Goal: Task Accomplishment & Management: Use online tool/utility

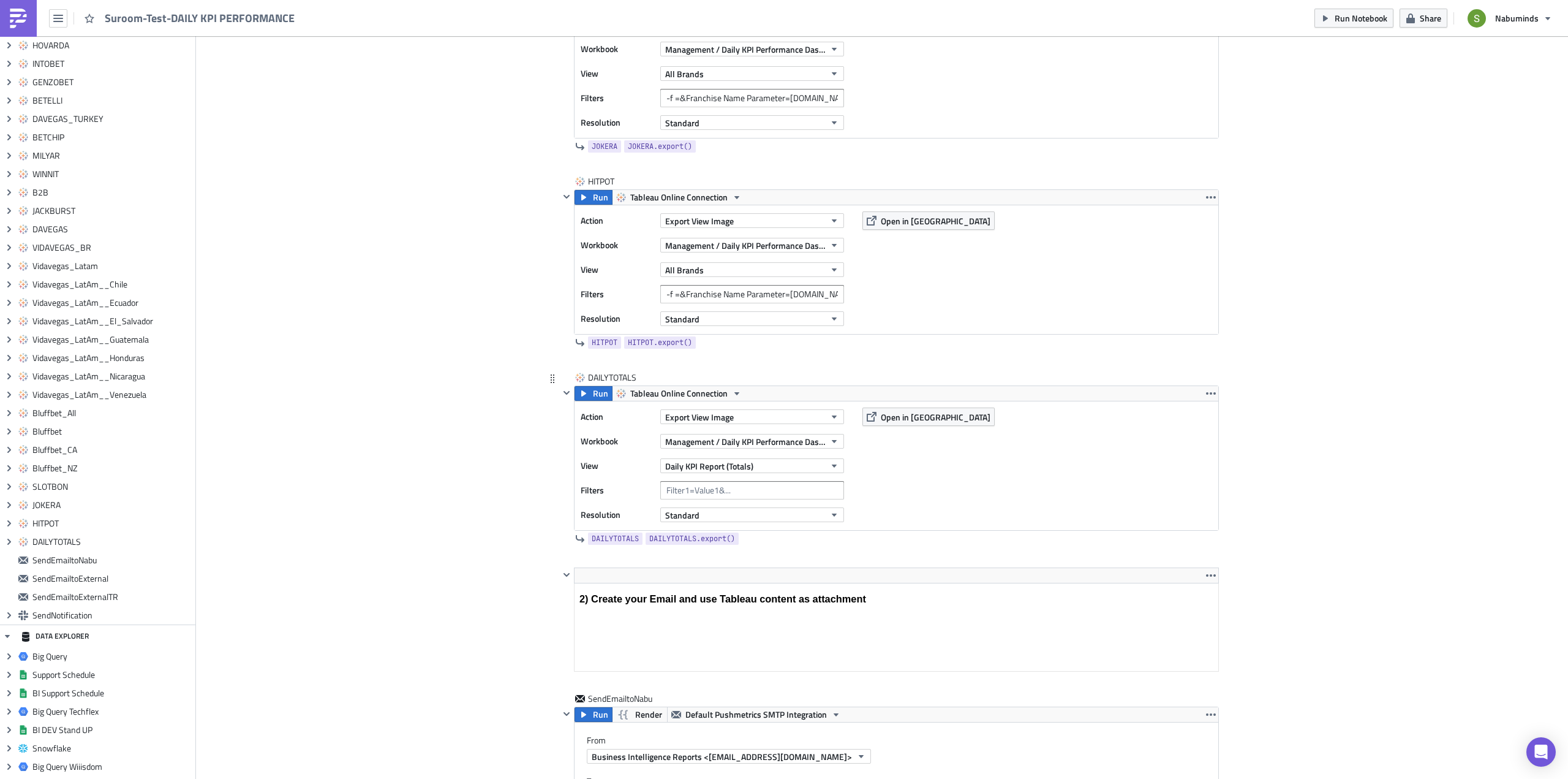
scroll to position [6679, 0]
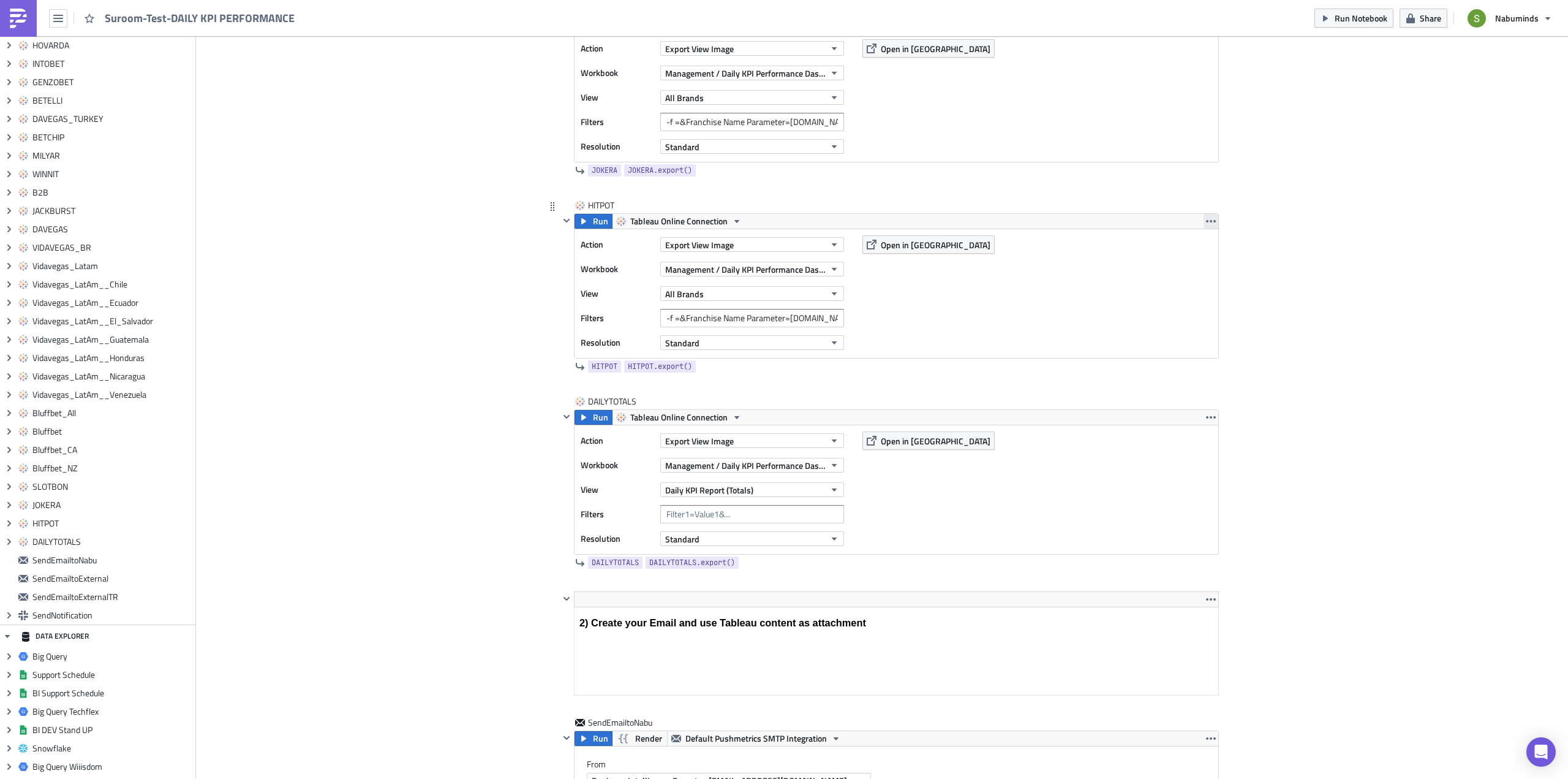
click at [1206, 221] on icon "button" at bounding box center [1211, 221] width 10 height 3
click at [1195, 246] on div "Duplicate" at bounding box center [1214, 250] width 82 height 13
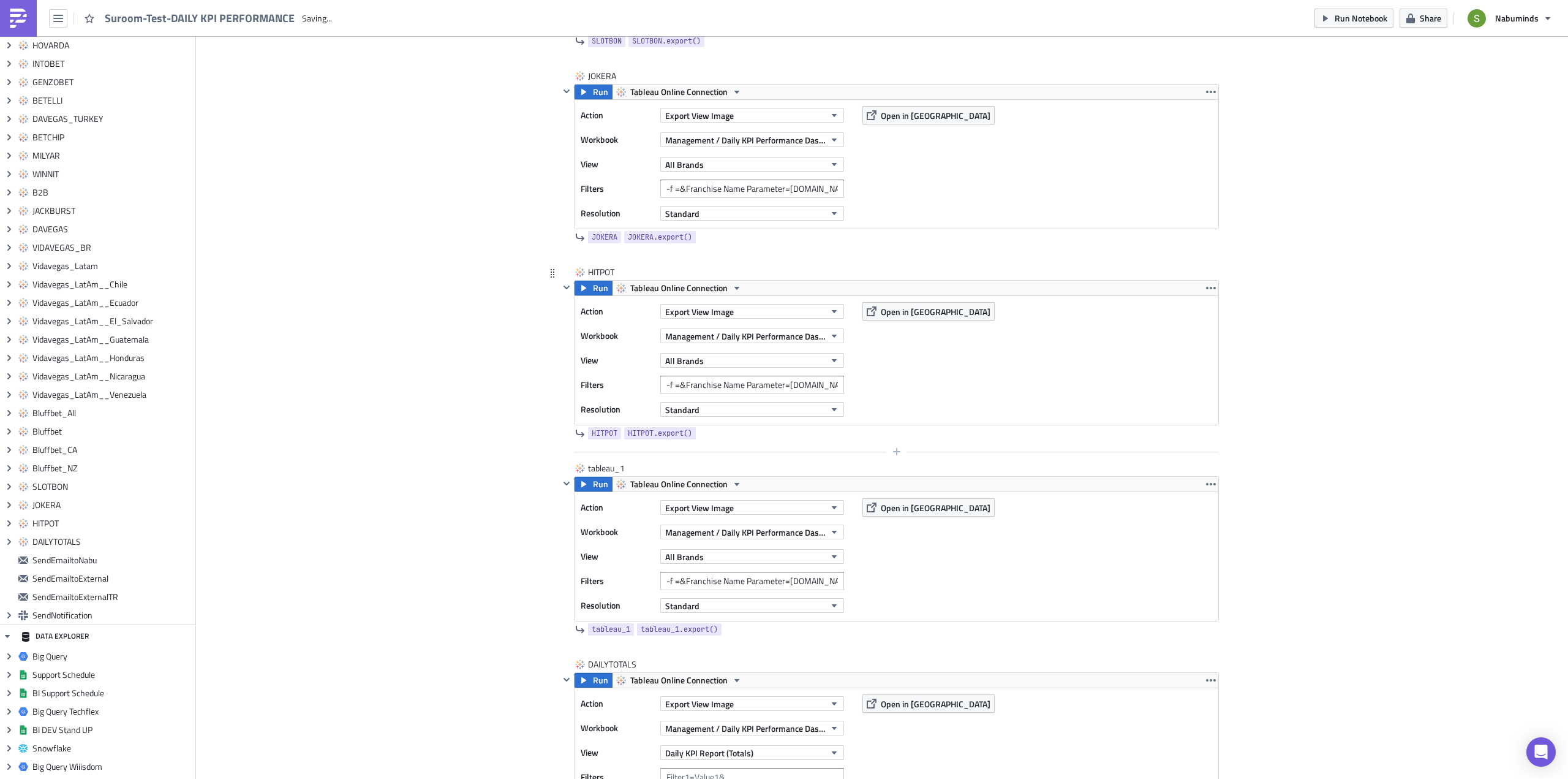
scroll to position [0, 0]
click at [592, 466] on div "tableau_1" at bounding box center [619, 468] width 62 height 13
click at [592, 466] on input "tableau_1" at bounding box center [619, 468] width 62 height 13
type input "CASHER"
click at [811, 581] on input "-f =&Franchise Name Parameter=HITPOT.COM" at bounding box center [752, 580] width 184 height 18
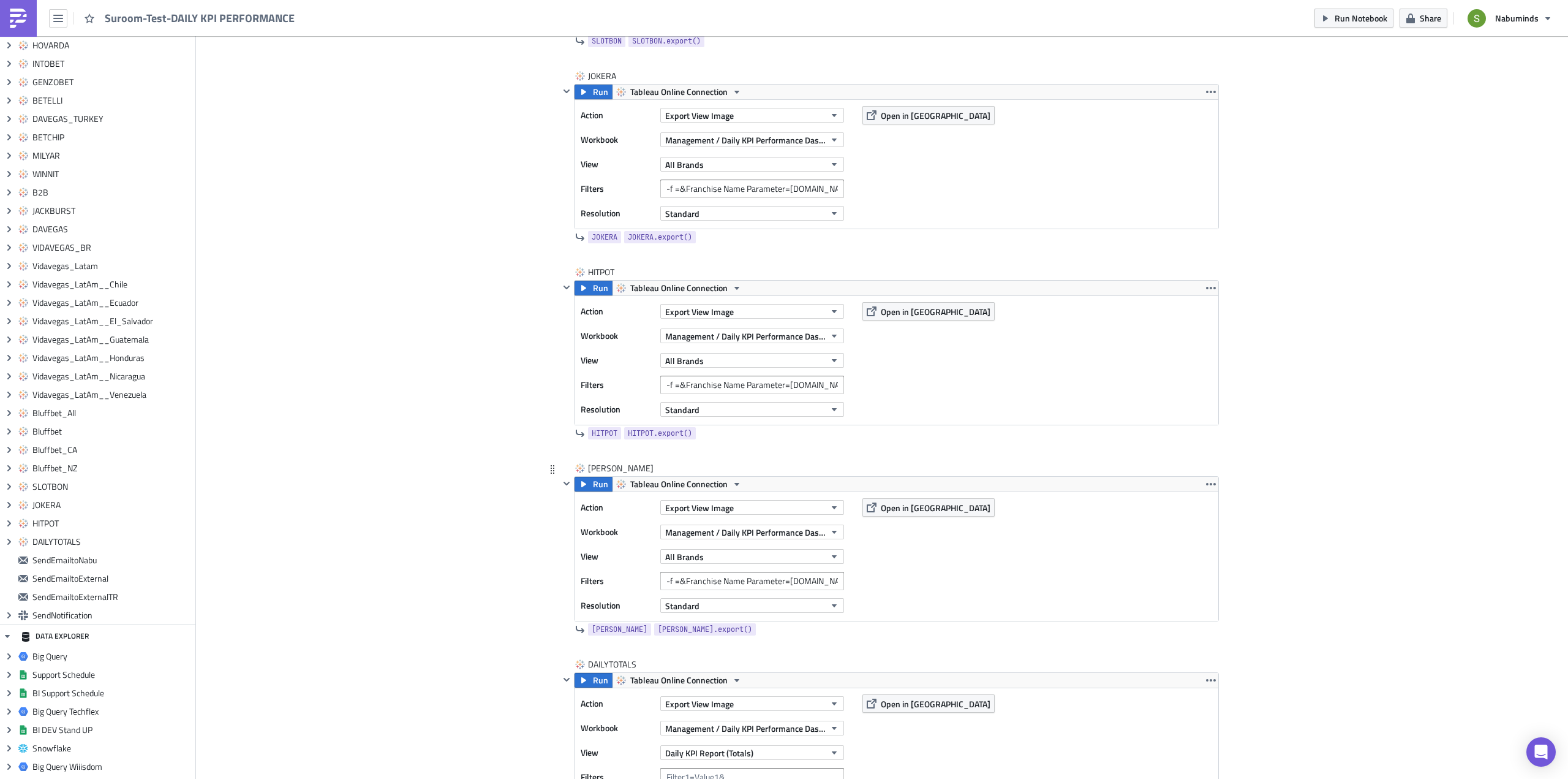
click at [994, 610] on div "Action Export View Image Workbook Management / Daily KPI Performance Dashboard …" at bounding box center [896, 556] width 644 height 129
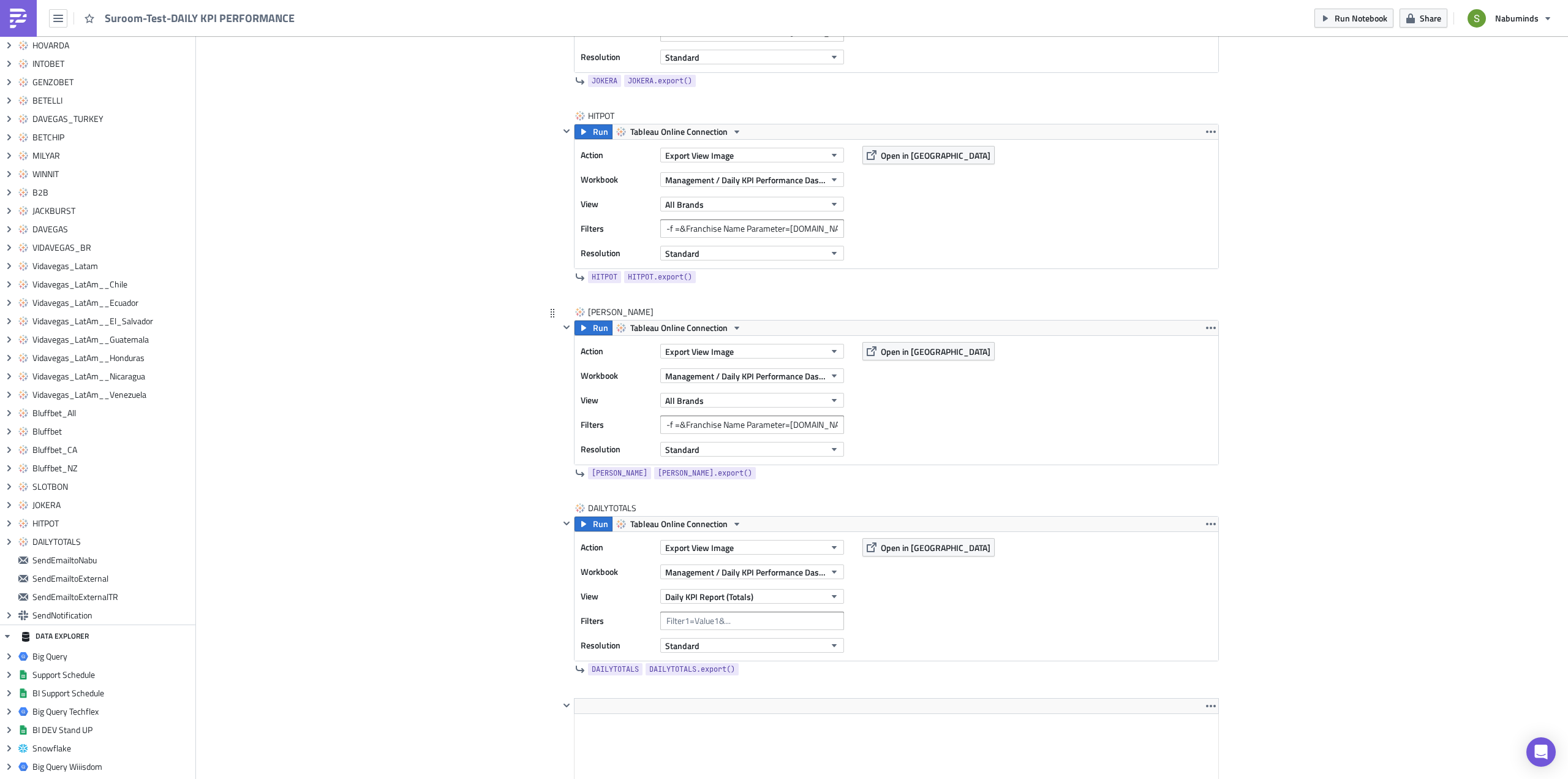
scroll to position [6857, 0]
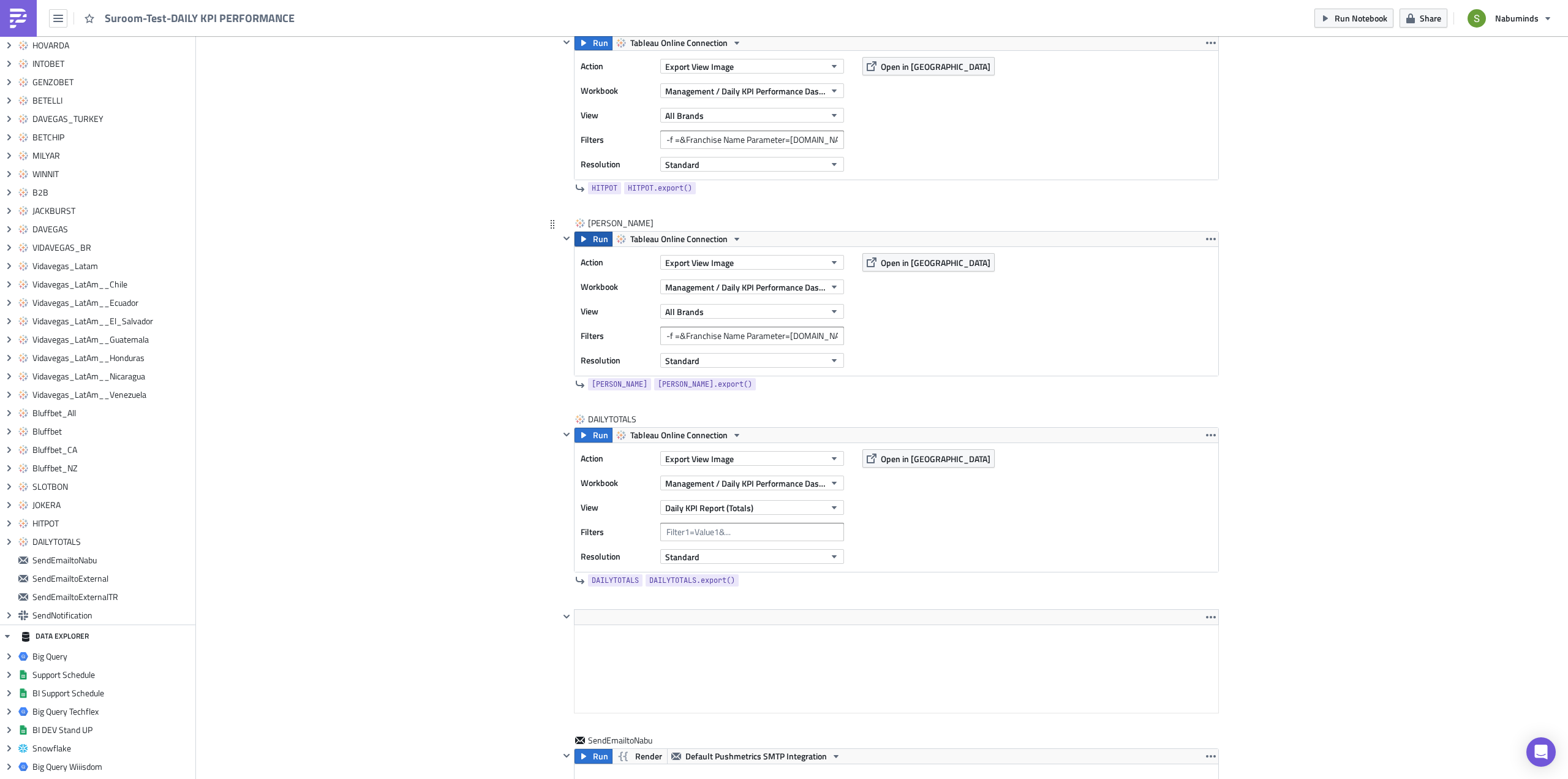
click at [593, 243] on span "Run" at bounding box center [600, 239] width 15 height 14
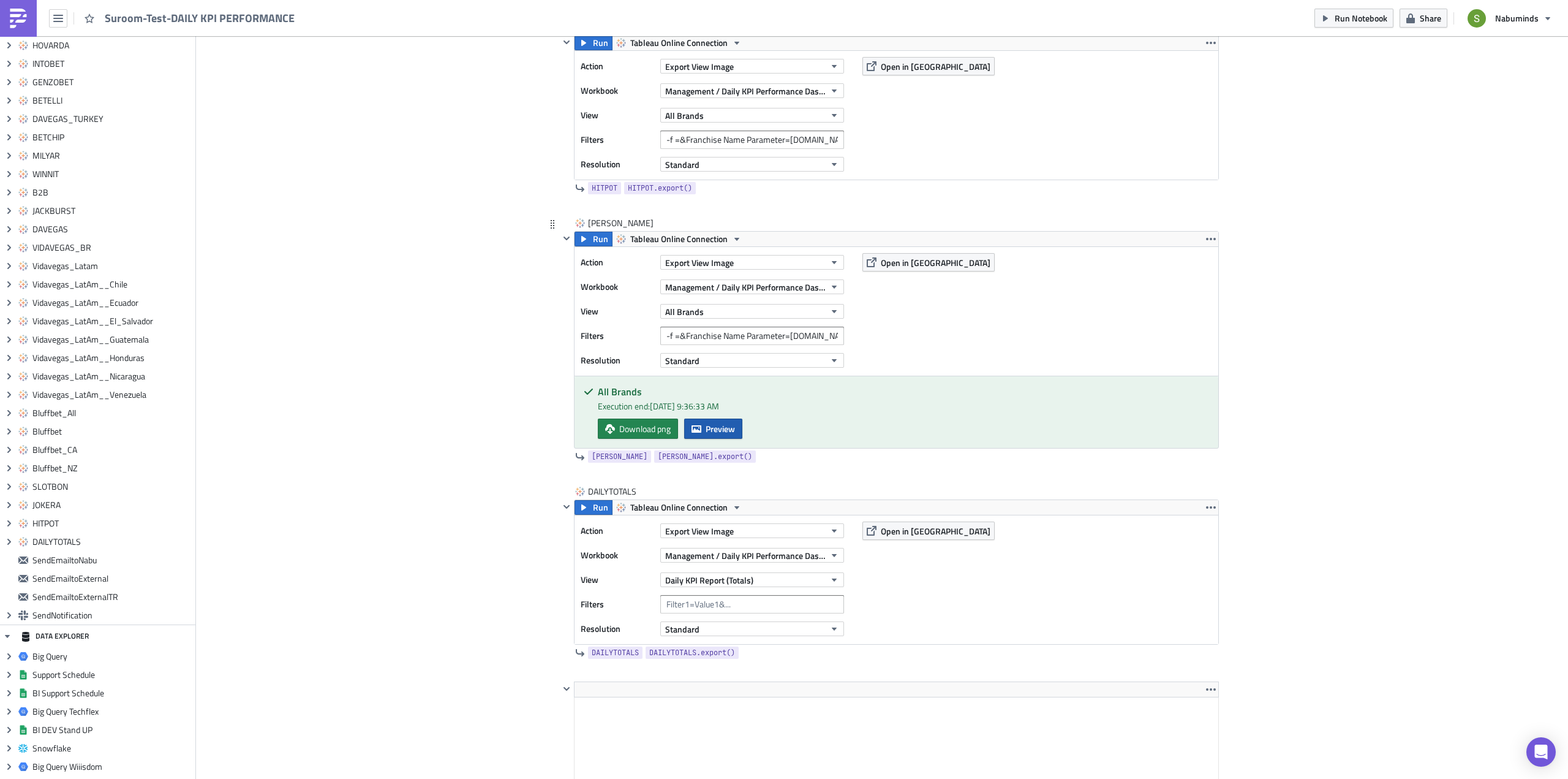
click at [718, 428] on span "Preview" at bounding box center [720, 428] width 30 height 13
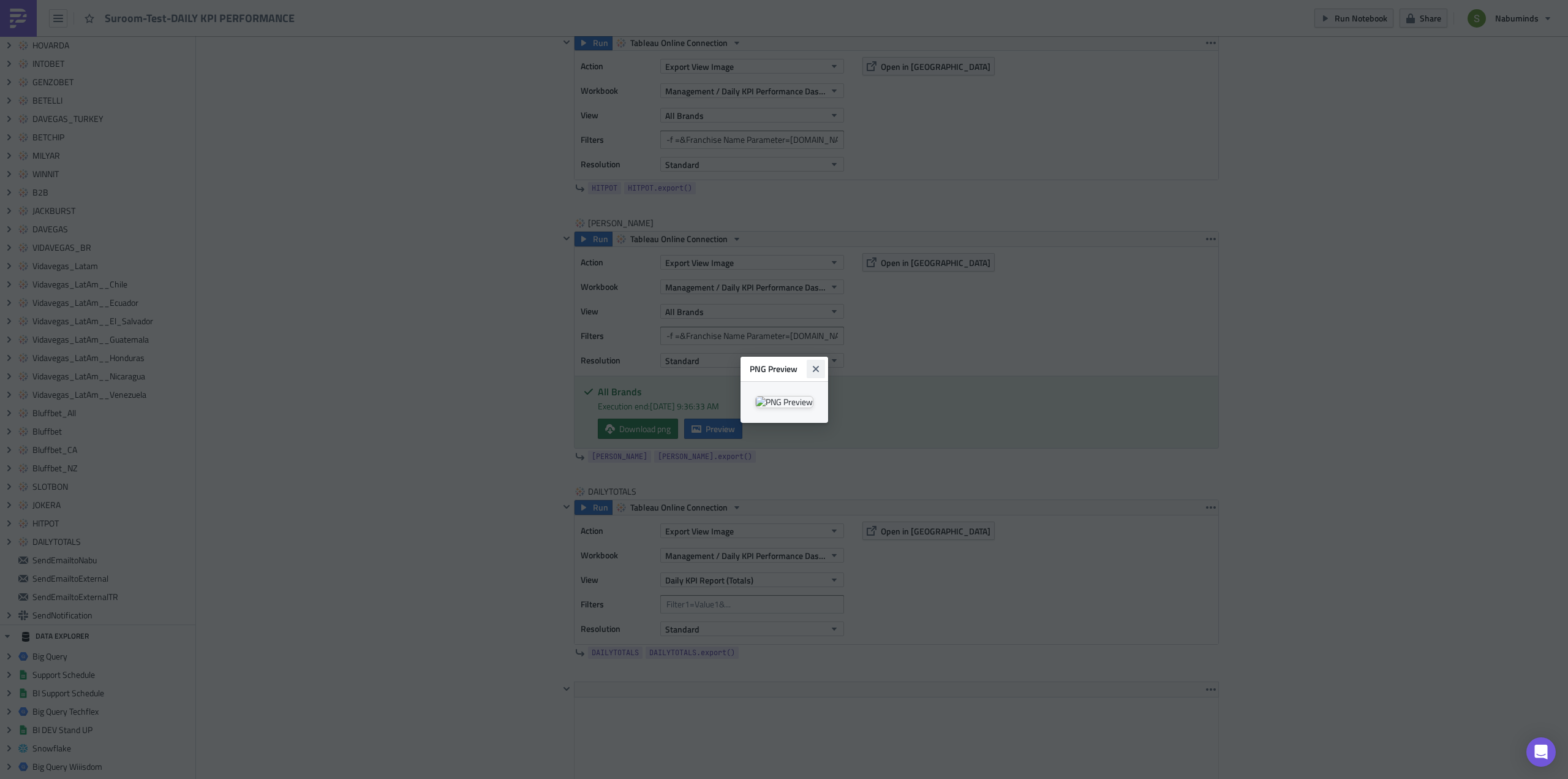
click at [825, 359] on button "Close" at bounding box center [815, 368] width 18 height 18
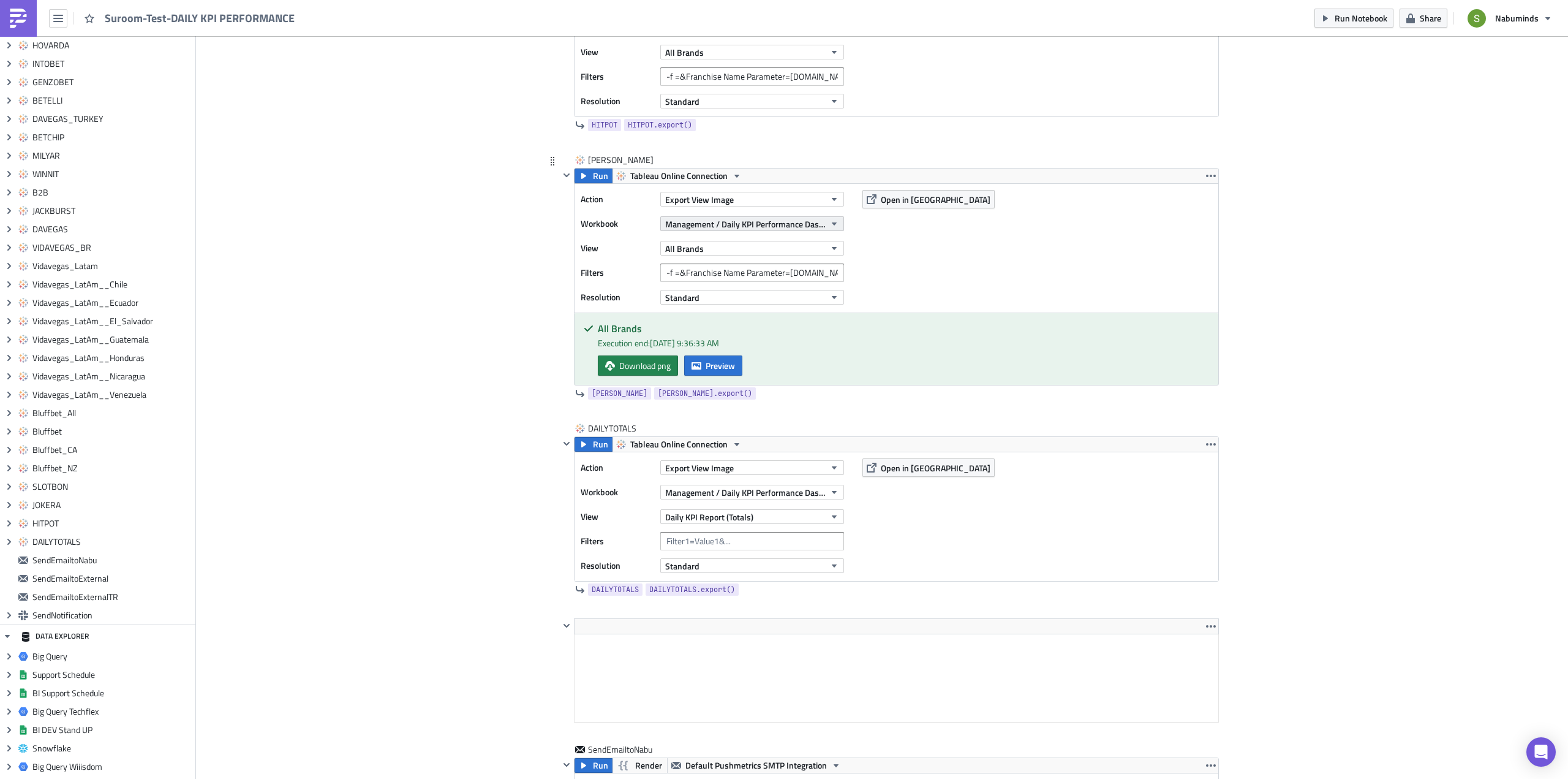
scroll to position [6918, 0]
click at [710, 365] on span "Preview" at bounding box center [720, 367] width 30 height 13
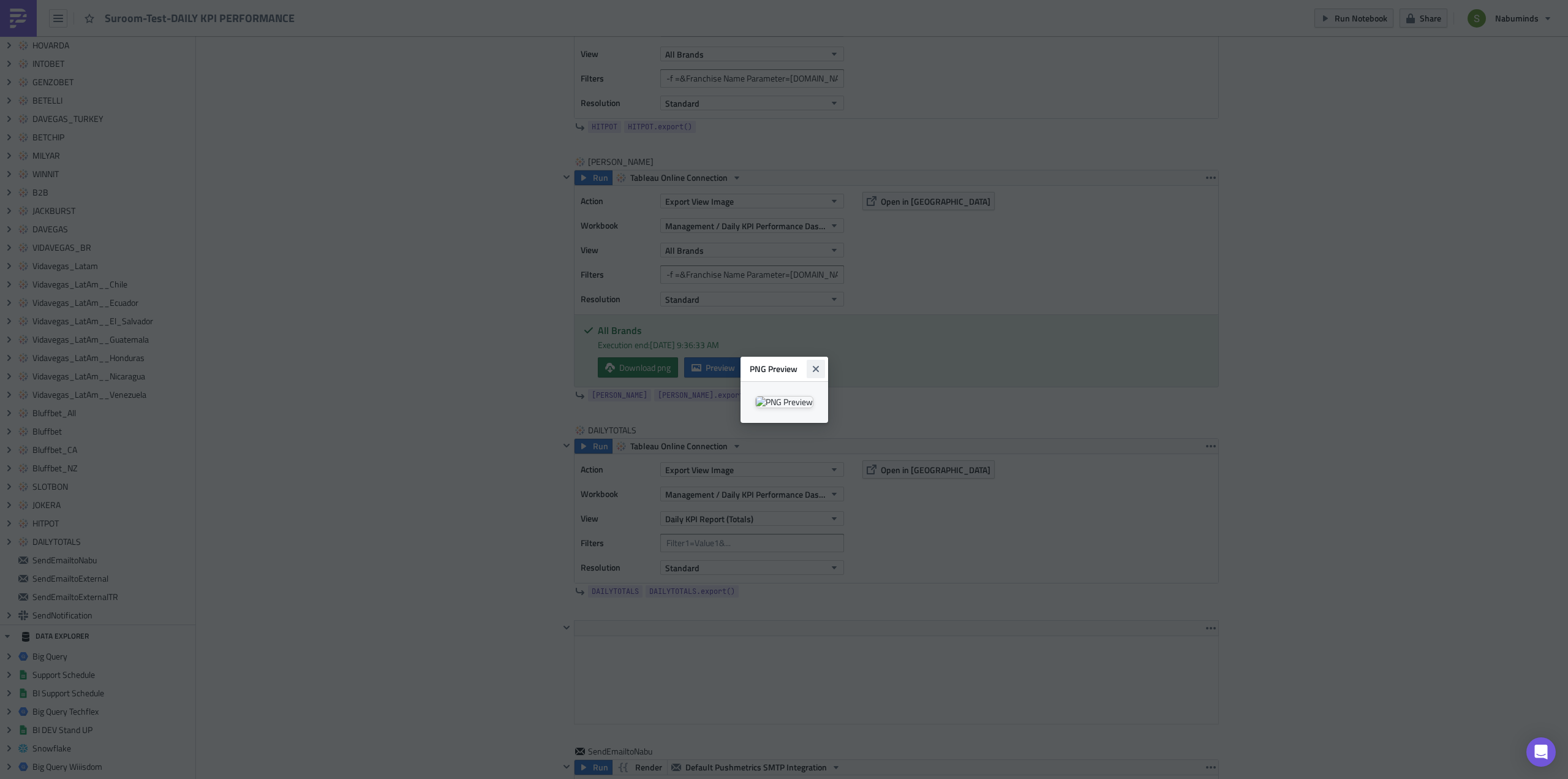
click at [821, 364] on icon "Close" at bounding box center [816, 369] width 10 height 10
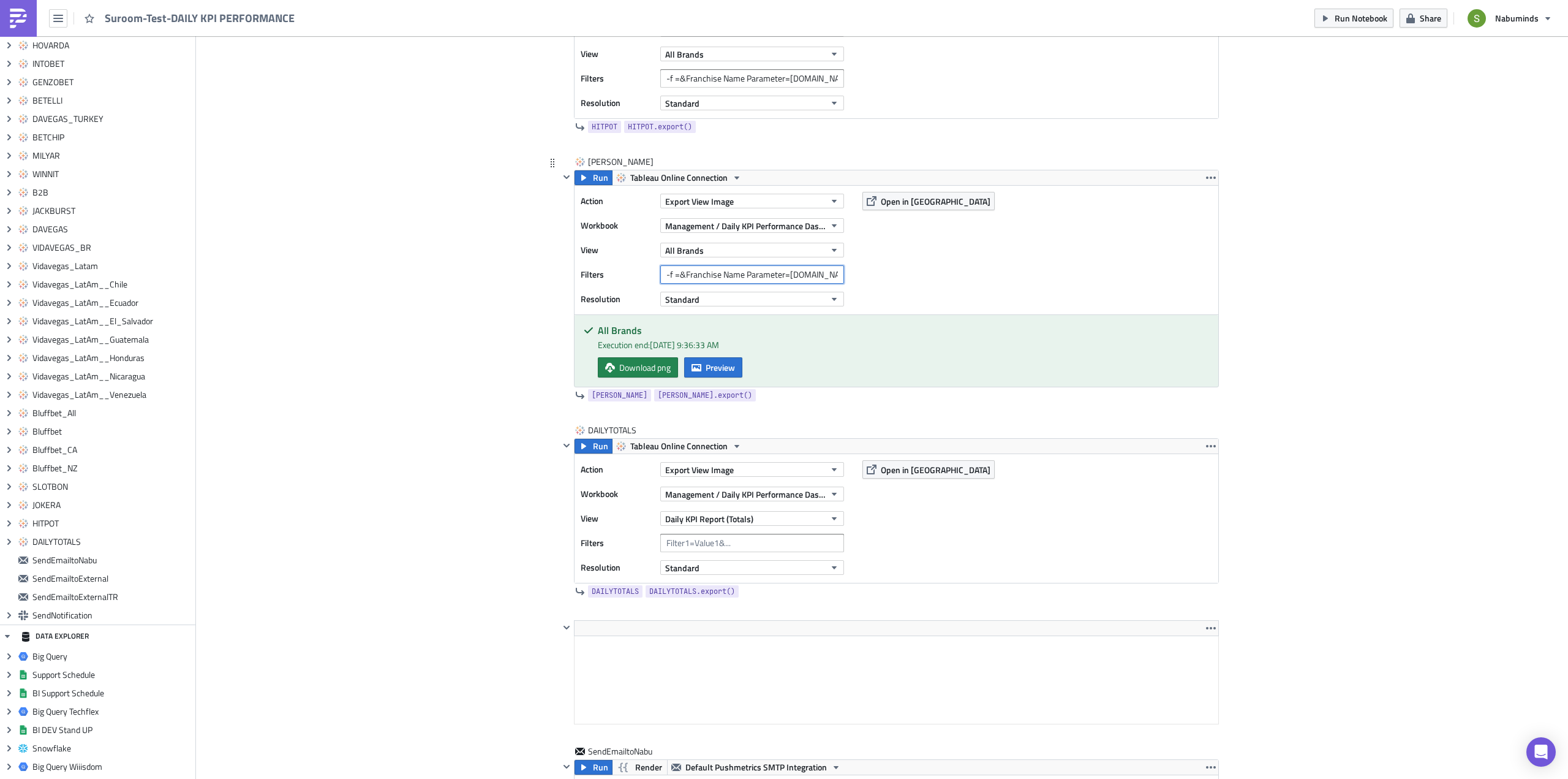
click at [801, 271] on input "-f =&Franchise Name Parameter=CAHSER.COM" at bounding box center [752, 274] width 184 height 18
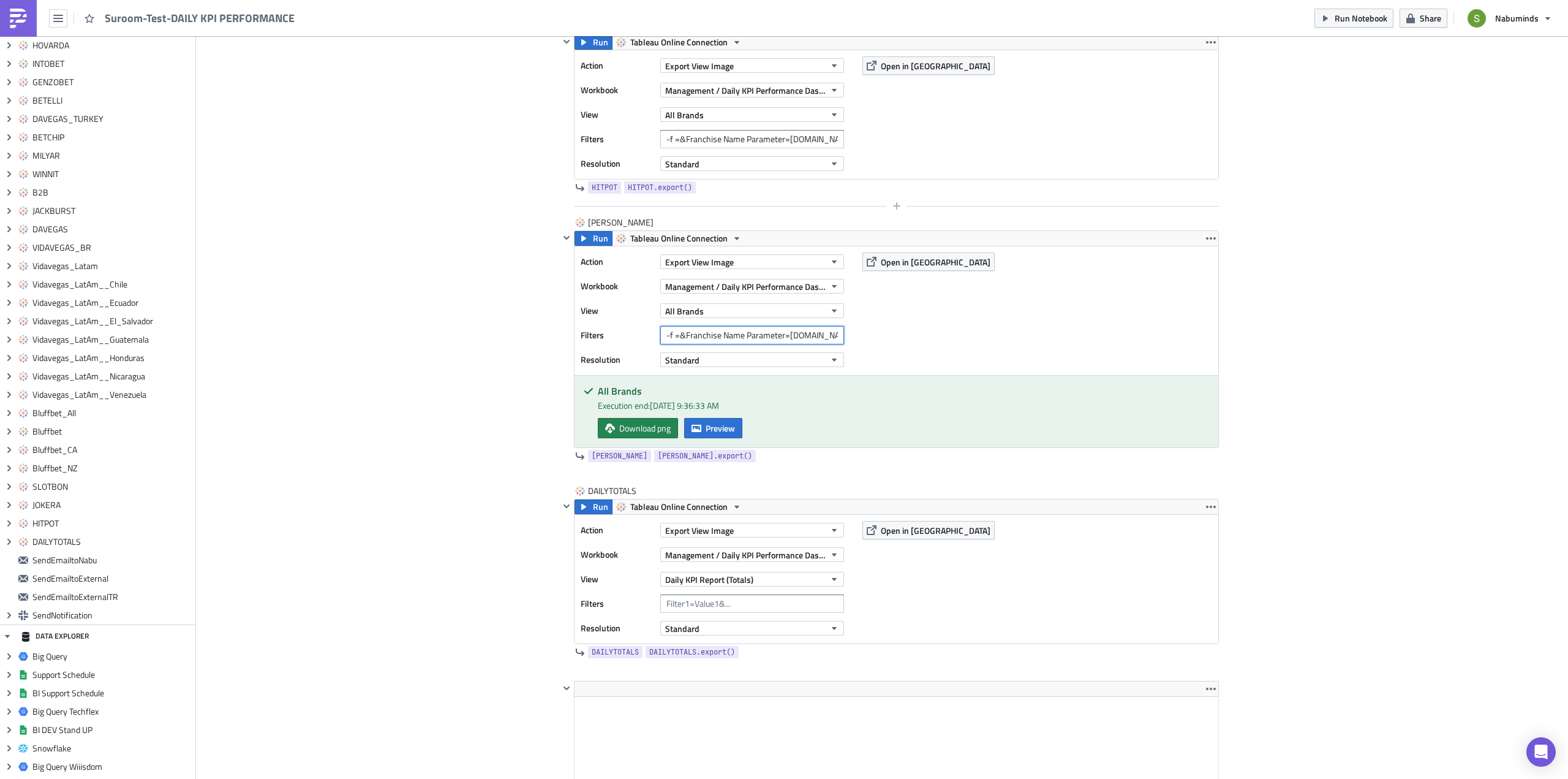
scroll to position [6857, 0]
click at [813, 334] on input "-f =&Franchise Name Parameter=CAHSER.COM" at bounding box center [752, 335] width 184 height 18
click at [711, 310] on button "All Brands" at bounding box center [752, 311] width 184 height 14
click at [880, 307] on div "Action Export View Image Workbook Management / Daily KPI Performance Dashboard …" at bounding box center [896, 311] width 644 height 129
click at [750, 285] on span "Management / Daily KPI Performance Dashboard" at bounding box center [745, 287] width 160 height 13
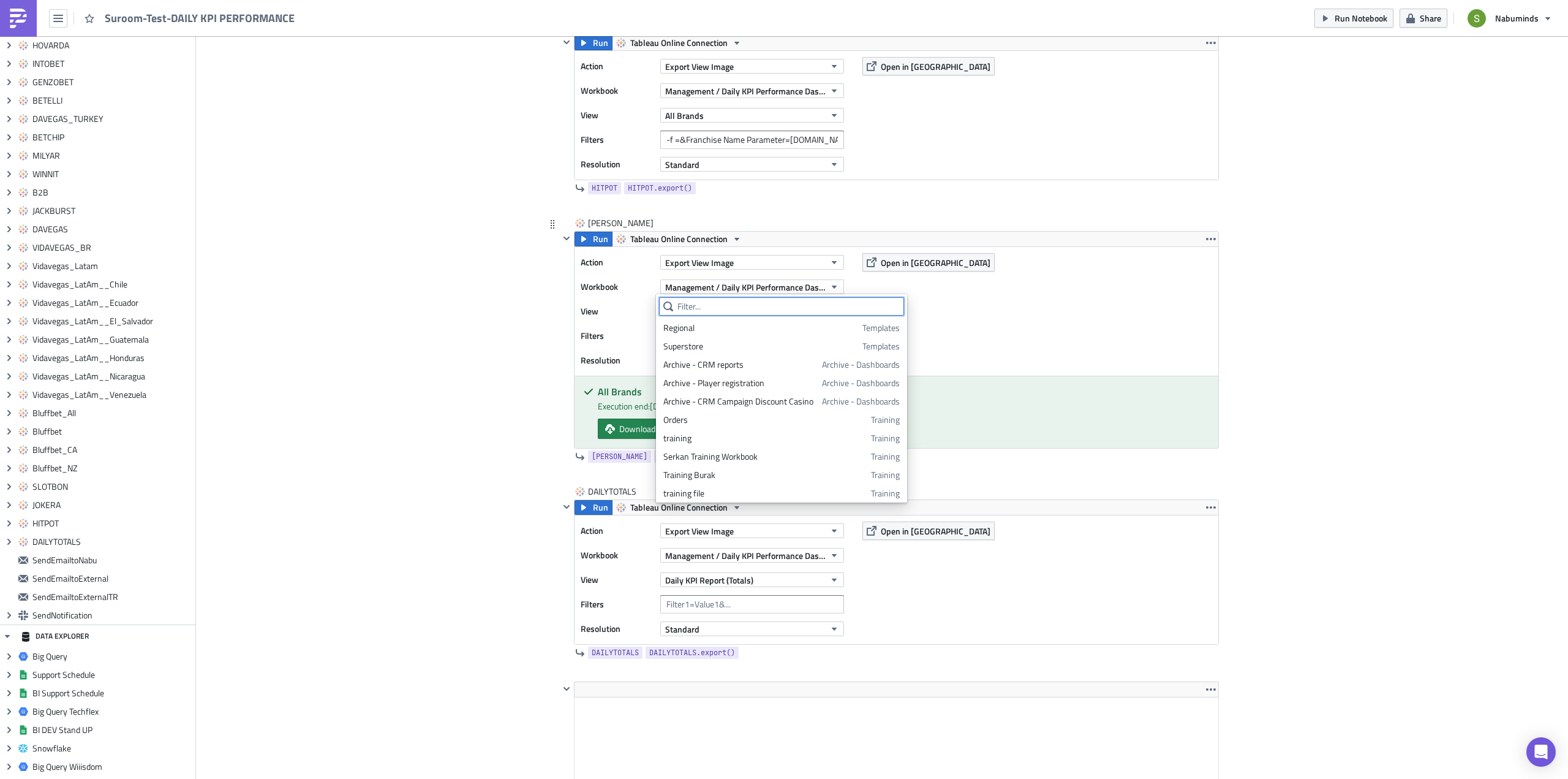
scroll to position [7641, 0]
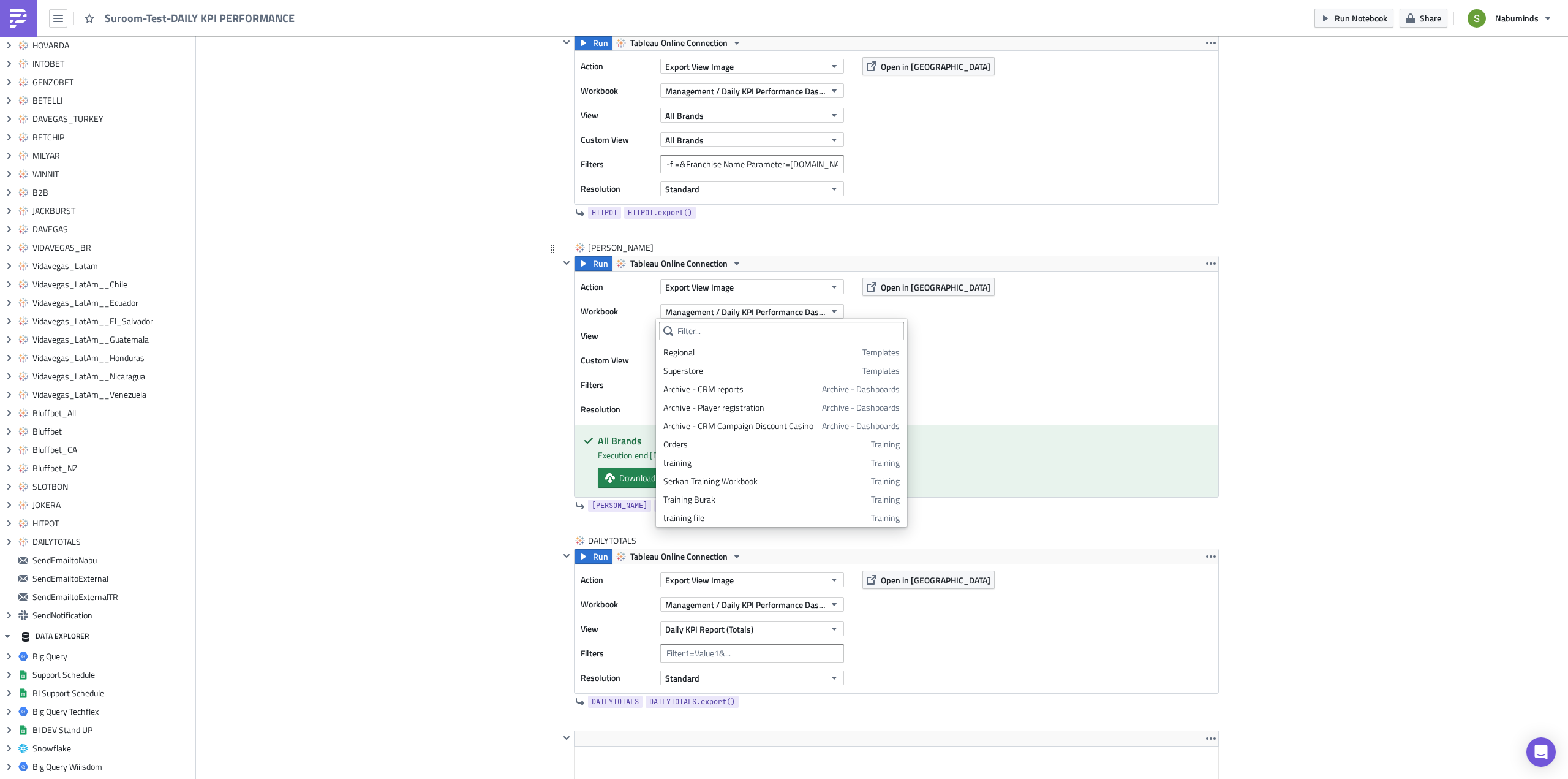
click at [946, 320] on div "Action Export View Image Workbook Management / Daily KPI Performance Dashboard …" at bounding box center [896, 348] width 644 height 153
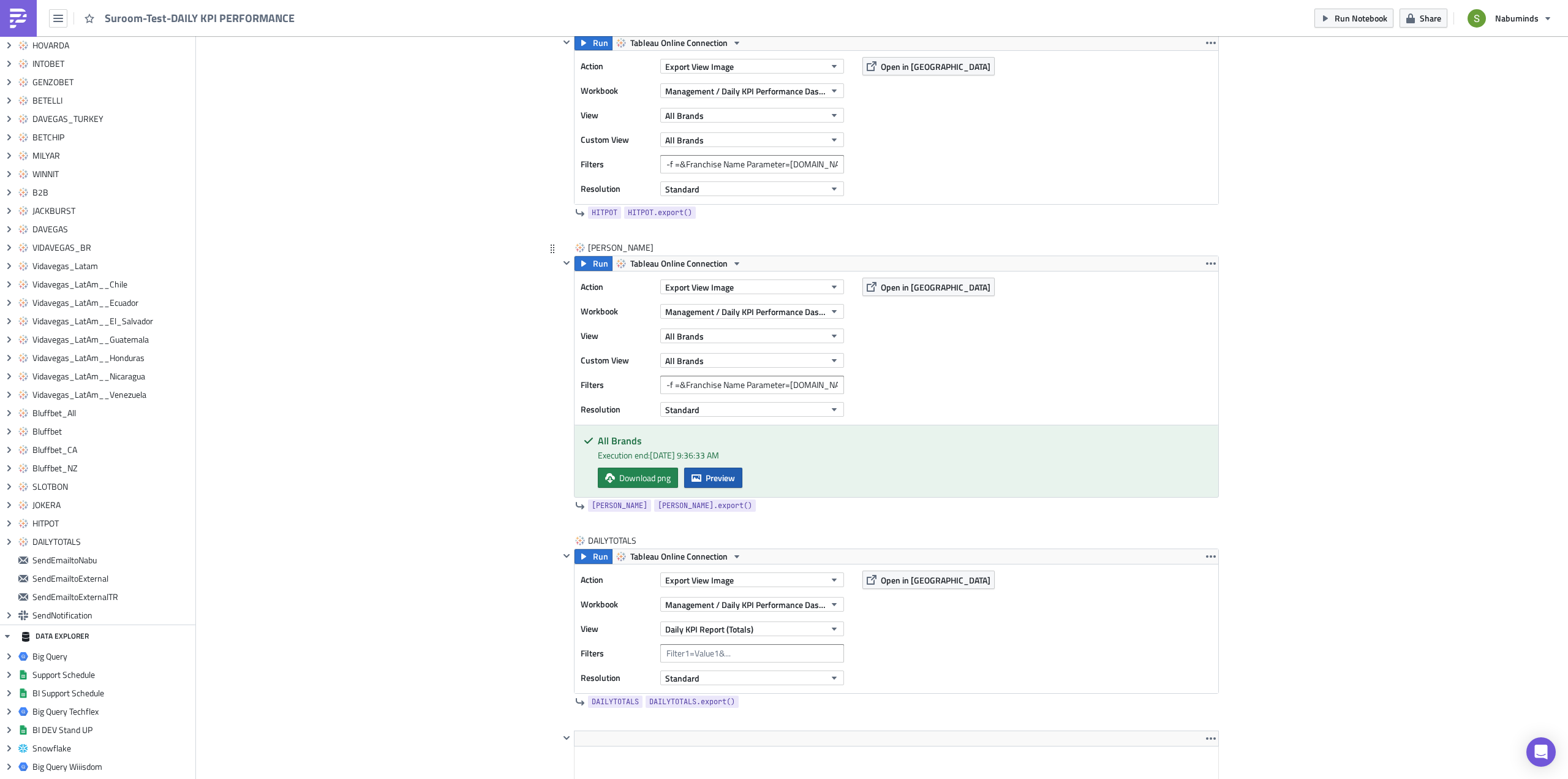
click at [727, 476] on span "Preview" at bounding box center [720, 477] width 30 height 13
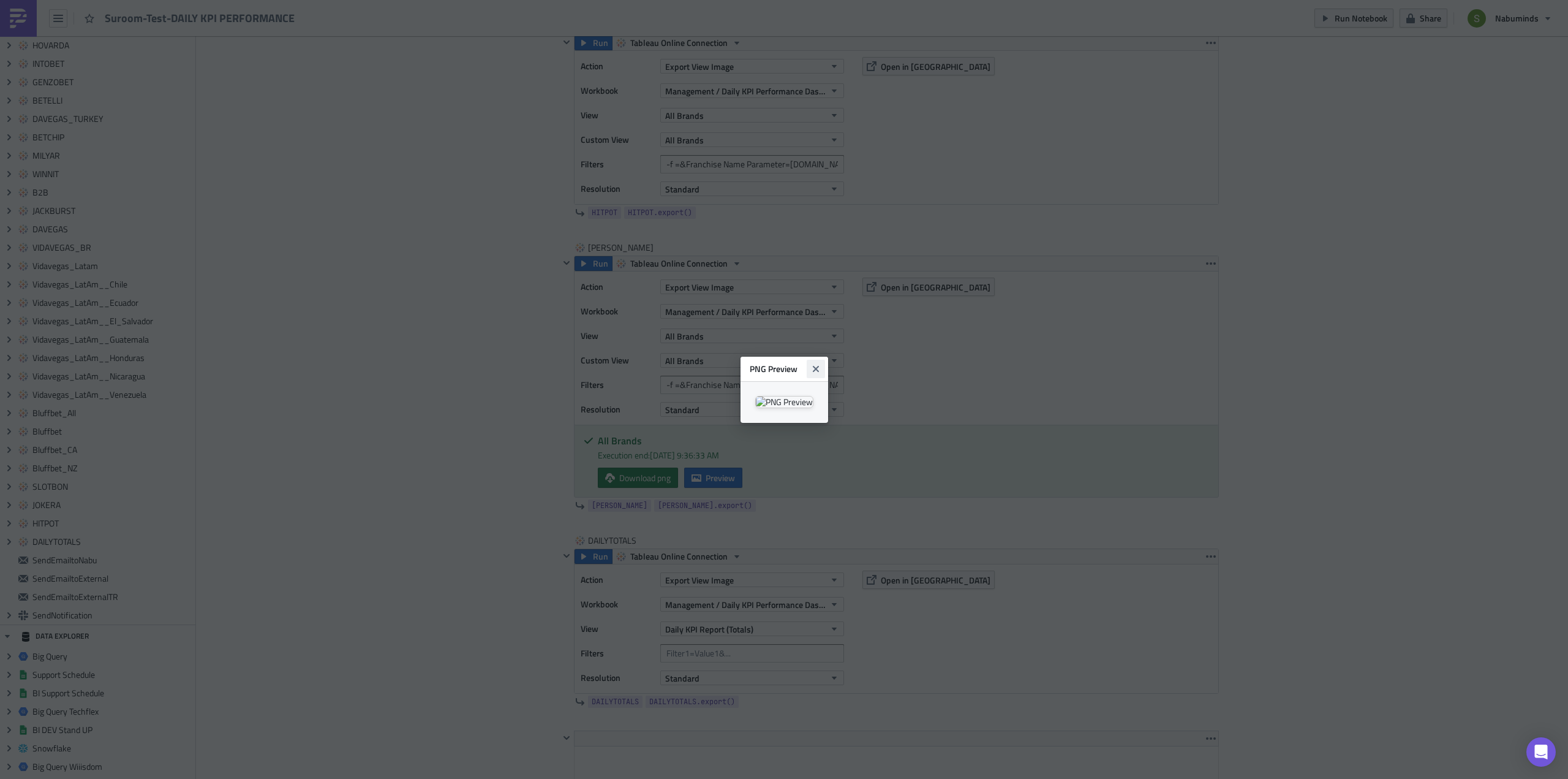
click at [818, 365] on icon "Close" at bounding box center [815, 368] width 6 height 6
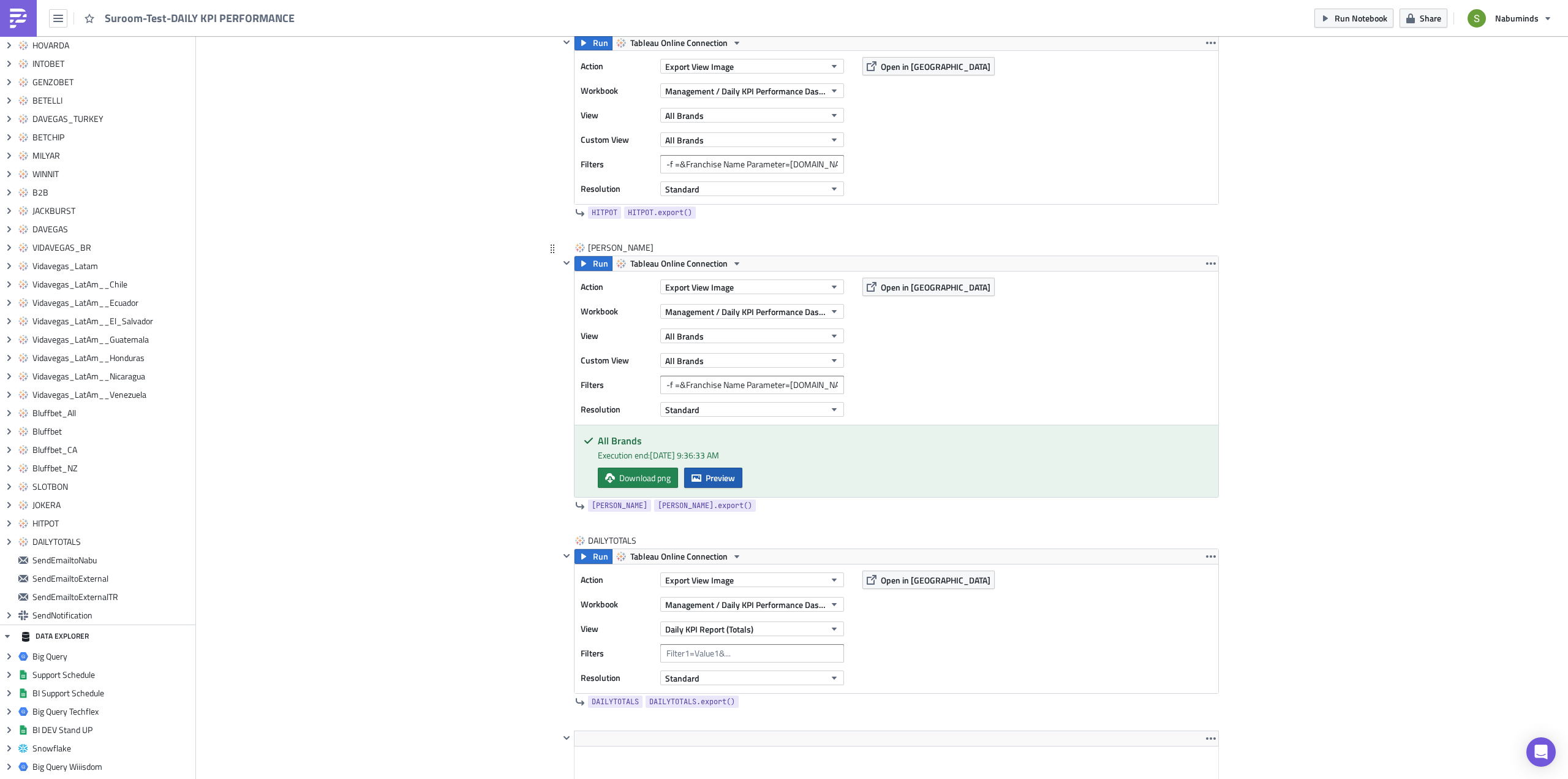
click at [706, 477] on span "Preview" at bounding box center [720, 477] width 30 height 13
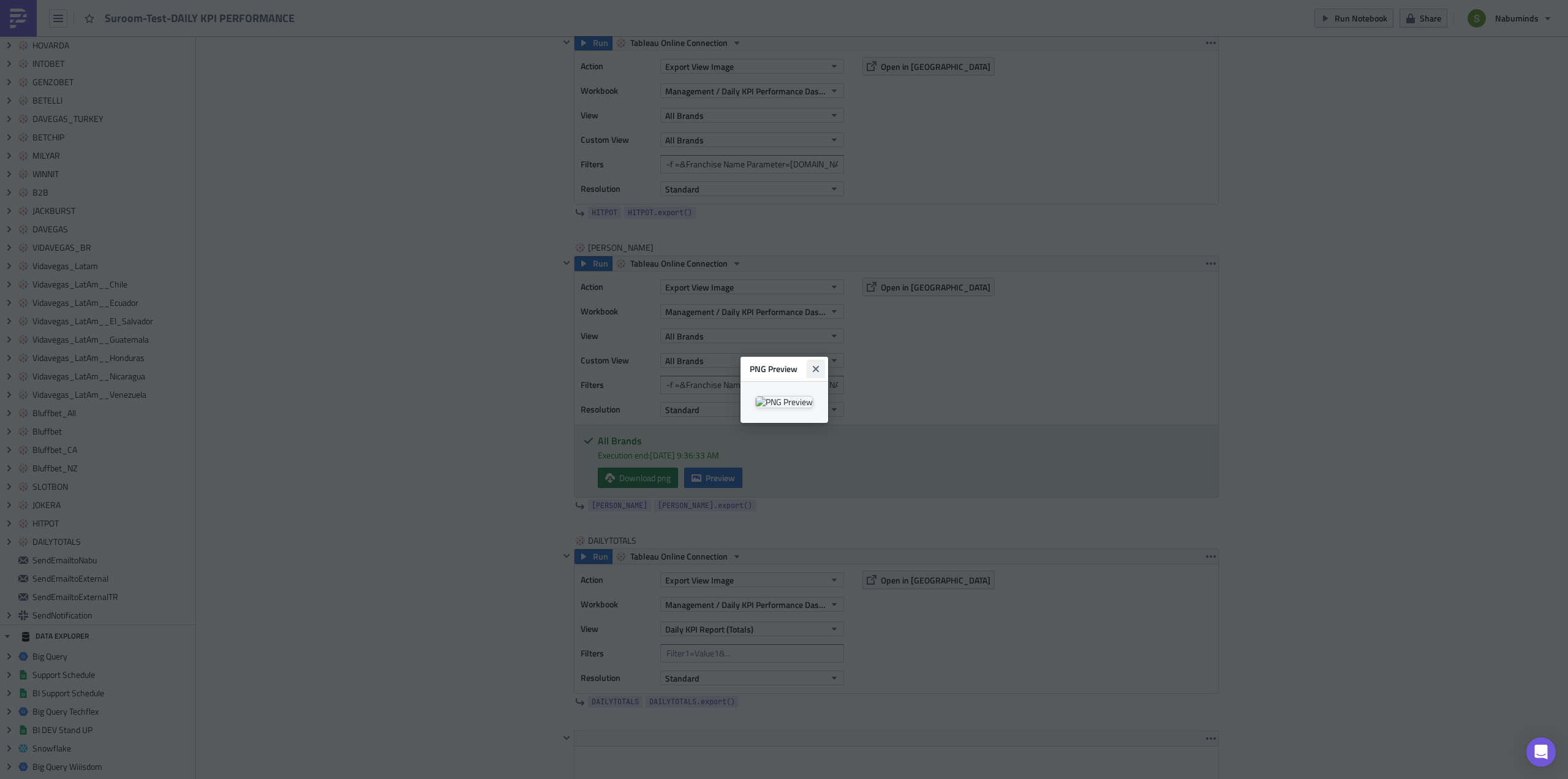
click at [821, 364] on icon "Close" at bounding box center [816, 369] width 10 height 10
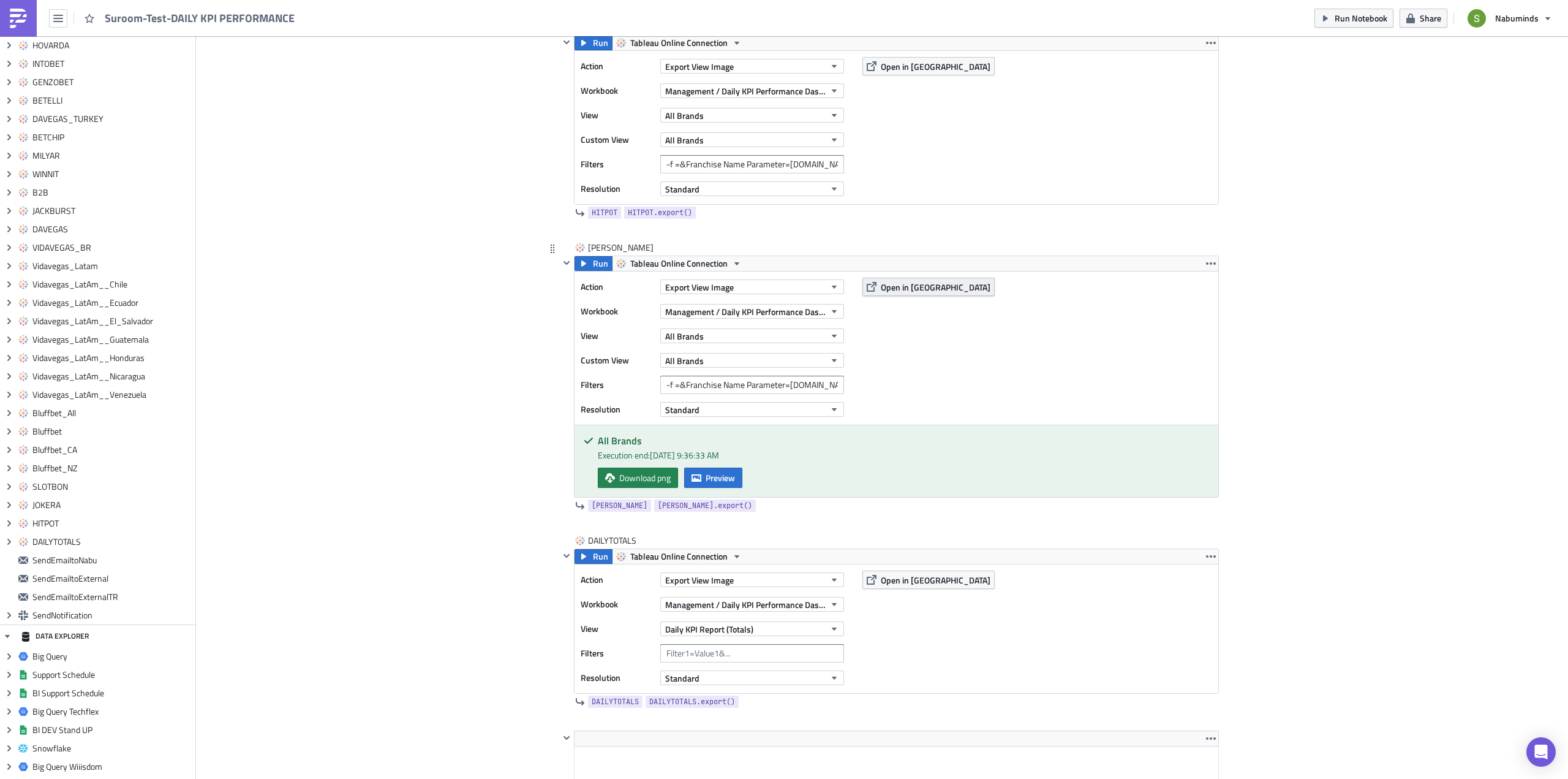
click at [903, 289] on span "Open in [GEOGRAPHIC_DATA]" at bounding box center [935, 287] width 110 height 13
click at [799, 384] on input "-f =&Franchise Name Parameter=CAHSER.COM" at bounding box center [752, 384] width 184 height 18
type input "-f =&Franchise Name Parameter=[PERSON_NAME][DOMAIN_NAME]"
click at [715, 476] on span "Preview" at bounding box center [720, 477] width 30 height 13
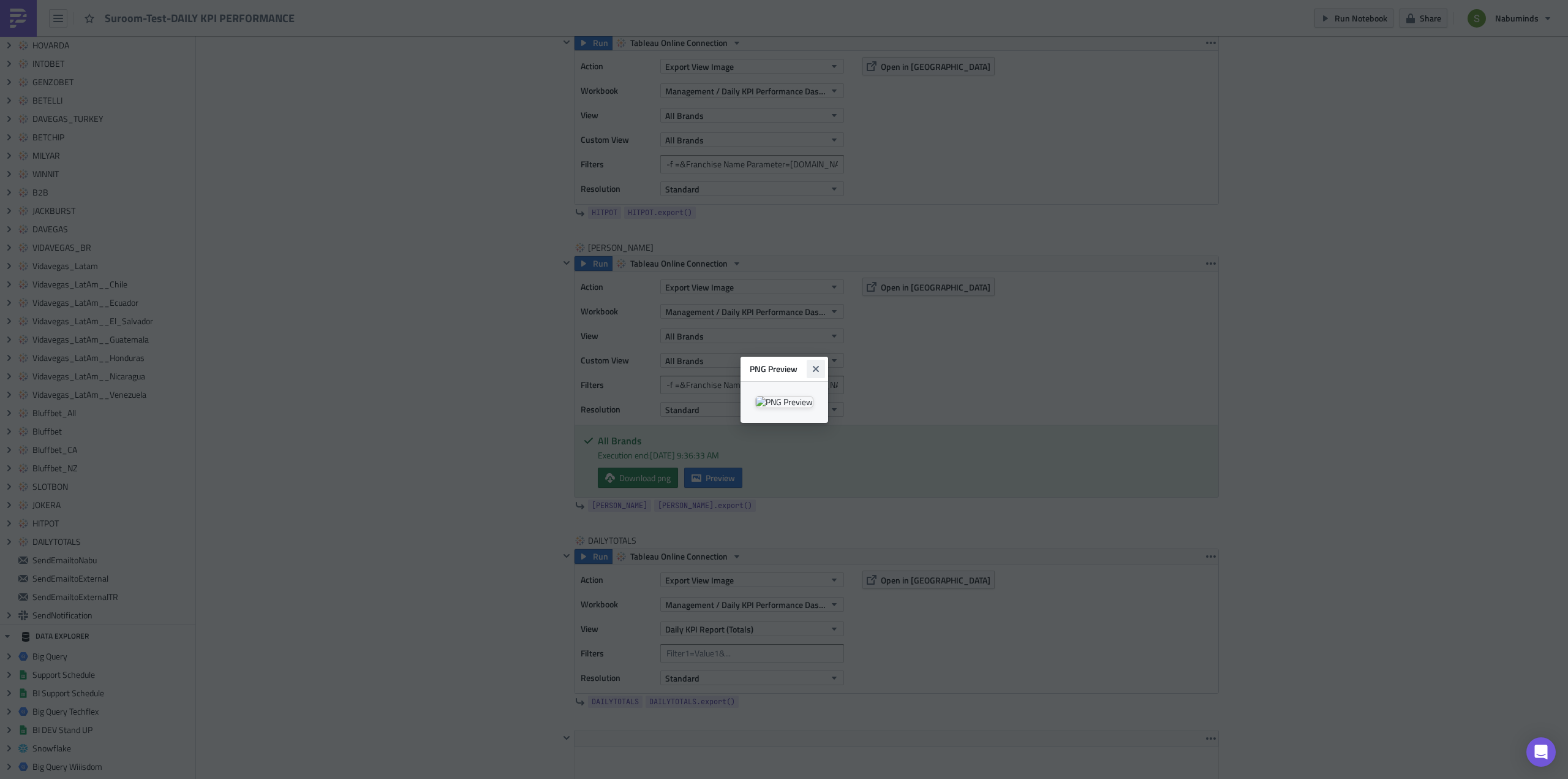
click at [821, 364] on icon "Close" at bounding box center [816, 369] width 10 height 10
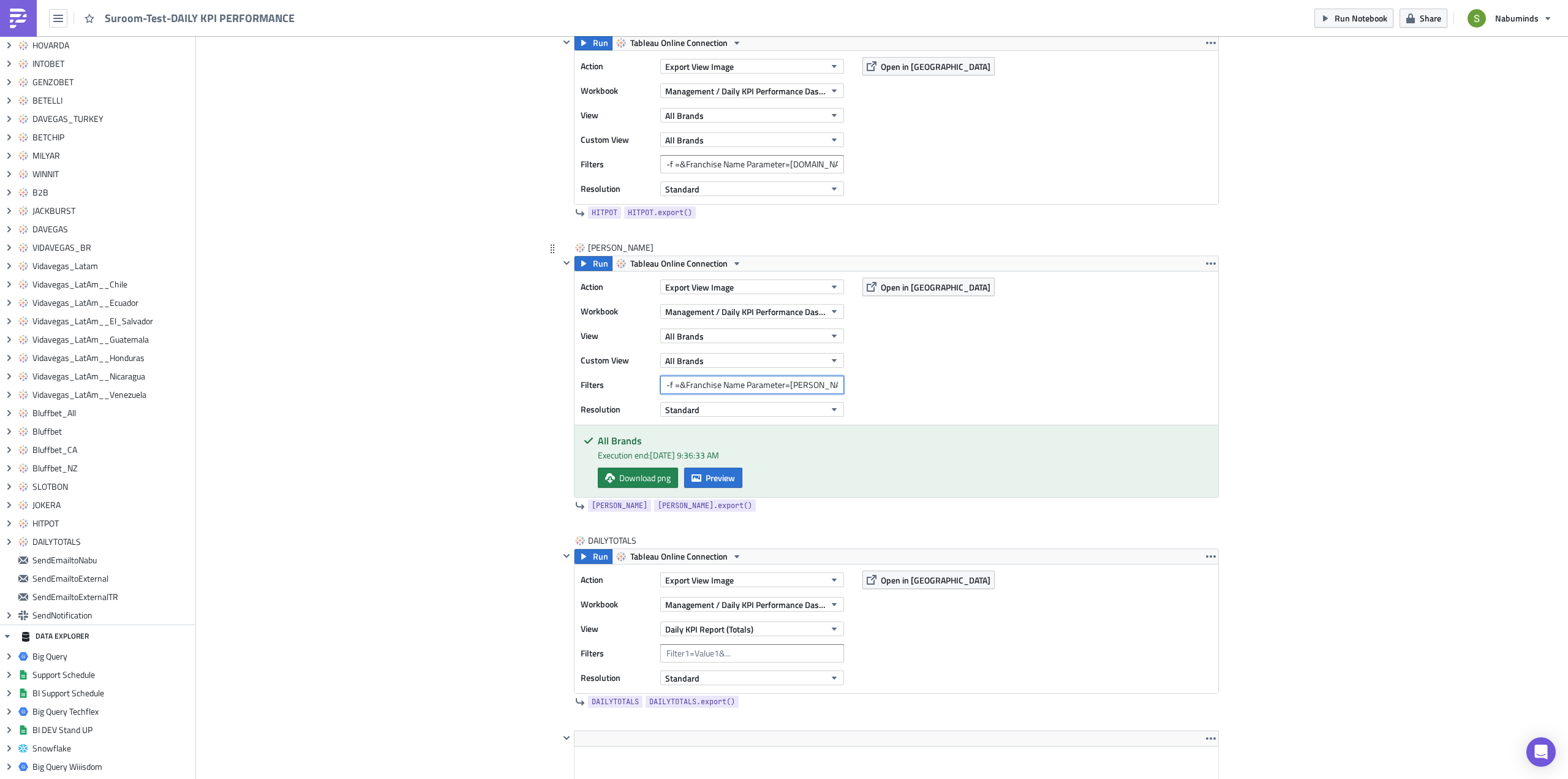
click at [811, 387] on input "-f =&Franchise Name Parameter=[PERSON_NAME][DOMAIN_NAME]" at bounding box center [752, 384] width 184 height 18
click at [875, 376] on div "Action Export View Image Workbook Management / Daily KPI Performance Dashboard …" at bounding box center [896, 348] width 644 height 153
click at [716, 480] on span "Preview" at bounding box center [720, 477] width 30 height 13
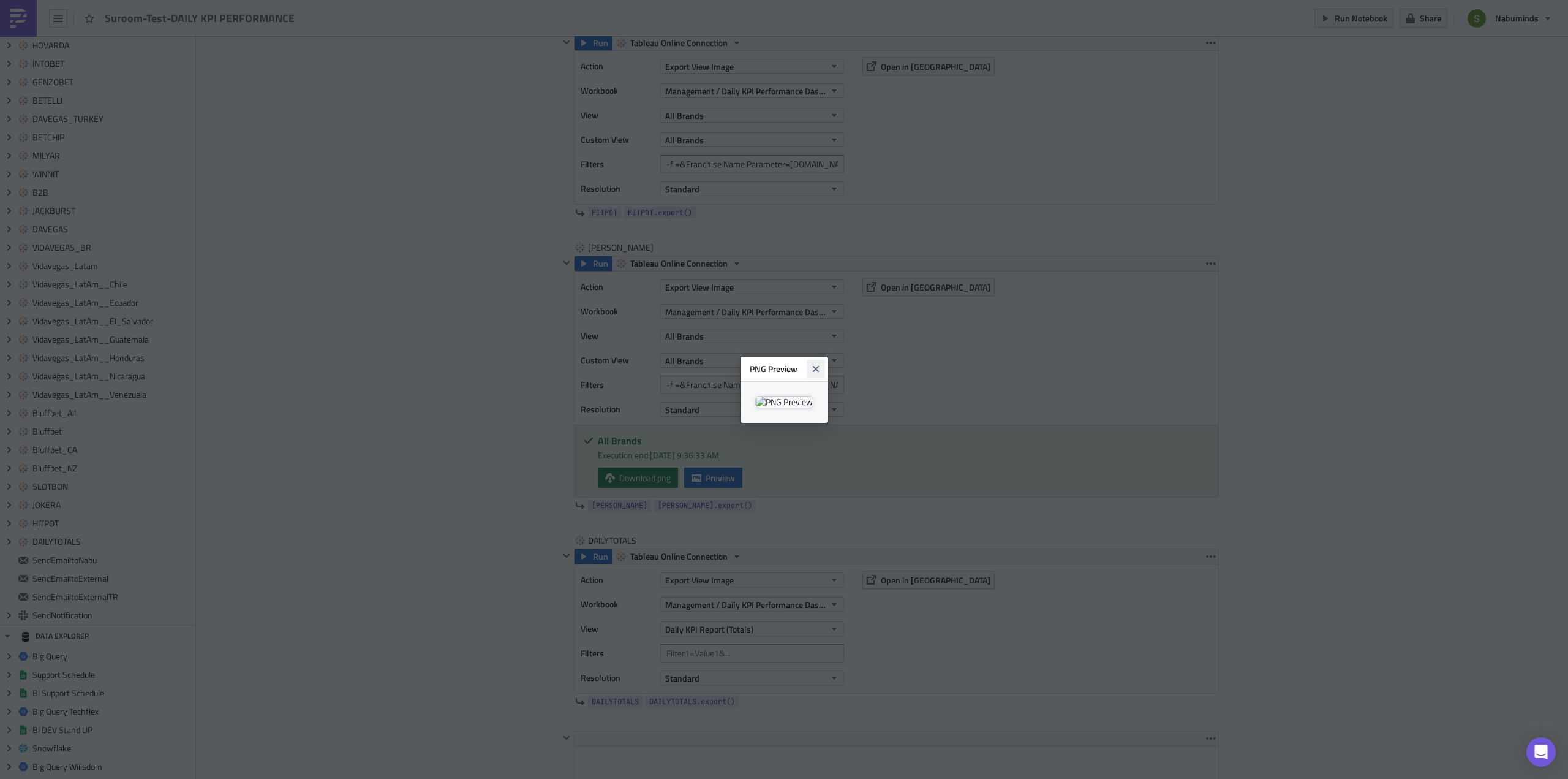
click at [821, 364] on icon "Close" at bounding box center [816, 369] width 10 height 10
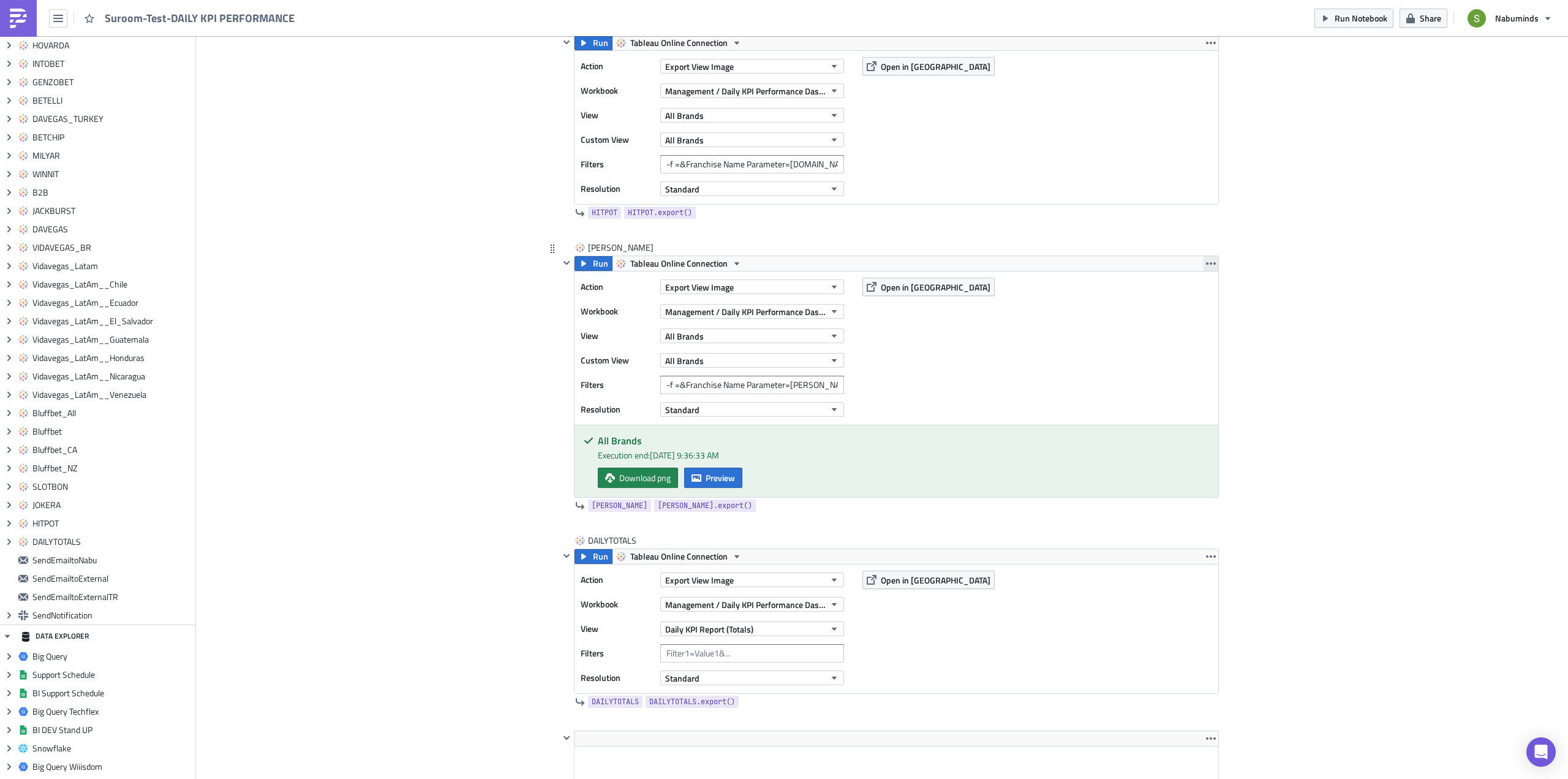
click at [1209, 263] on icon "button" at bounding box center [1211, 263] width 10 height 3
click at [1179, 335] on div "Remove" at bounding box center [1214, 336] width 82 height 13
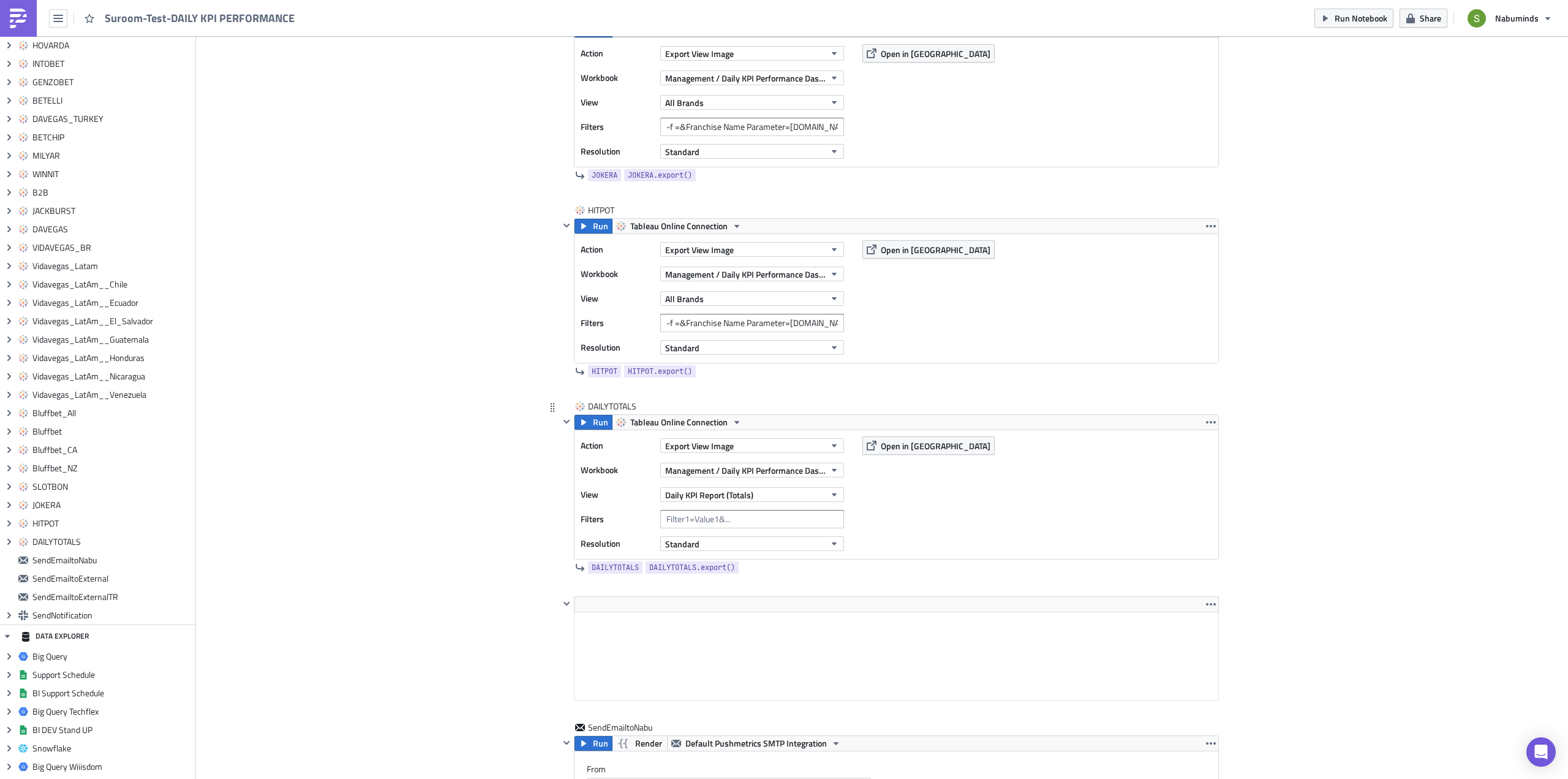
scroll to position [6673, 0]
click at [1206, 224] on icon "button" at bounding box center [1211, 227] width 10 height 10
click at [1201, 259] on div "Duplicate" at bounding box center [1214, 256] width 82 height 13
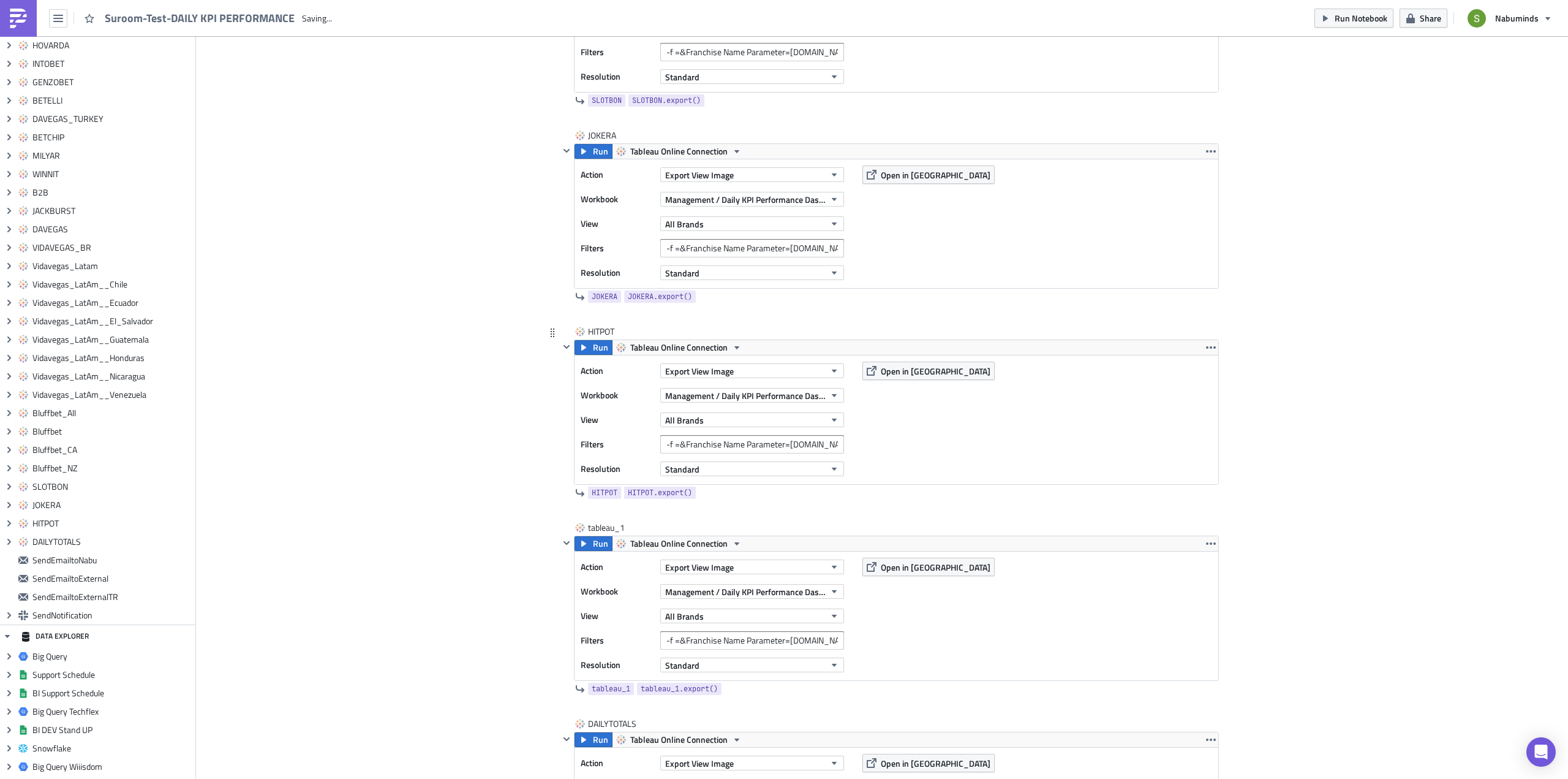
scroll to position [0, 0]
click at [602, 526] on div "tableau_1 tableau_1" at bounding box center [619, 528] width 62 height 13
click at [602, 526] on input "tableau_1" at bounding box center [619, 528] width 62 height 13
type input "[PERSON_NAME]"
click at [812, 640] on input "-f =&Franchise Name Parameter=HITPOT.COM" at bounding box center [752, 640] width 184 height 18
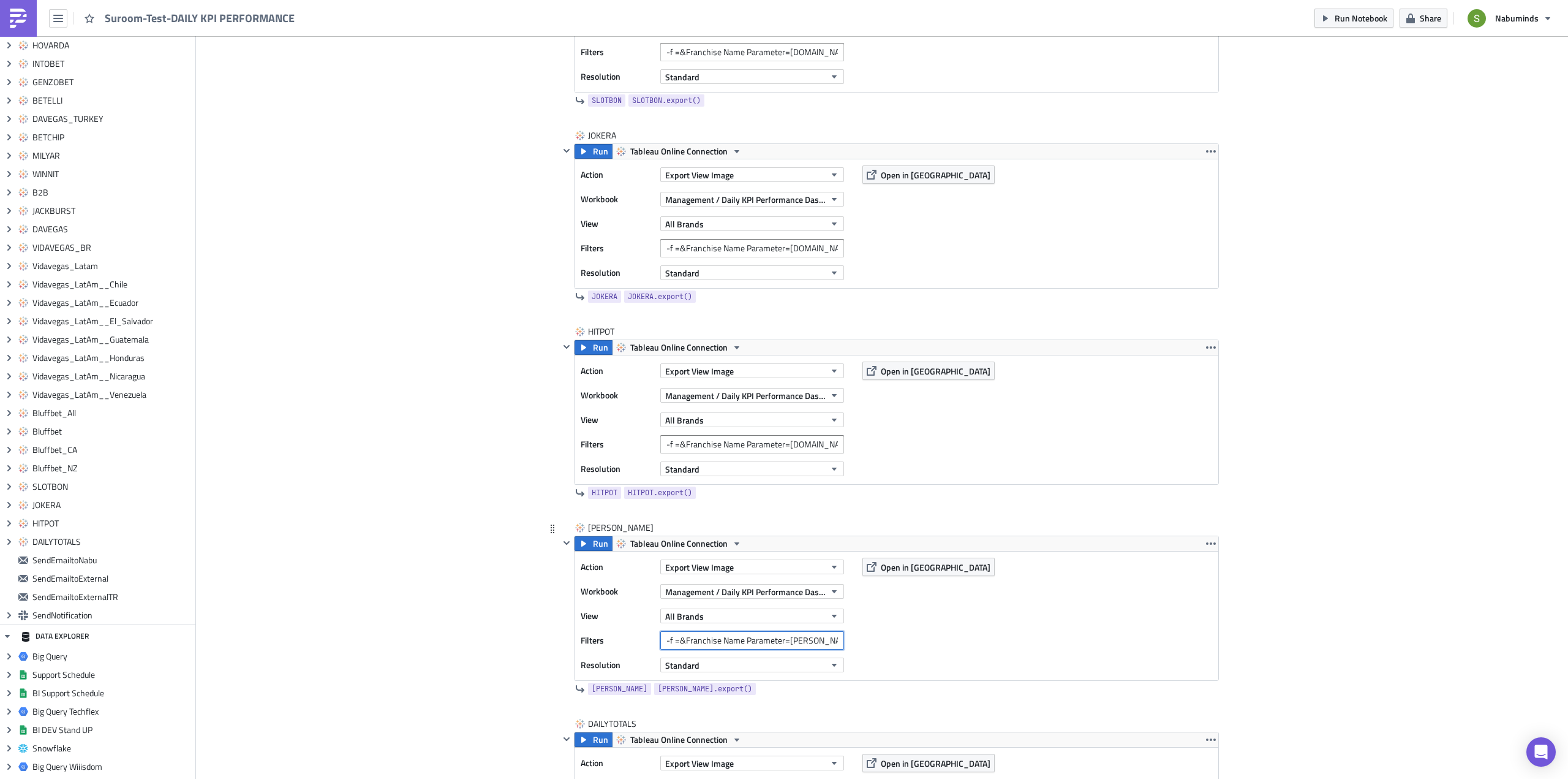
type input "-f =&Franchise Name Parameter=CASHER.COM"
click at [974, 607] on div "Action Export View Image Workbook Management / Daily KPI Performance Dashboard …" at bounding box center [896, 616] width 644 height 129
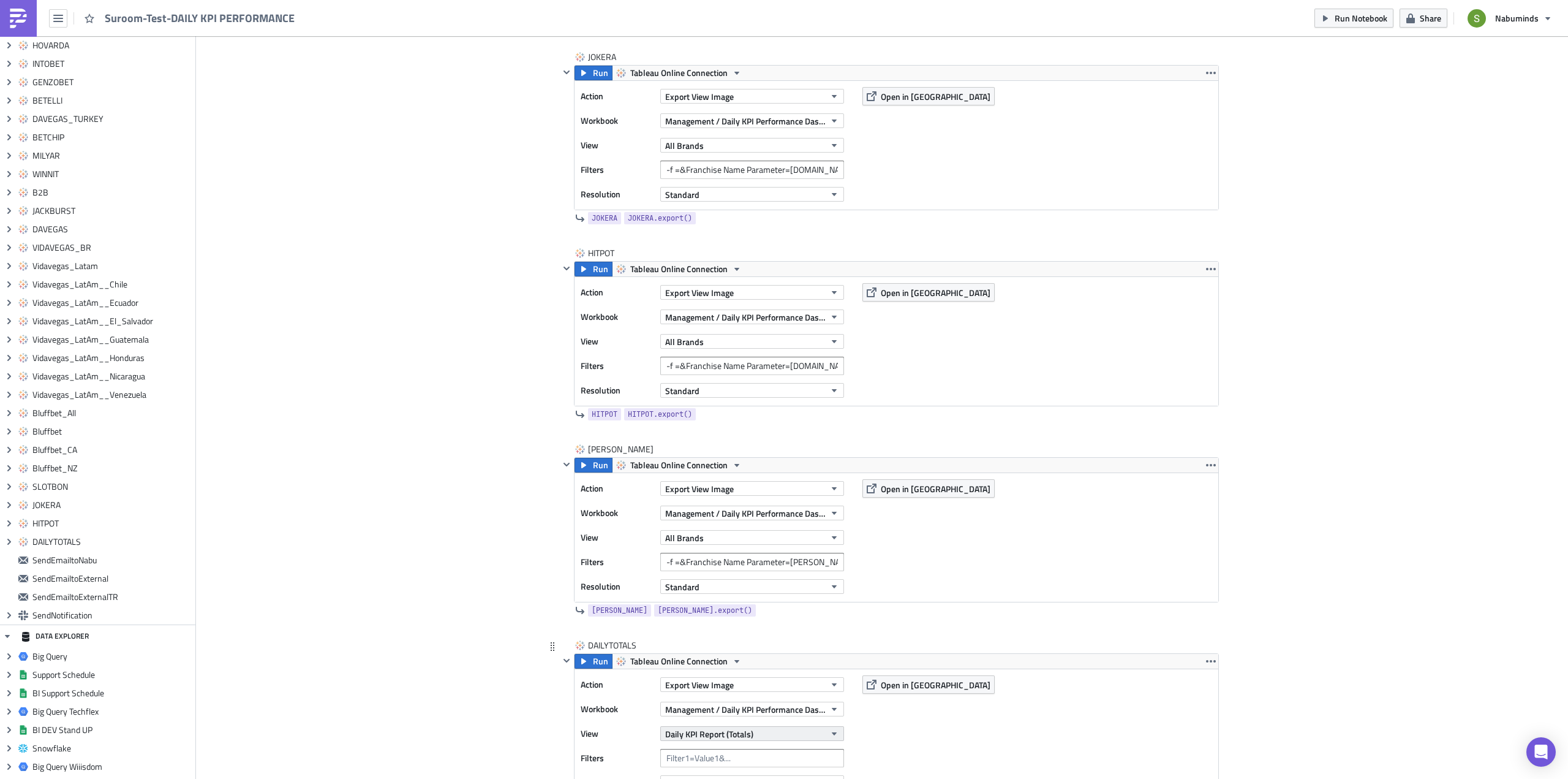
scroll to position [6675, 0]
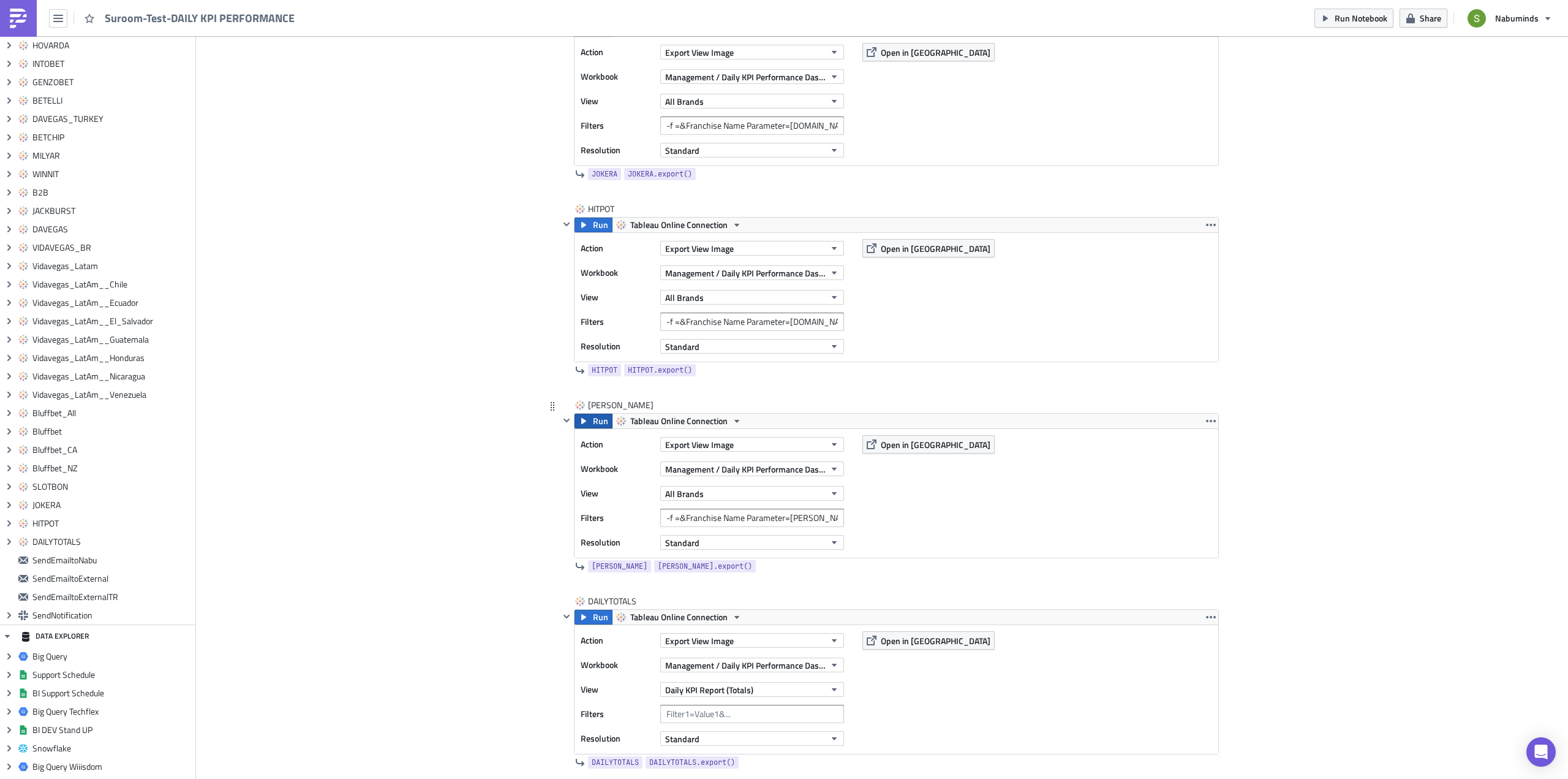
click at [593, 423] on span "Run" at bounding box center [600, 420] width 15 height 14
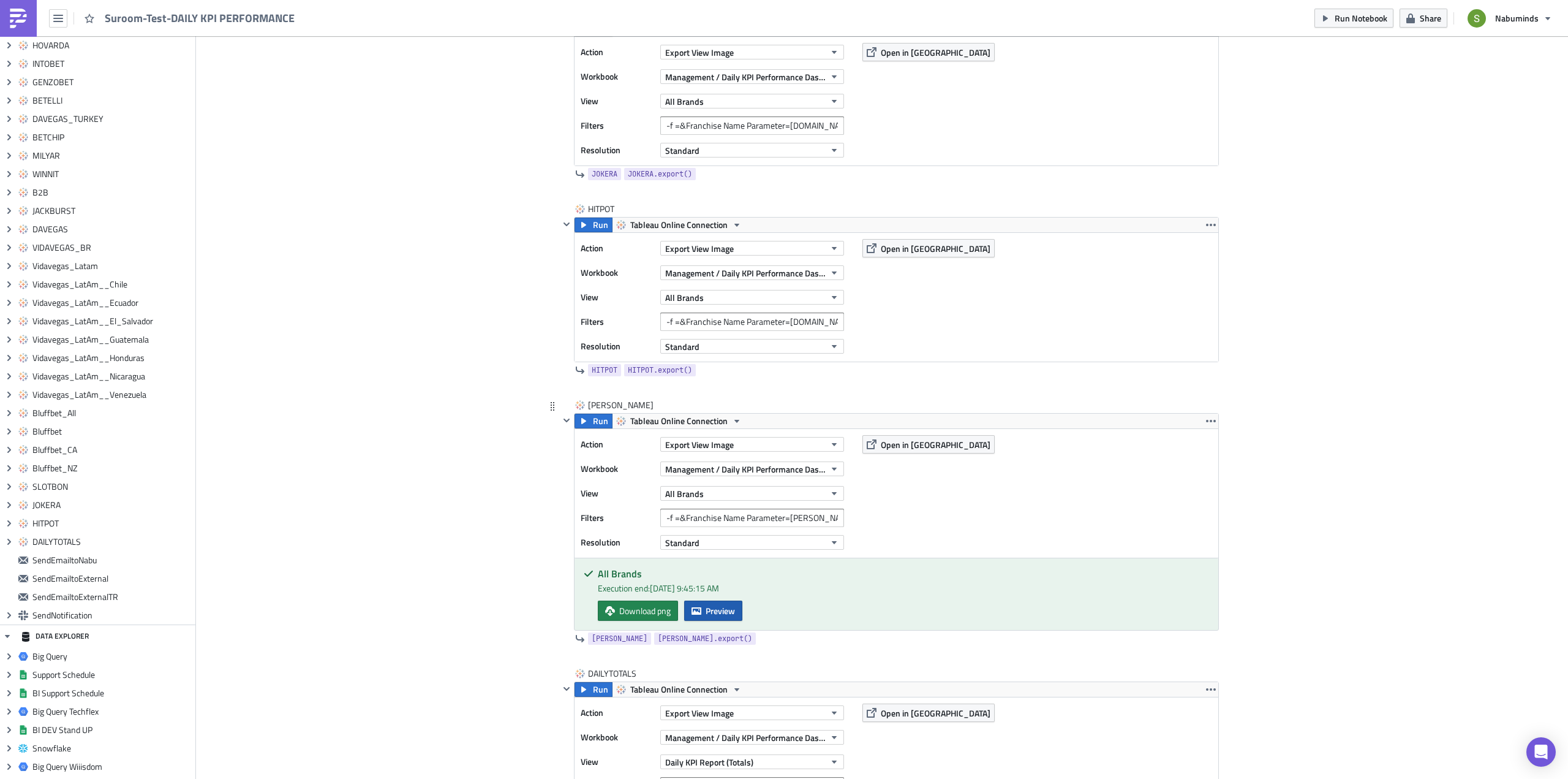
click at [706, 607] on span "Preview" at bounding box center [720, 611] width 30 height 13
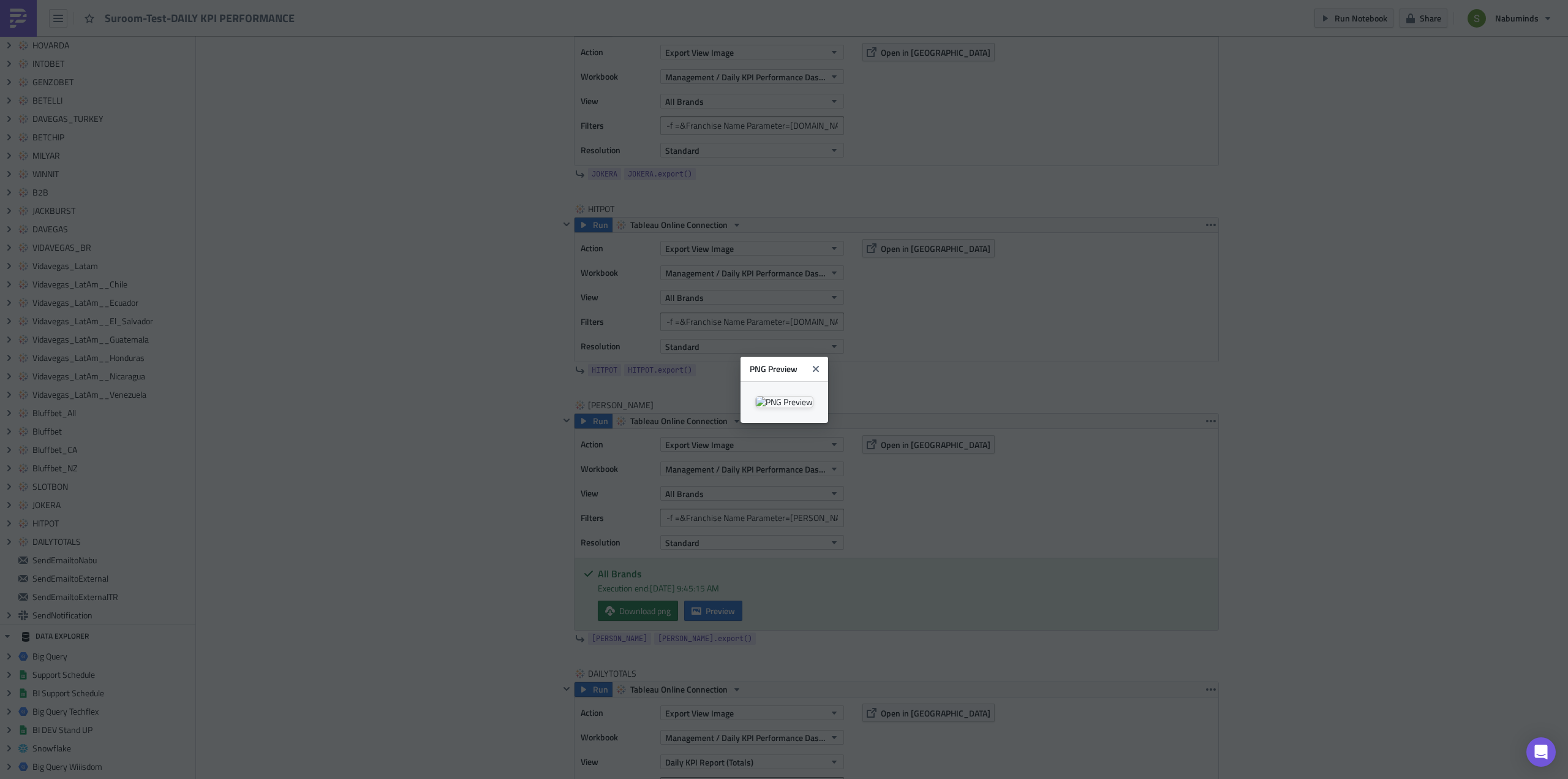
click at [806, 363] on h6 "PNG Preview" at bounding box center [778, 369] width 57 height 11
click at [821, 364] on icon "Close" at bounding box center [816, 369] width 10 height 10
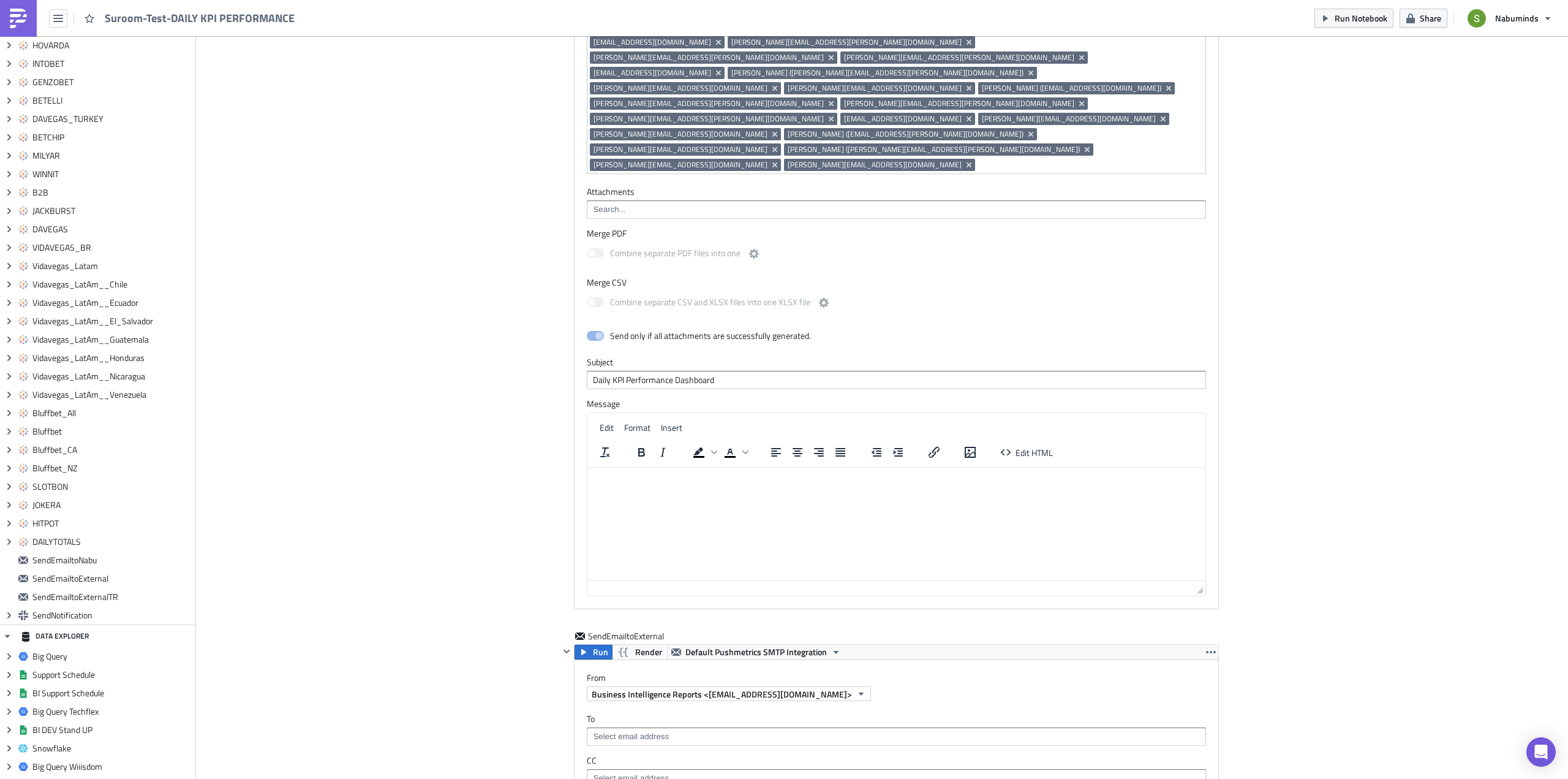
scroll to position [8084, 0]
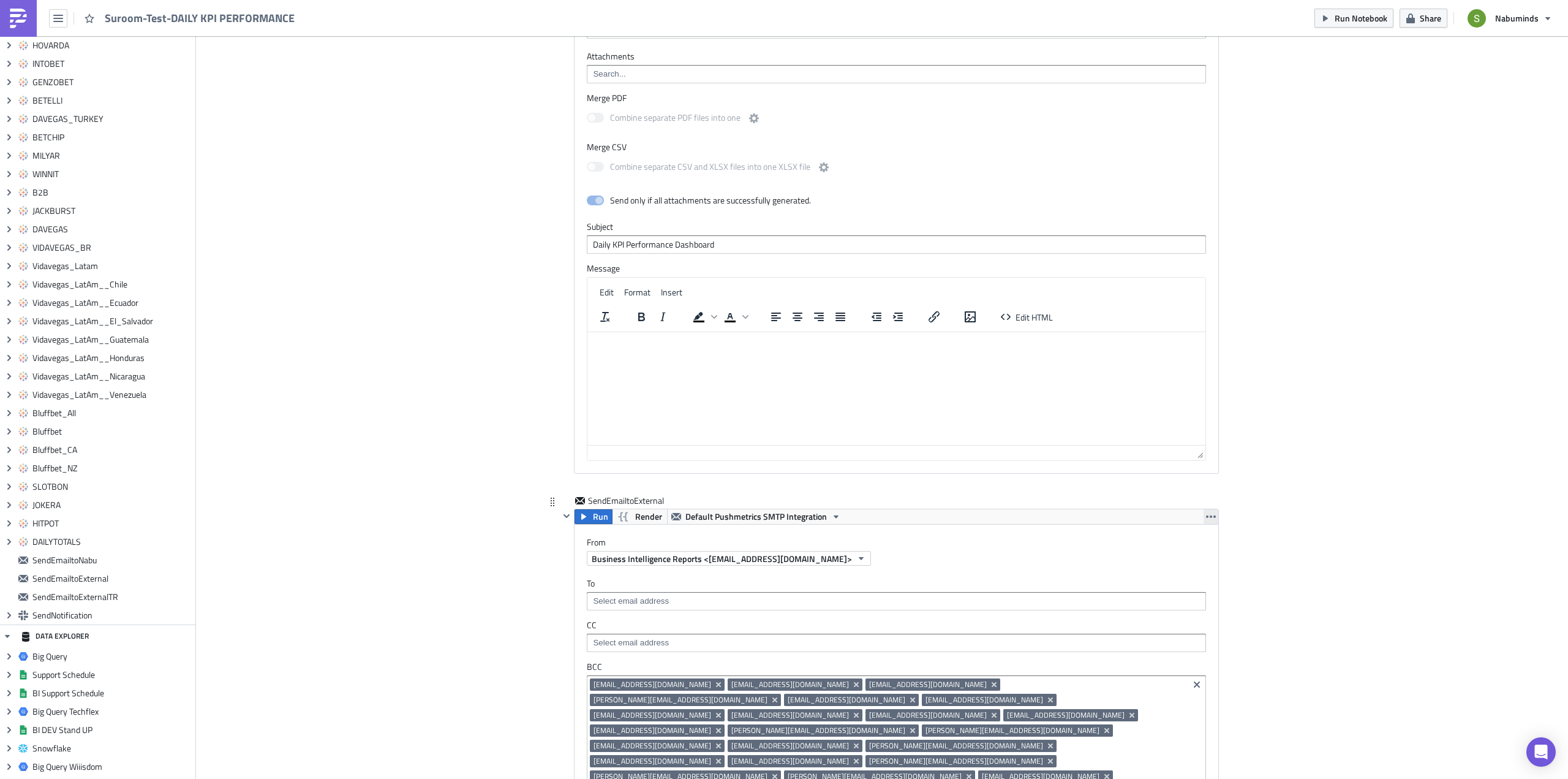
click at [1203, 509] on button "button" at bounding box center [1210, 516] width 14 height 14
click at [1189, 449] on div "Remove" at bounding box center [1214, 451] width 82 height 13
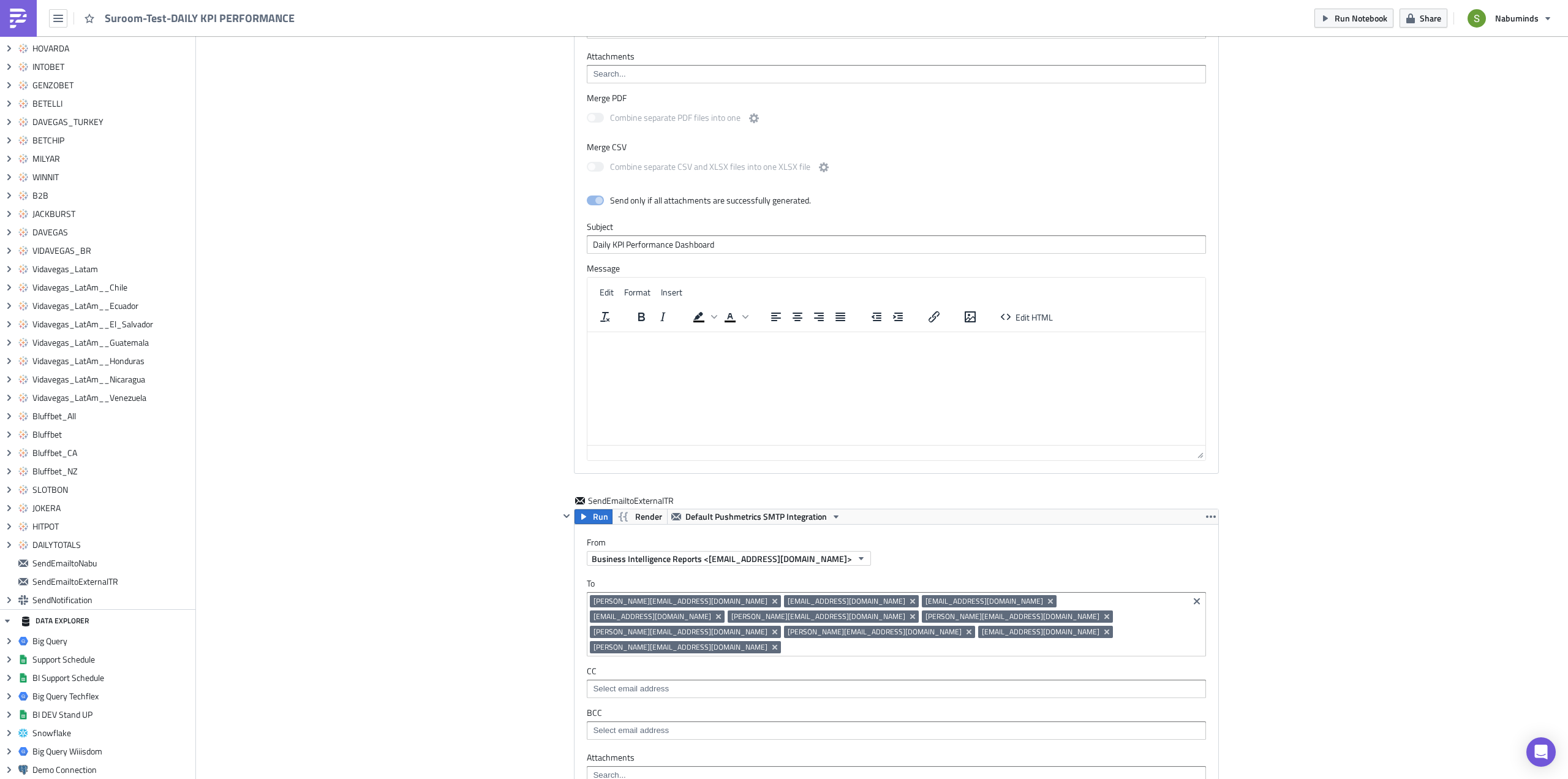
scroll to position [261, 0]
click at [1206, 511] on icon "button" at bounding box center [1211, 516] width 10 height 10
click at [1181, 451] on div "Remove" at bounding box center [1214, 451] width 82 height 13
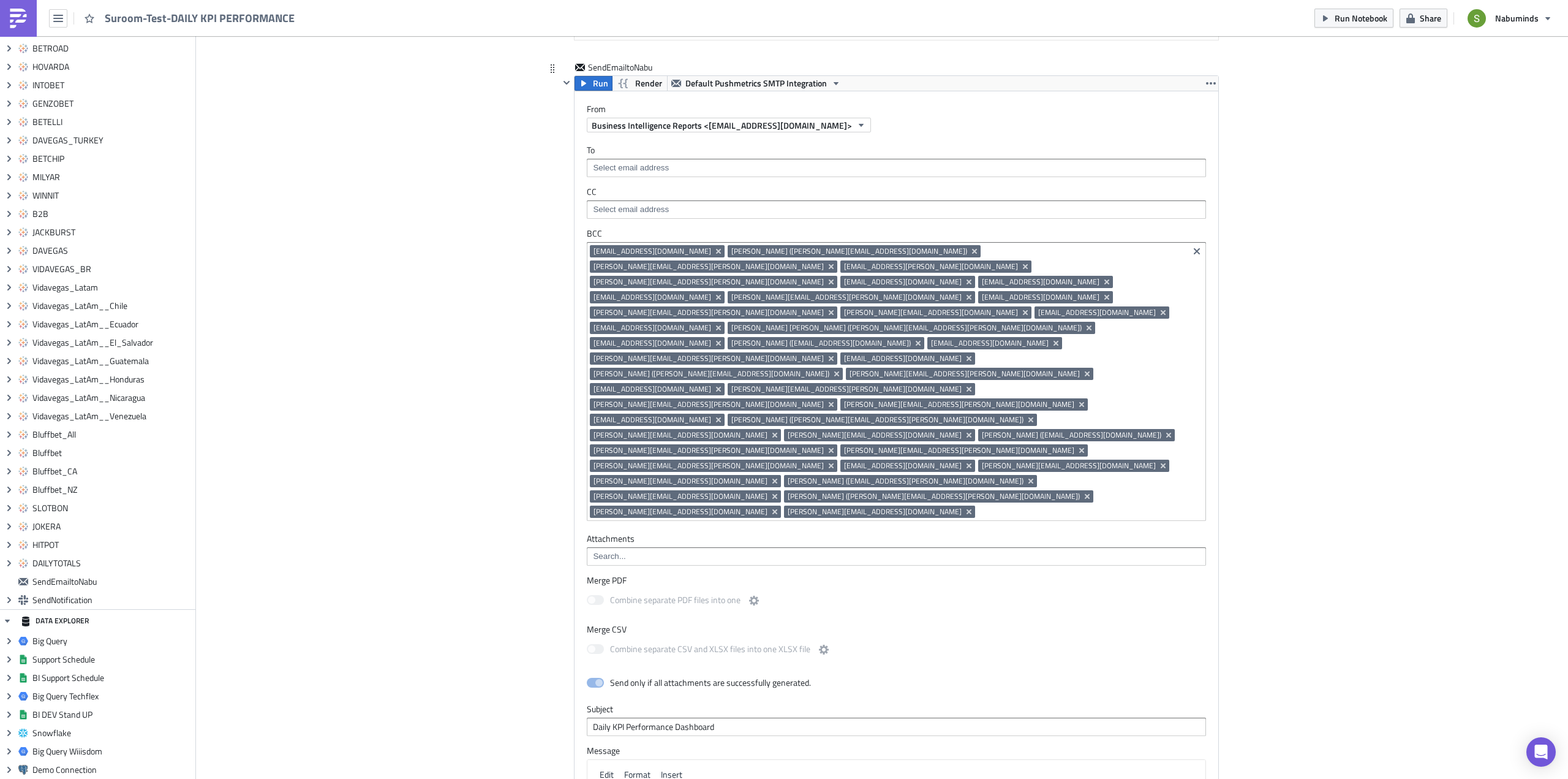
scroll to position [7594, 0]
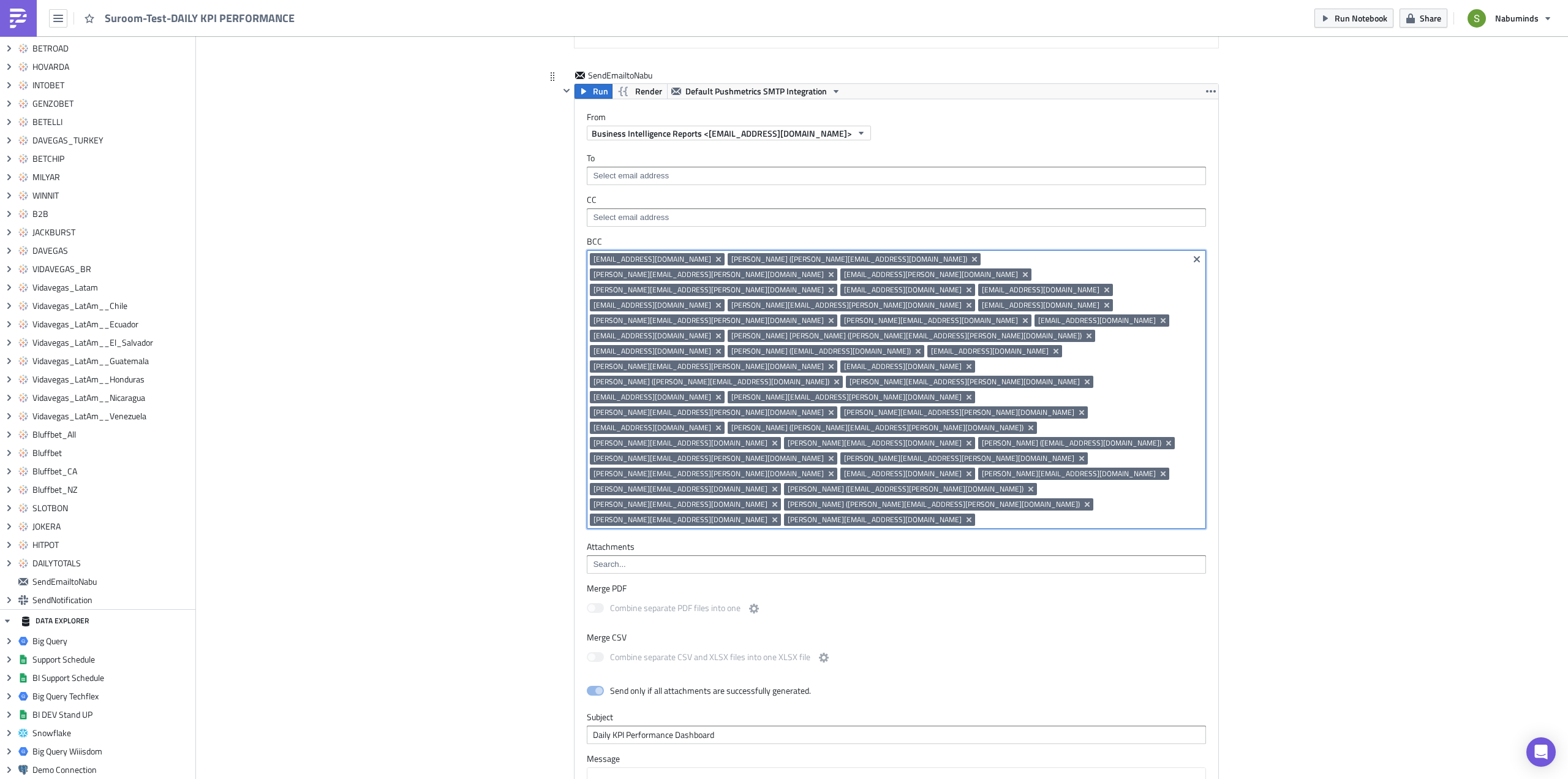
drag, startPoint x: 957, startPoint y: 385, endPoint x: 812, endPoint y: 343, distance: 151.0
click at [812, 343] on div "shaotsu.chen@nabu.ee Aaron Lee Amarga (aaron.amarga@nabu.ee) karen.fernandez@na…" at bounding box center [887, 391] width 595 height 276
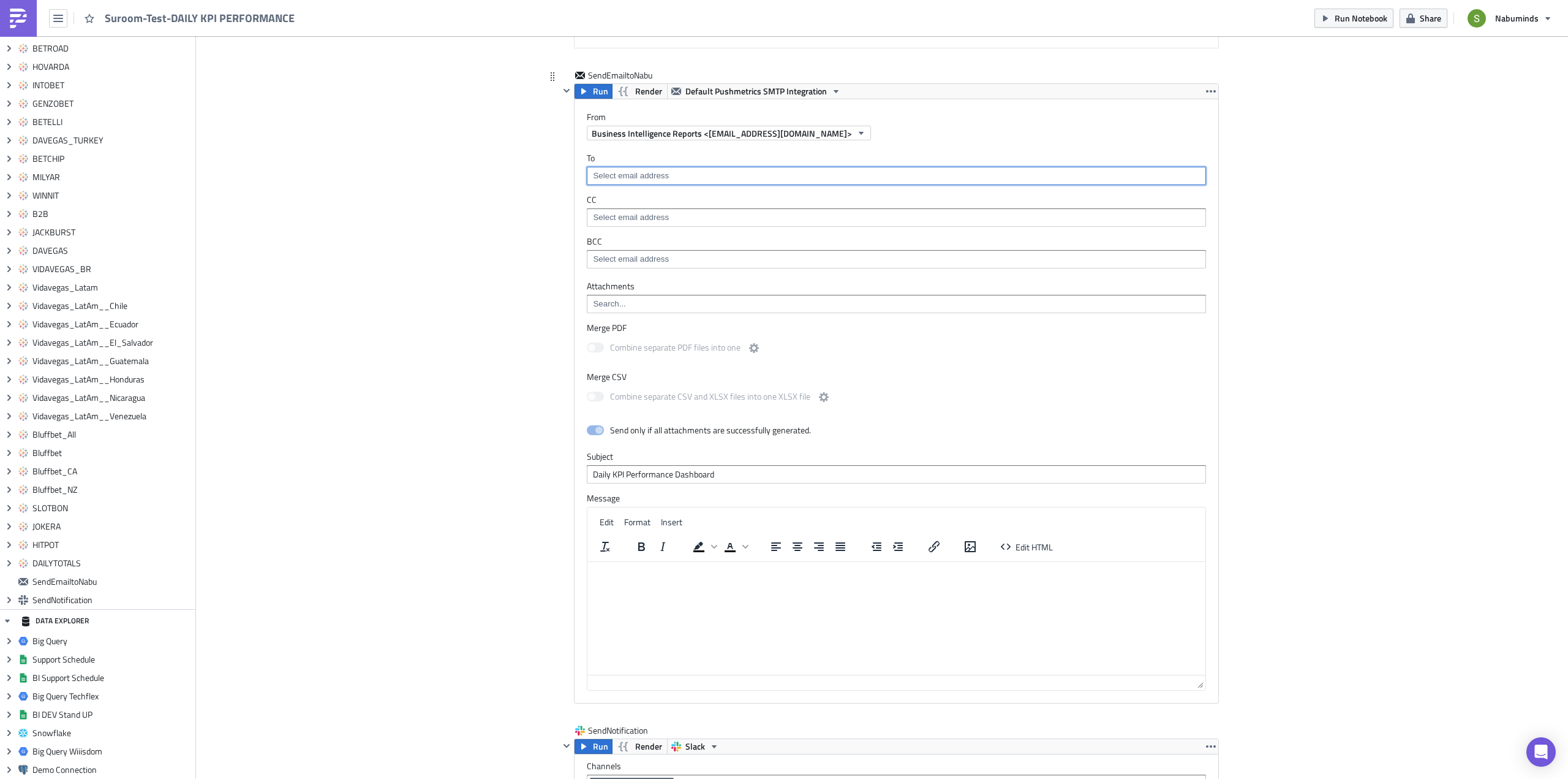
click at [665, 175] on input at bounding box center [895, 176] width 612 height 13
type input "suro"
click at [661, 195] on div "[EMAIL_ADDRESS][DOMAIN_NAME]" at bounding box center [657, 197] width 136 height 13
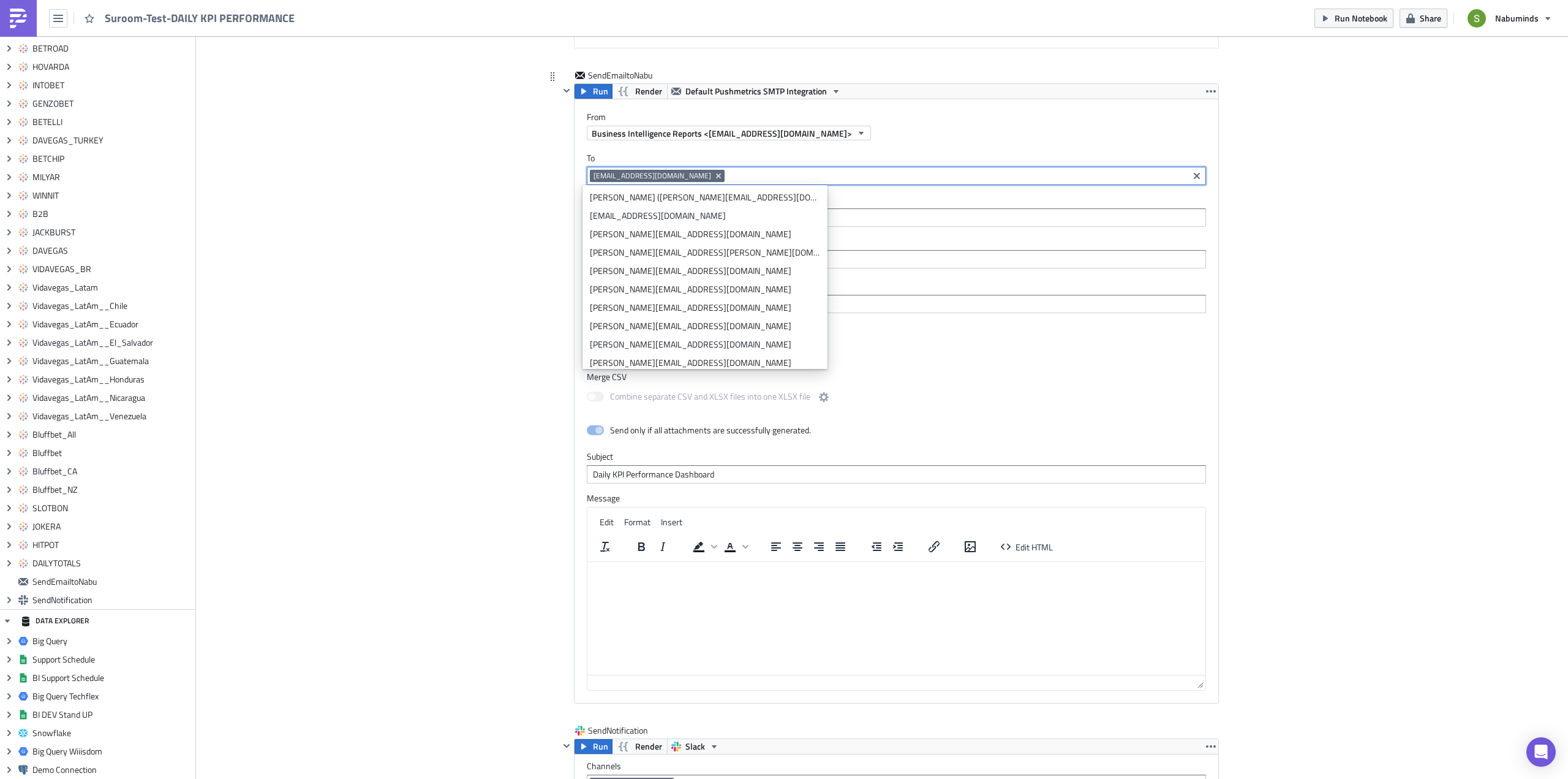
click at [720, 155] on label "To" at bounding box center [896, 158] width 619 height 11
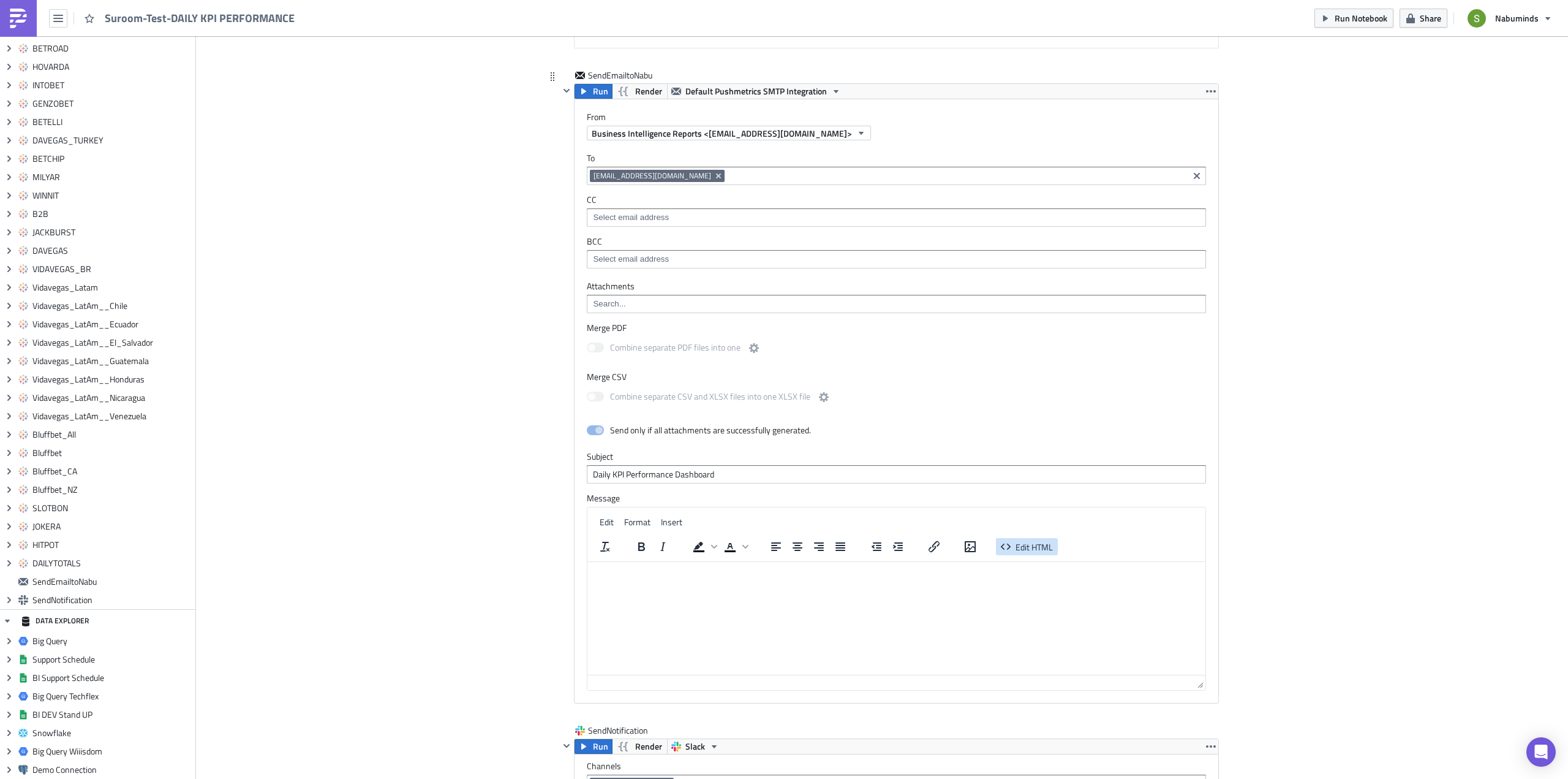
click at [1038, 551] on span "Edit HTML" at bounding box center [1034, 547] width 37 height 13
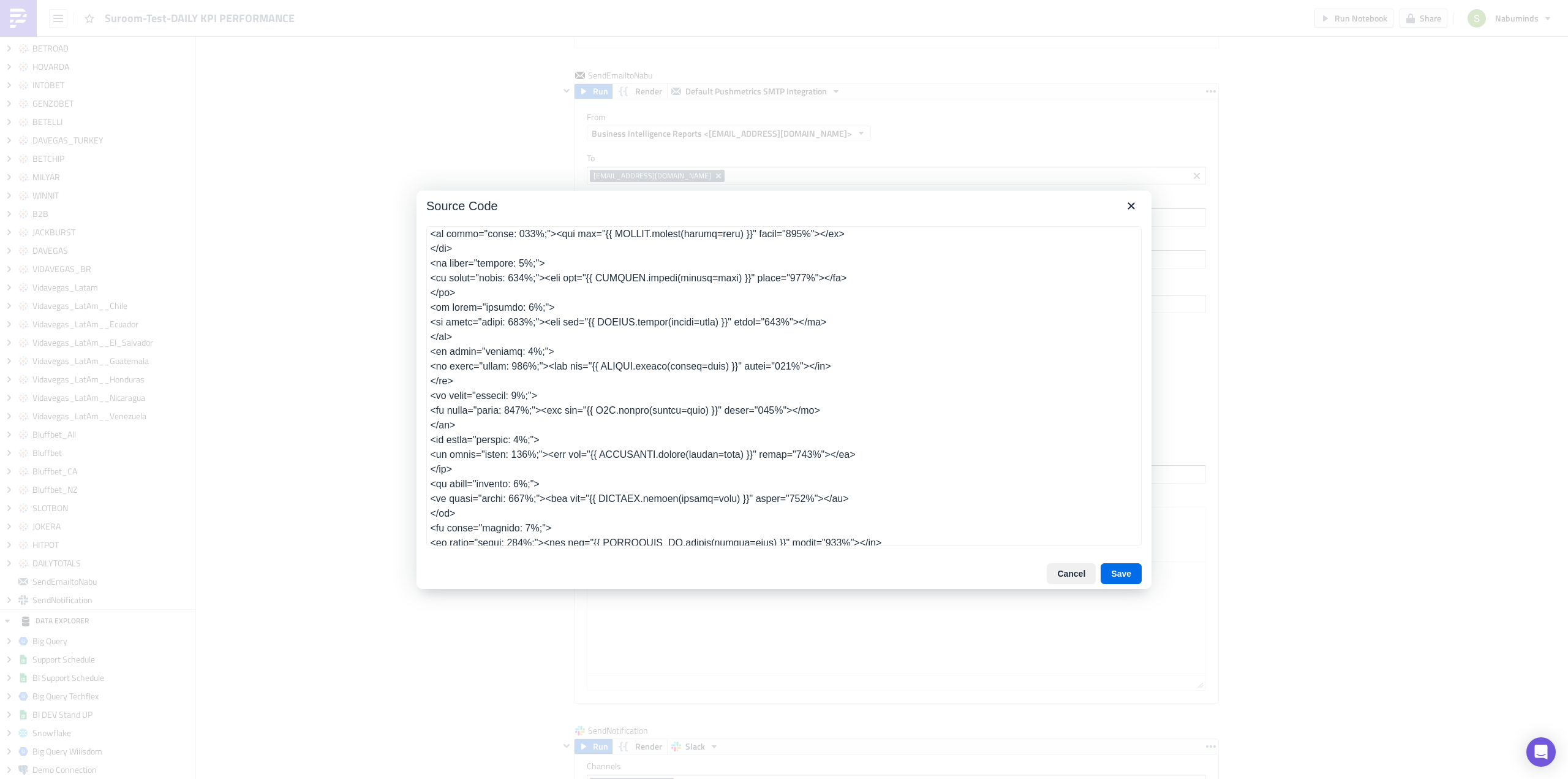
scroll to position [1236, 0]
drag, startPoint x: 454, startPoint y: 398, endPoint x: 427, endPoint y: 368, distance: 40.4
click at [427, 368] on textarea at bounding box center [784, 386] width 715 height 320
click at [461, 396] on textarea at bounding box center [784, 386] width 715 height 320
click at [632, 429] on textarea at bounding box center [784, 386] width 715 height 320
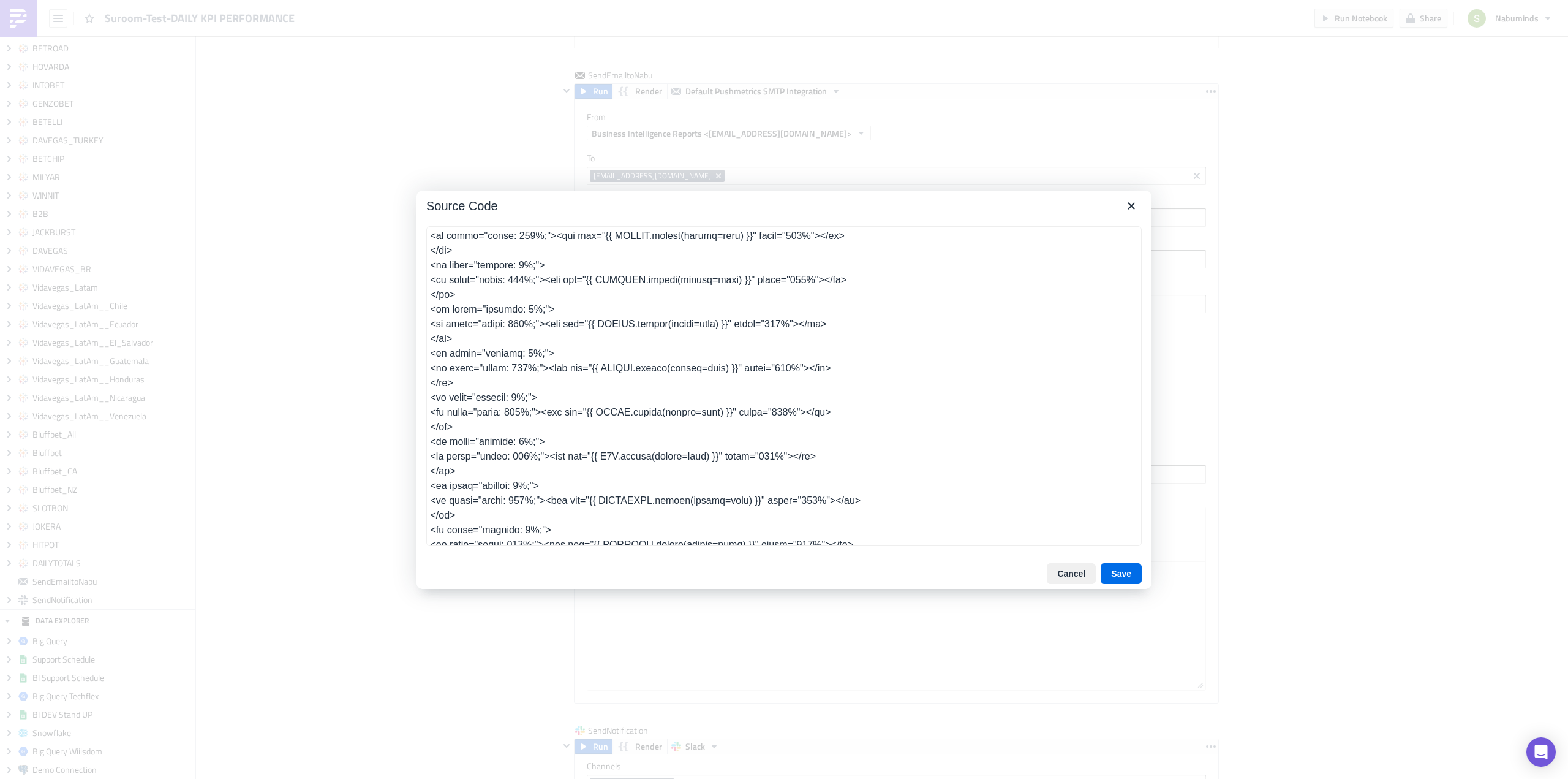
type textarea "<table class="body" style="border-collapse: separate; mso-table-lspace: 0pt; ms…"
click at [1138, 575] on button "Save" at bounding box center [1121, 573] width 41 height 21
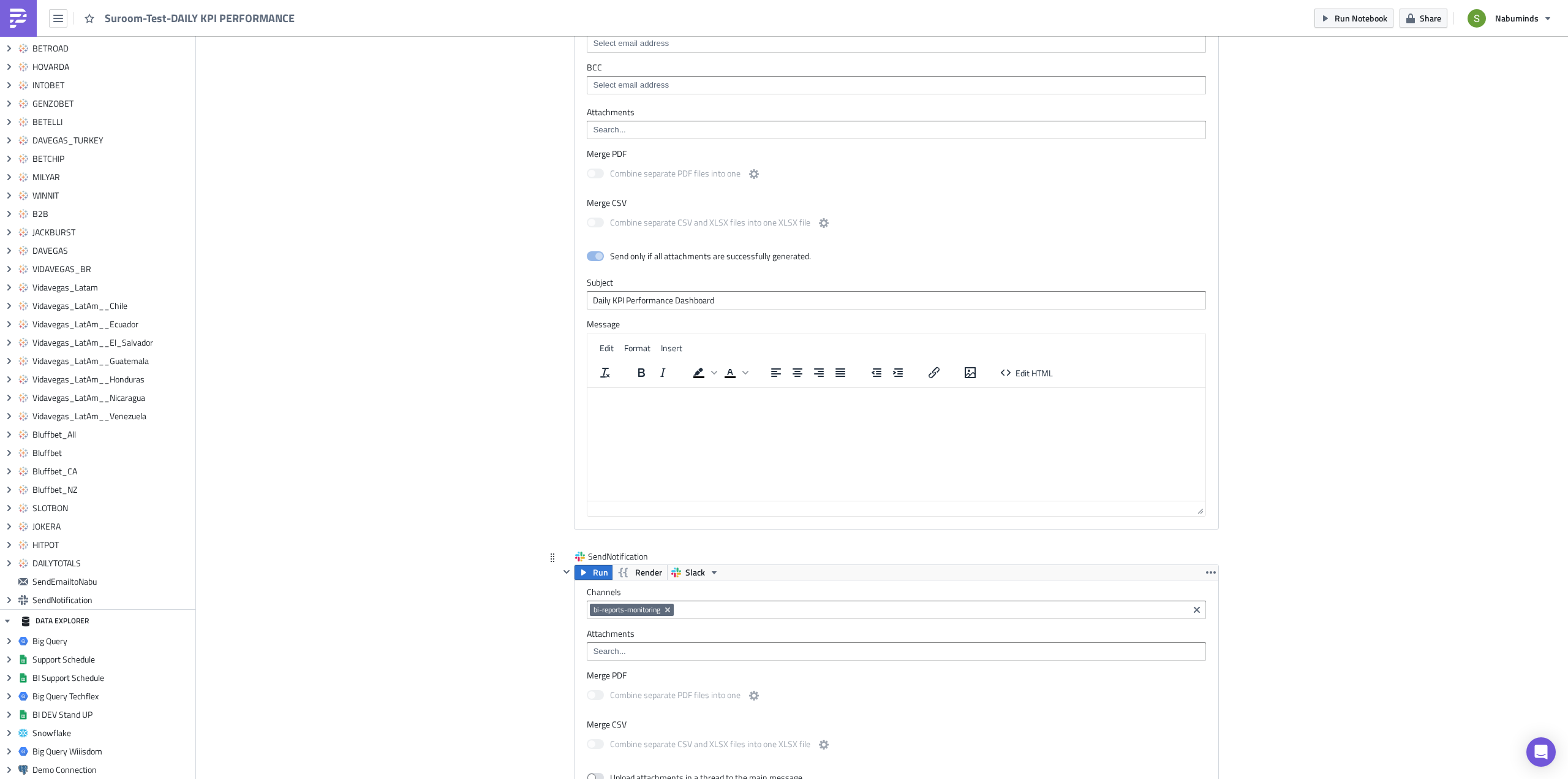
scroll to position [7777, 0]
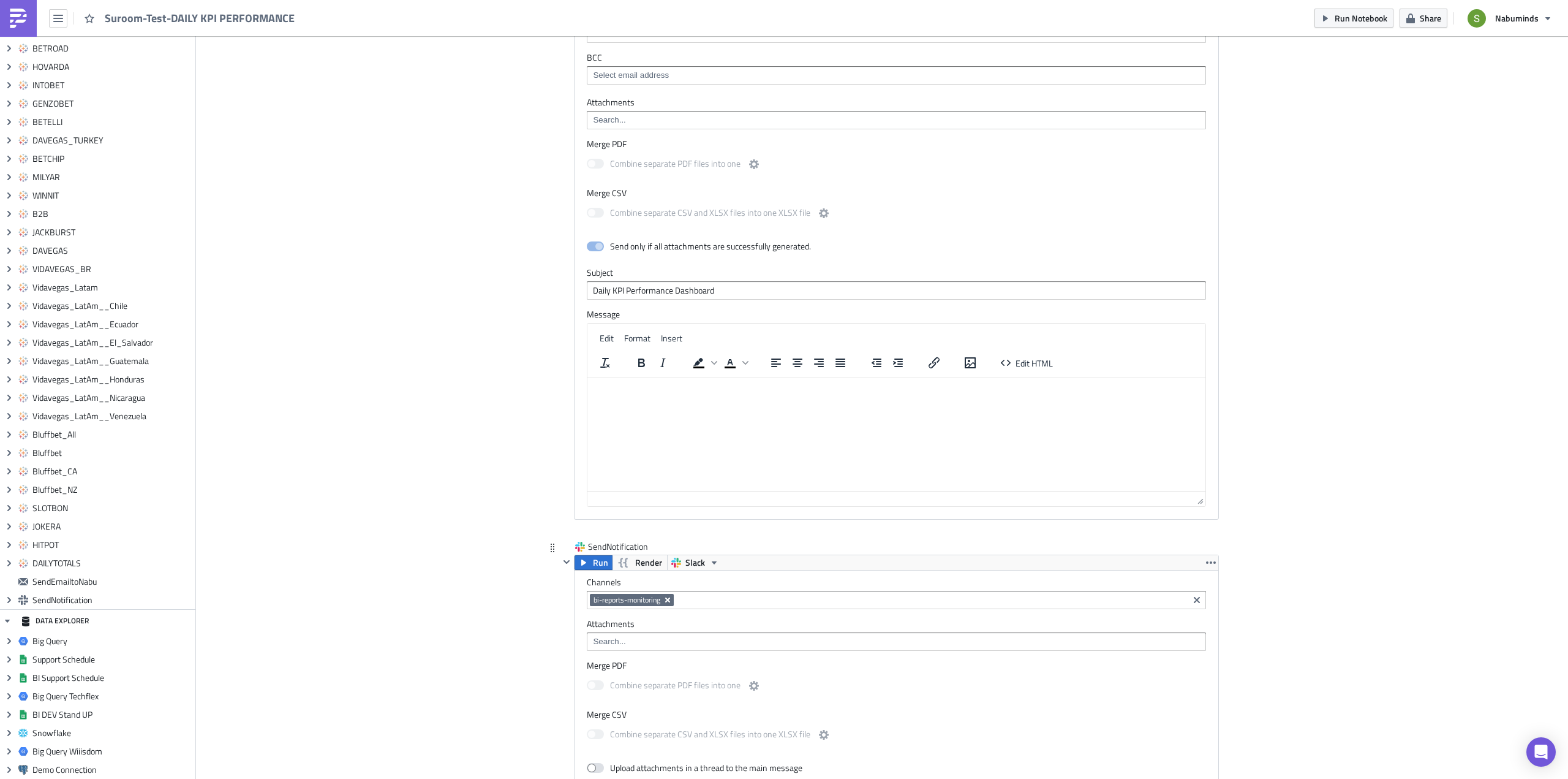
click at [665, 598] on icon "Remove Tag" at bounding box center [668, 600] width 5 height 5
click at [650, 490] on div "#test-bi-apps" at bounding box center [637, 487] width 96 height 13
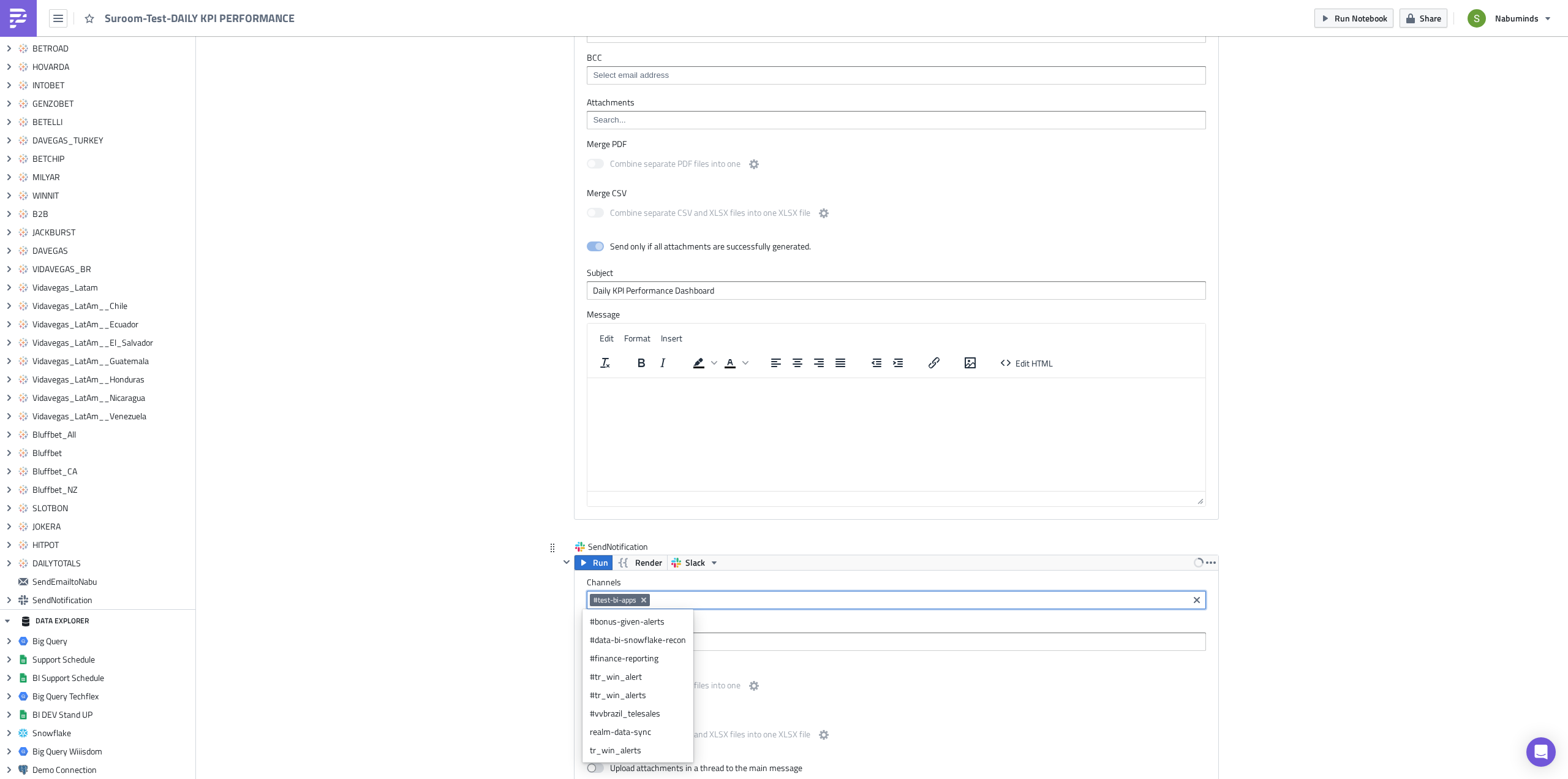
click at [681, 586] on label "Channels" at bounding box center [896, 582] width 619 height 11
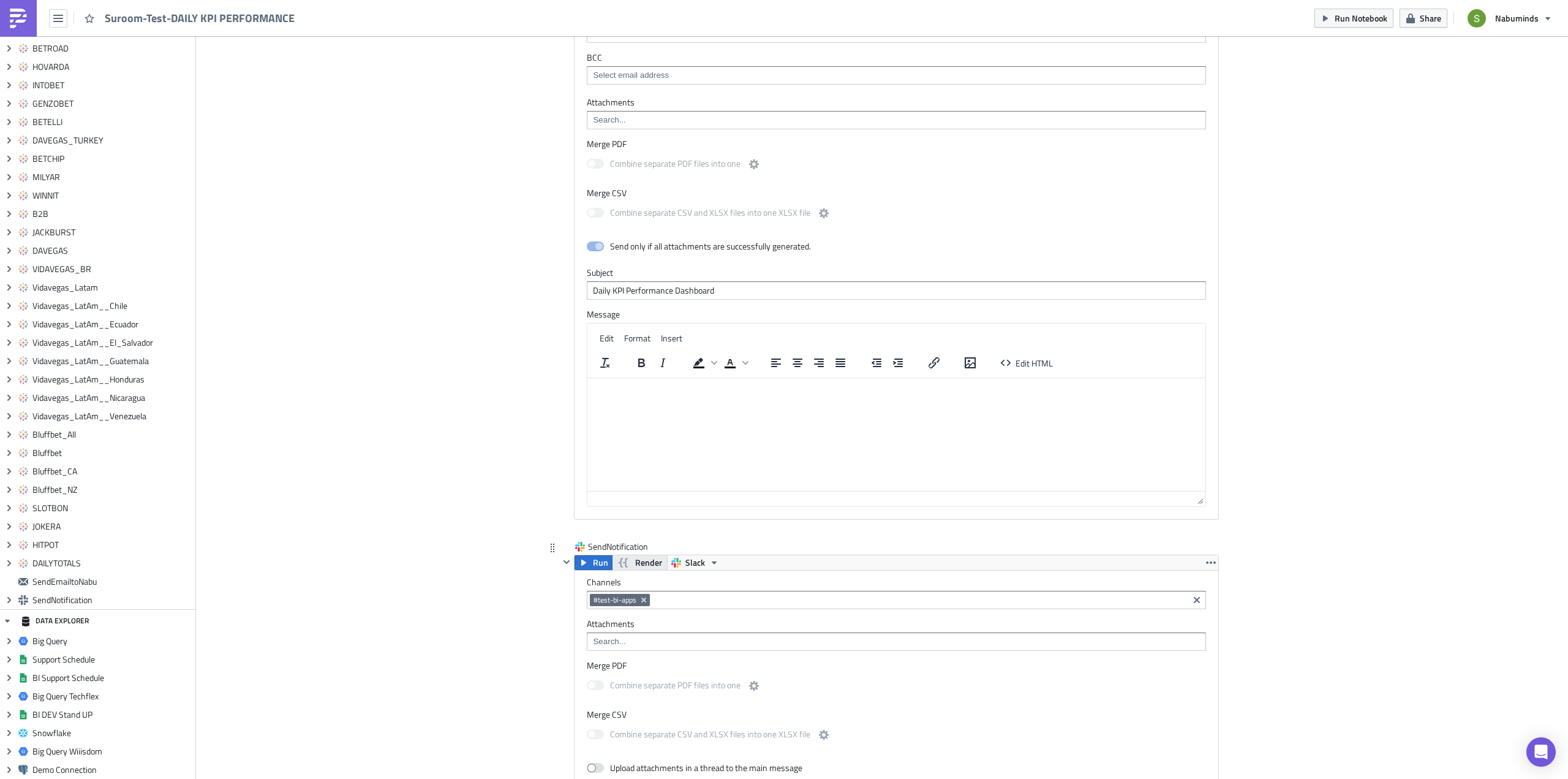
click at [641, 564] on span "Render" at bounding box center [648, 562] width 27 height 14
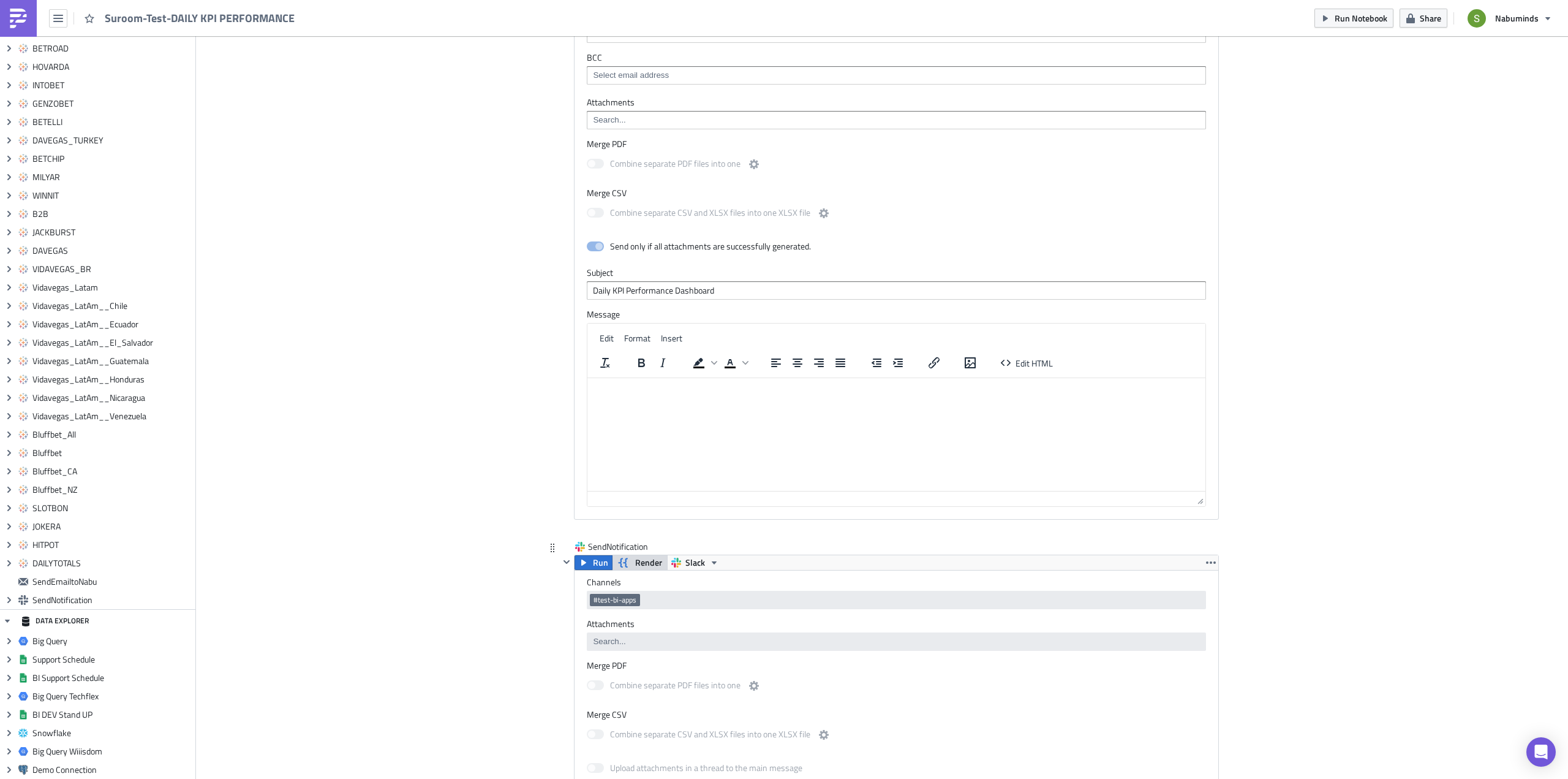
click at [640, 567] on span "Render" at bounding box center [648, 562] width 27 height 14
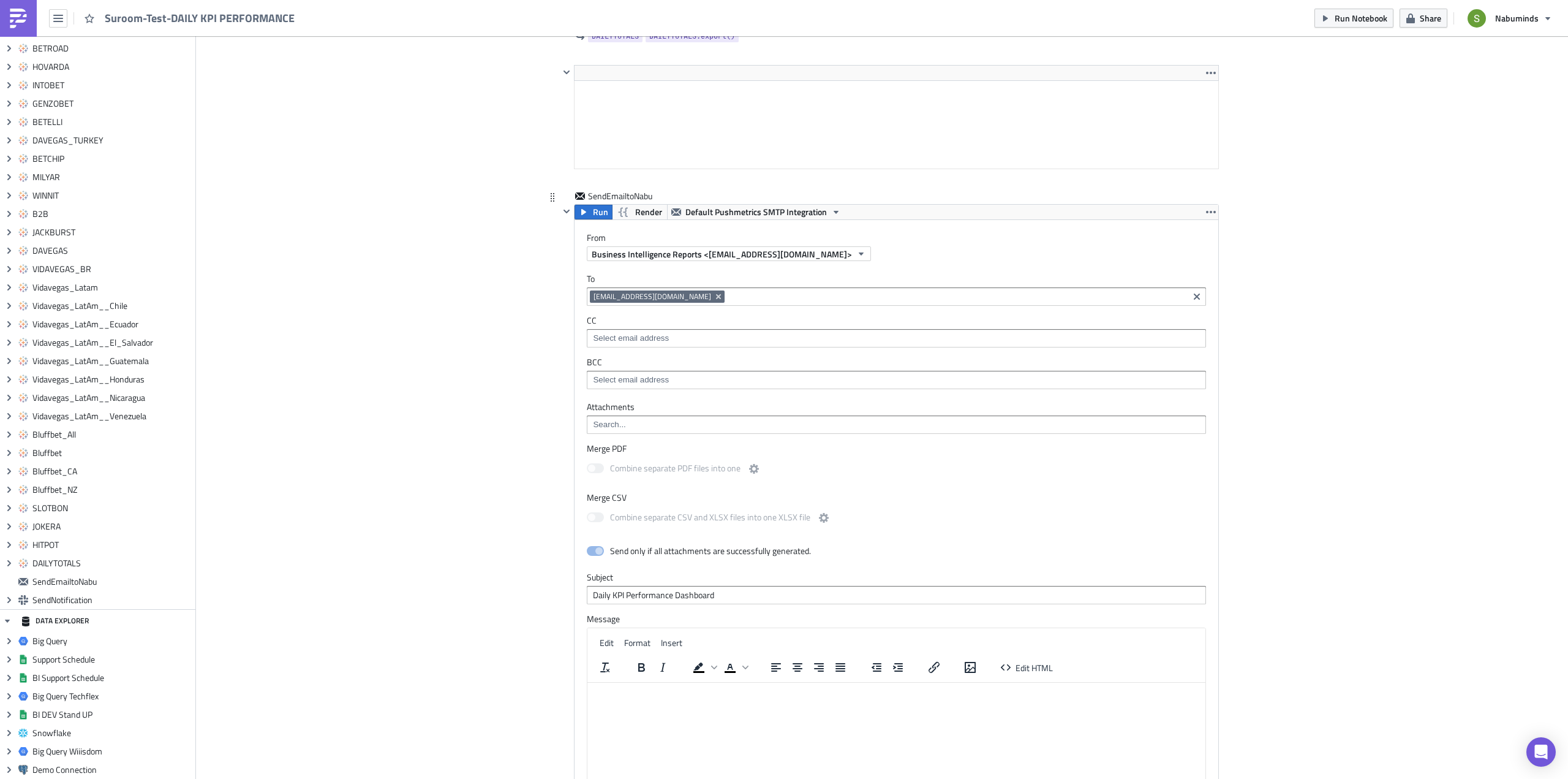
scroll to position [7471, 0]
click at [637, 211] on span "Render" at bounding box center [648, 214] width 27 height 14
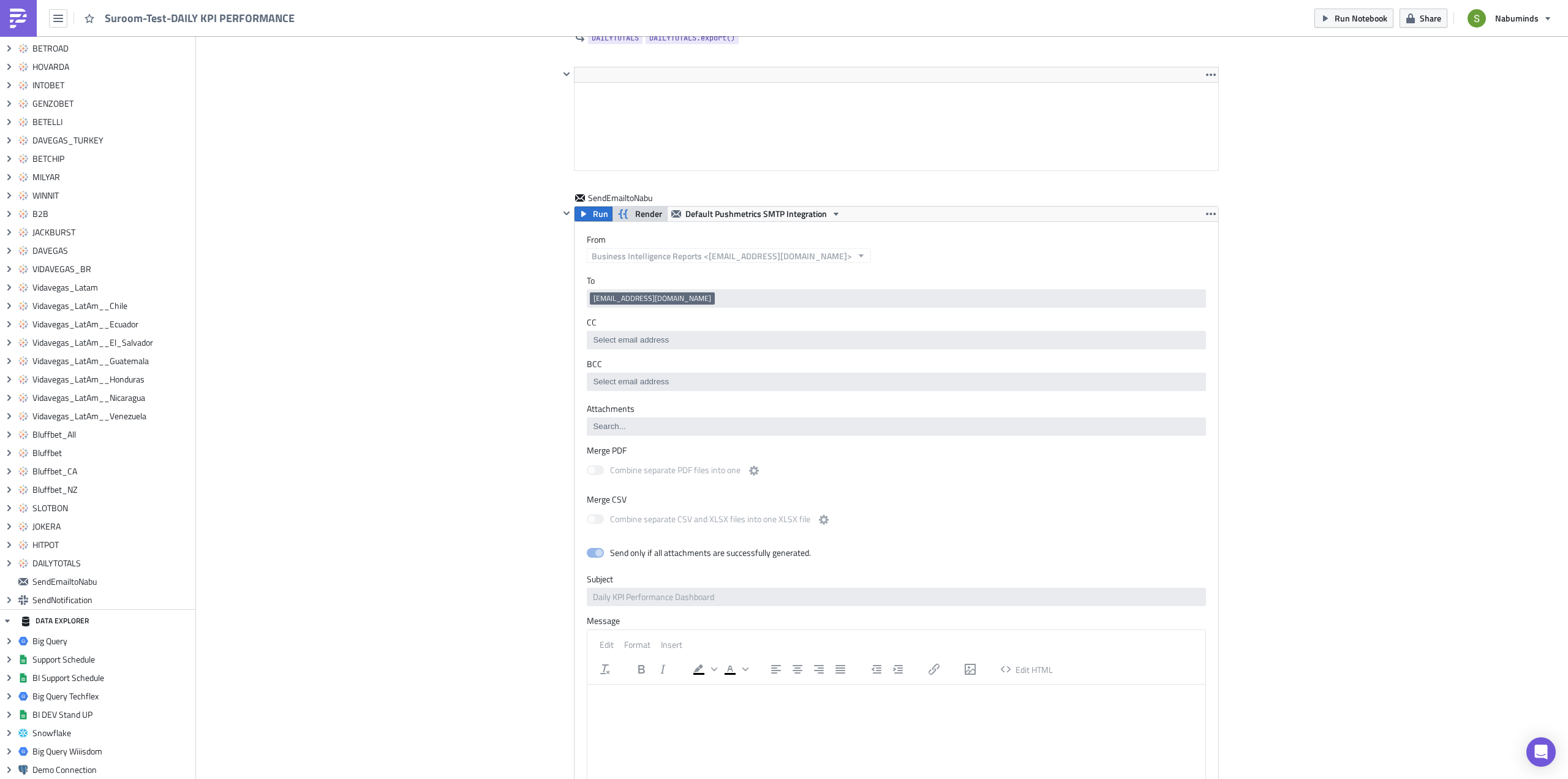
click at [635, 214] on span "Render" at bounding box center [648, 214] width 27 height 14
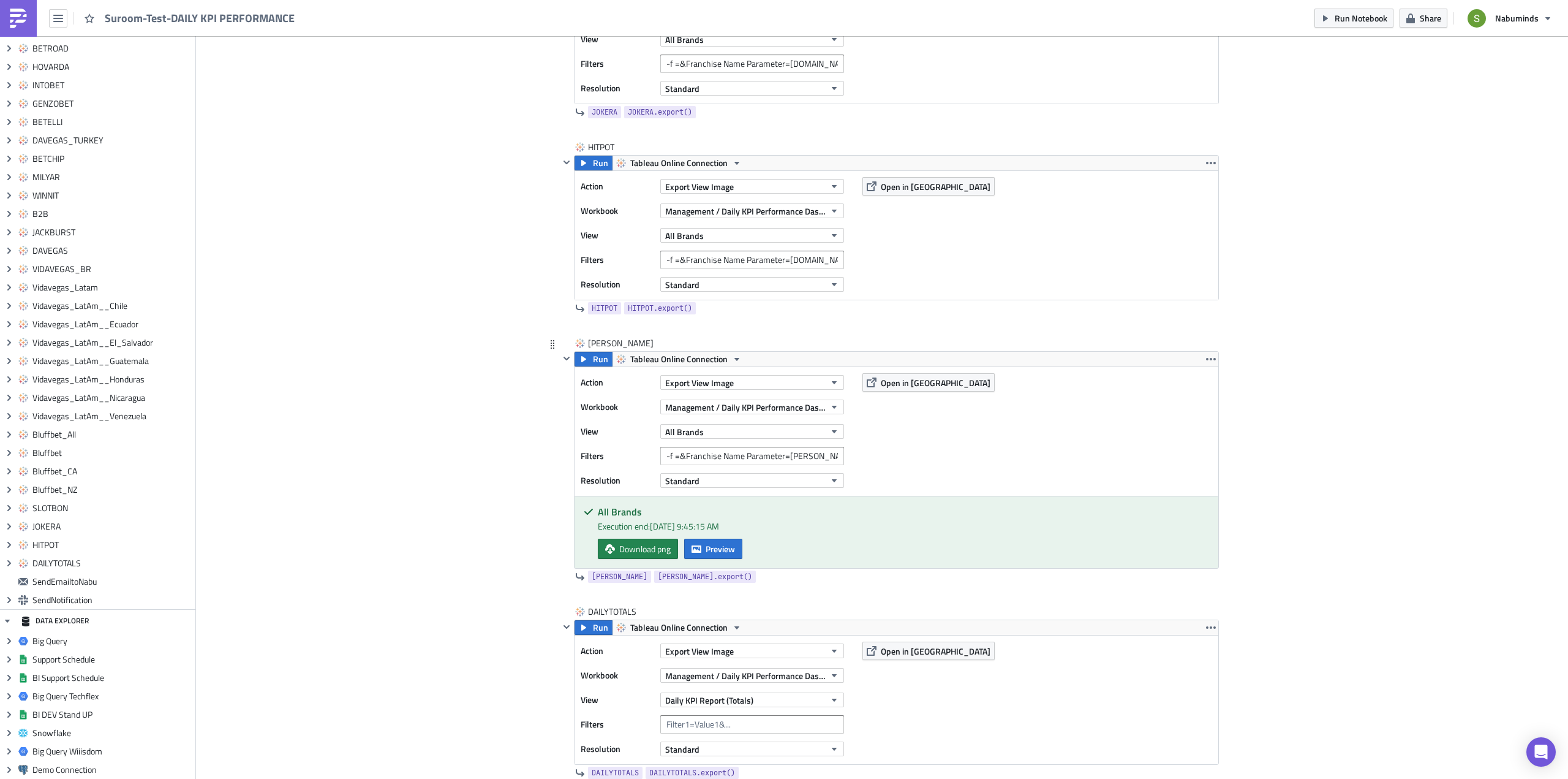
scroll to position [6736, 0]
click at [725, 545] on span "Preview" at bounding box center [720, 549] width 30 height 13
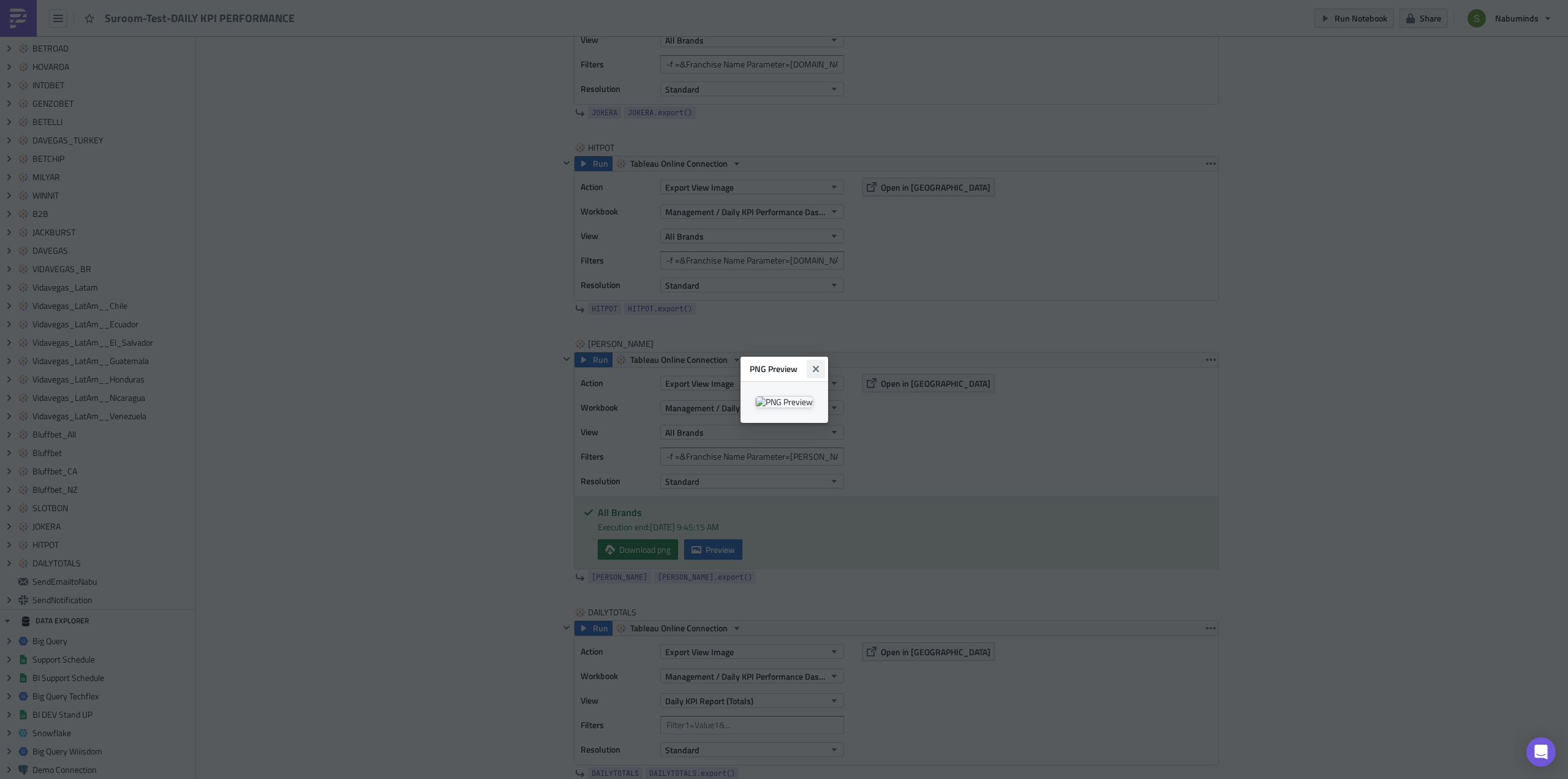
click at [818, 365] on icon "Close" at bounding box center [815, 368] width 6 height 6
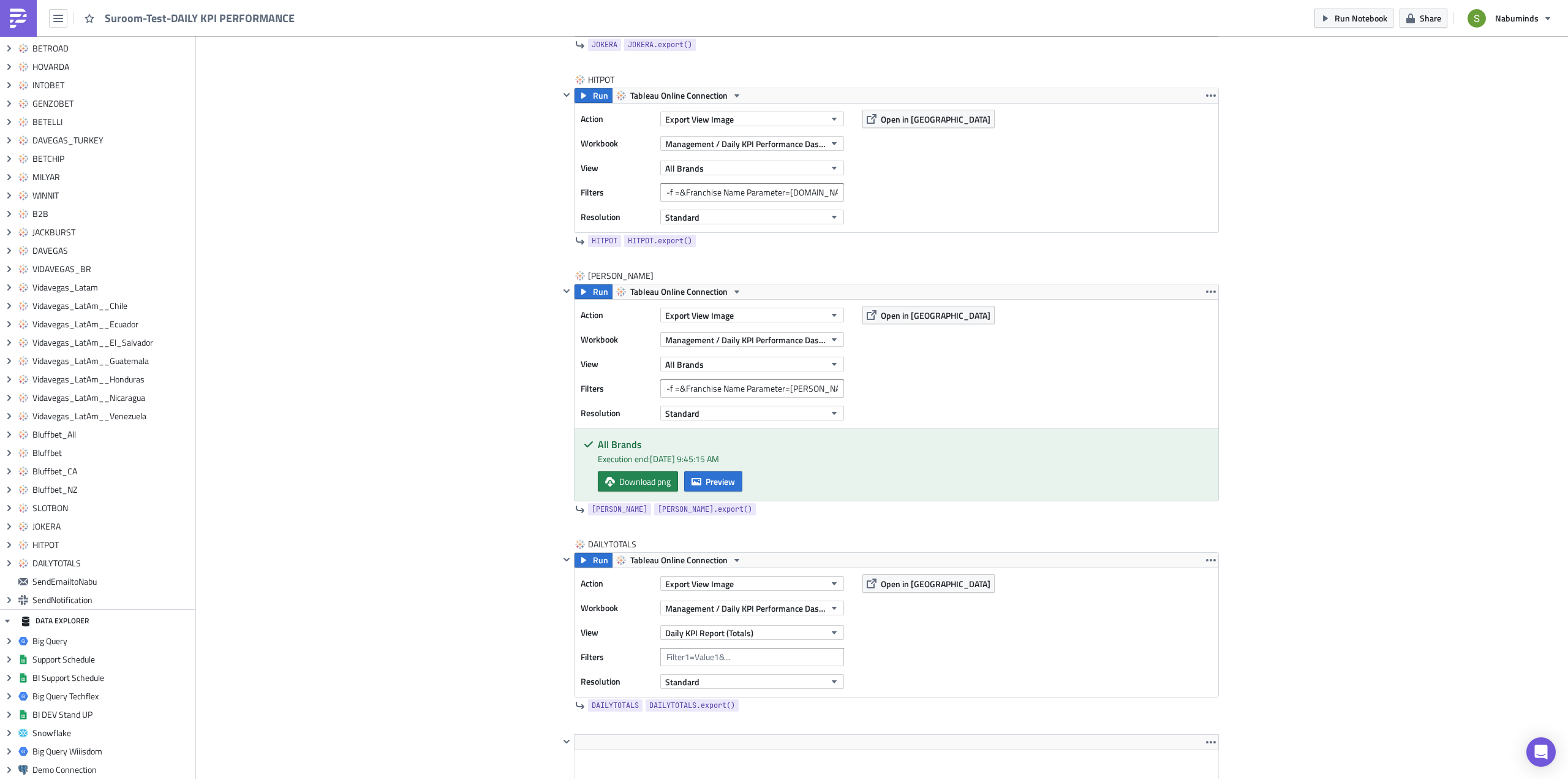
scroll to position [6801, 0]
click at [717, 479] on span "Preview" at bounding box center [720, 484] width 30 height 13
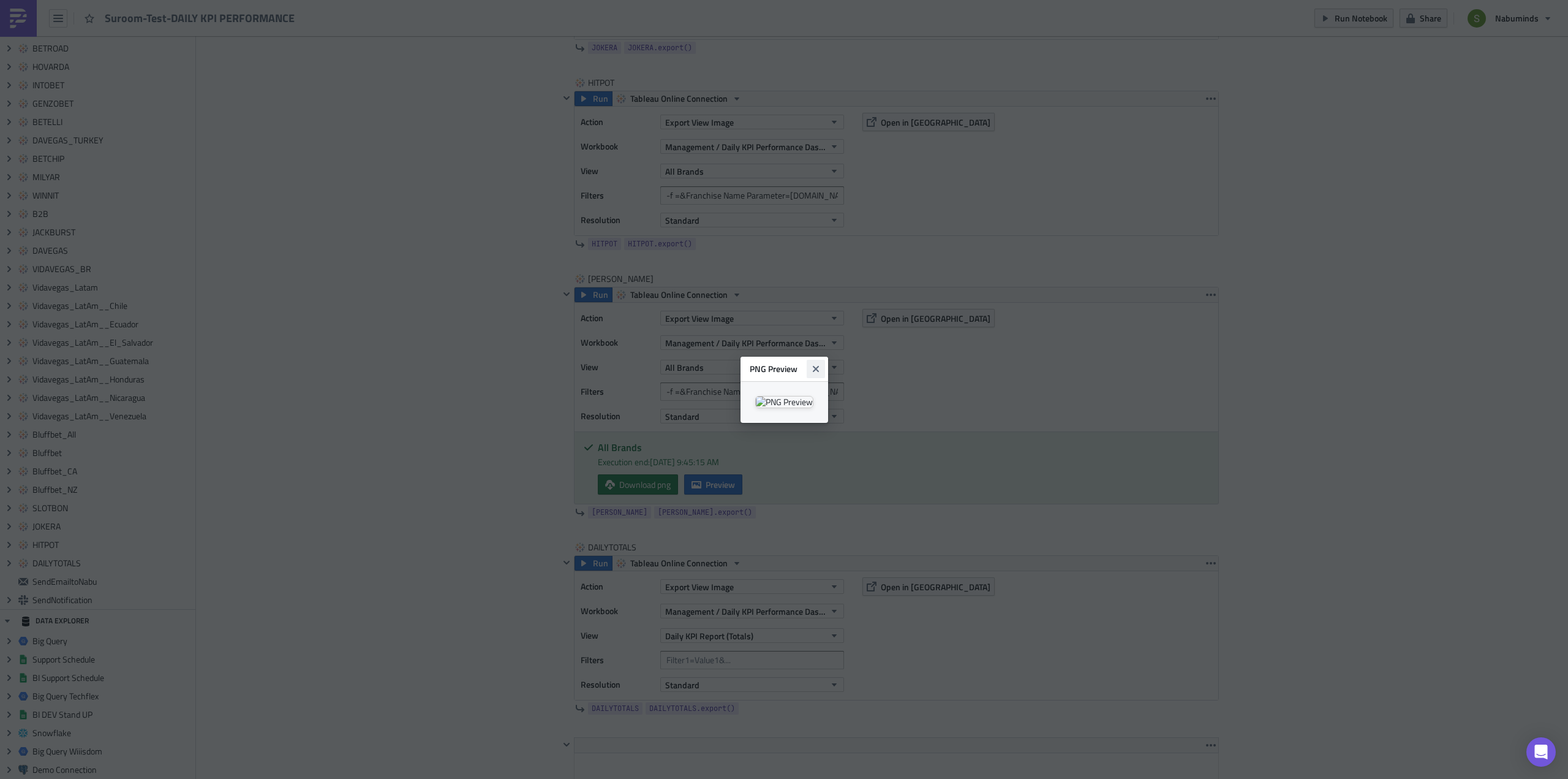
click at [825, 359] on button "Close" at bounding box center [815, 368] width 18 height 18
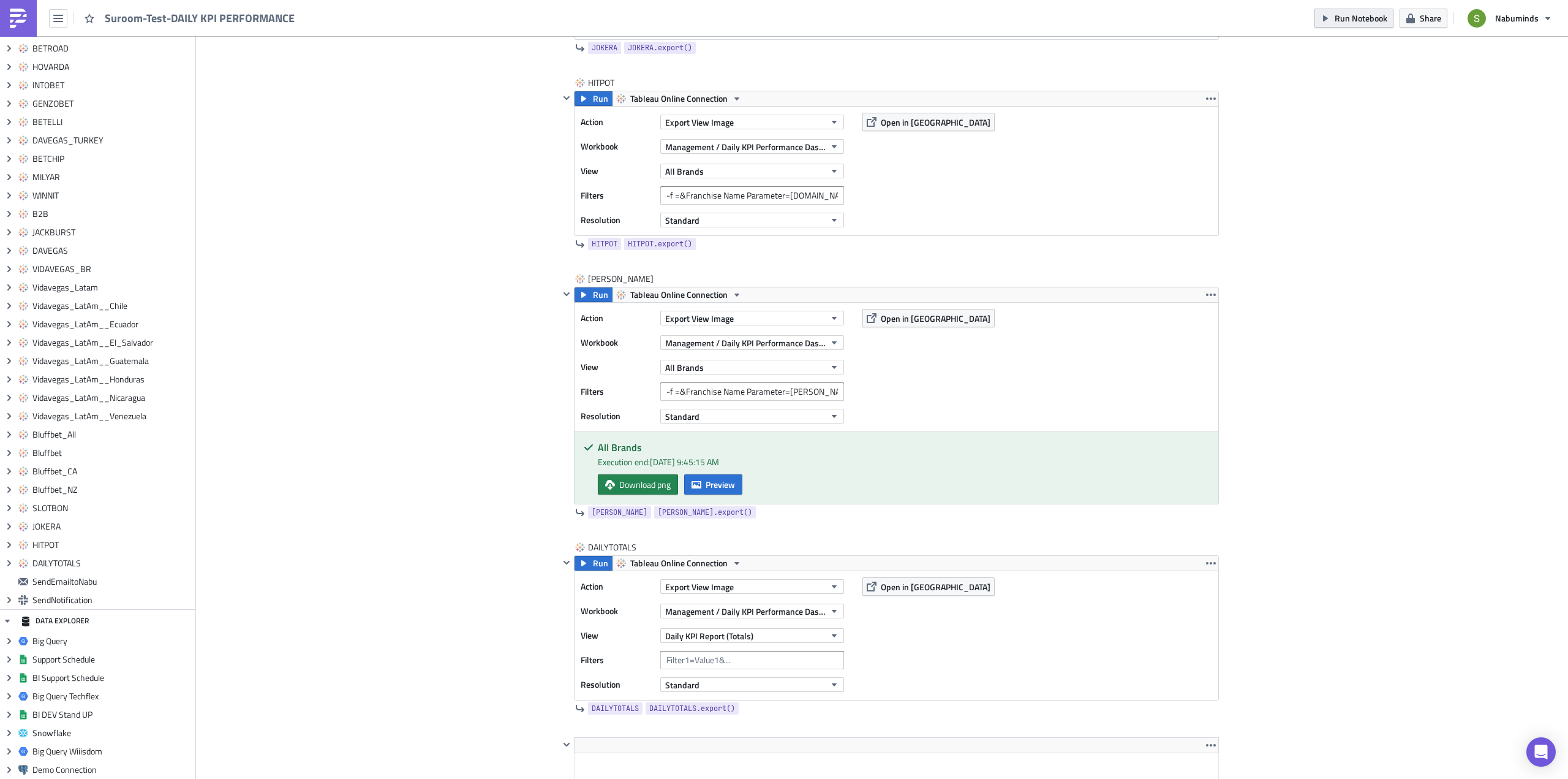
click at [1353, 14] on span "Run Notebook" at bounding box center [1361, 18] width 53 height 13
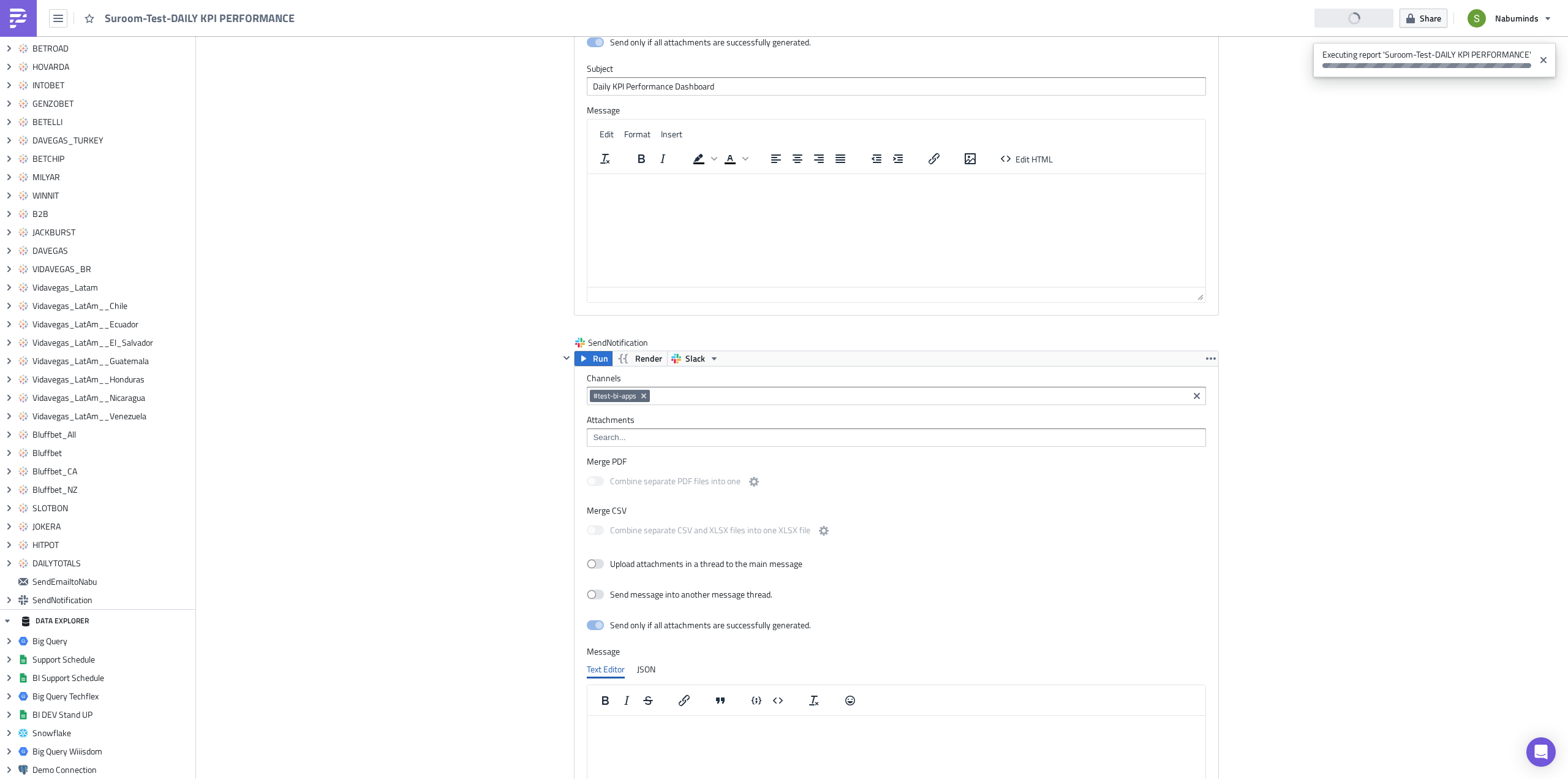
scroll to position [8026, 0]
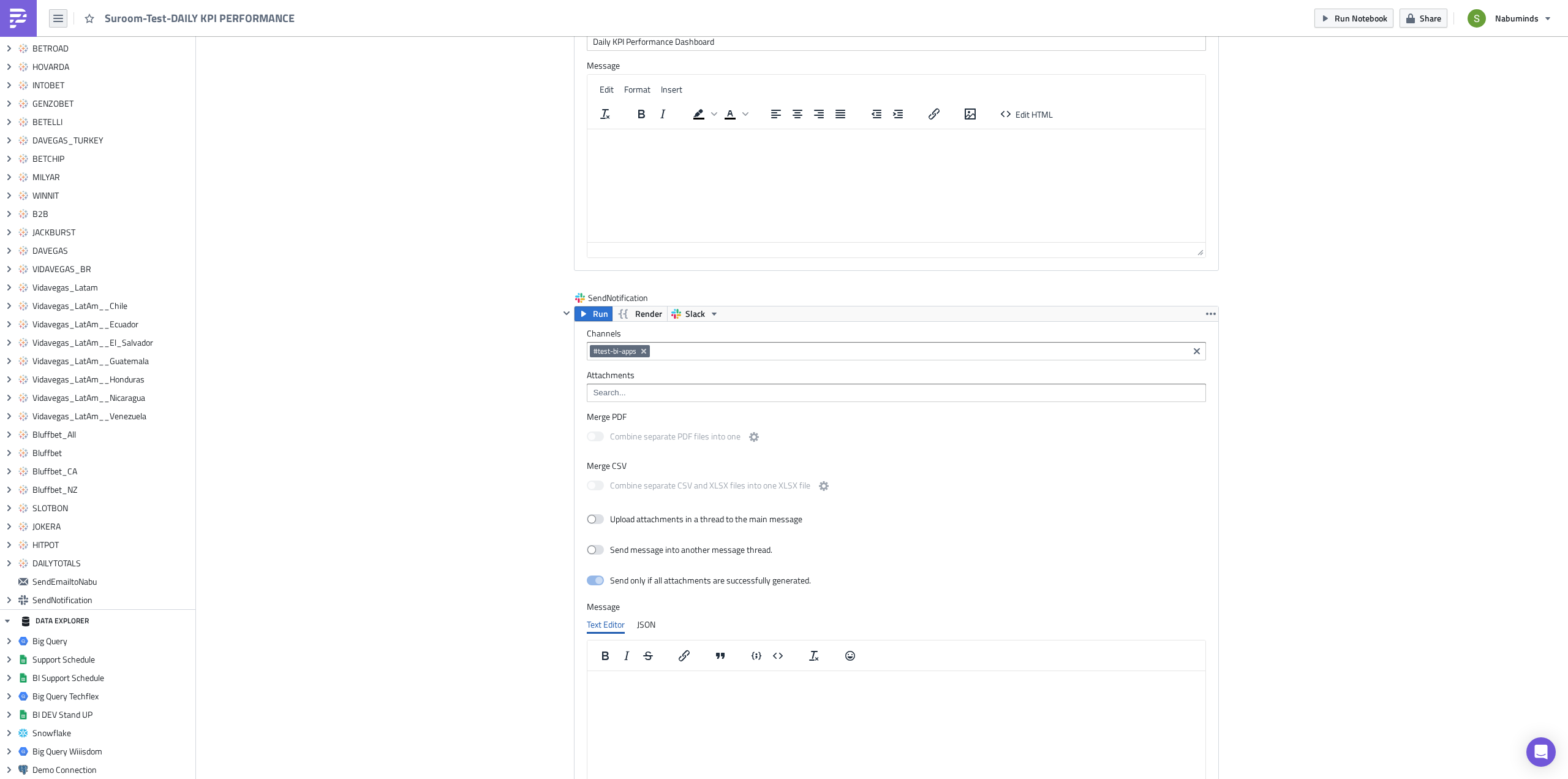
click at [63, 18] on button "button" at bounding box center [58, 18] width 18 height 18
click at [90, 81] on div "Explore" at bounding box center [111, 86] width 82 height 13
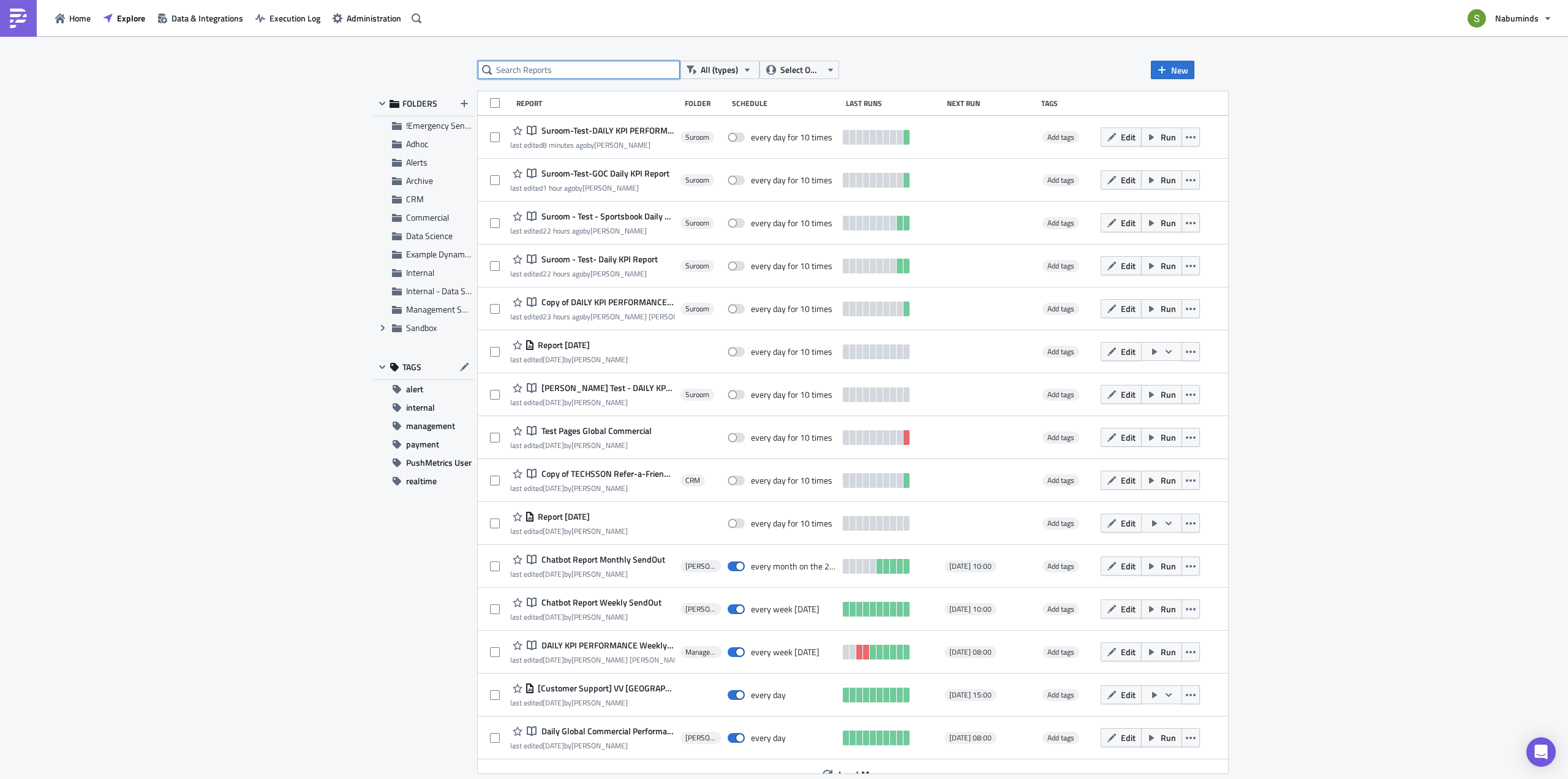
click at [551, 75] on input "text" at bounding box center [579, 70] width 202 height 18
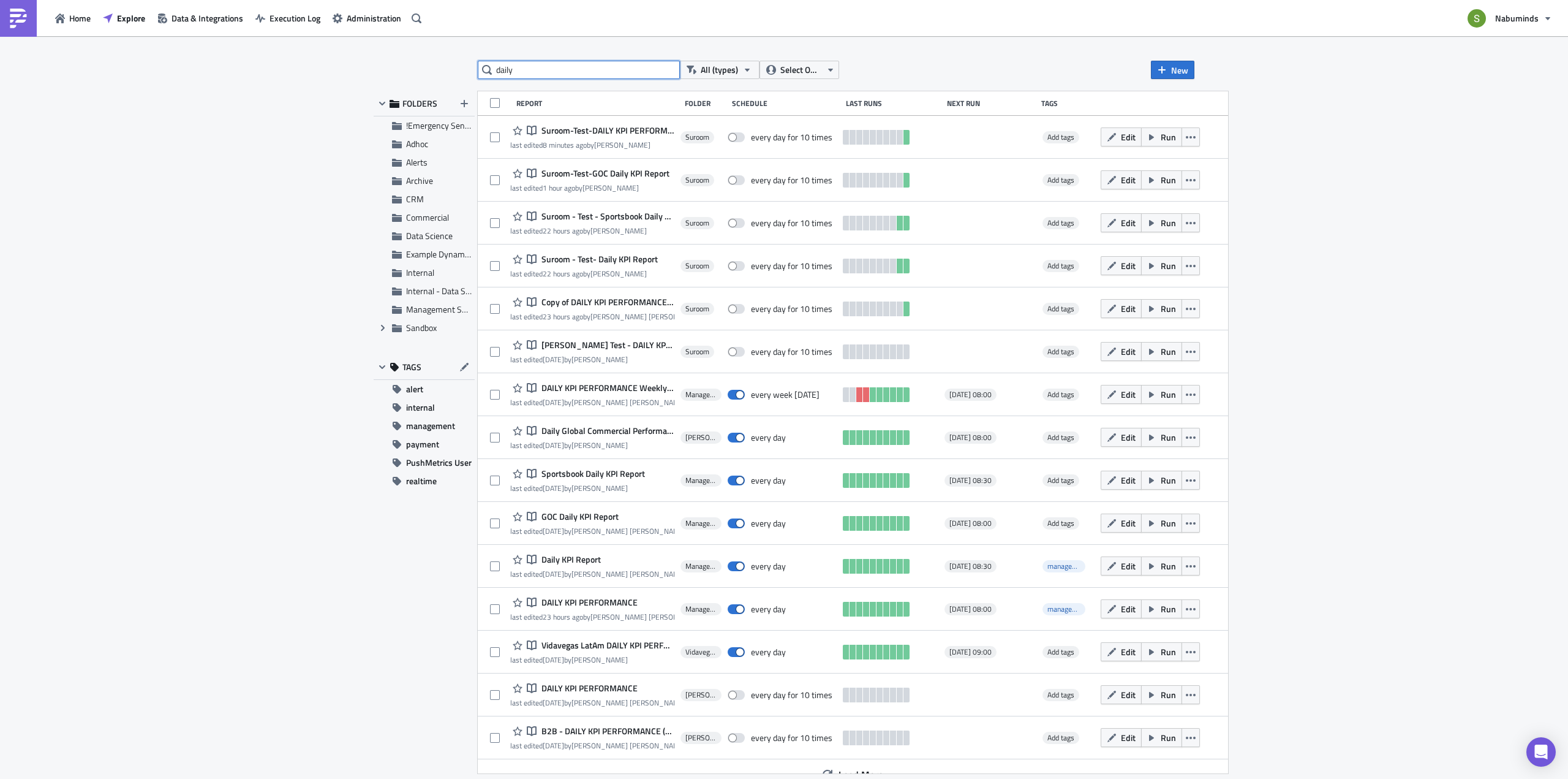
click at [501, 64] on input "daily" at bounding box center [579, 70] width 202 height 18
paste input "Daily KPI Performance"
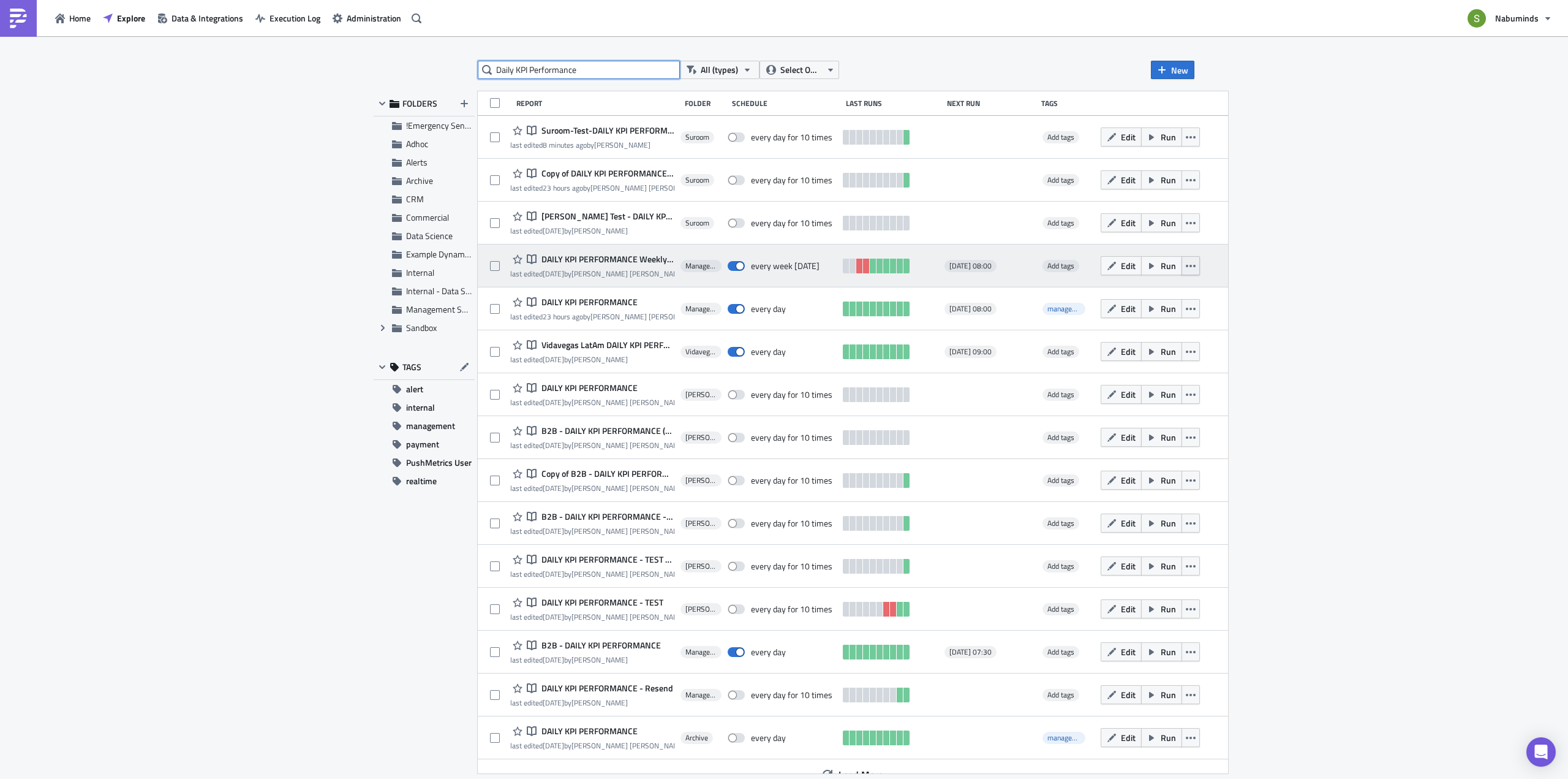
type input "Daily KPI Performance"
click at [1200, 265] on button "button" at bounding box center [1190, 266] width 18 height 19
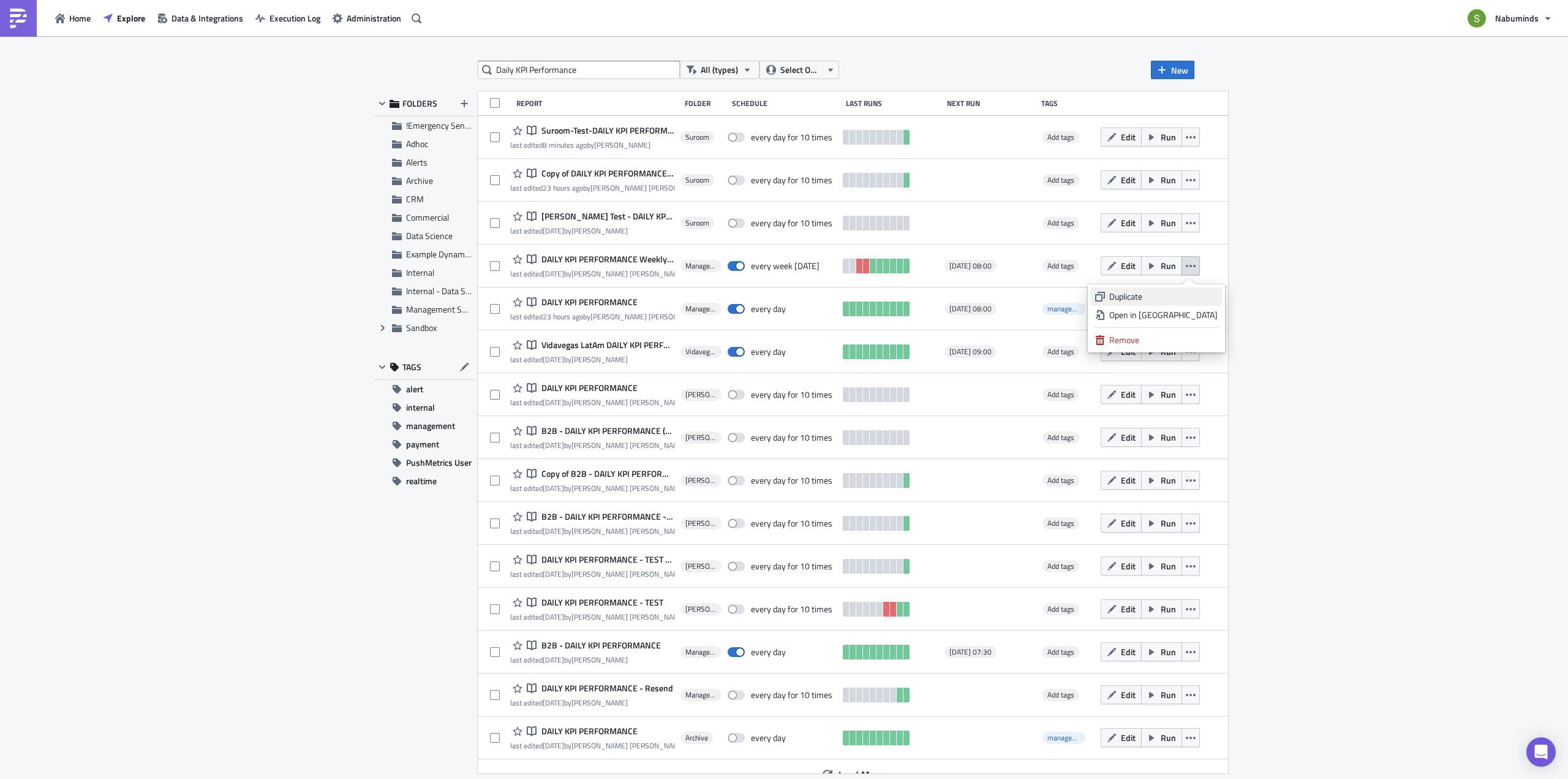
click at [1164, 298] on div "Duplicate" at bounding box center [1163, 297] width 109 height 13
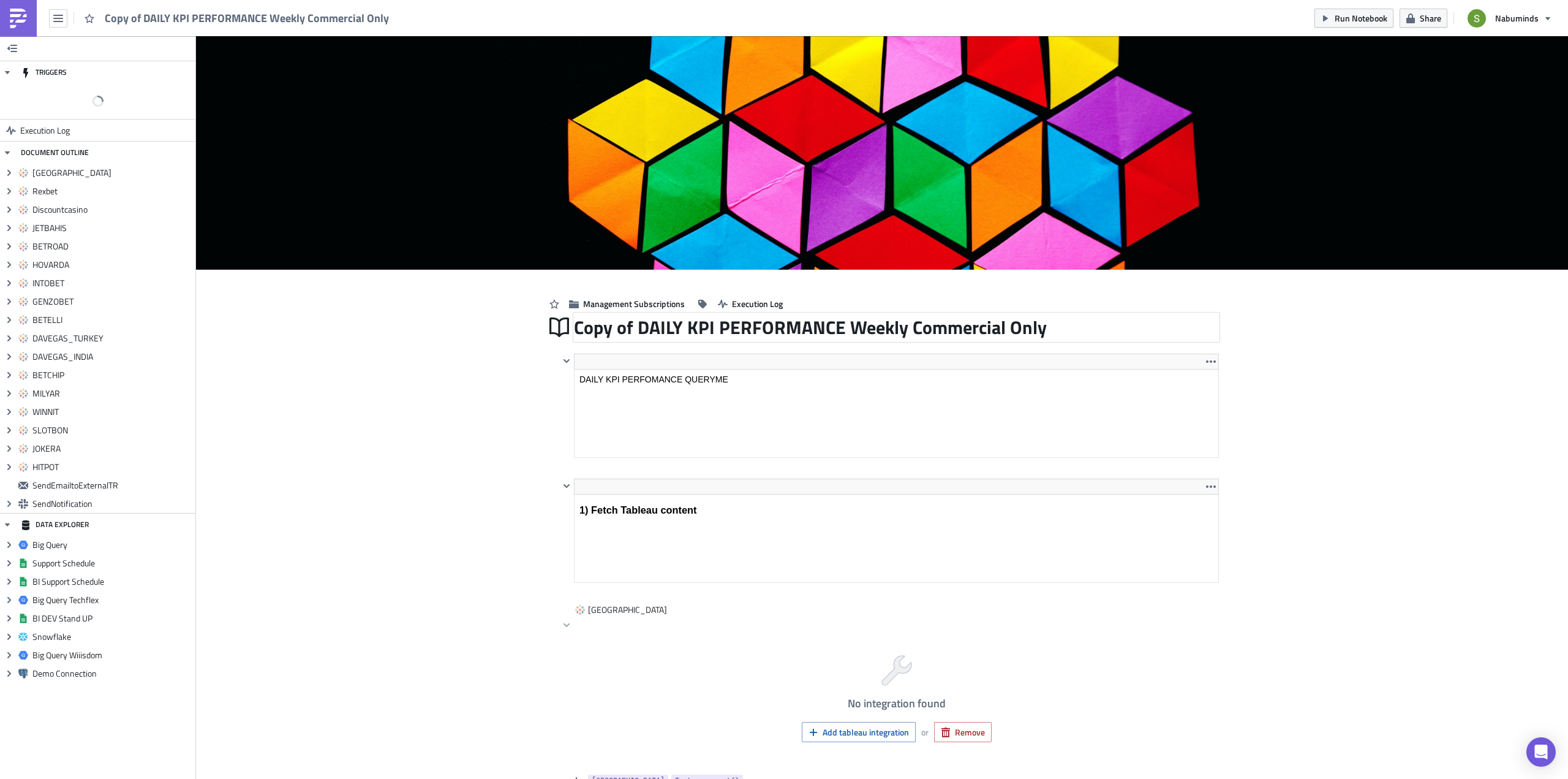
click at [587, 325] on div "Copy of DAILY KPI PERFORMANCE Weekly Commercial Only" at bounding box center [896, 327] width 645 height 28
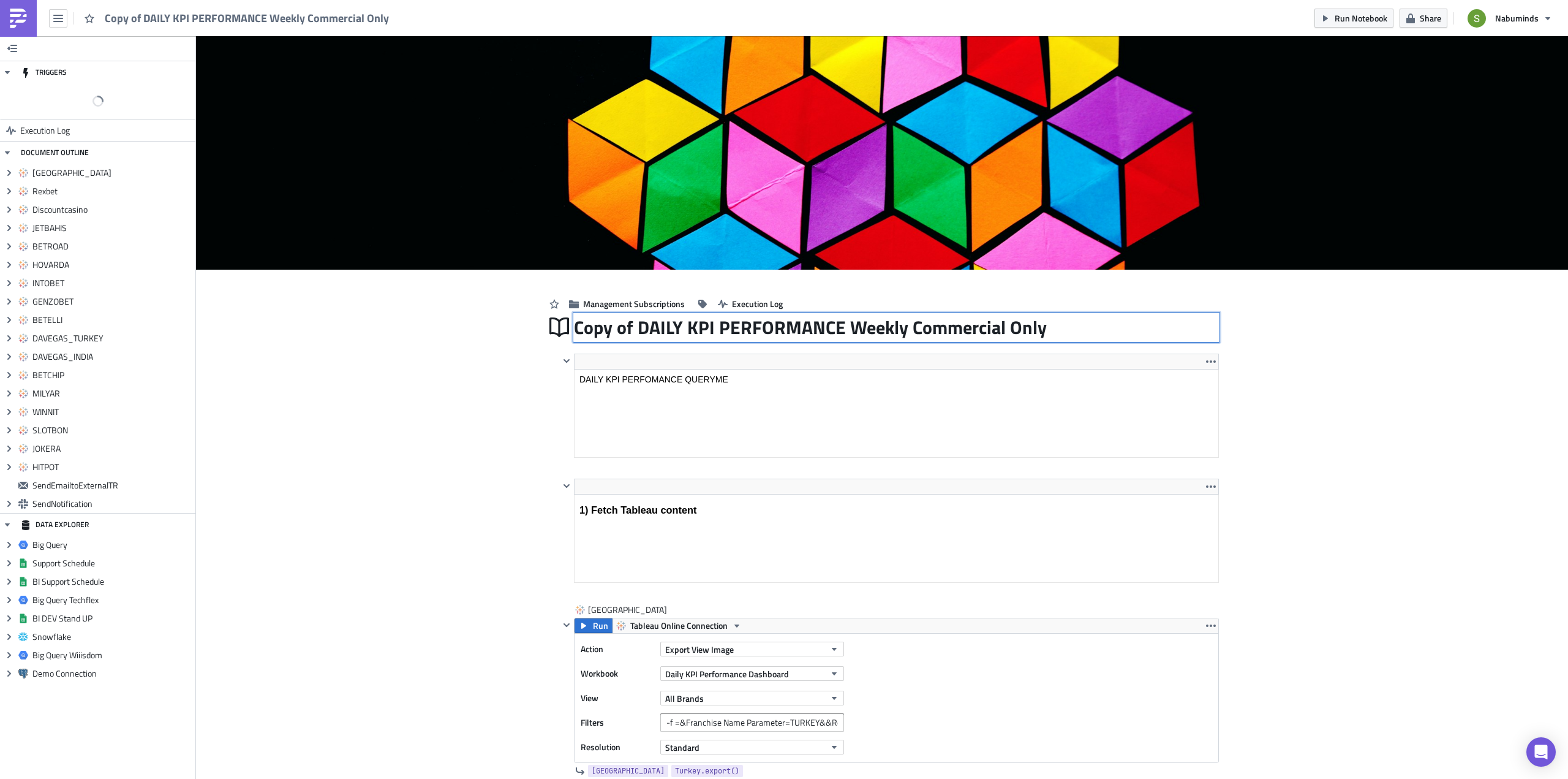
drag, startPoint x: 642, startPoint y: 325, endPoint x: 637, endPoint y: 321, distance: 6.4
click at [637, 321] on input "Copy of DAILY KPI PERFORMANCE Weekly Commercial Only" at bounding box center [811, 327] width 474 height 23
click at [631, 324] on input "Copy of DAILY KPI PERFORMANCE Weekly Commercial Only" at bounding box center [811, 327] width 474 height 23
drag, startPoint x: 629, startPoint y: 325, endPoint x: 631, endPoint y: 332, distance: 7.3
click at [629, 325] on input "Copy of DAILY KPI PERFORMANCE Weekly Commercial Only" at bounding box center [811, 327] width 474 height 23
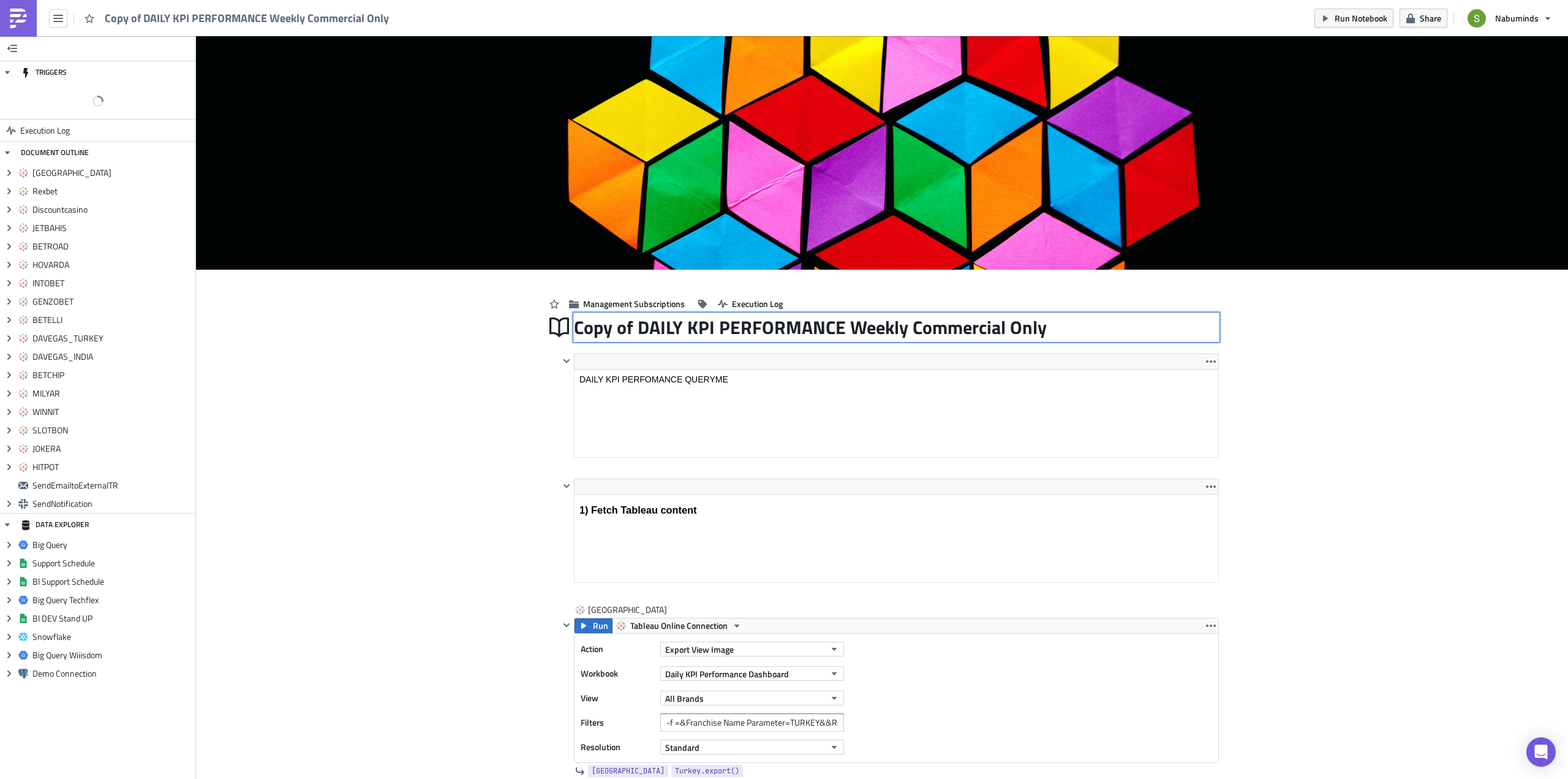
drag, startPoint x: 632, startPoint y: 325, endPoint x: 542, endPoint y: 319, distance: 90.2
click at [545, 319] on div "Copy of DAILY KPI PERFORMANCE Weekly Commercial Only Copy of DAILY KPI PERFORMA…" at bounding box center [882, 327] width 674 height 28
type input "Suroom-Test-DAILY KPI PERFORMANCE Weekly Commercial Only"
click at [599, 303] on span "Management Subscriptions" at bounding box center [634, 303] width 102 height 13
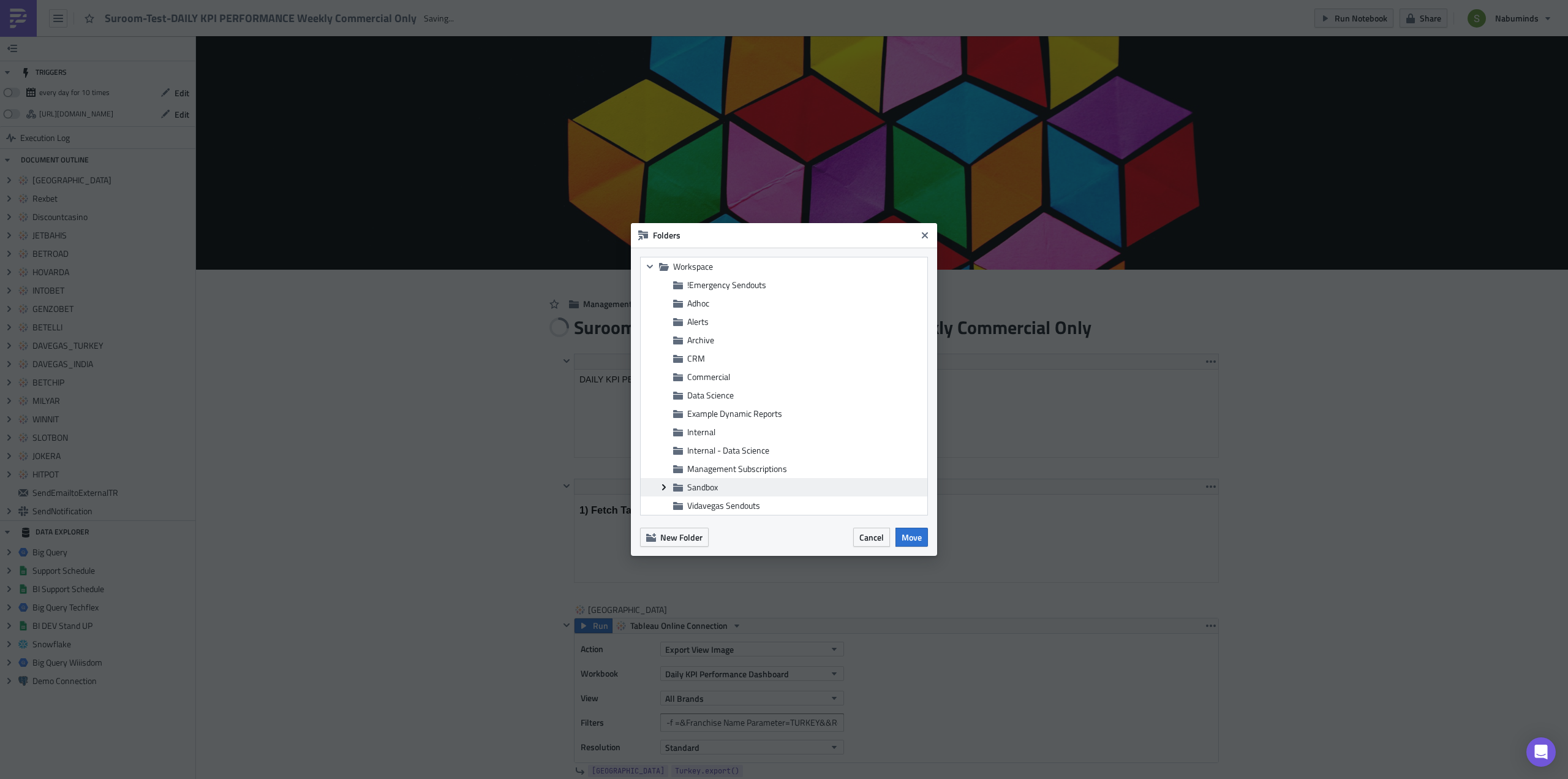
click at [663, 485] on icon at bounding box center [664, 487] width 4 height 6
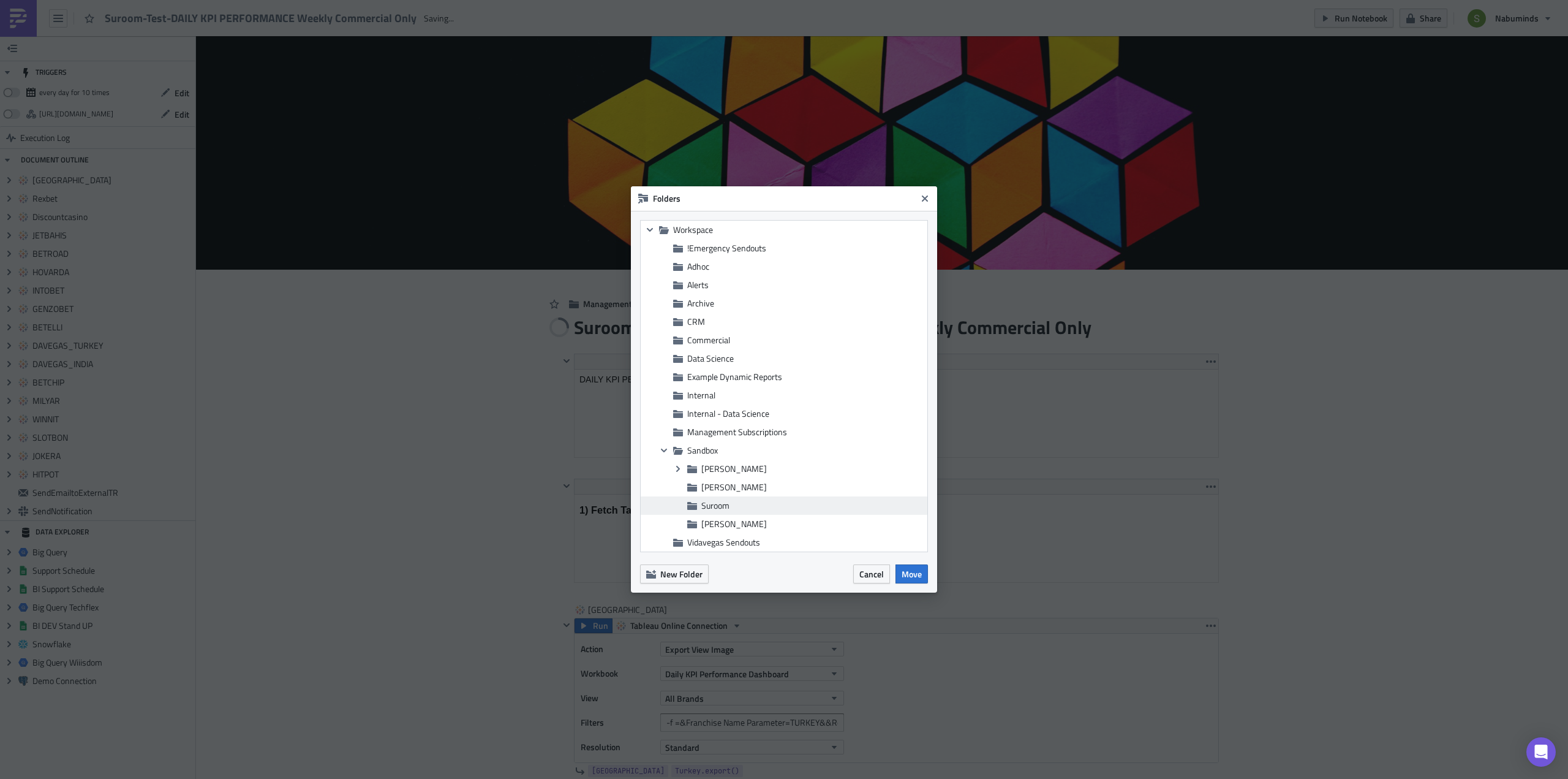
click at [713, 505] on span "Suroom" at bounding box center [715, 505] width 28 height 13
click at [918, 572] on span "Move" at bounding box center [912, 574] width 20 height 13
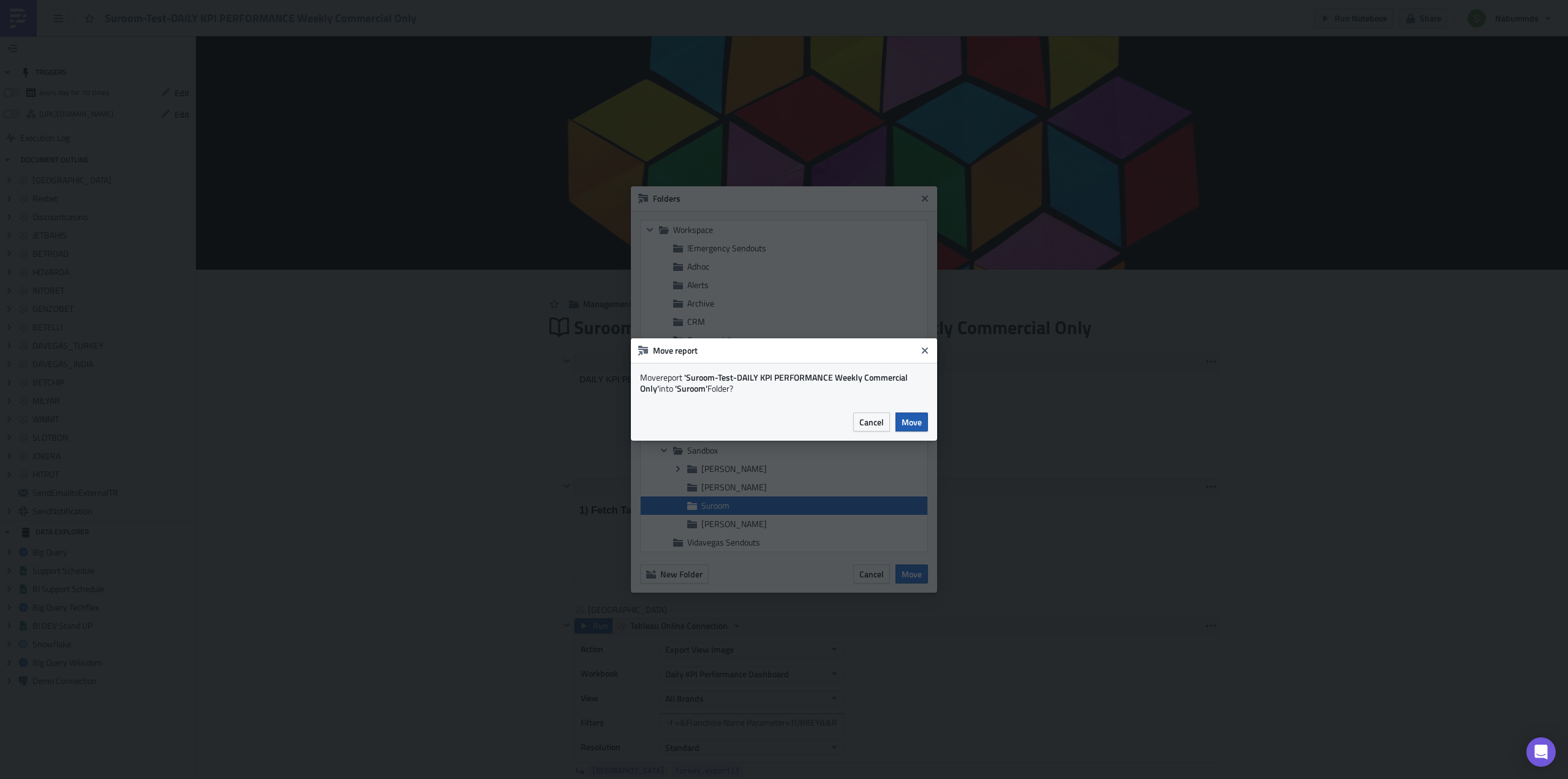
click at [911, 422] on span "Move" at bounding box center [912, 422] width 20 height 13
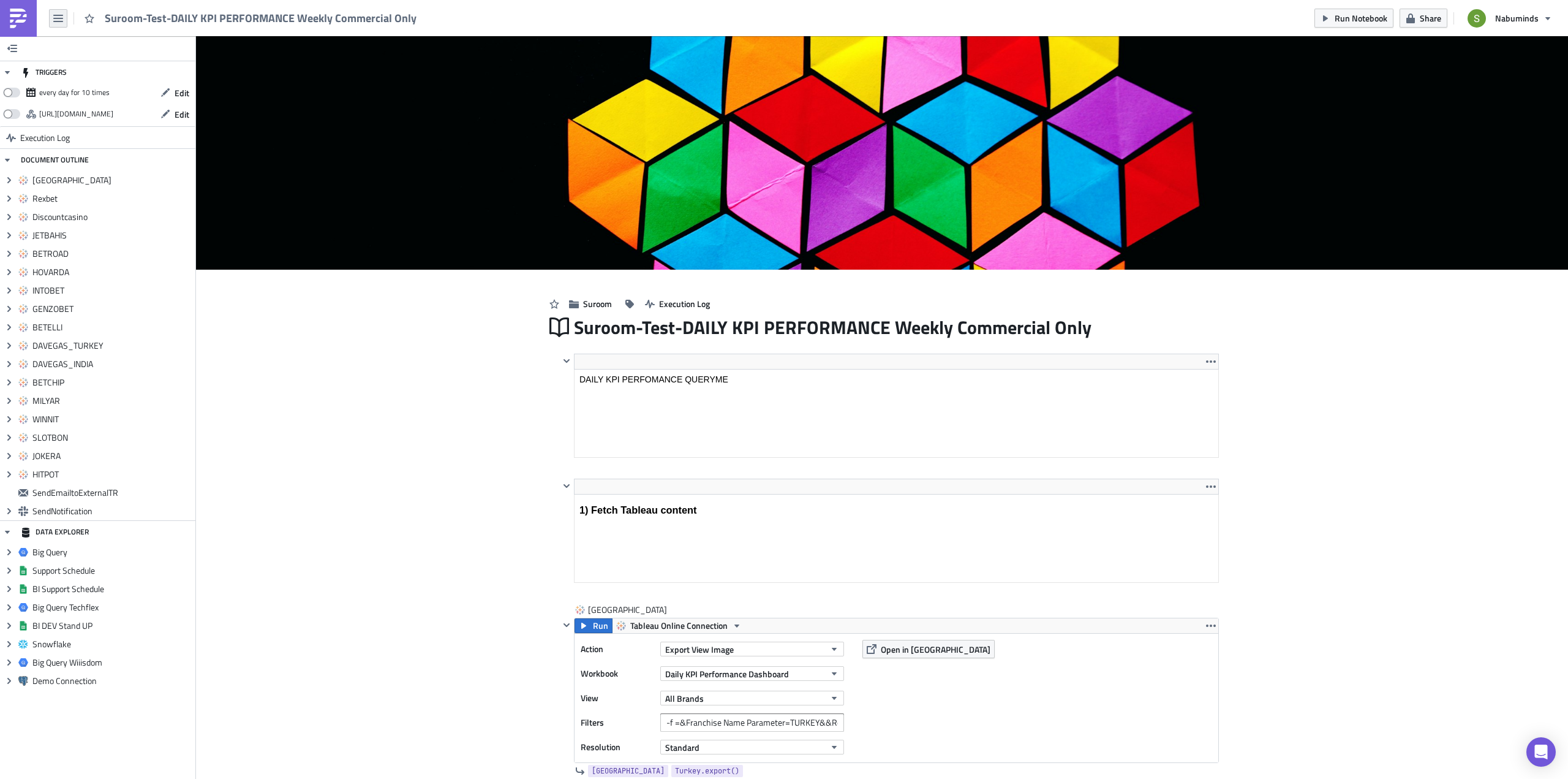
click at [55, 18] on icon "button" at bounding box center [58, 18] width 10 height 8
click at [87, 85] on div "Explore" at bounding box center [111, 86] width 82 height 13
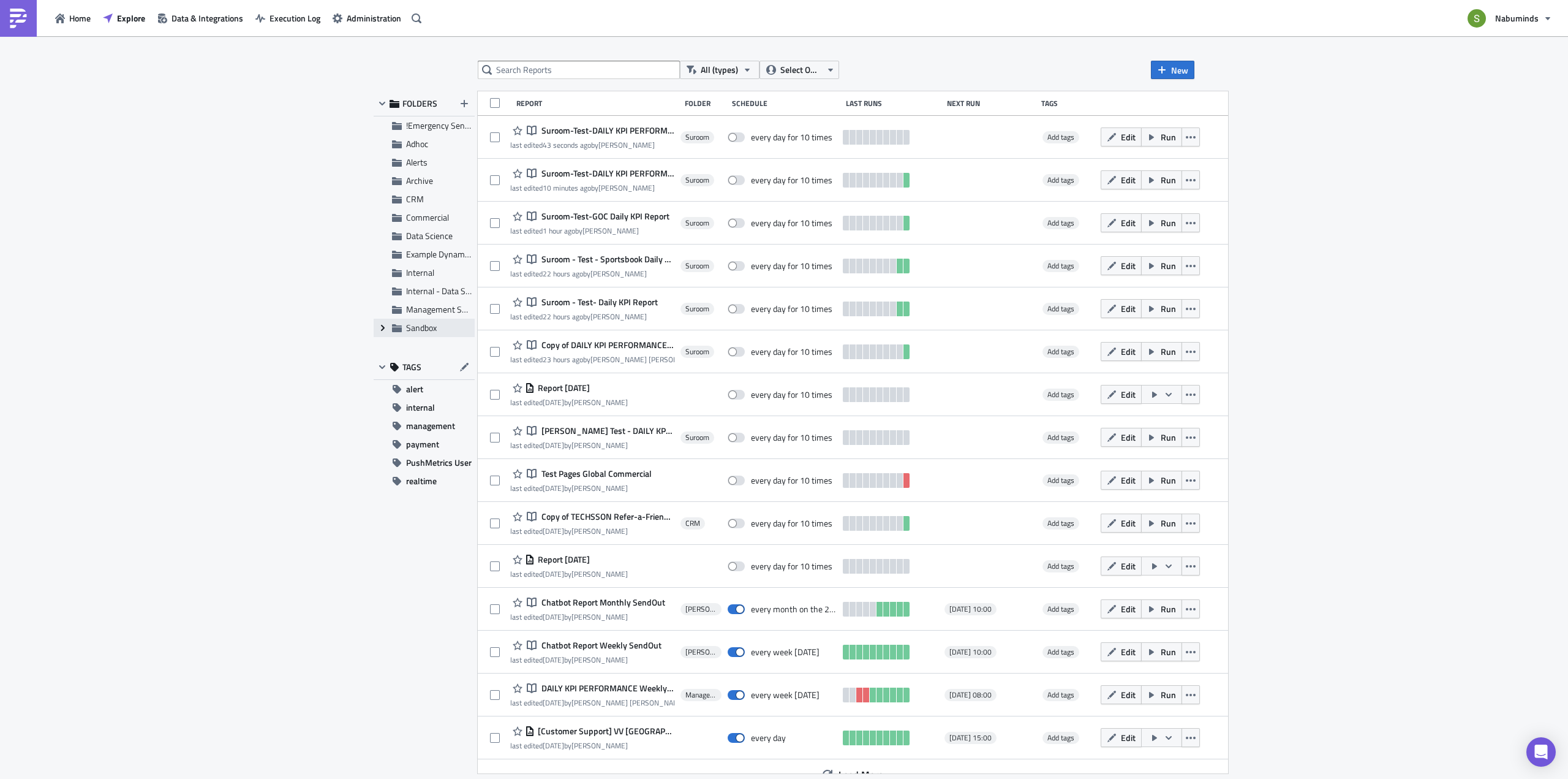
click at [384, 329] on icon at bounding box center [383, 328] width 4 height 6
click at [426, 290] on span "Suroom" at bounding box center [434, 291] width 28 height 13
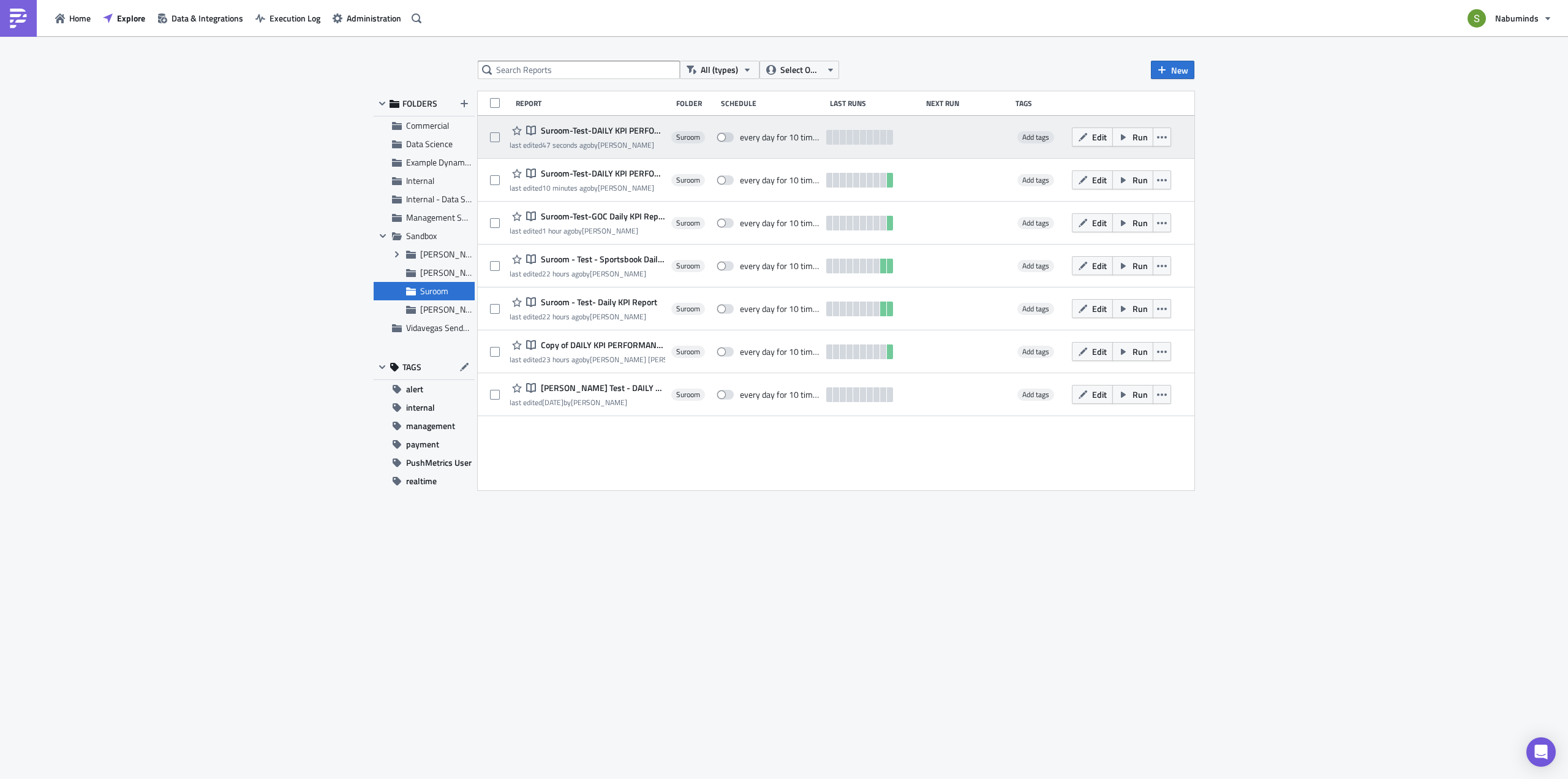
click at [626, 128] on span "Suroom-Test-DAILY KPI PERFORMANCE Weekly Commercial Only" at bounding box center [601, 131] width 127 height 11
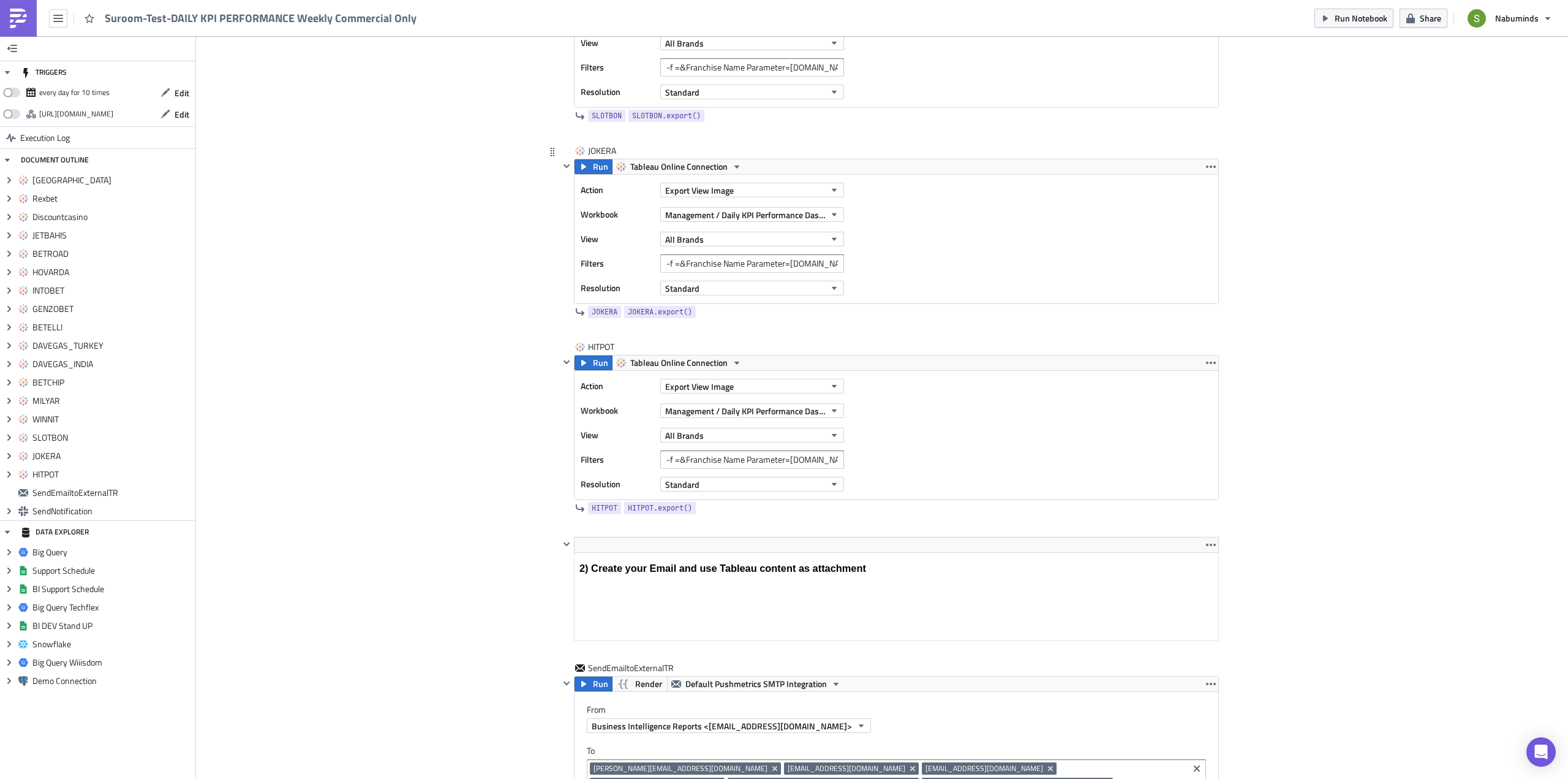
scroll to position [3421, 0]
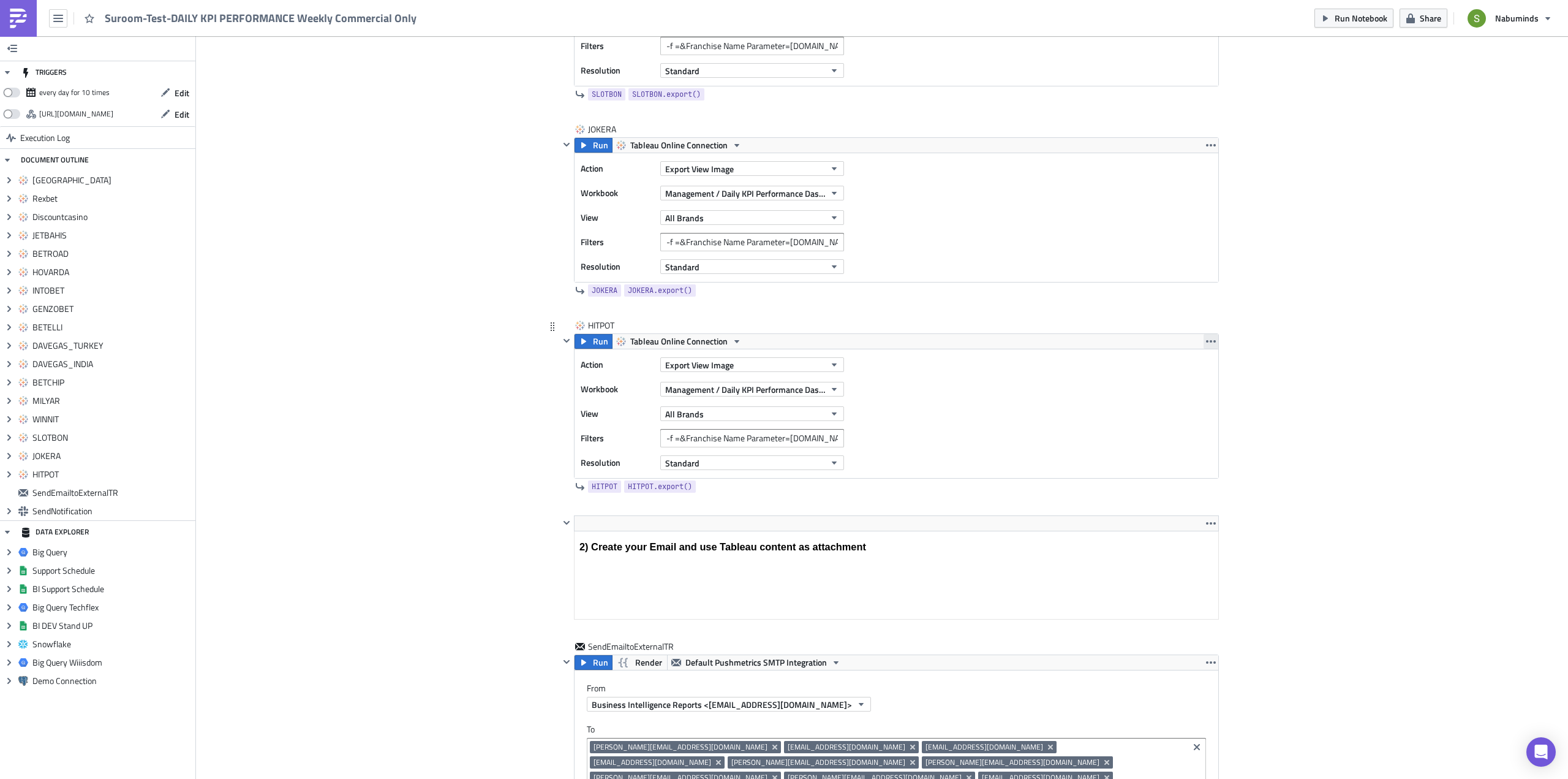
click at [1206, 337] on icon "button" at bounding box center [1211, 341] width 10 height 10
click at [1201, 368] on div "Duplicate" at bounding box center [1214, 370] width 82 height 13
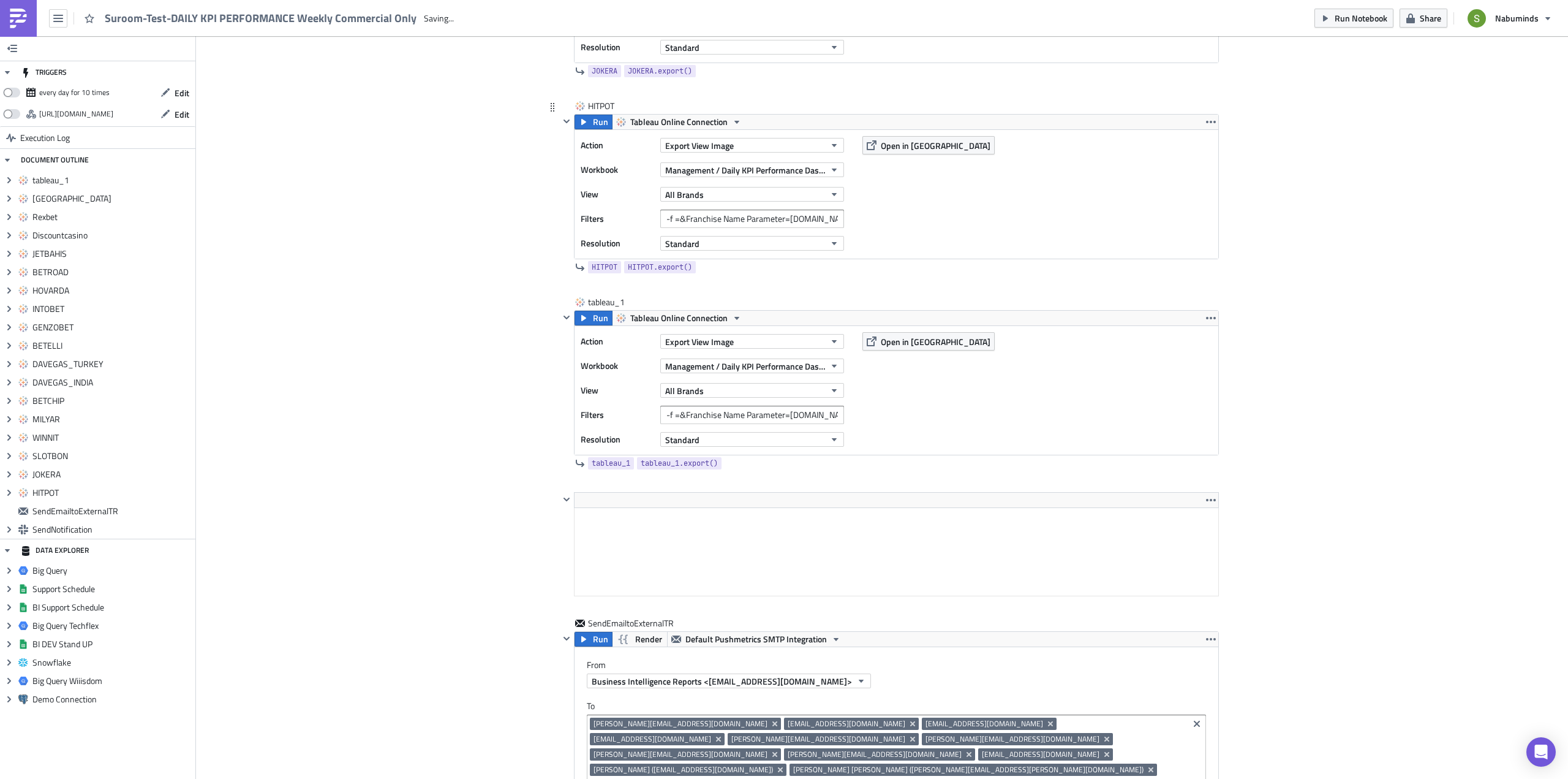
scroll to position [0, 0]
click at [598, 297] on div "tableau_1" at bounding box center [619, 302] width 62 height 13
drag, startPoint x: 623, startPoint y: 304, endPoint x: 575, endPoint y: 297, distance: 48.5
click at [575, 297] on div "tableau_1 tableau_1" at bounding box center [889, 303] width 659 height 14
type input "[PERSON_NAME]"
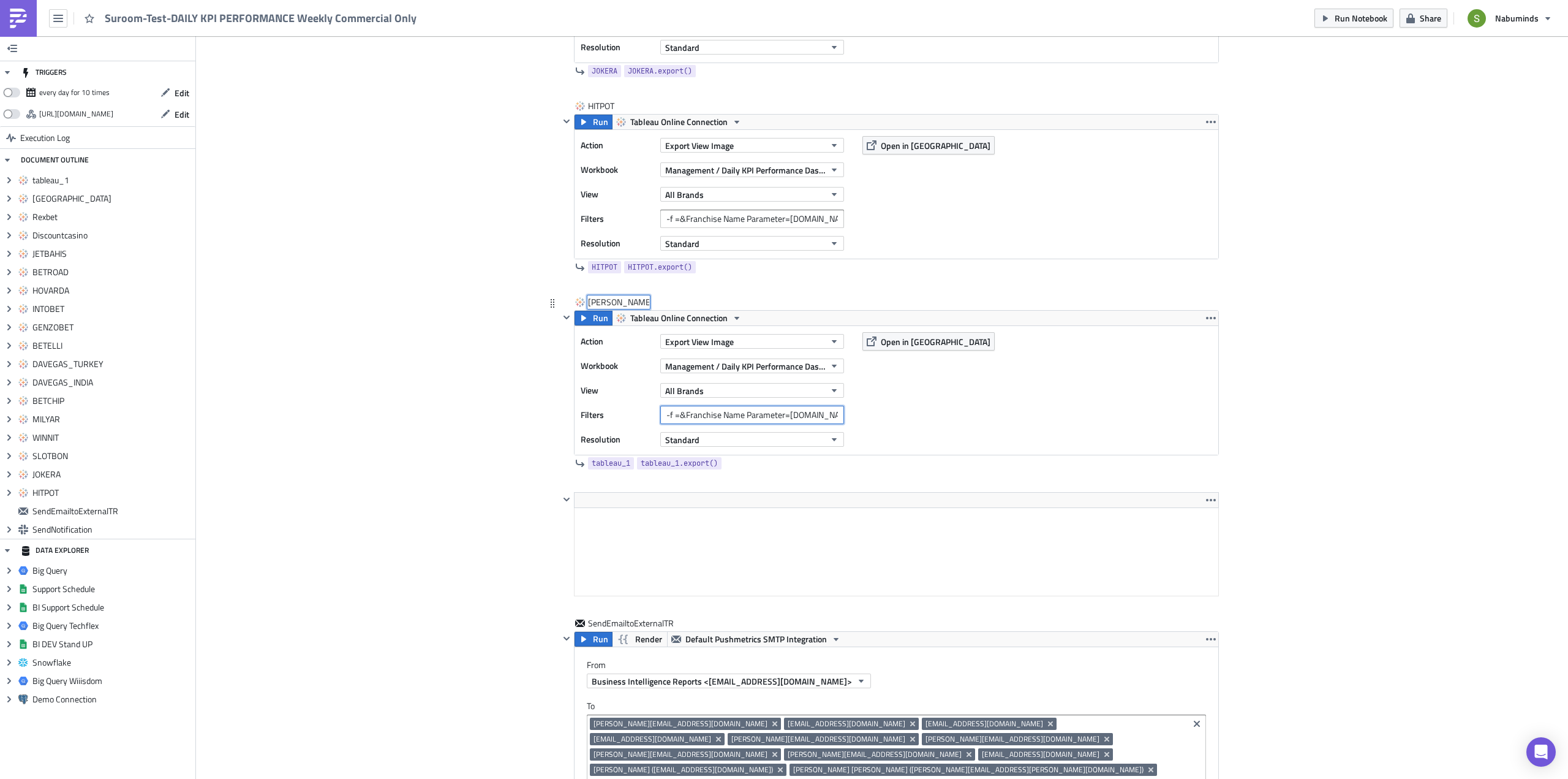
click at [811, 416] on input "-f =&Franchise Name Parameter=[DOMAIN_NAME]&&Report As Of=Weekly" at bounding box center [752, 415] width 184 height 18
type input "-f =&Franchise Name Parameter=[PERSON_NAME][DOMAIN_NAME]&&Report As Of=Weekly"
click at [914, 403] on div "Action Export View Image Workbook Management / Daily KPI Performance Dashboard …" at bounding box center [896, 390] width 644 height 129
click at [593, 315] on span "Run" at bounding box center [600, 317] width 15 height 14
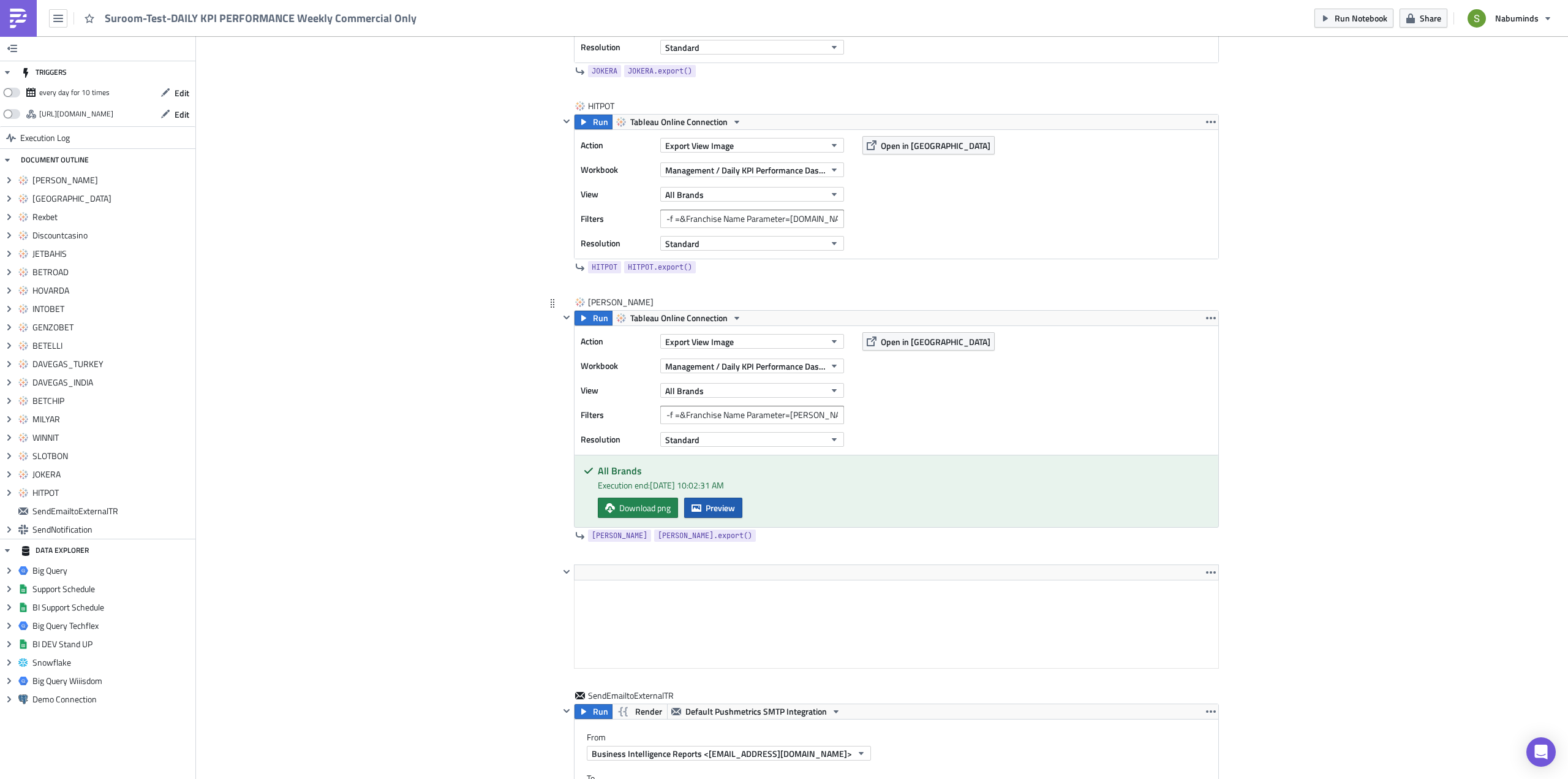
click at [732, 508] on span "Preview" at bounding box center [720, 508] width 30 height 13
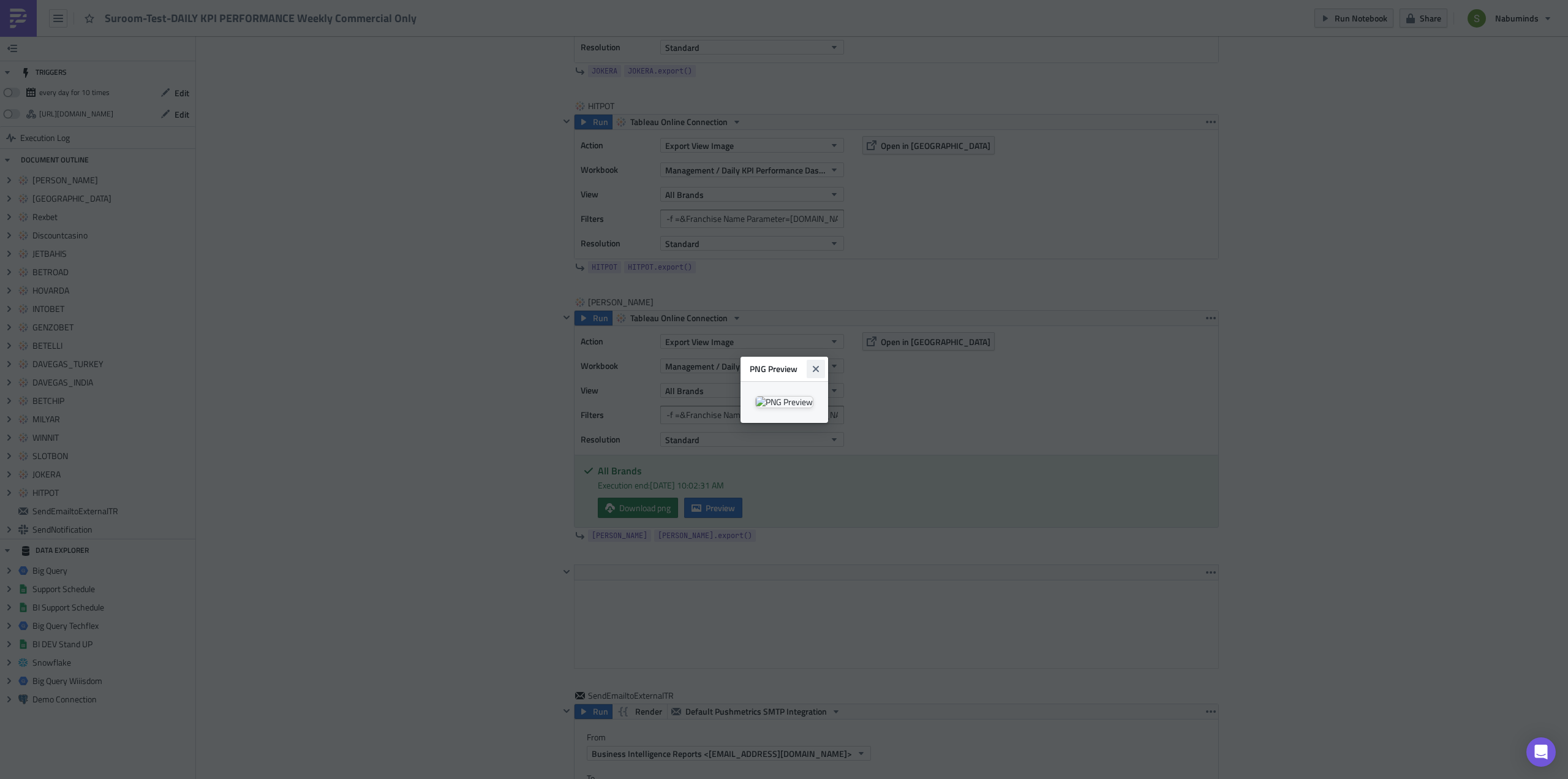
click at [821, 364] on icon "Close" at bounding box center [816, 369] width 10 height 10
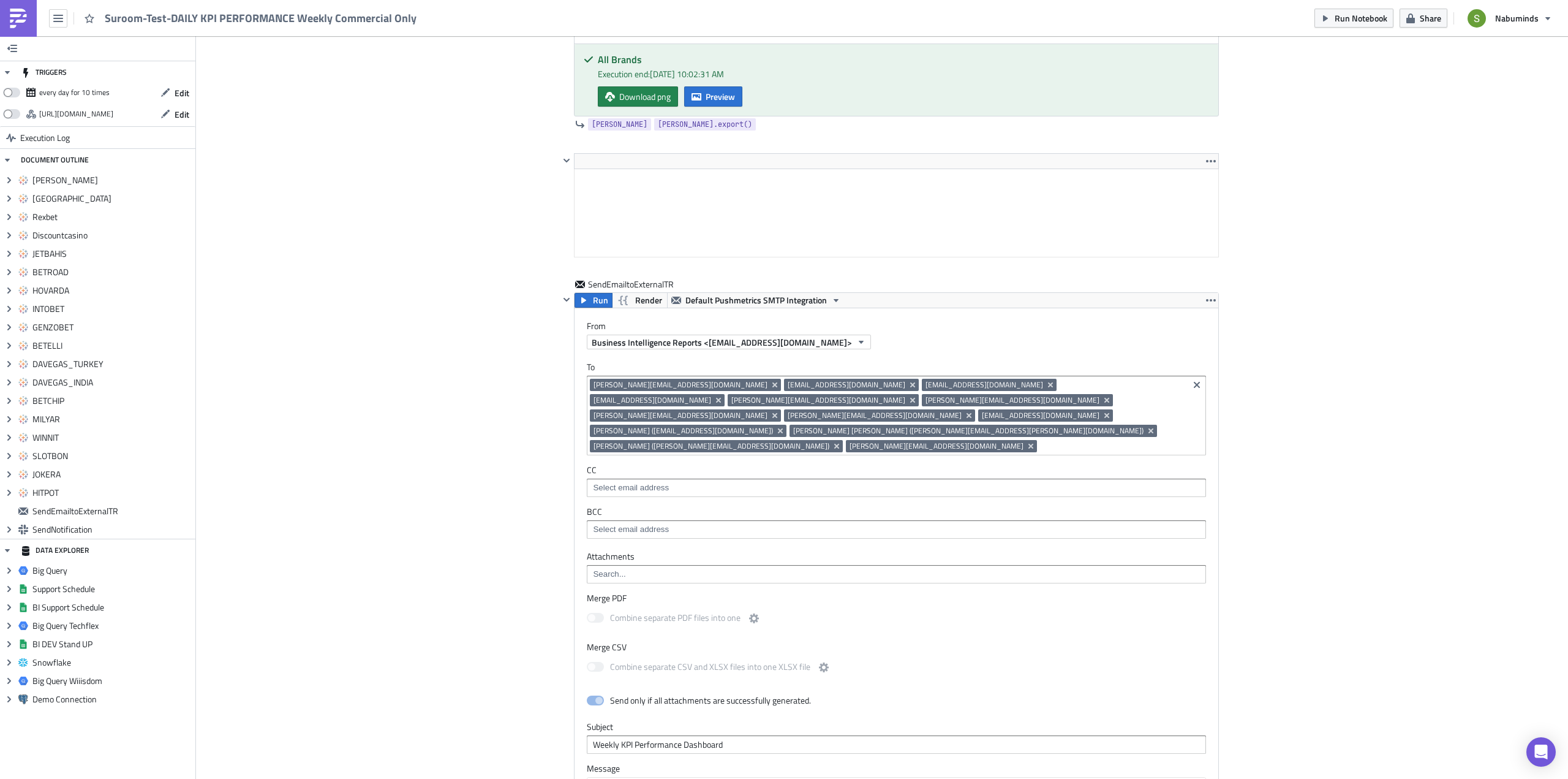
scroll to position [4131, 0]
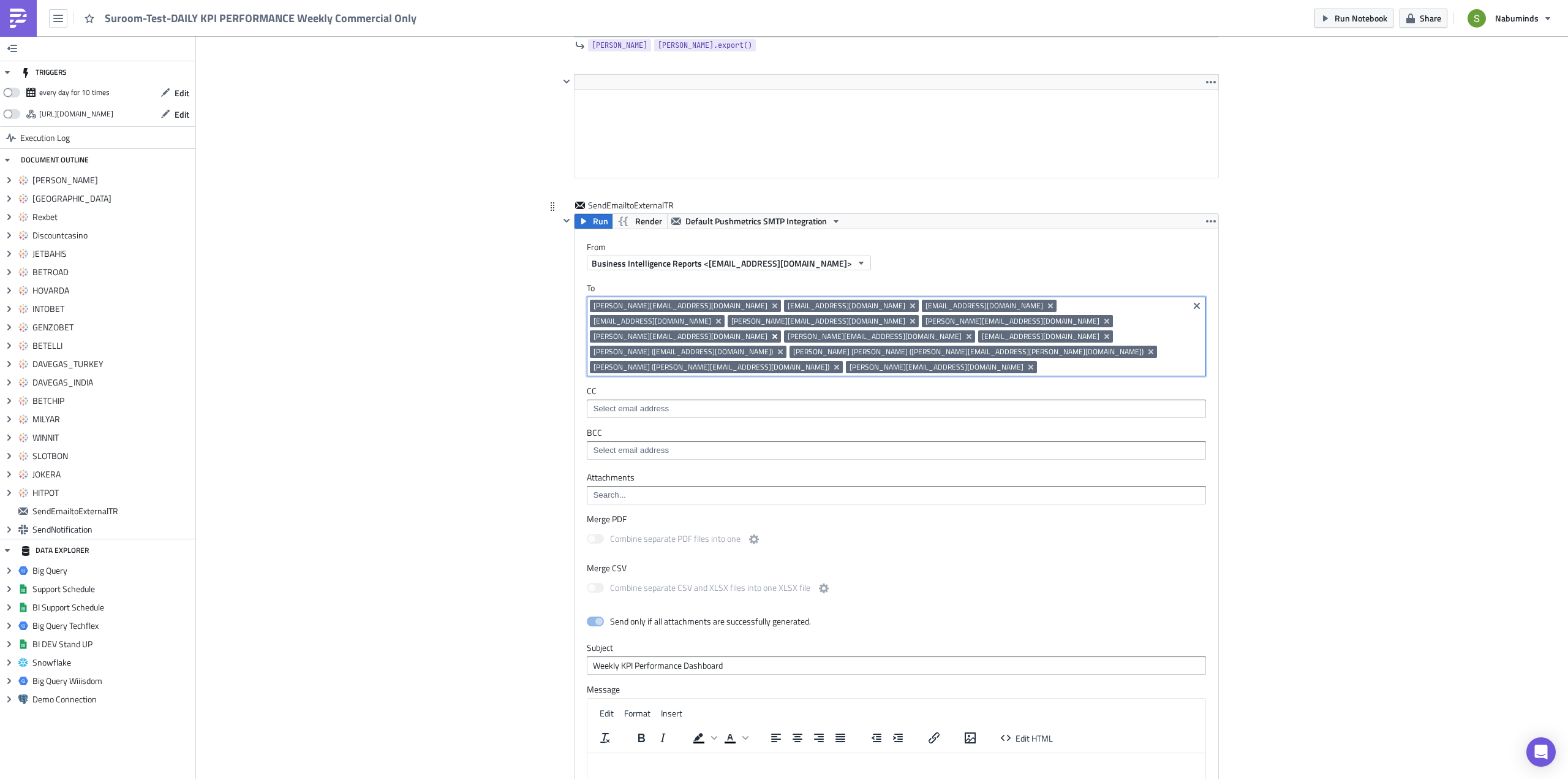
drag, startPoint x: 846, startPoint y: 335, endPoint x: 675, endPoint y: 321, distance: 171.6
click at [675, 321] on div "slavko@leapsquare.com ozan@leapsquare.com serkan@leapsquare.com burak@leapsquar…" at bounding box center [887, 338] width 595 height 77
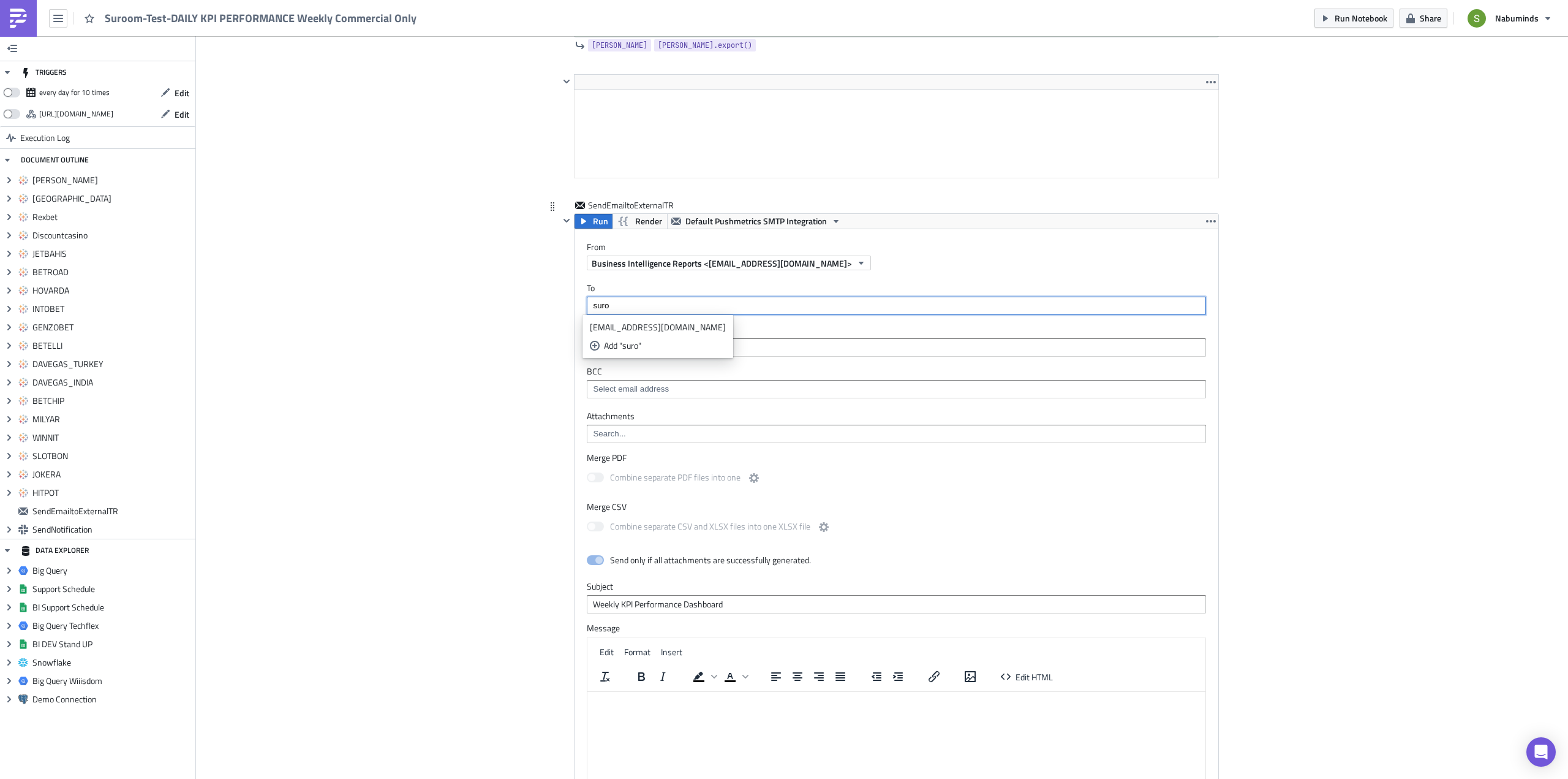
type input "suro"
click at [675, 321] on div "[EMAIL_ADDRESS][DOMAIN_NAME]" at bounding box center [657, 327] width 136 height 13
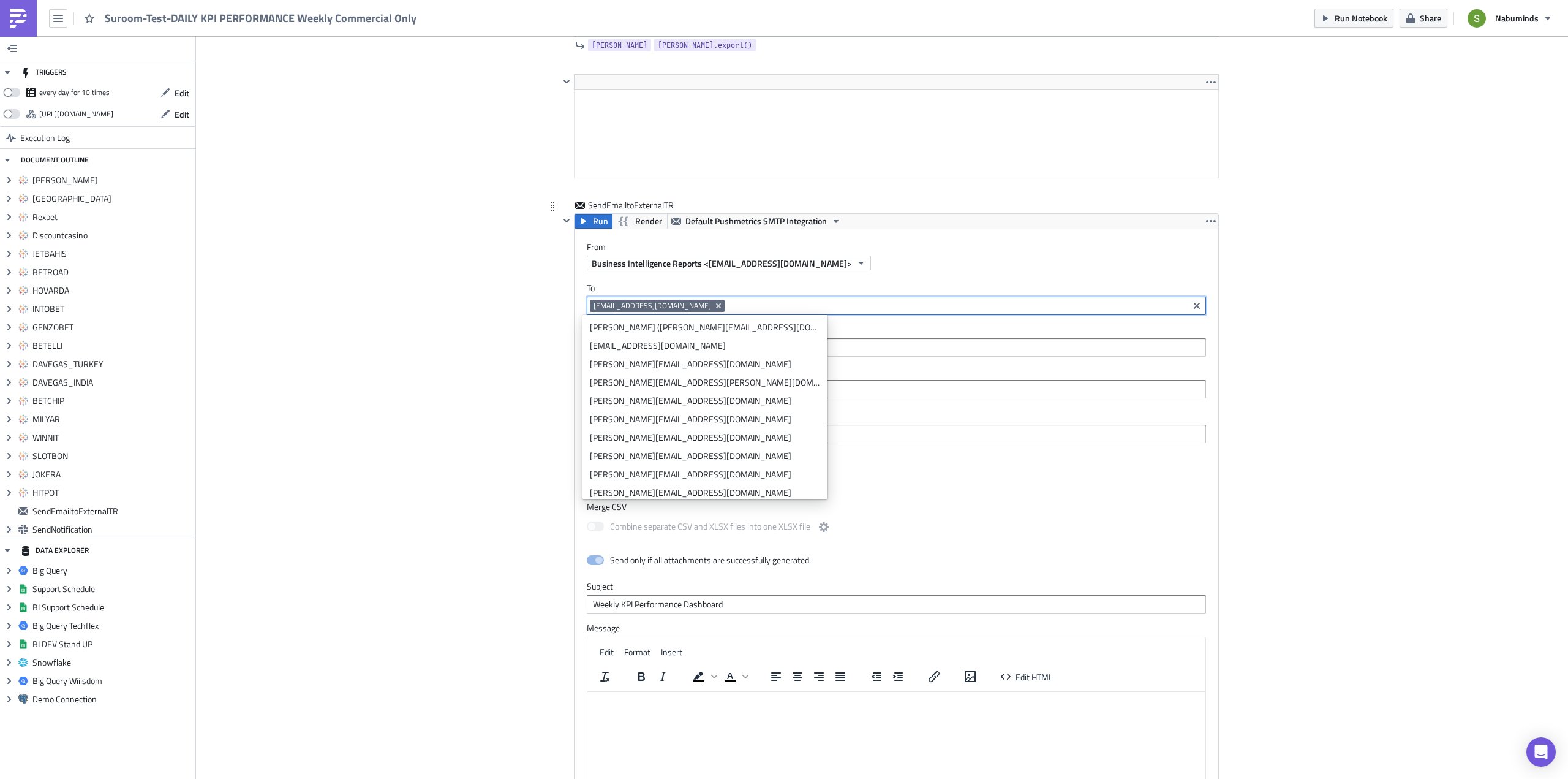
click at [703, 285] on label "To" at bounding box center [896, 288] width 619 height 11
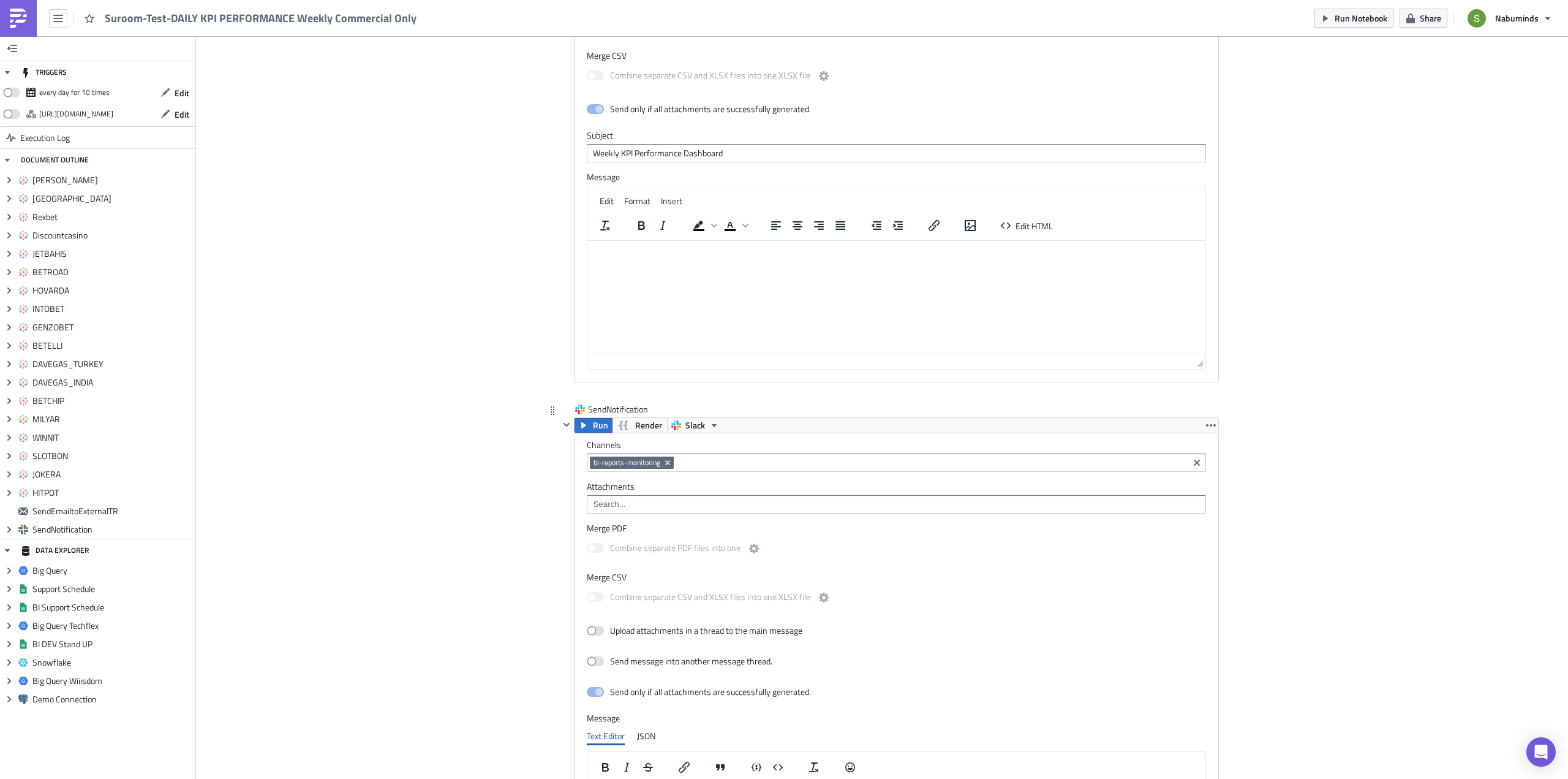
scroll to position [4621, 0]
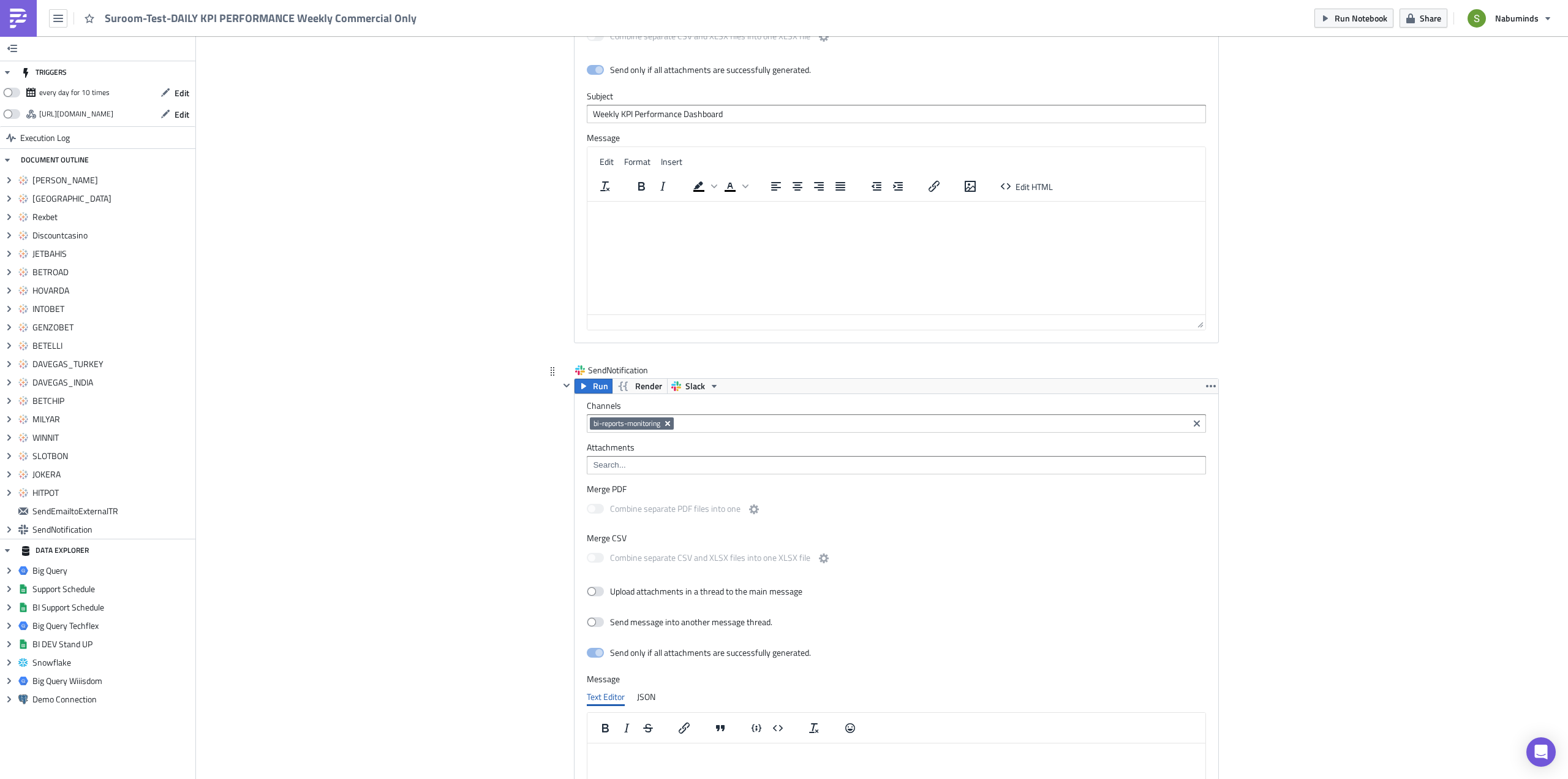
click at [664, 420] on icon "Remove Tag" at bounding box center [668, 423] width 10 height 10
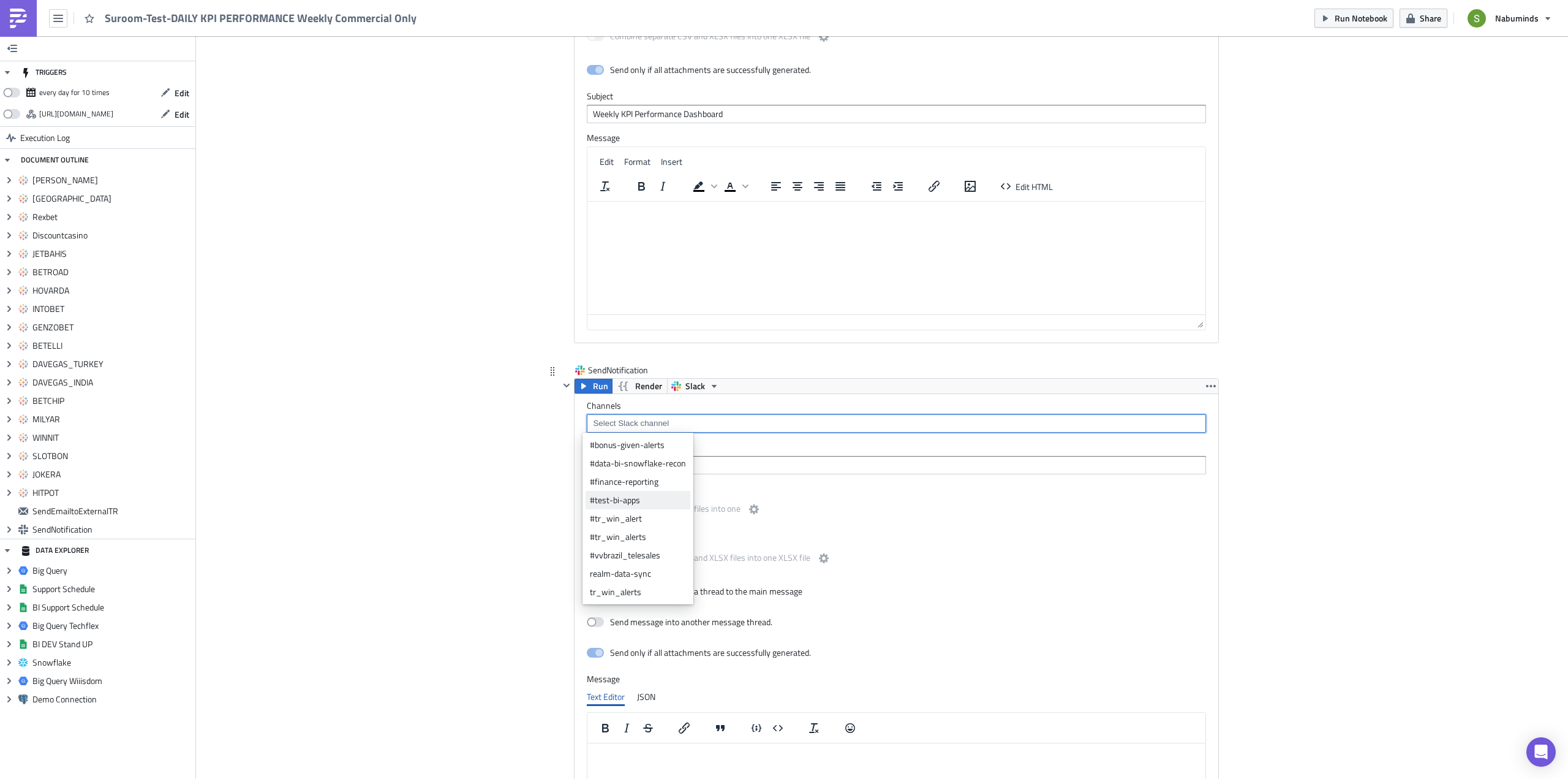
click at [630, 501] on div "#test-bi-apps" at bounding box center [637, 500] width 96 height 13
click at [696, 409] on label "Channels" at bounding box center [896, 406] width 619 height 11
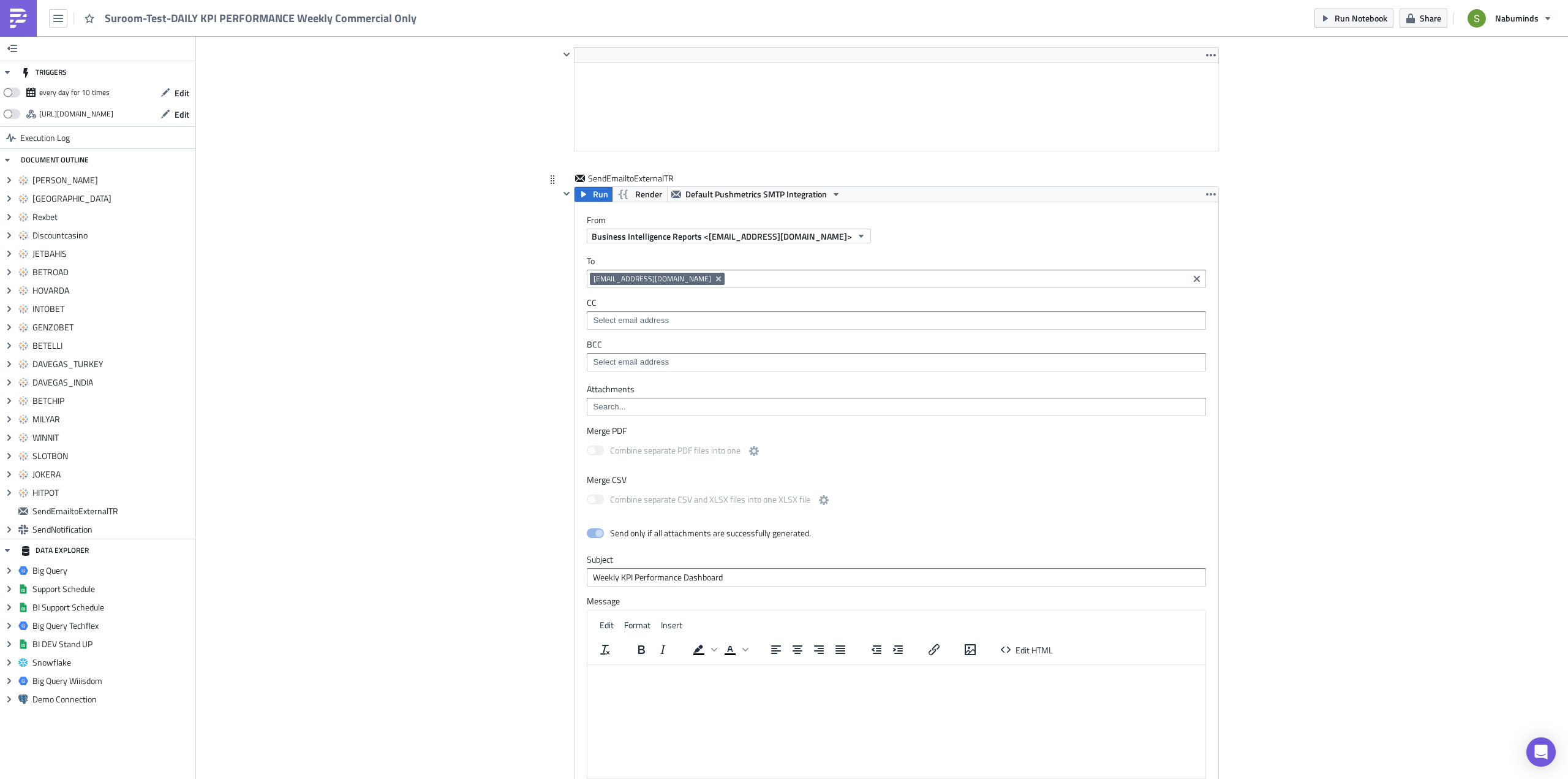
scroll to position [4192, 0]
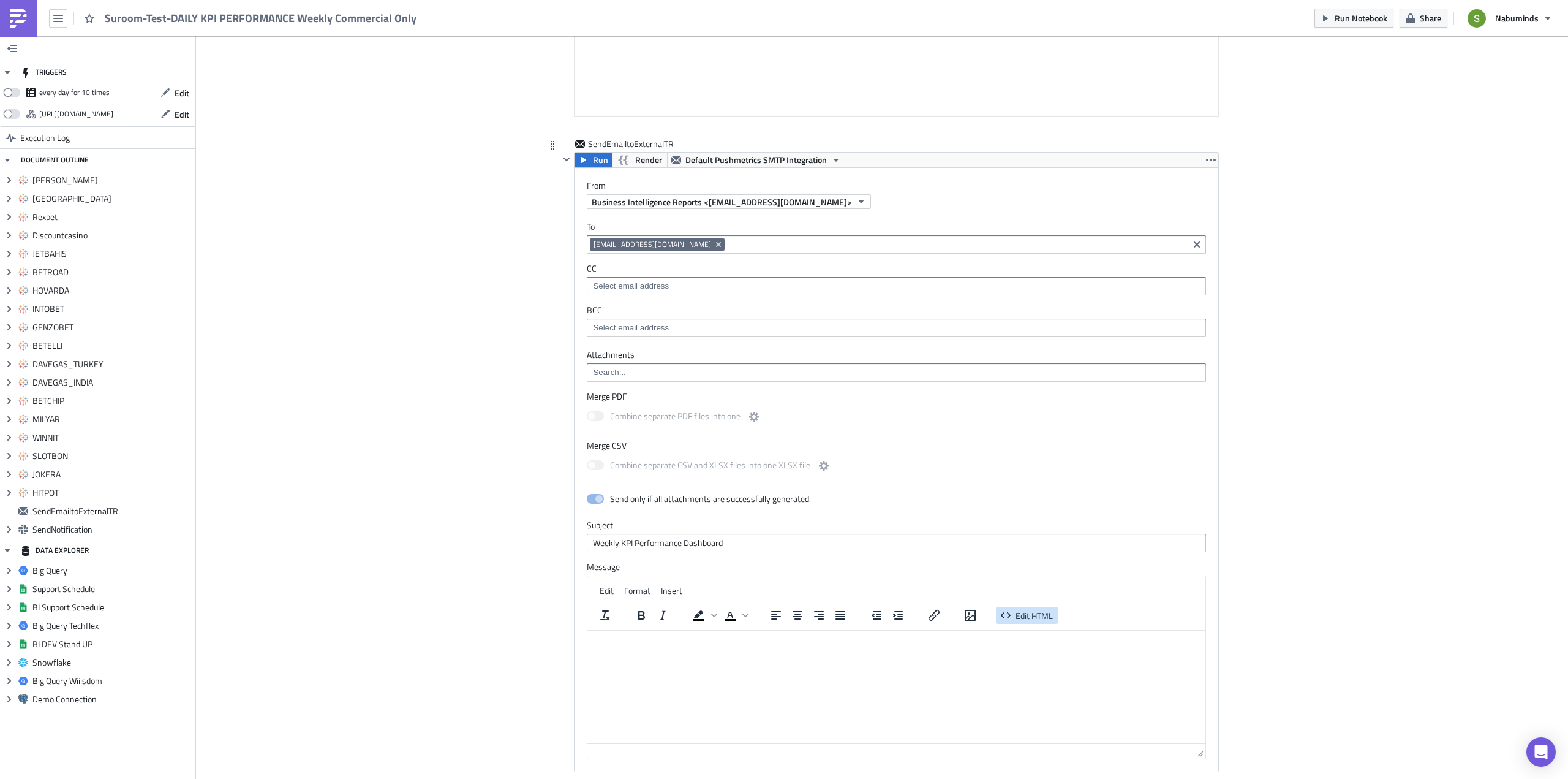
click at [1022, 616] on span "Edit HTML" at bounding box center [1034, 615] width 37 height 13
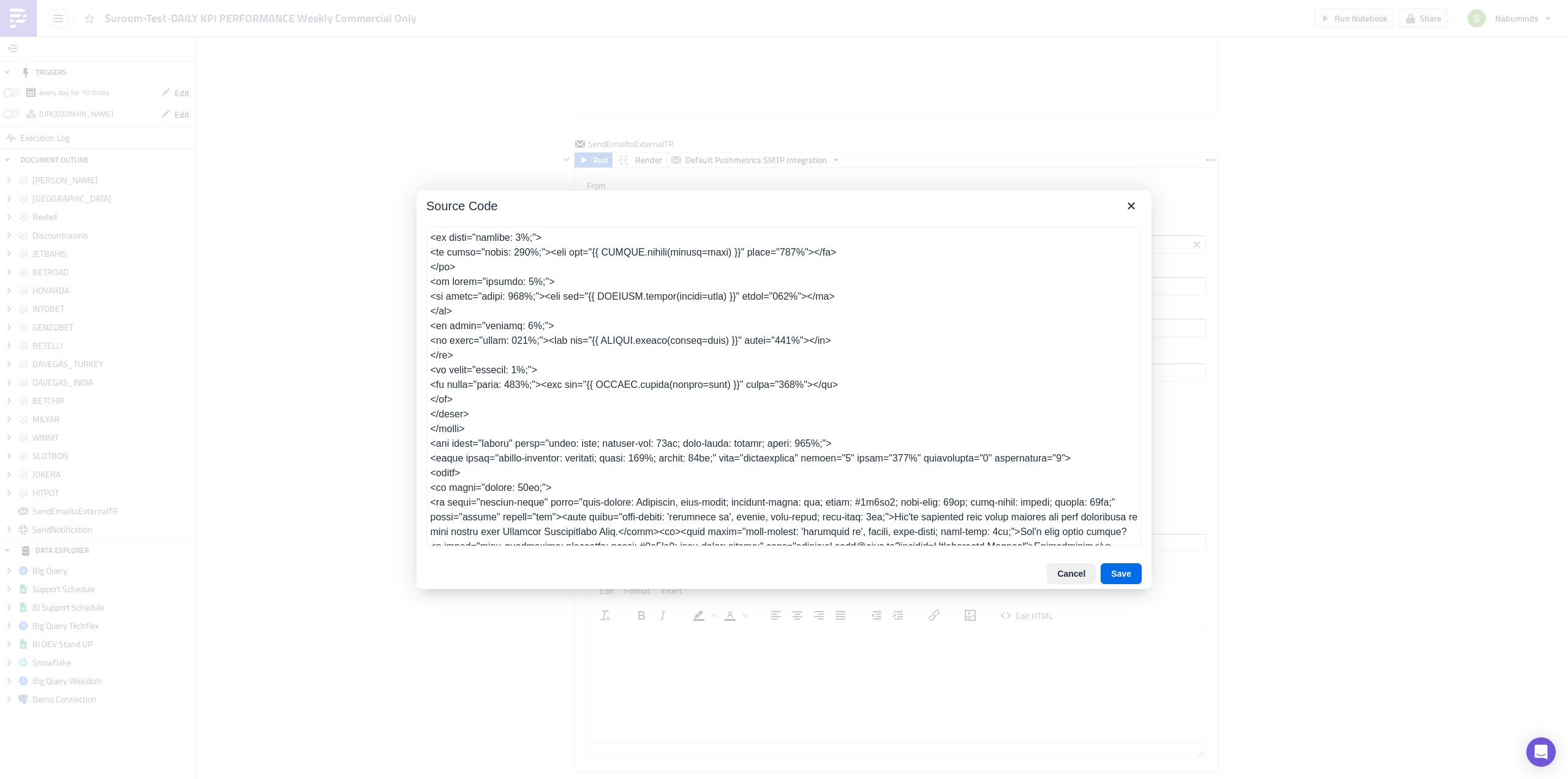
scroll to position [1222, 0]
click at [455, 410] on textarea at bounding box center [784, 386] width 715 height 320
drag, startPoint x: 455, startPoint y: 410, endPoint x: 425, endPoint y: 385, distance: 39.1
click at [425, 385] on div at bounding box center [784, 387] width 735 height 342
click at [466, 411] on textarea at bounding box center [784, 386] width 715 height 320
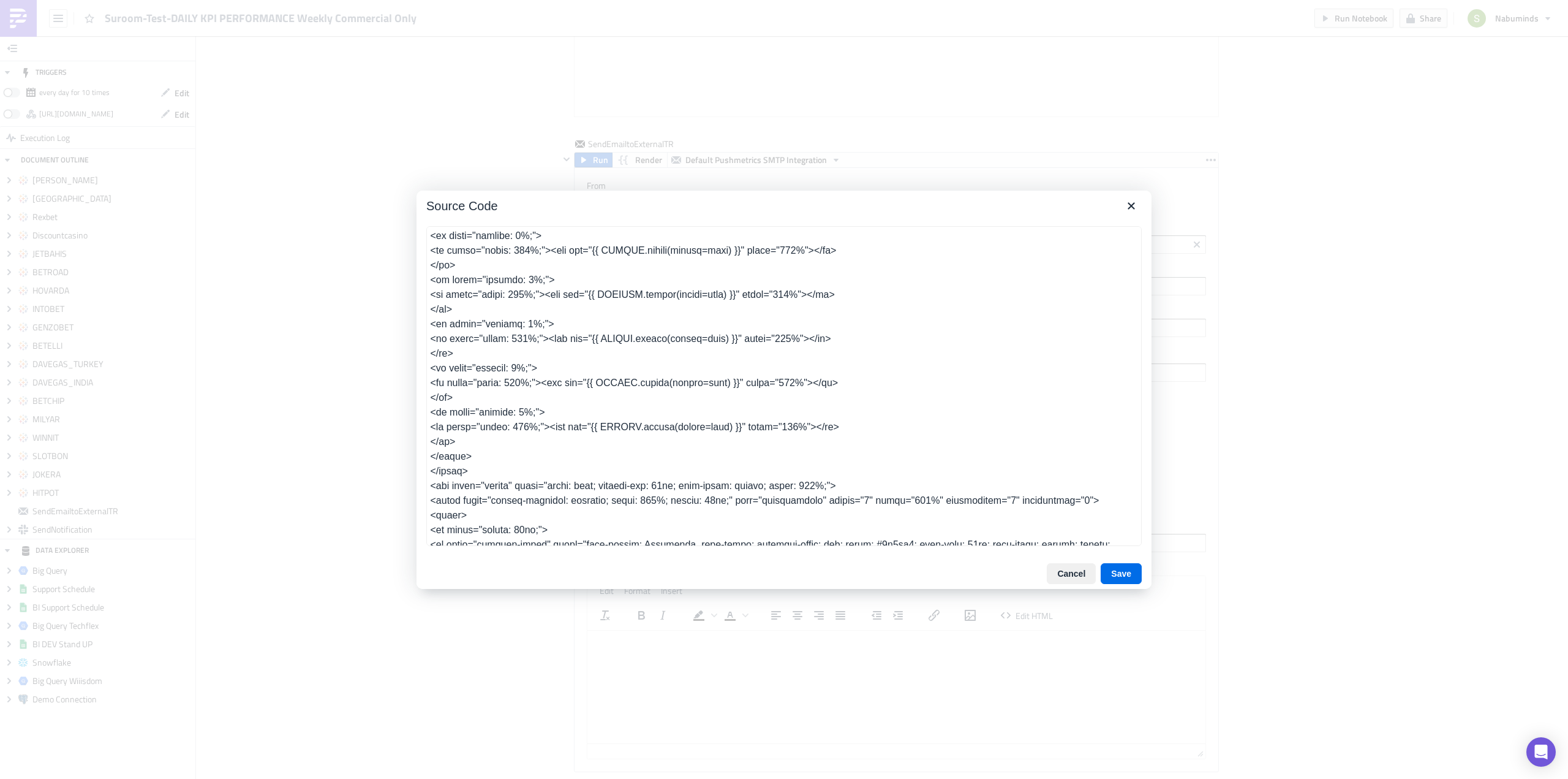
click at [633, 442] on textarea at bounding box center [784, 386] width 715 height 320
type textarea "<table class="body" style="border-collapse: separate; mso-table-lspace: 0pt; ms…"
click at [637, 460] on textarea at bounding box center [784, 386] width 715 height 320
click at [636, 440] on textarea at bounding box center [784, 386] width 715 height 320
click at [1126, 575] on button "Save" at bounding box center [1121, 573] width 41 height 21
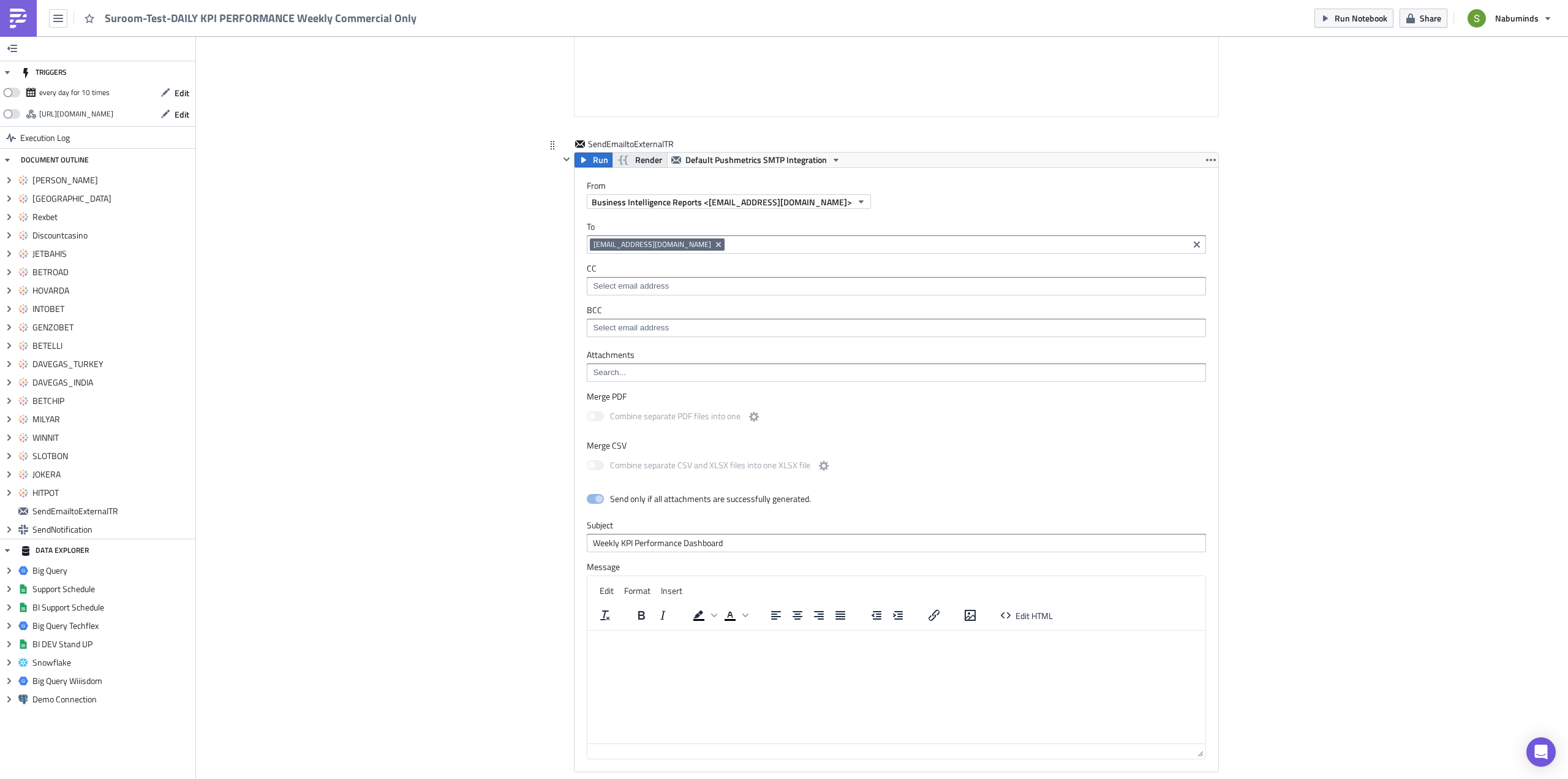
click at [635, 161] on span "Render" at bounding box center [648, 160] width 27 height 14
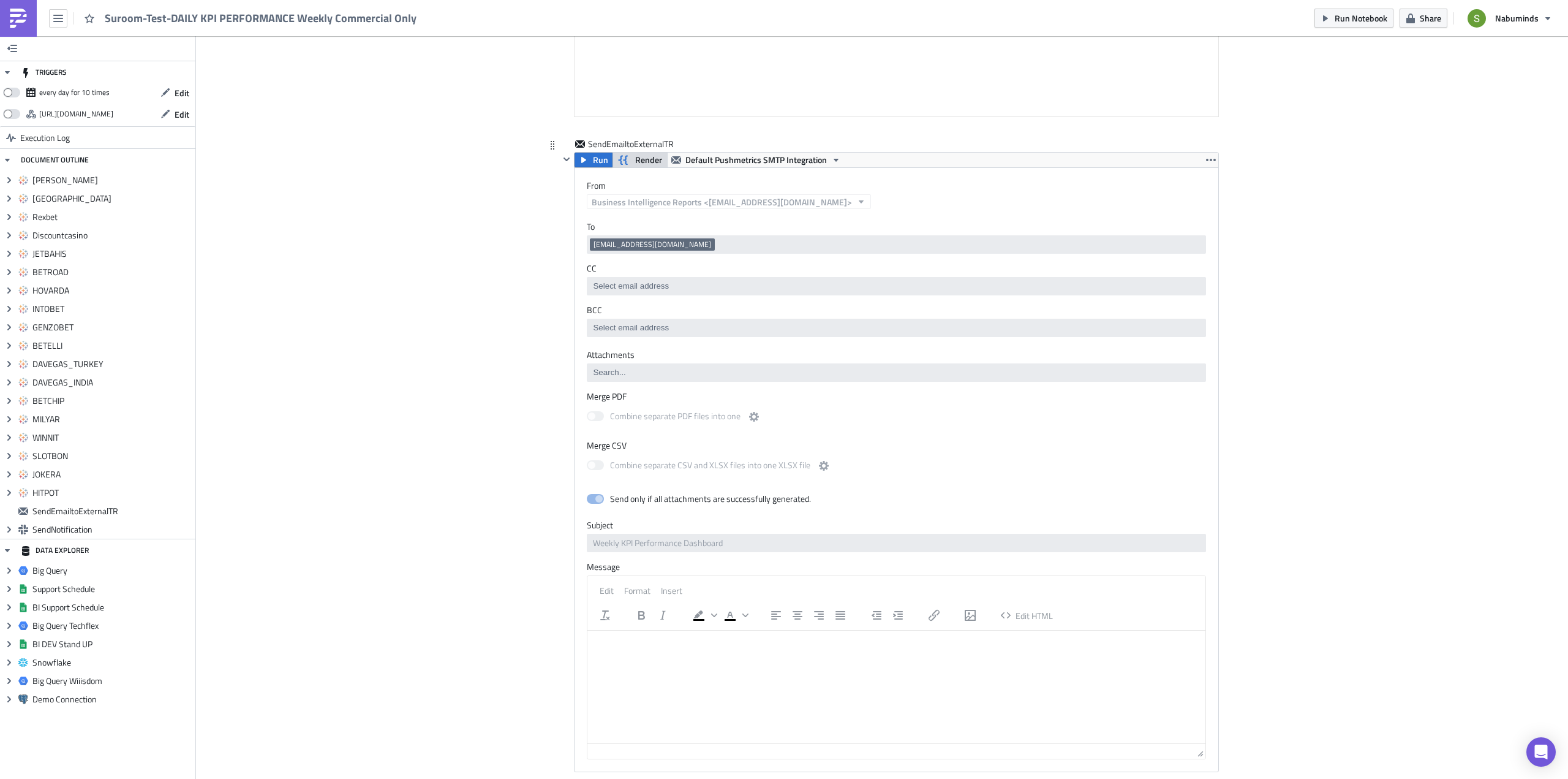
click at [635, 161] on span "Render" at bounding box center [648, 160] width 27 height 14
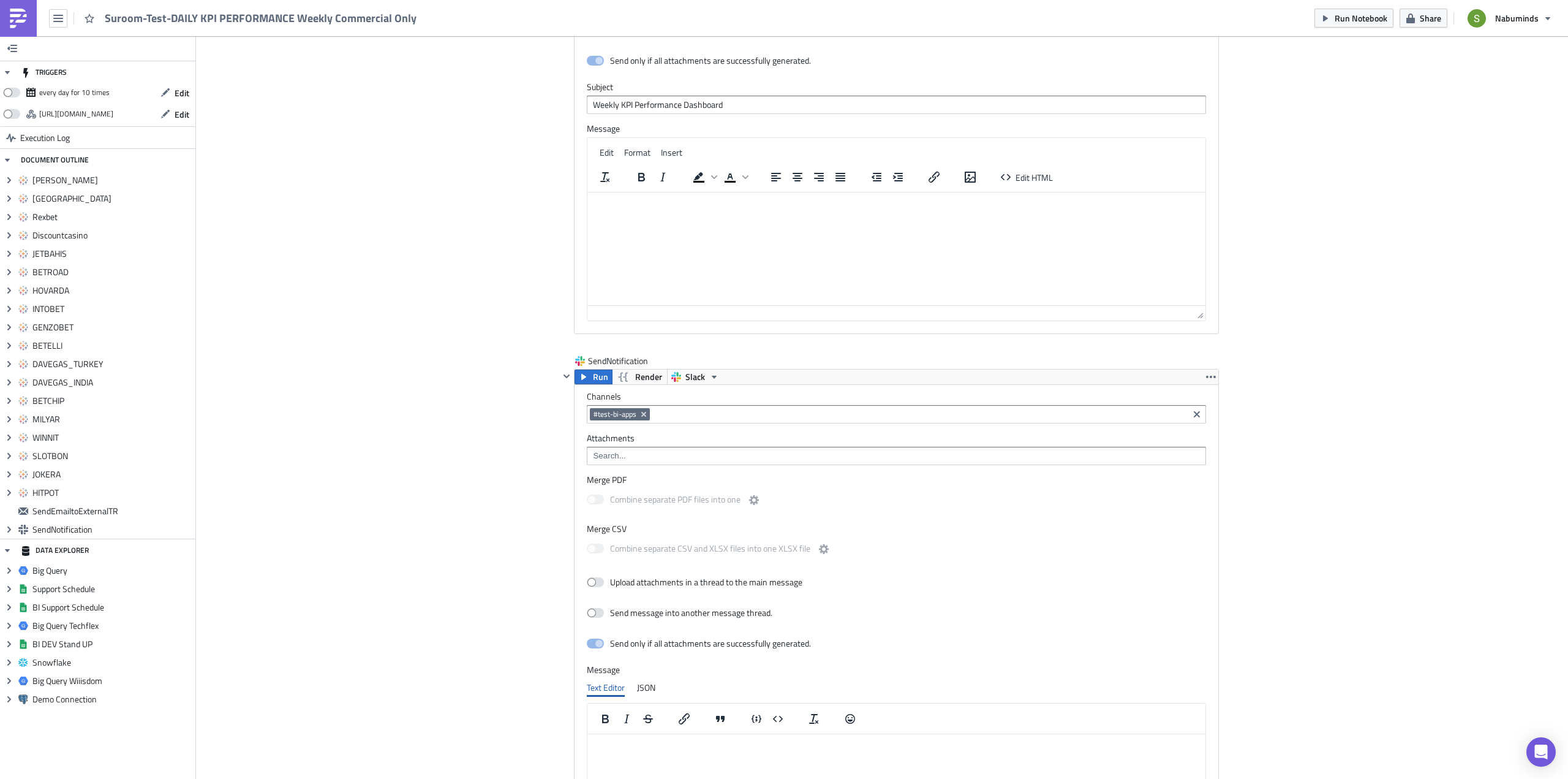
scroll to position [4682, 0]
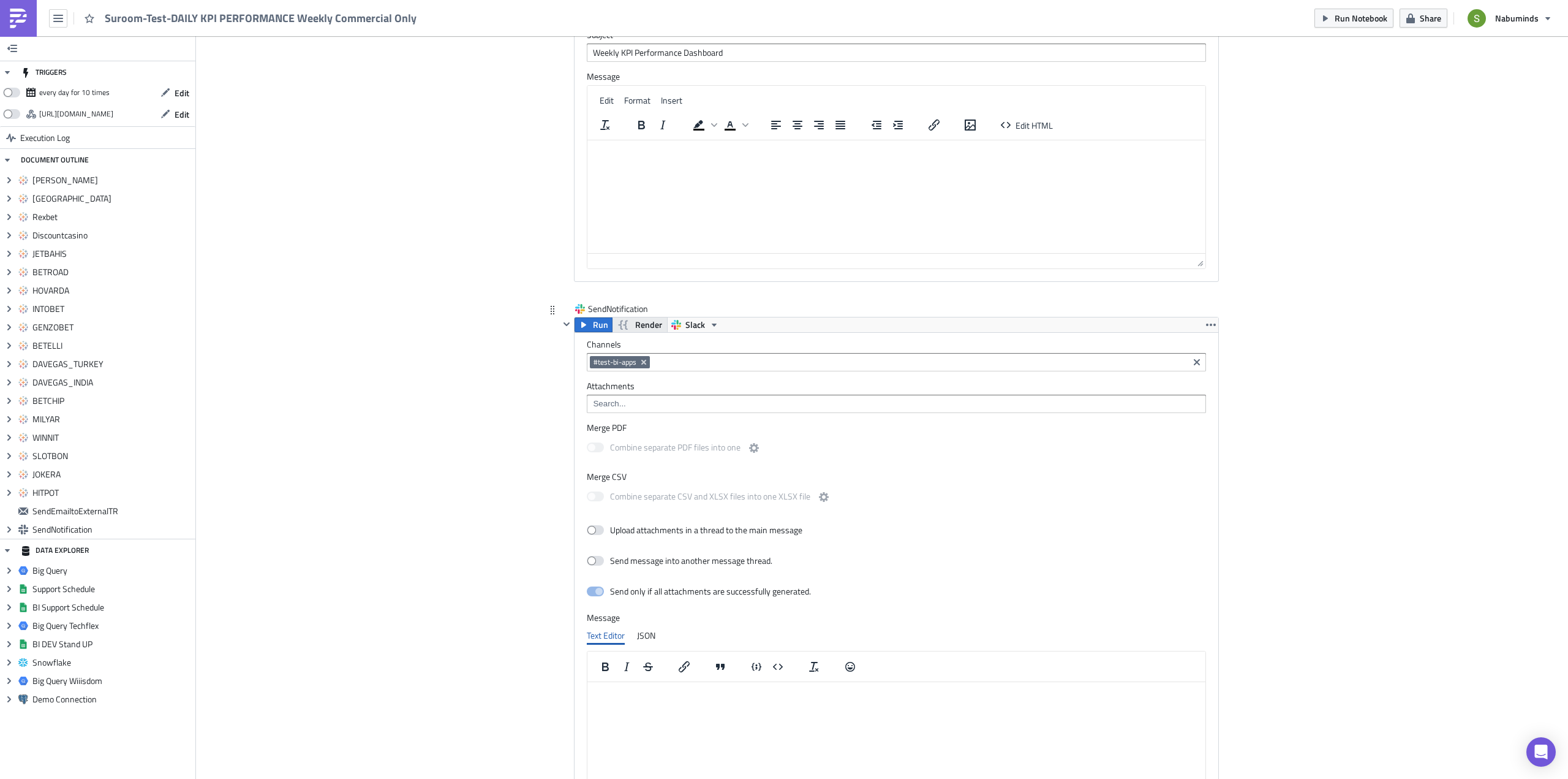
click at [635, 323] on span "Render" at bounding box center [648, 324] width 27 height 14
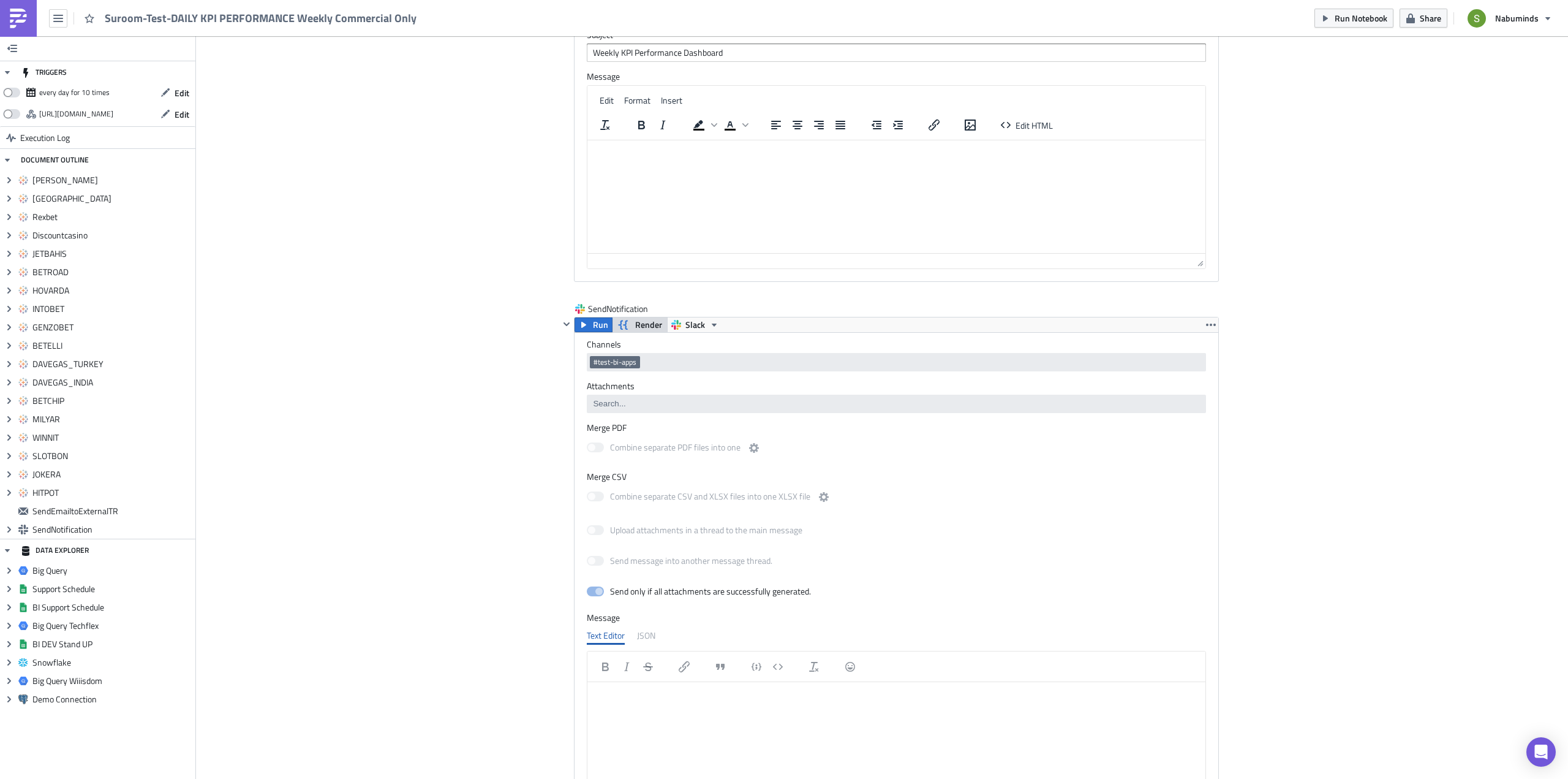
click at [635, 325] on span "Render" at bounding box center [648, 324] width 27 height 14
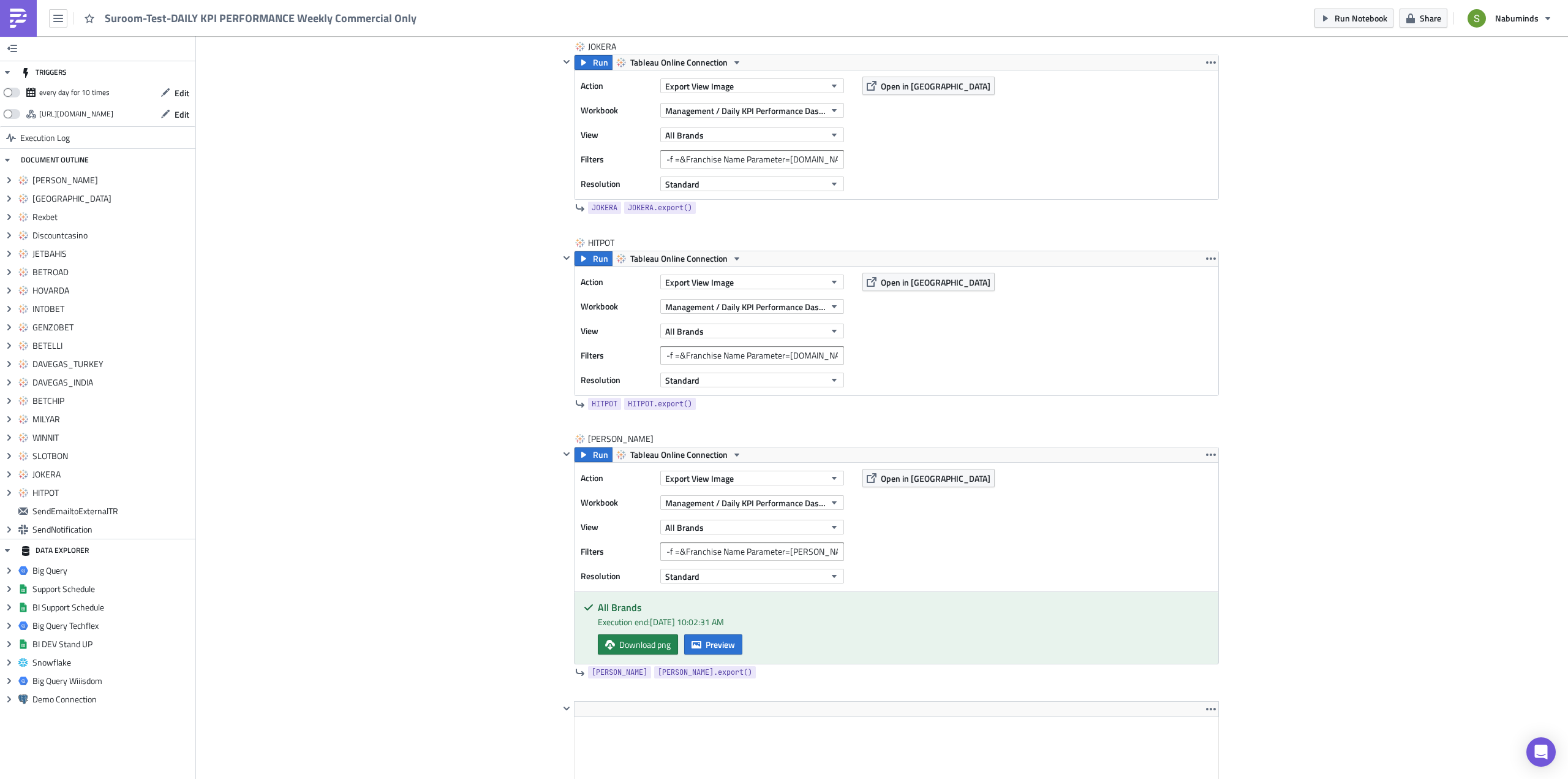
scroll to position [3506, 0]
click at [1352, 21] on span "Run Notebook" at bounding box center [1361, 18] width 53 height 13
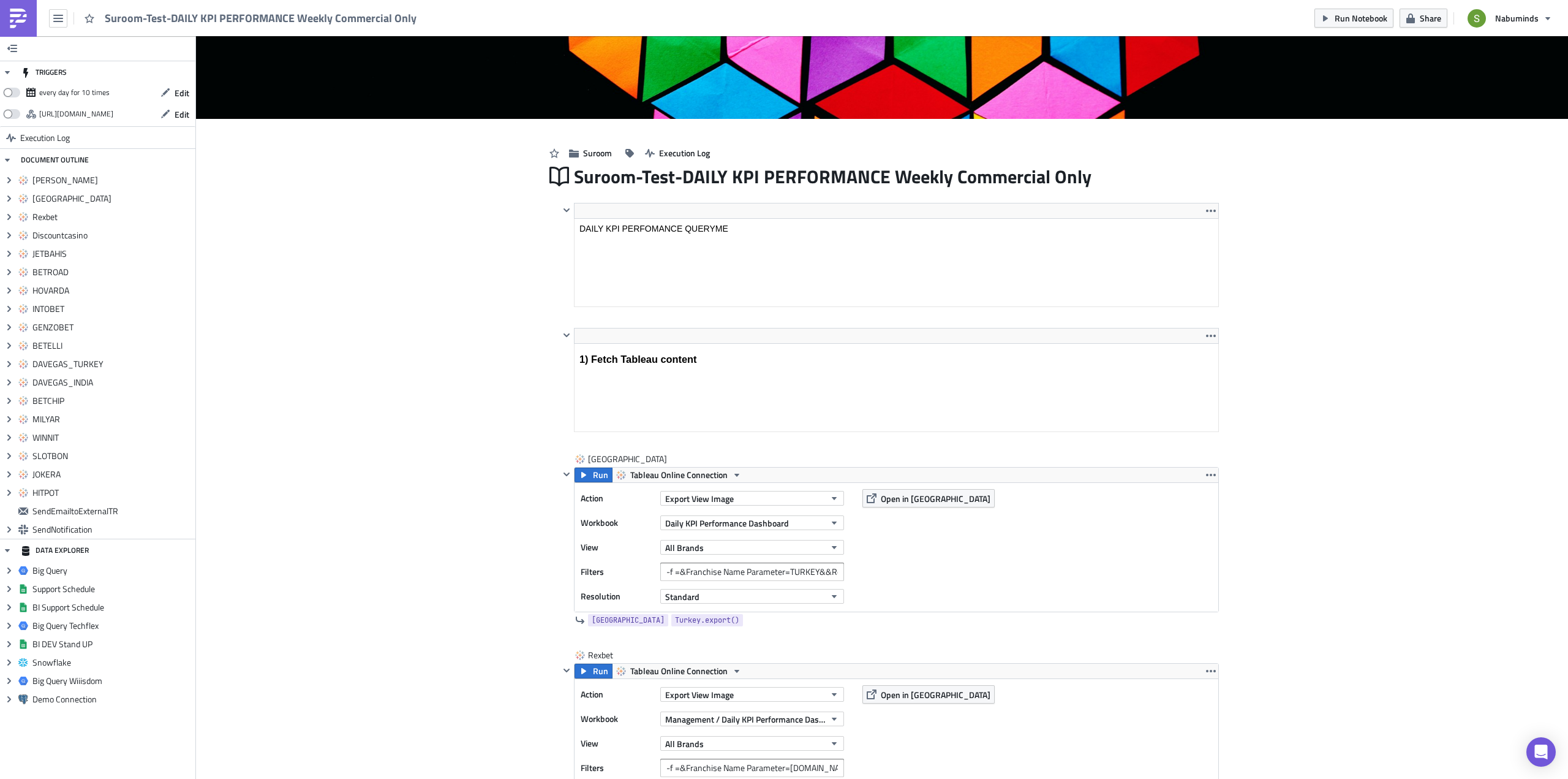
scroll to position [0, 0]
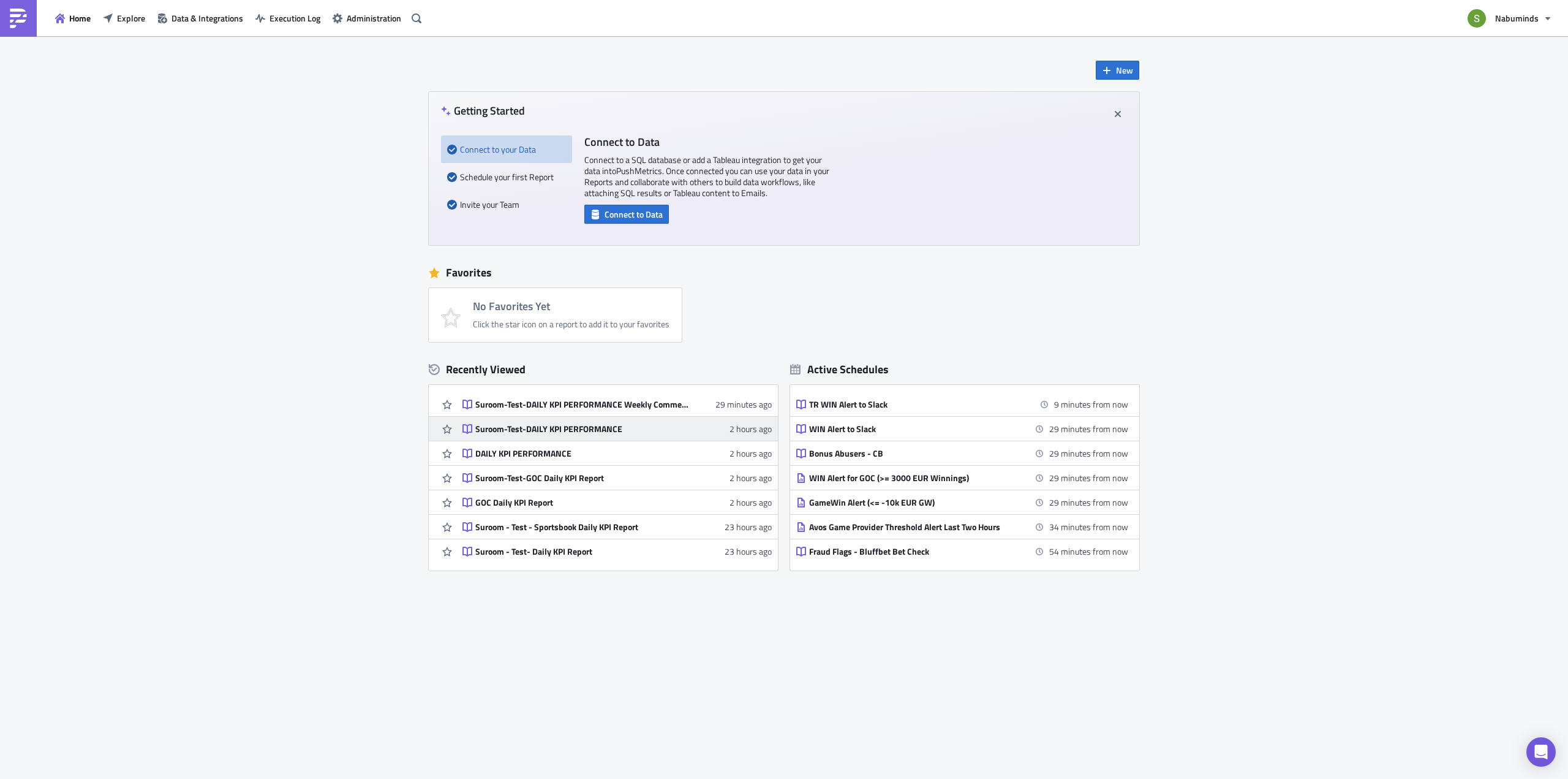
click at [597, 430] on div "Suroom-Test-DAILY KPI PERFORMANCE" at bounding box center [582, 429] width 214 height 11
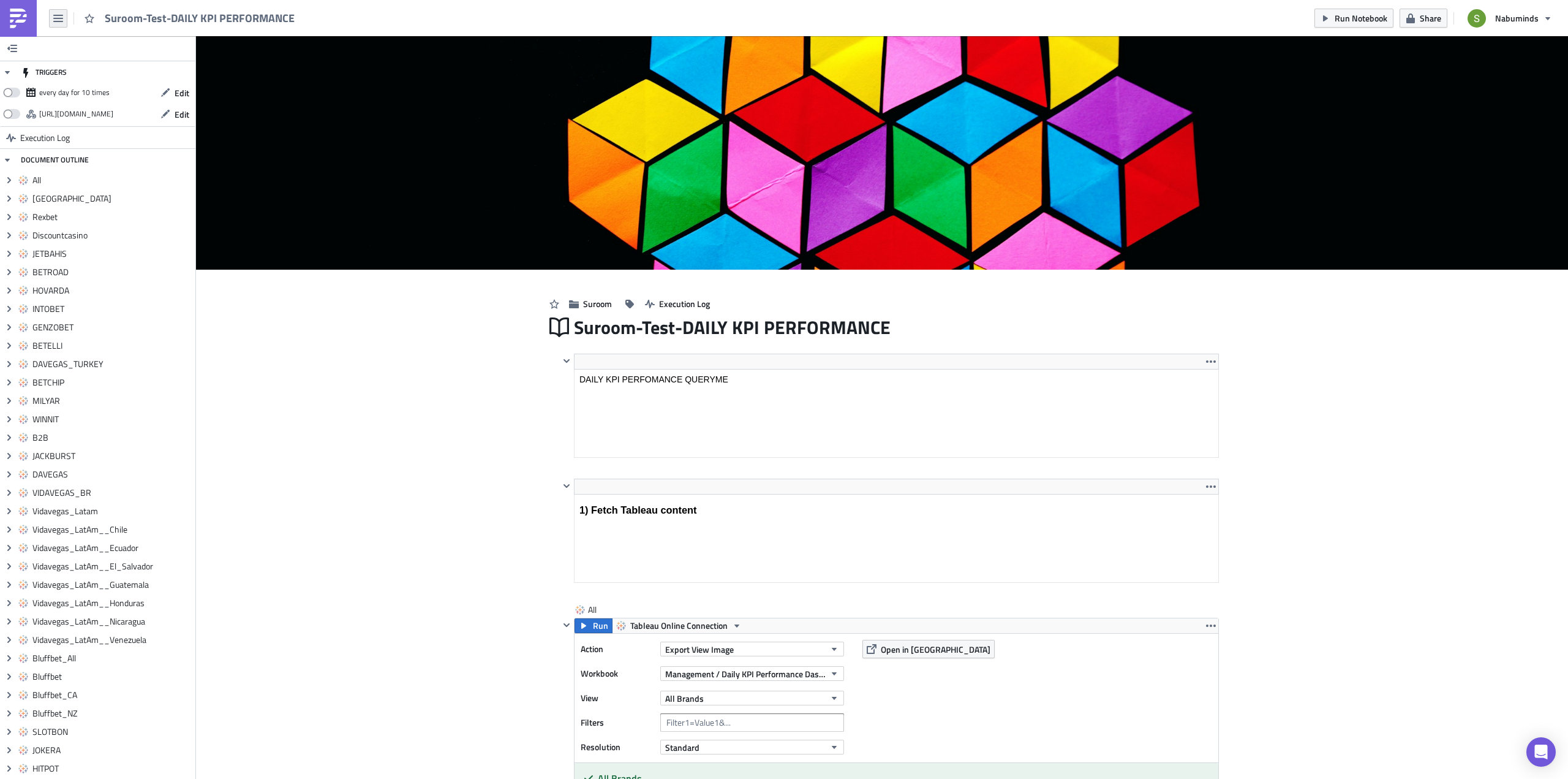
click at [56, 18] on icon "button" at bounding box center [58, 18] width 10 height 8
click at [91, 87] on div "Explore" at bounding box center [111, 86] width 82 height 13
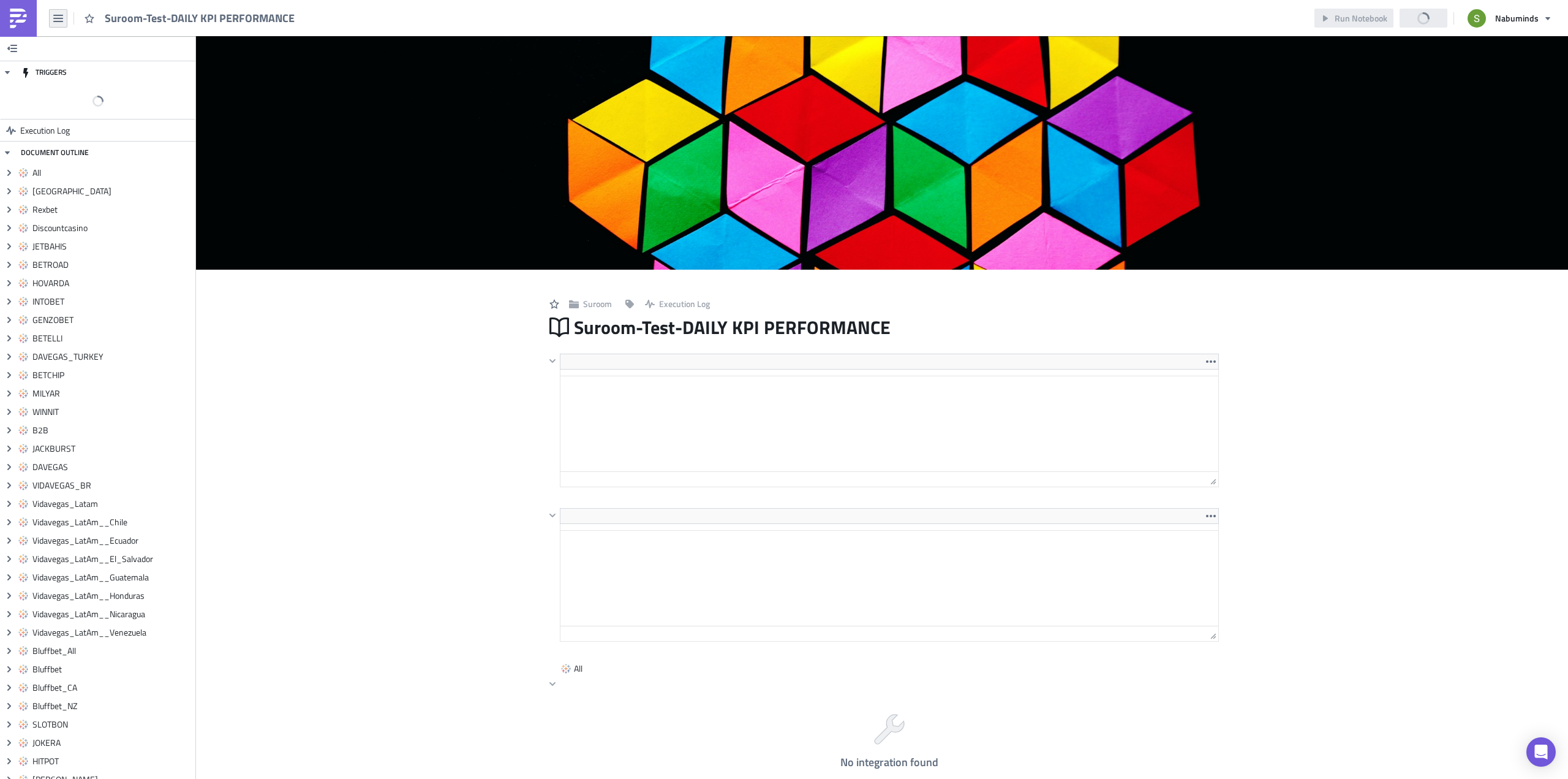
click at [60, 21] on icon "button" at bounding box center [58, 18] width 10 height 8
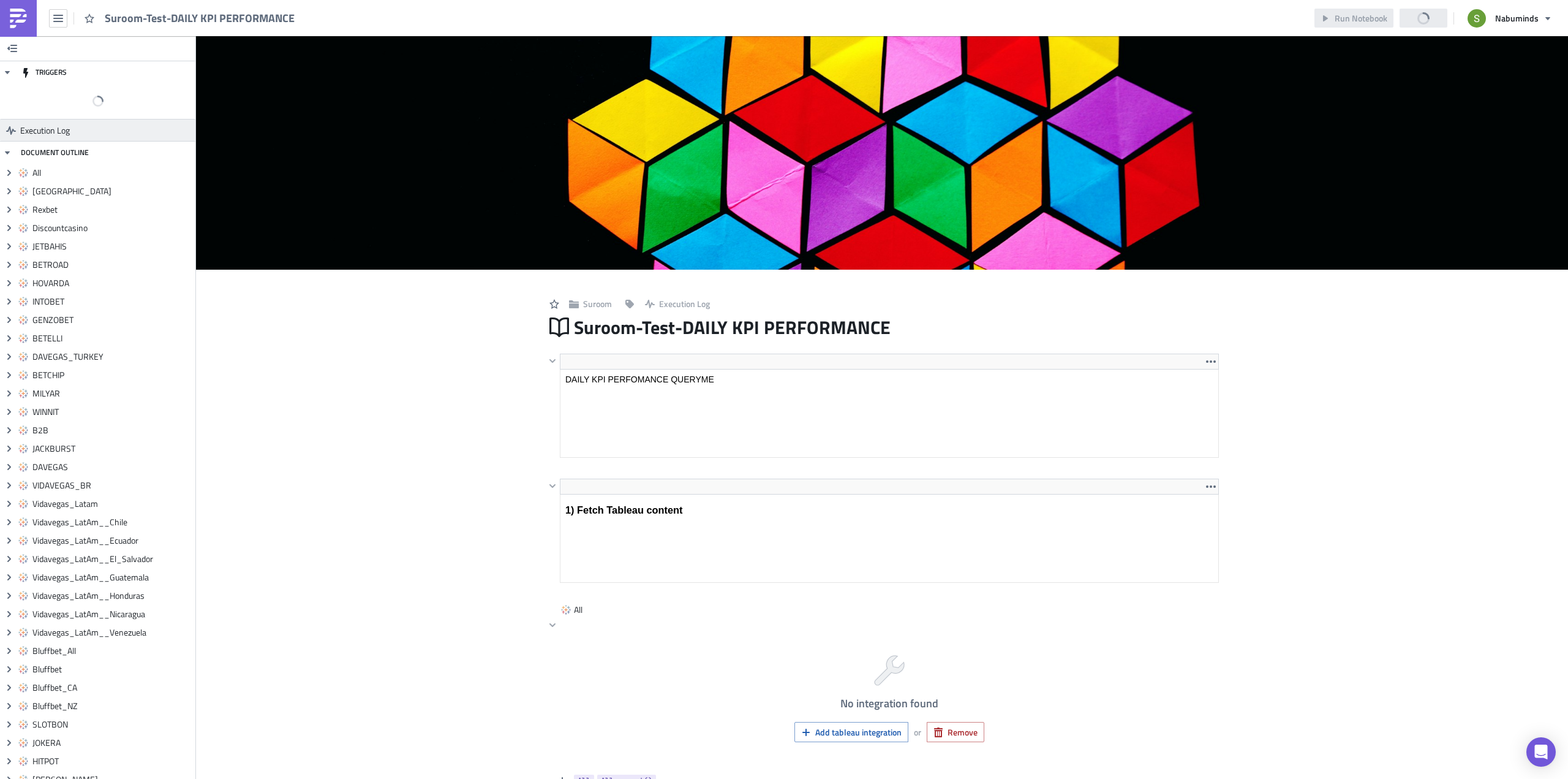
click at [23, 126] on span "Execution Log" at bounding box center [45, 130] width 50 height 22
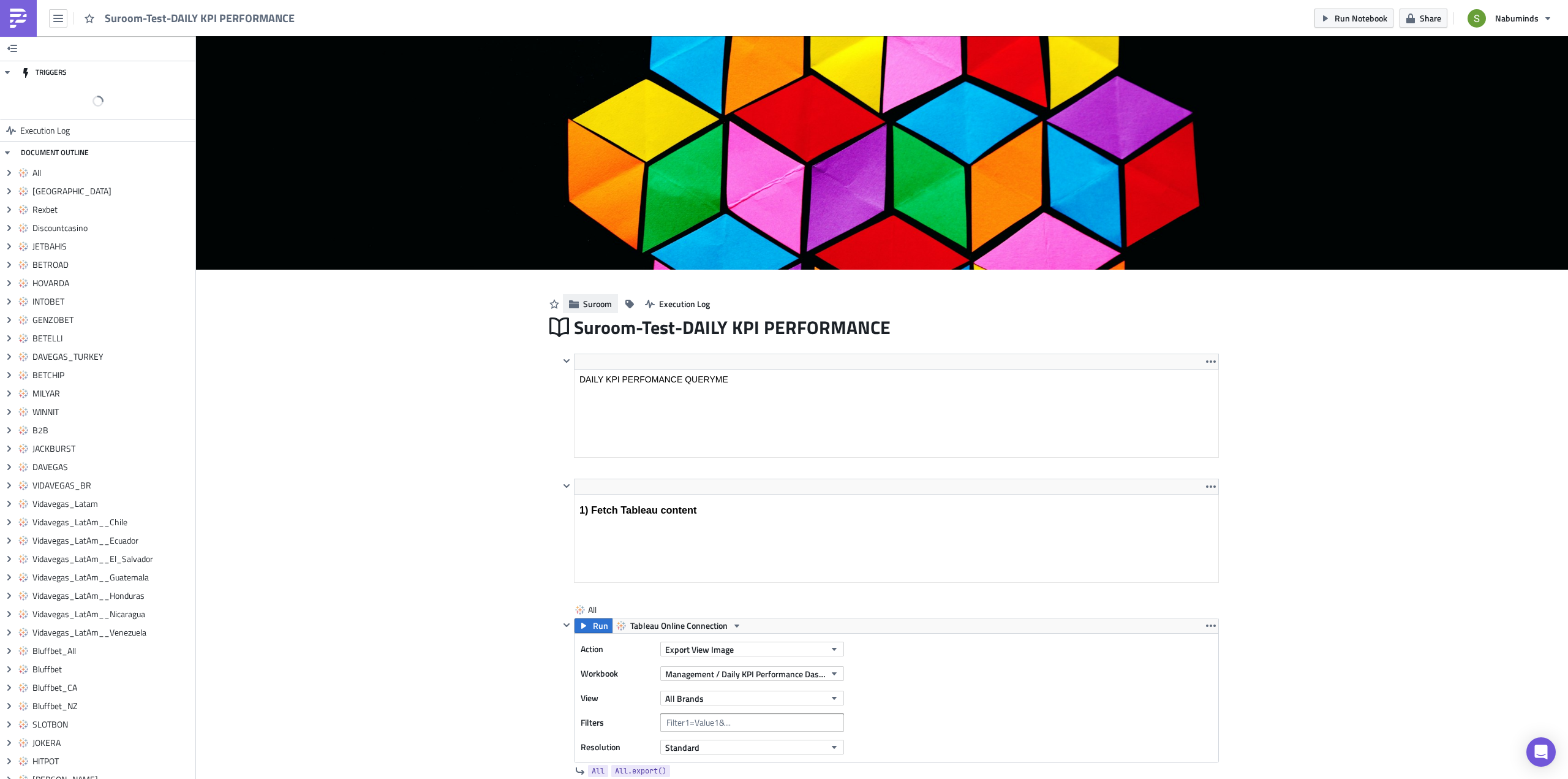
click at [595, 303] on span "Suroom" at bounding box center [597, 303] width 29 height 13
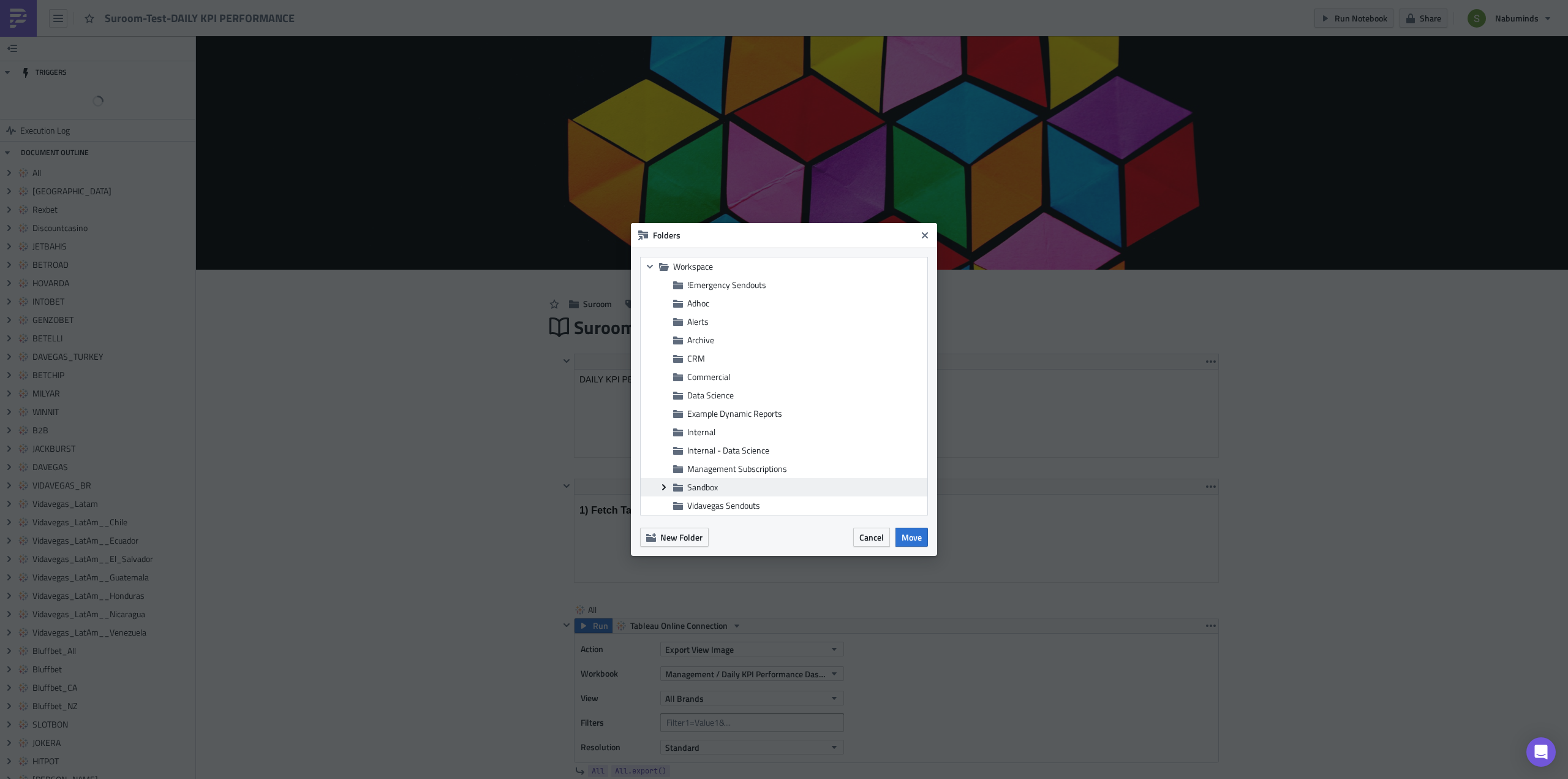
click at [661, 486] on icon "Expand group" at bounding box center [664, 488] width 10 height 10
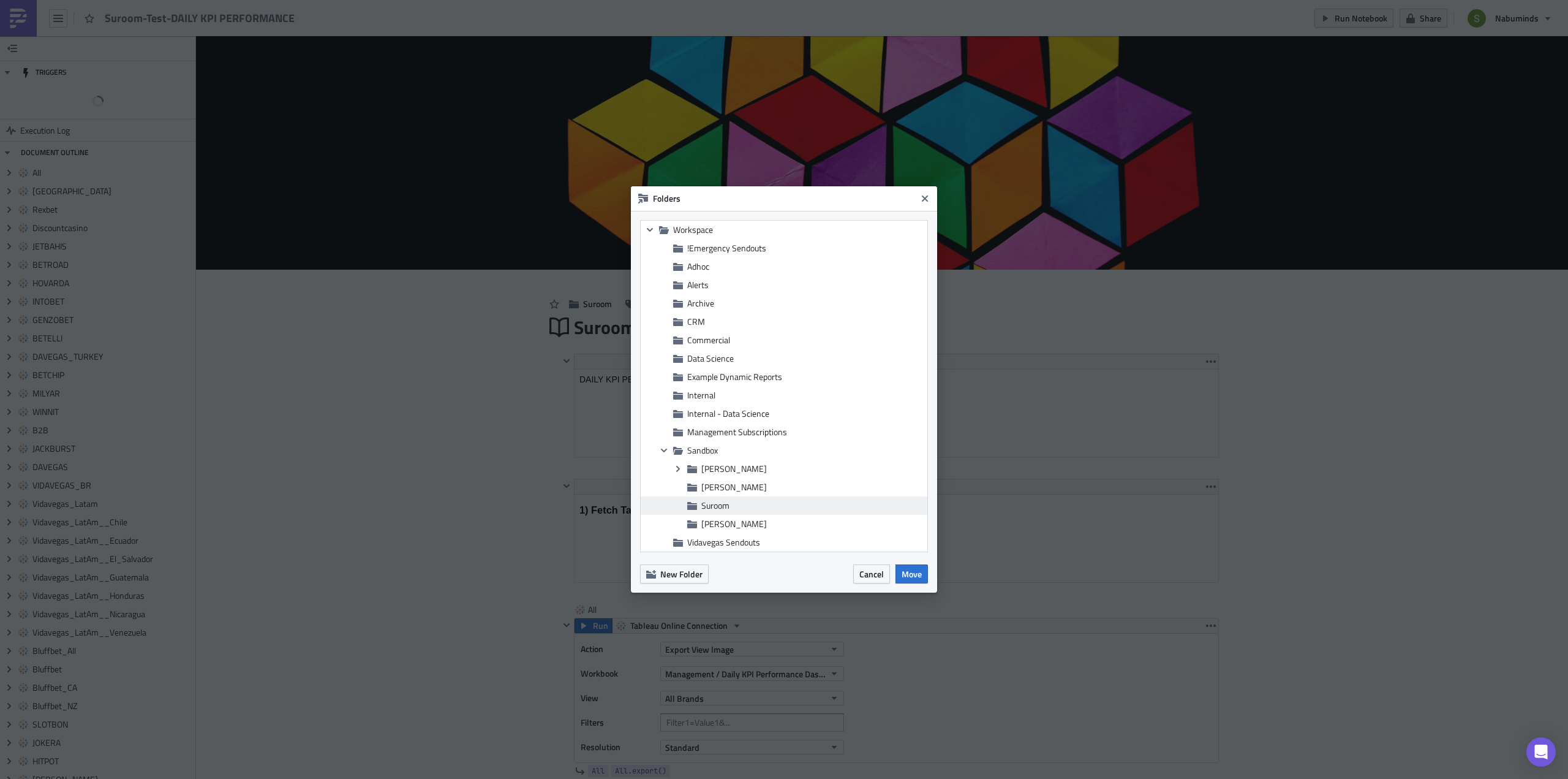
click at [730, 505] on span "Suroom" at bounding box center [813, 506] width 223 height 11
click at [863, 575] on span "Cancel" at bounding box center [871, 574] width 24 height 13
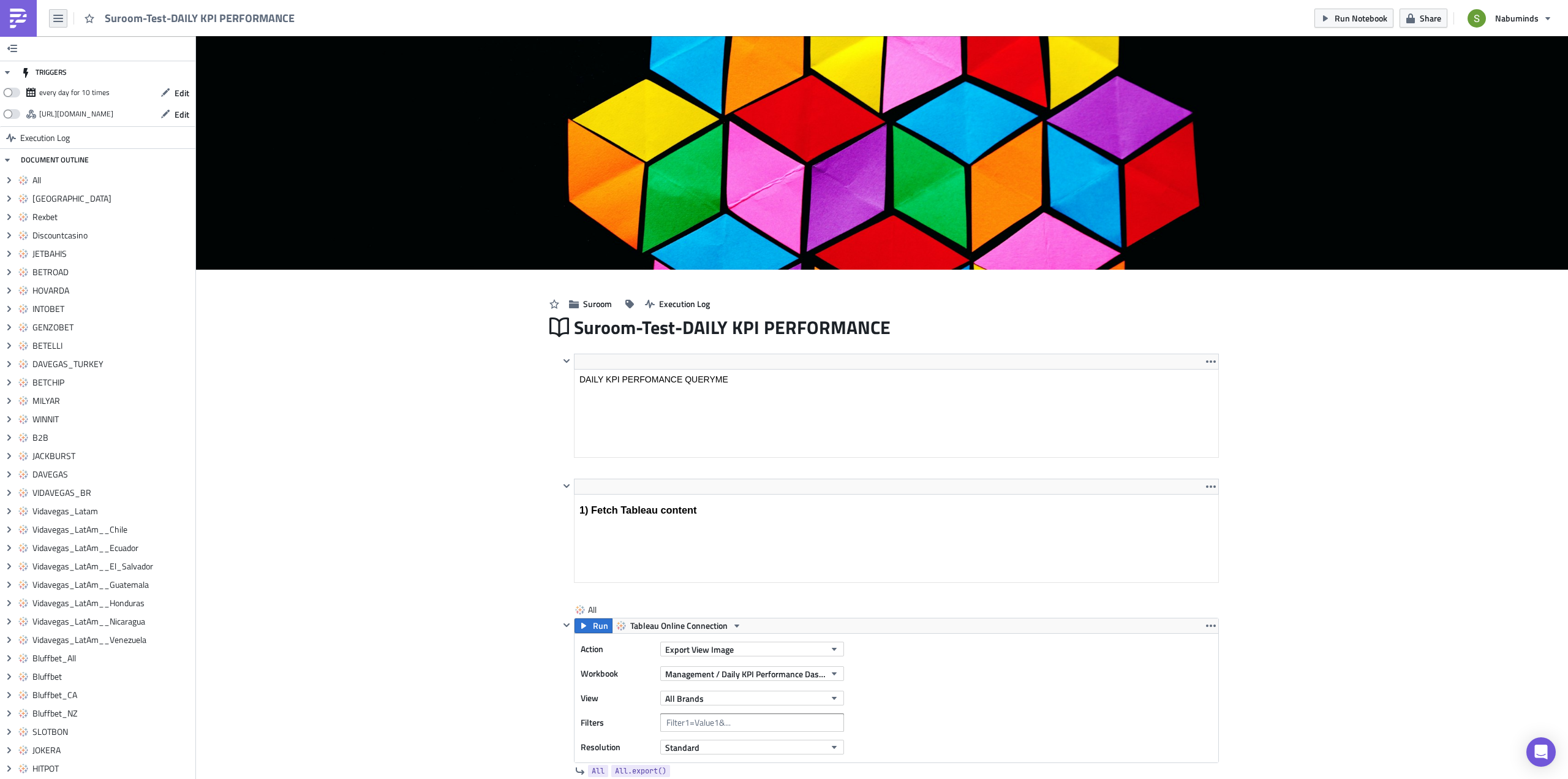
click at [56, 13] on button "button" at bounding box center [58, 18] width 18 height 18
click at [87, 90] on div "Explore" at bounding box center [111, 86] width 82 height 13
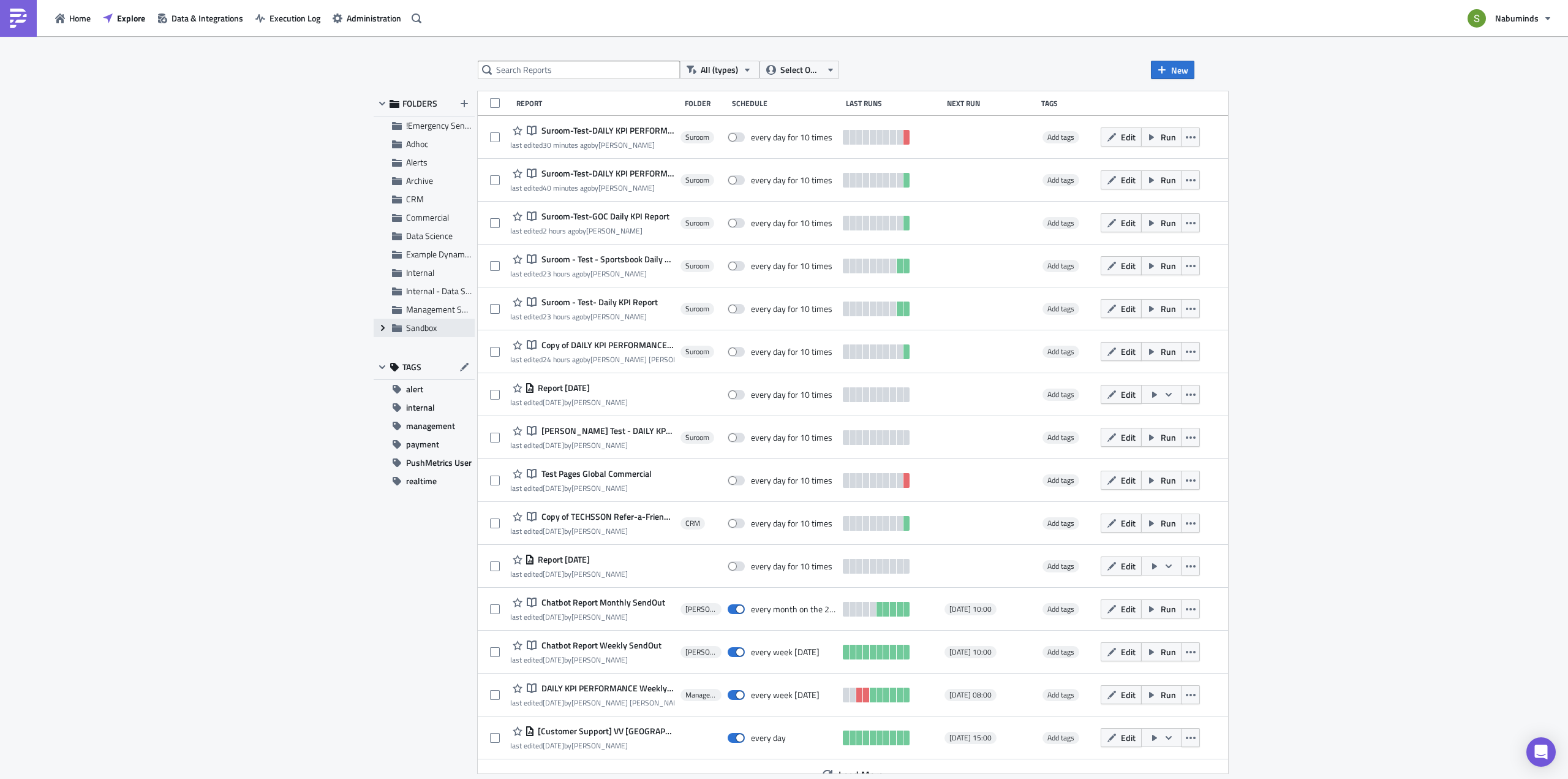
click at [384, 327] on icon "Expand group" at bounding box center [383, 328] width 10 height 10
click at [431, 286] on span "Suroom" at bounding box center [434, 291] width 28 height 13
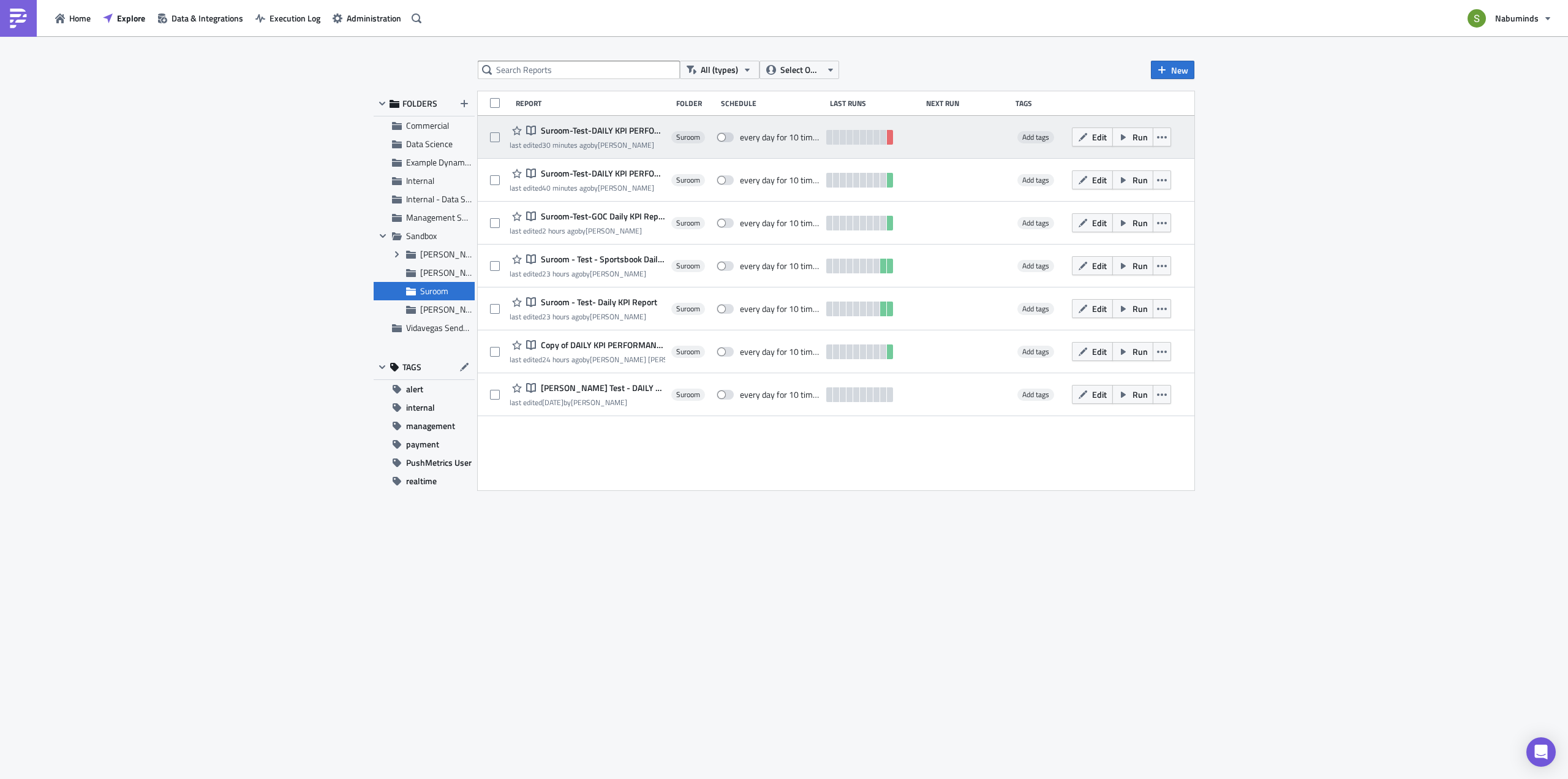
click at [630, 130] on span "Suroom-Test-DAILY KPI PERFORMANCE Weekly Commercial Only" at bounding box center [601, 131] width 127 height 11
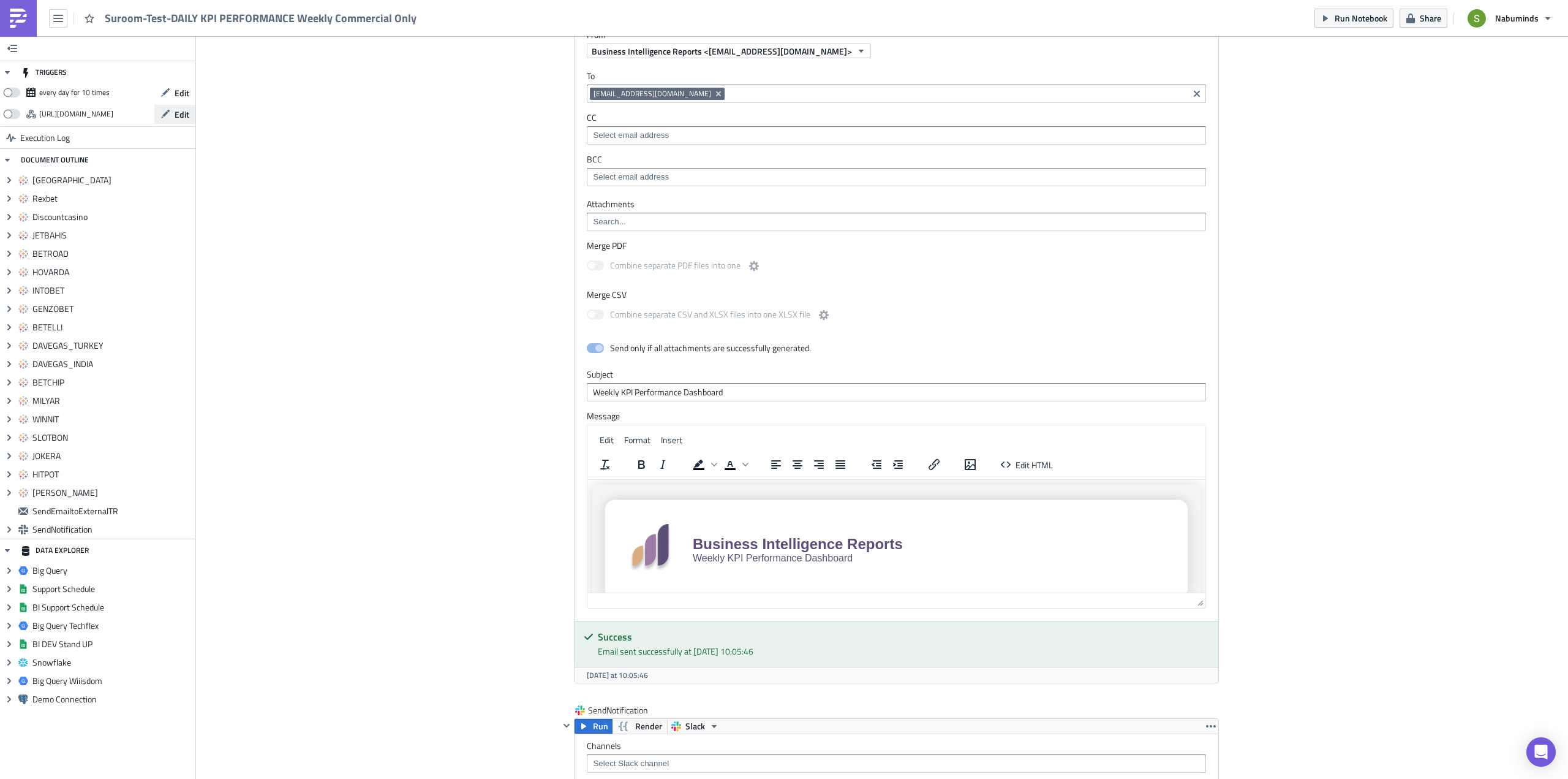
scroll to position [5391, 0]
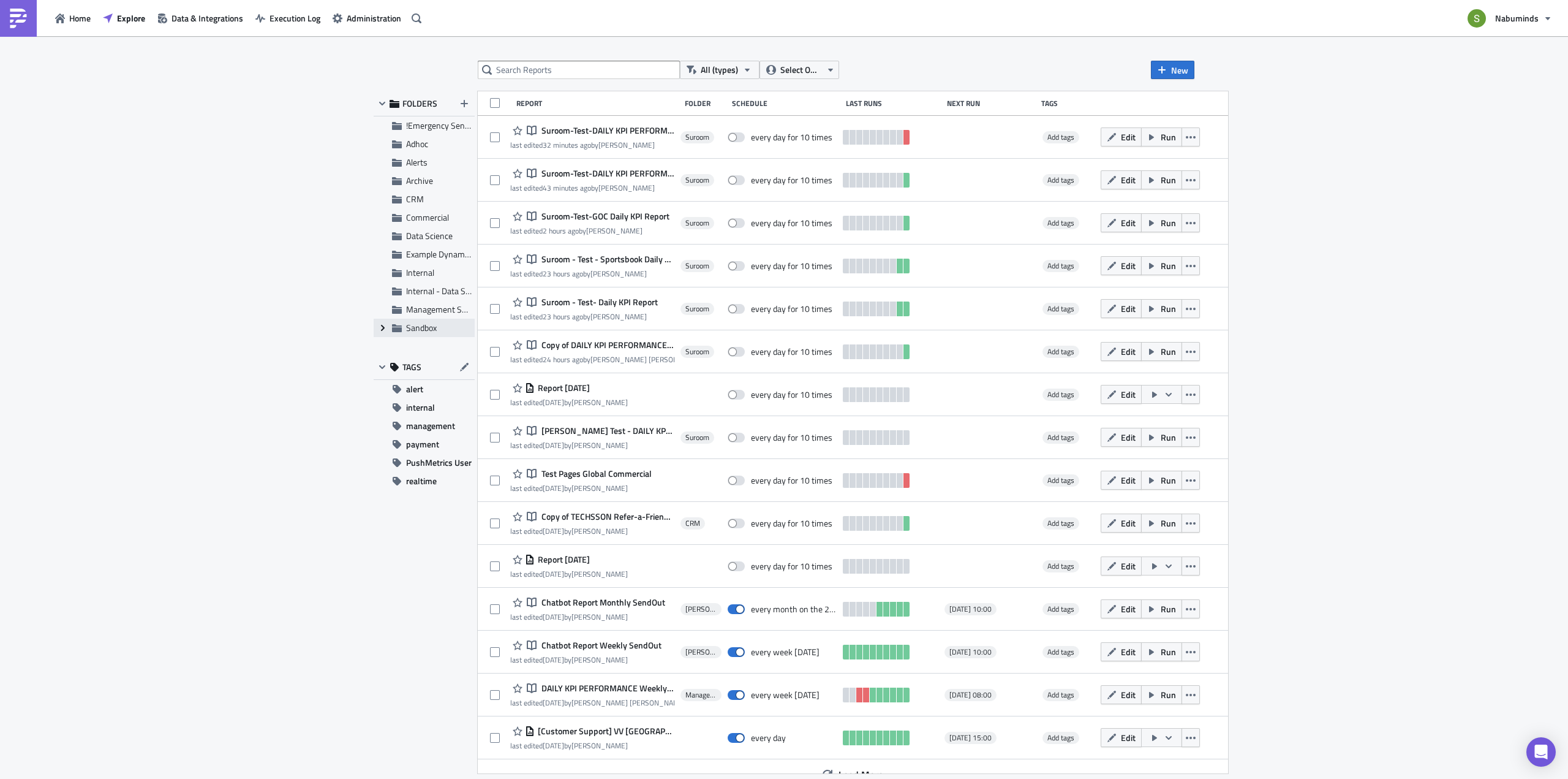
click at [378, 329] on icon "Expand group" at bounding box center [383, 328] width 10 height 10
click at [431, 295] on span "Suroom" at bounding box center [434, 291] width 28 height 13
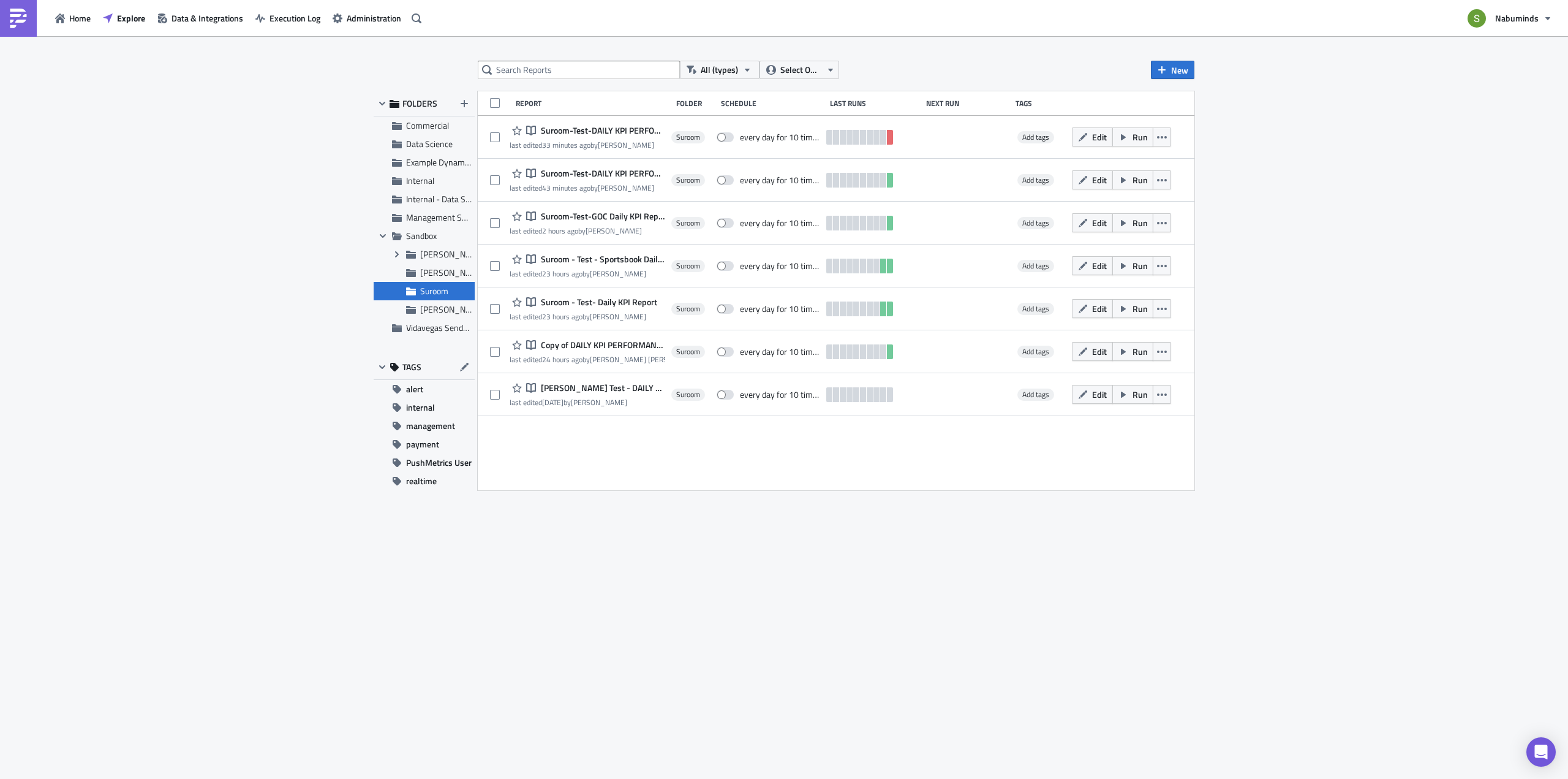
drag, startPoint x: 607, startPoint y: 129, endPoint x: 583, endPoint y: 131, distance: 24.1
click at [583, 131] on span "Suroom-Test-DAILY KPI PERFORMANCE Weekly Commercial Only" at bounding box center [601, 131] width 127 height 11
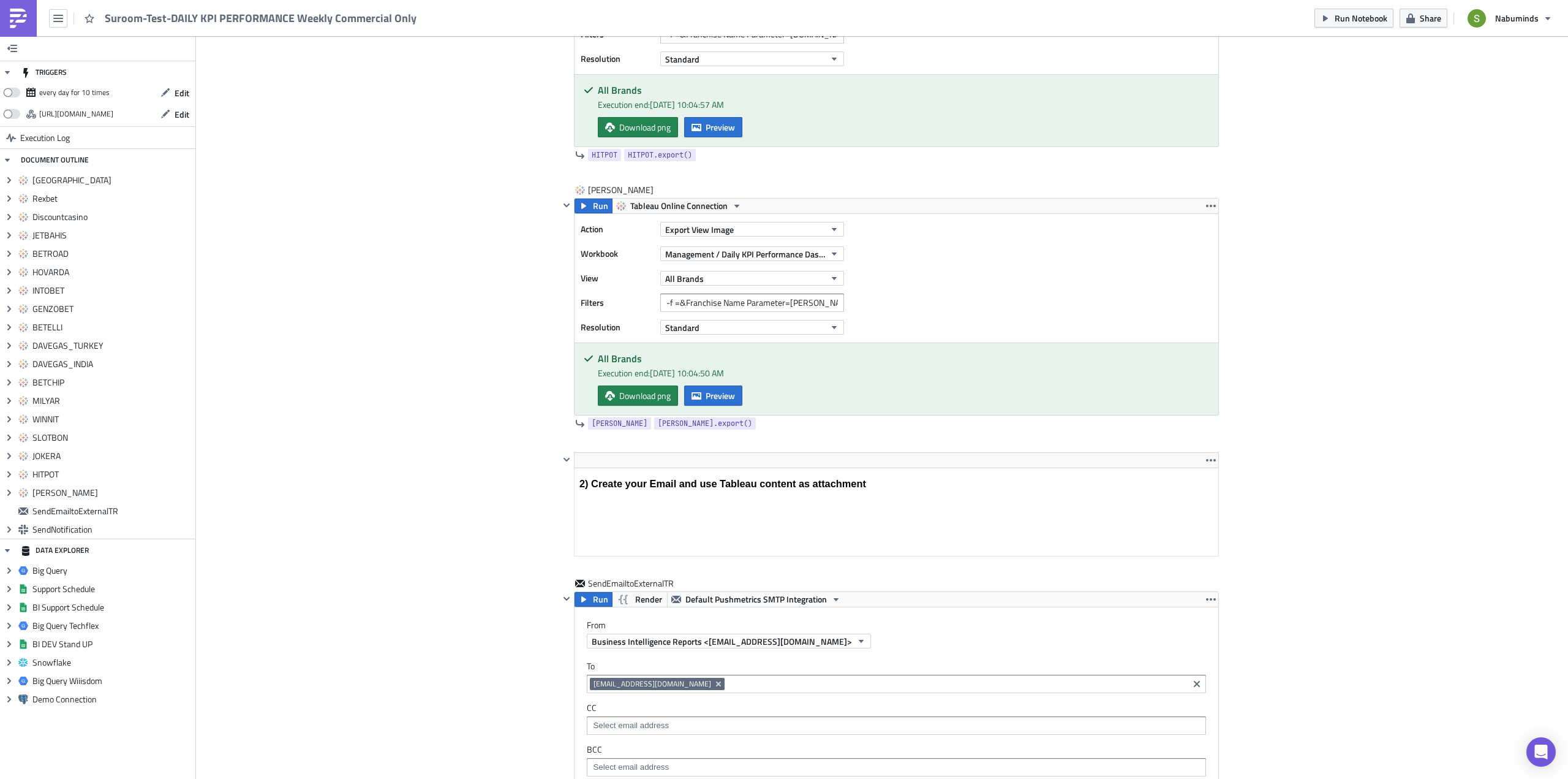
scroll to position [4980, 0]
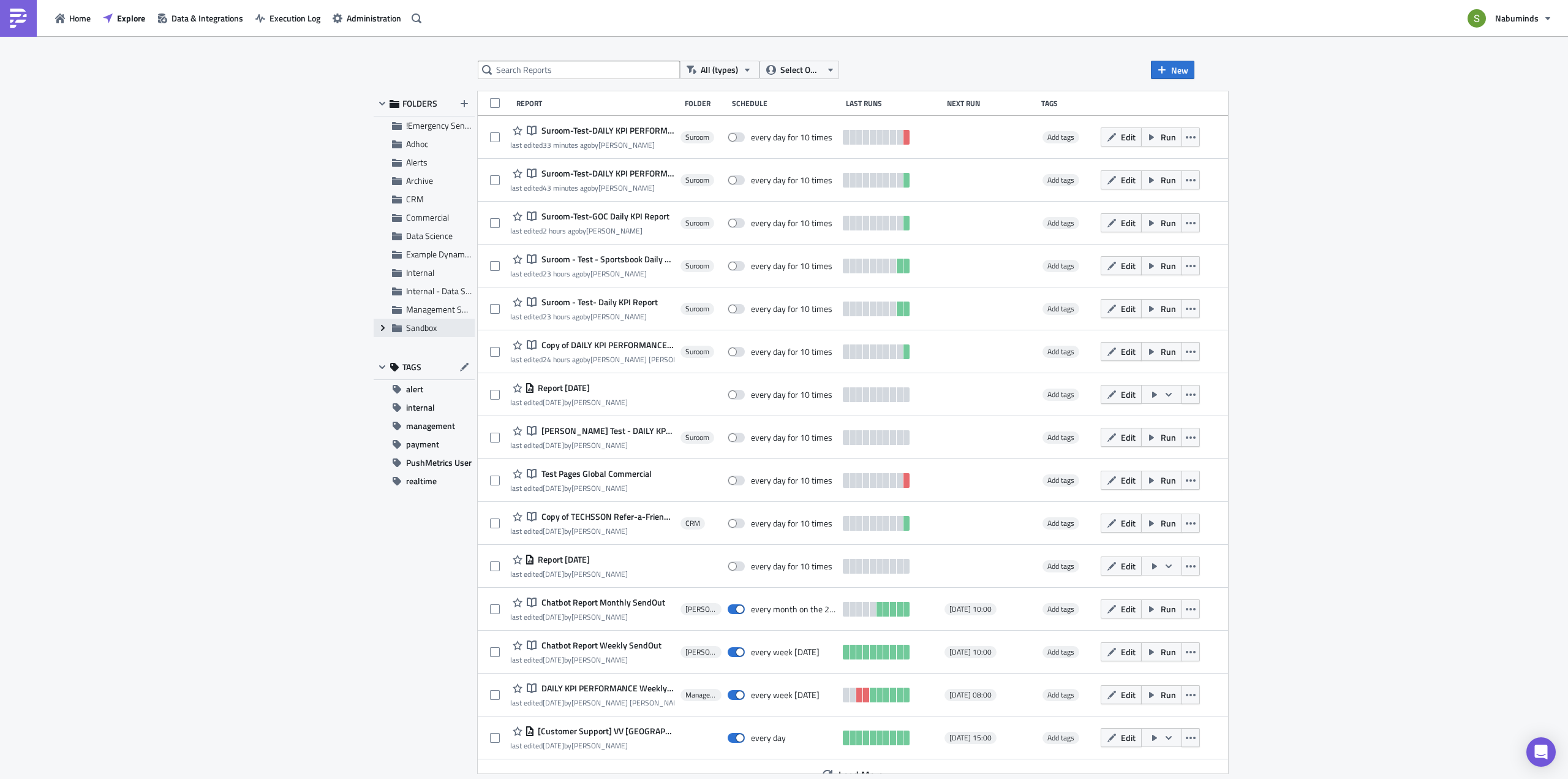
click at [381, 331] on icon "Expand group" at bounding box center [383, 328] width 10 height 10
click at [423, 288] on span "Suroom" at bounding box center [434, 291] width 28 height 13
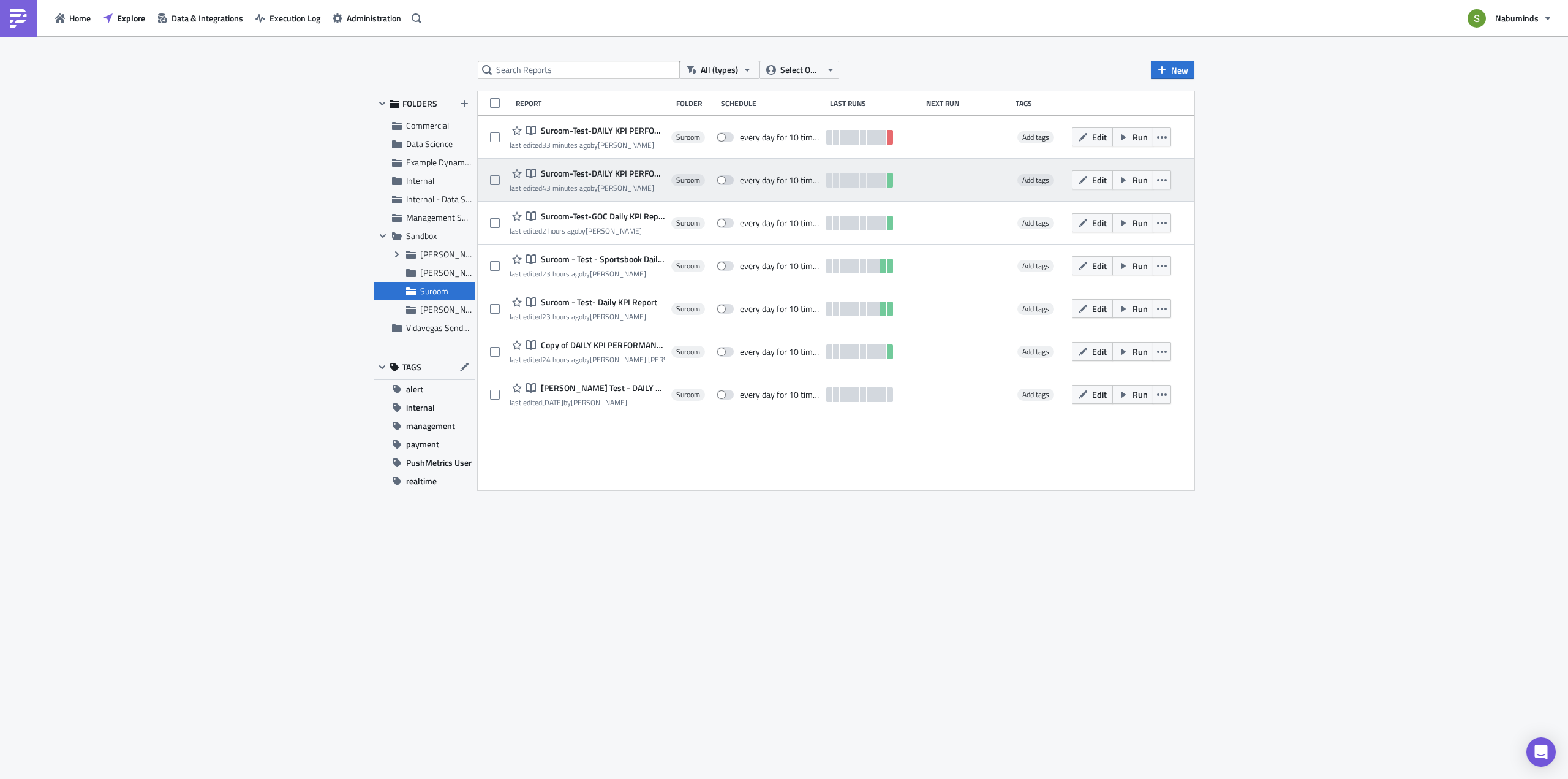
click at [617, 173] on span "Suroom-Test-DAILY KPI PERFORMANCE" at bounding box center [601, 173] width 127 height 11
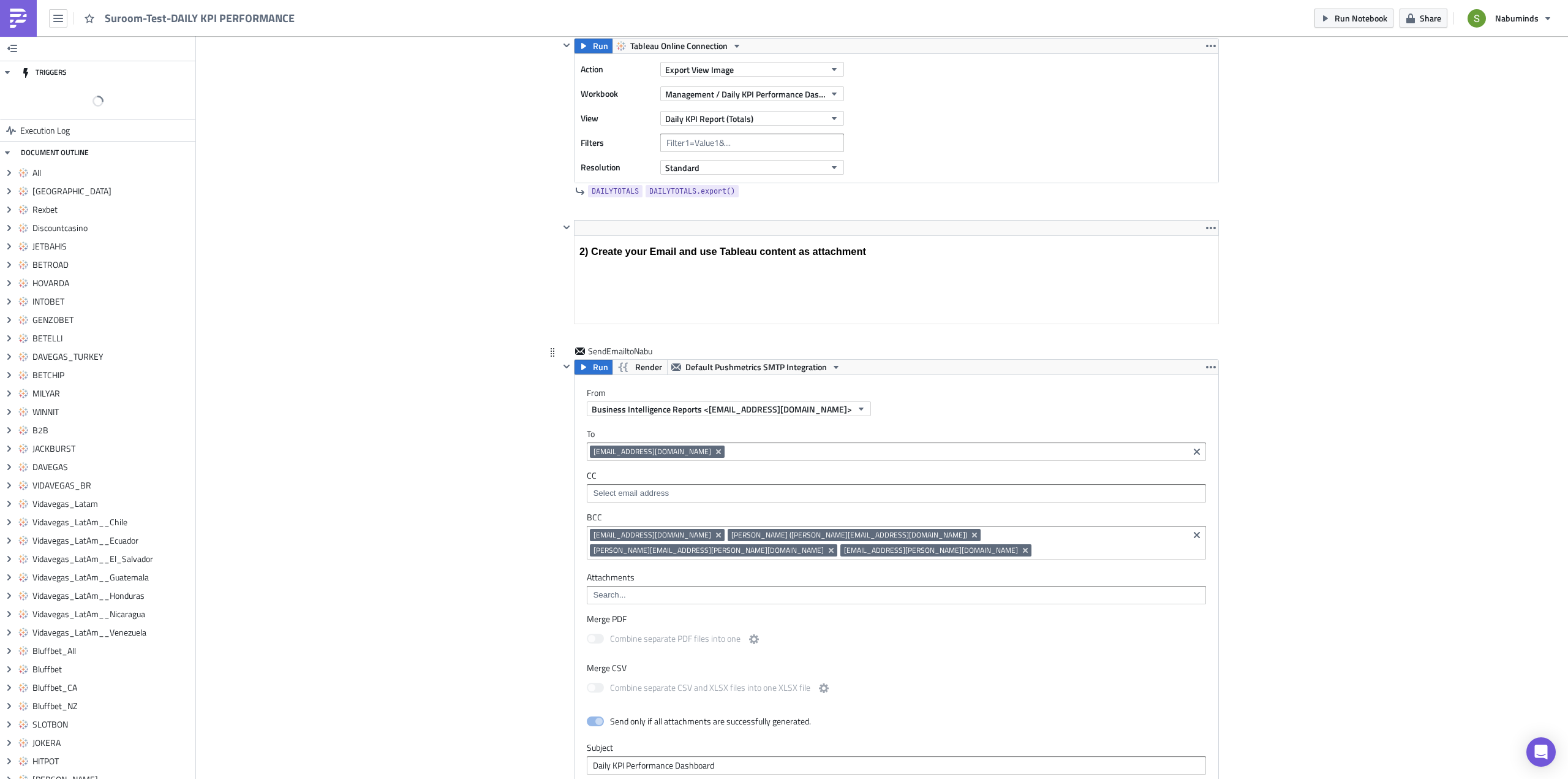
scroll to position [7535, 0]
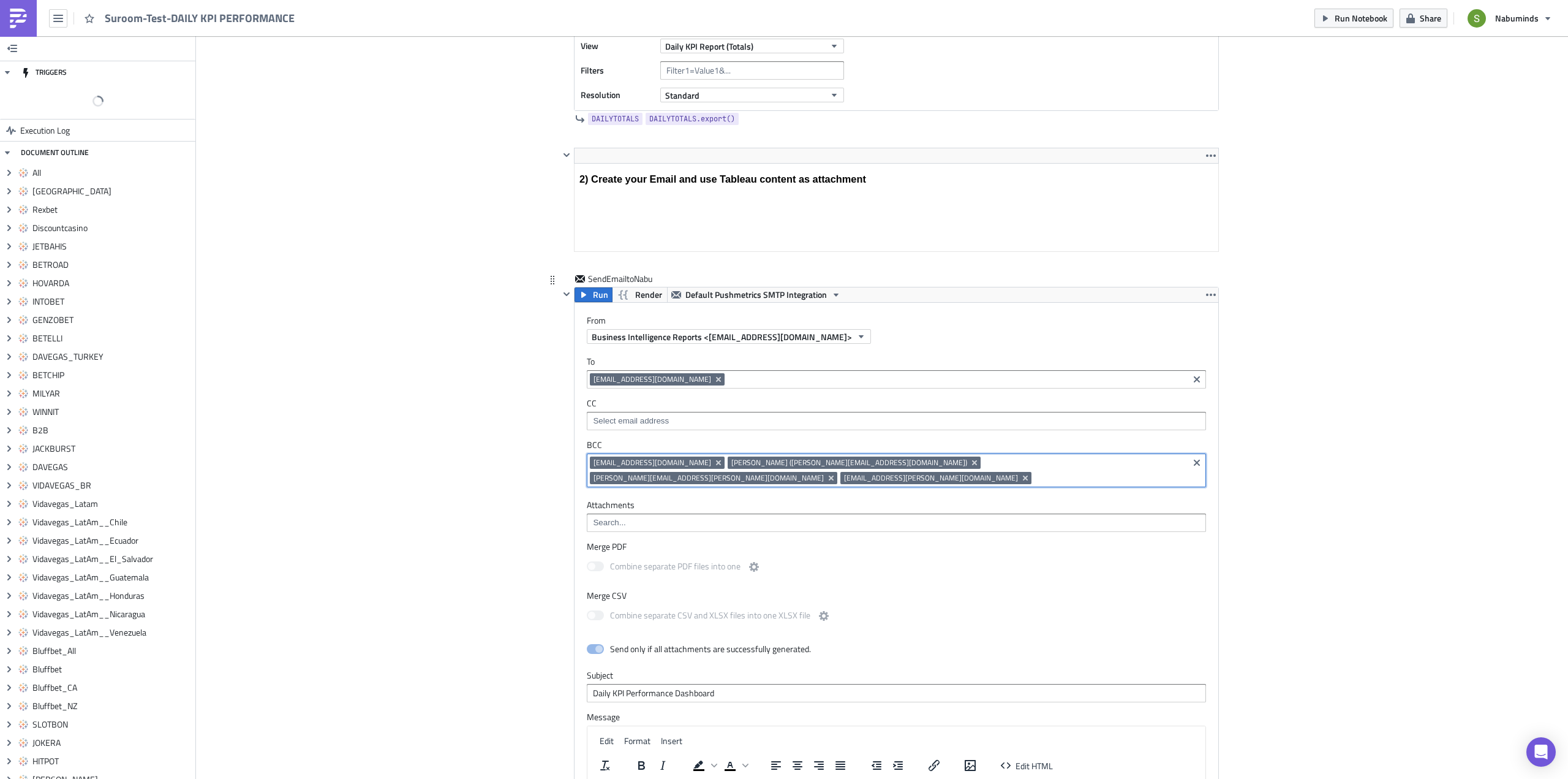
click at [1057, 472] on input at bounding box center [1110, 478] width 151 height 13
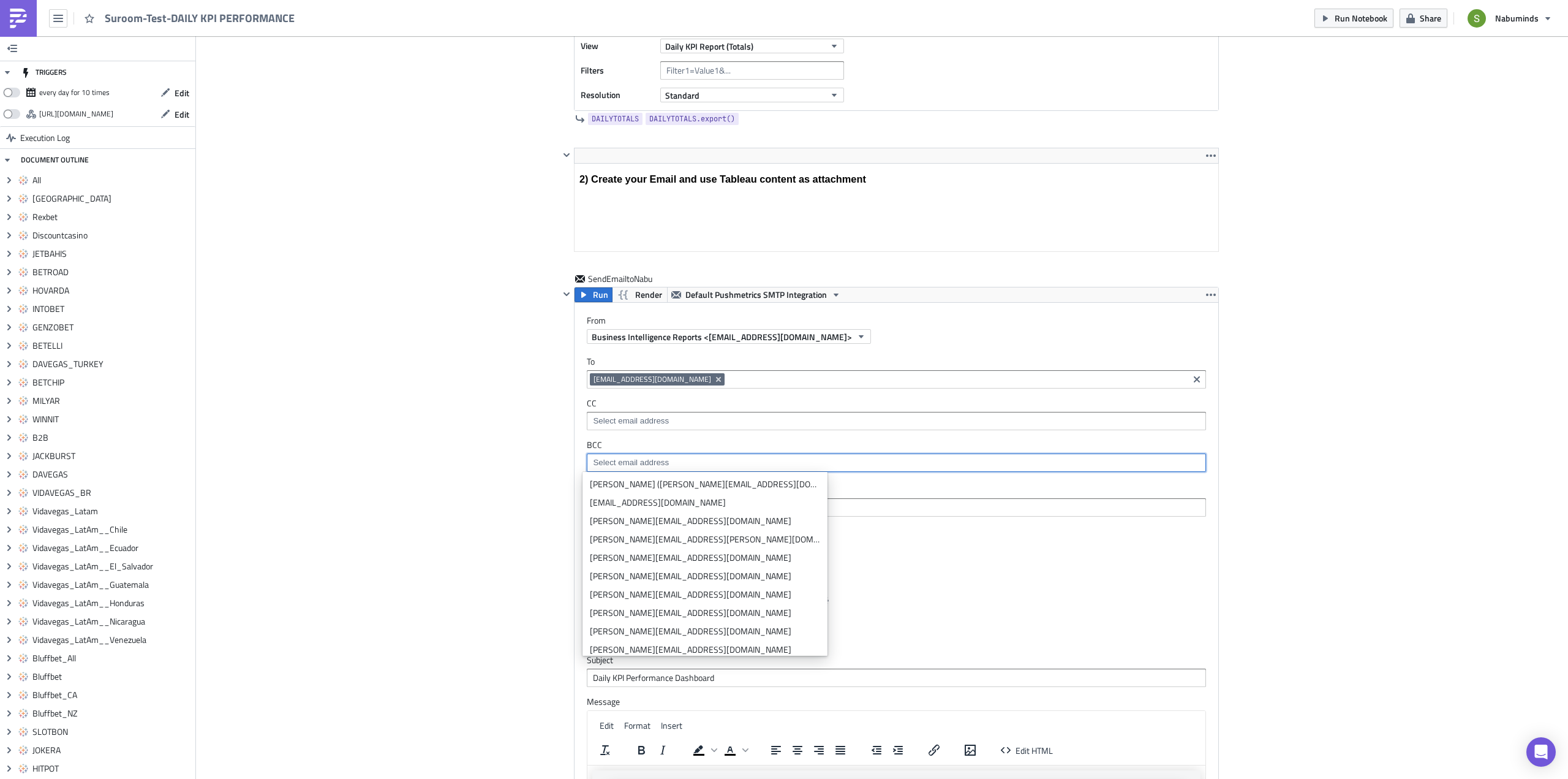
scroll to position [7679, 0]
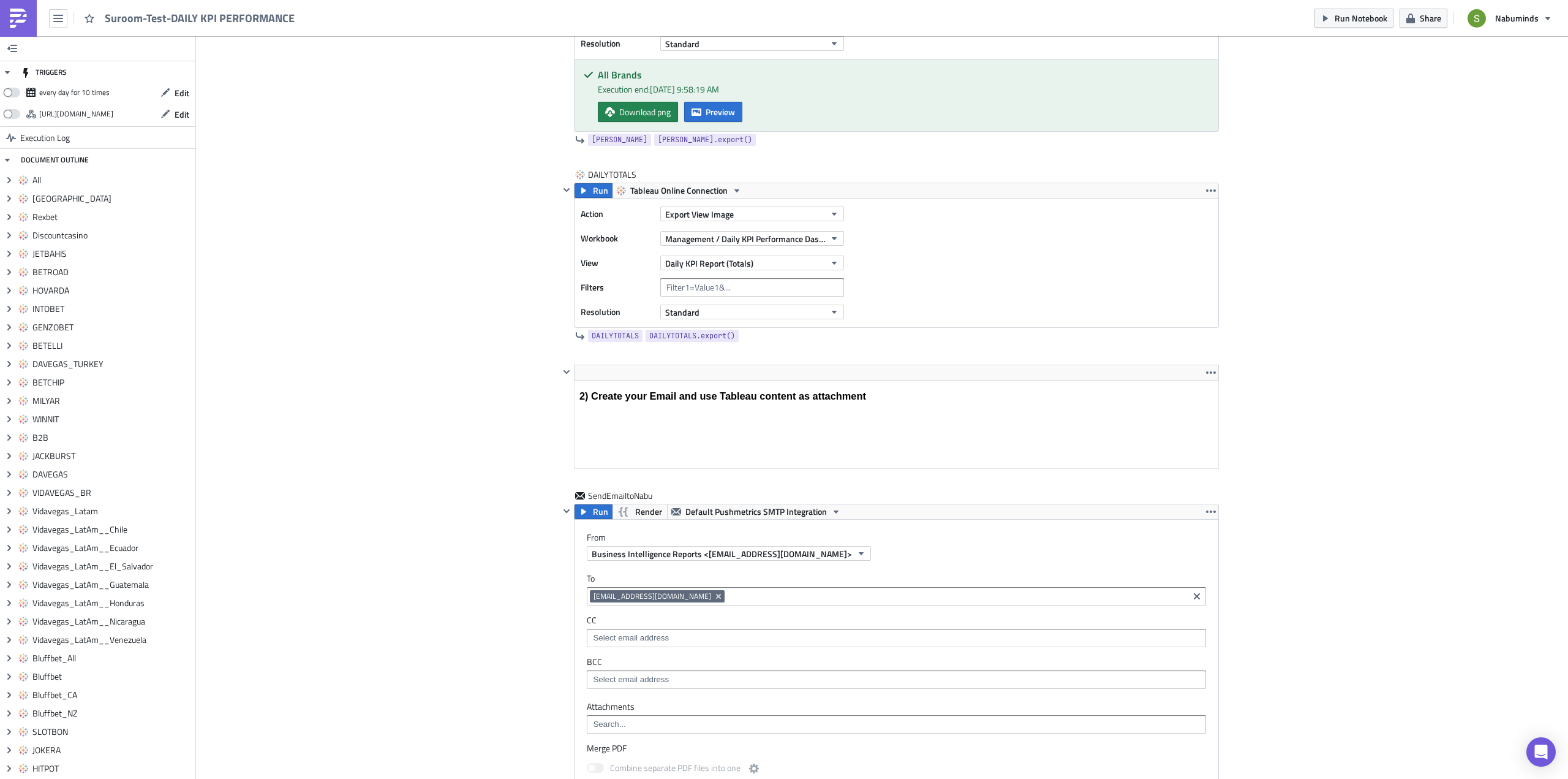
scroll to position [9776, 0]
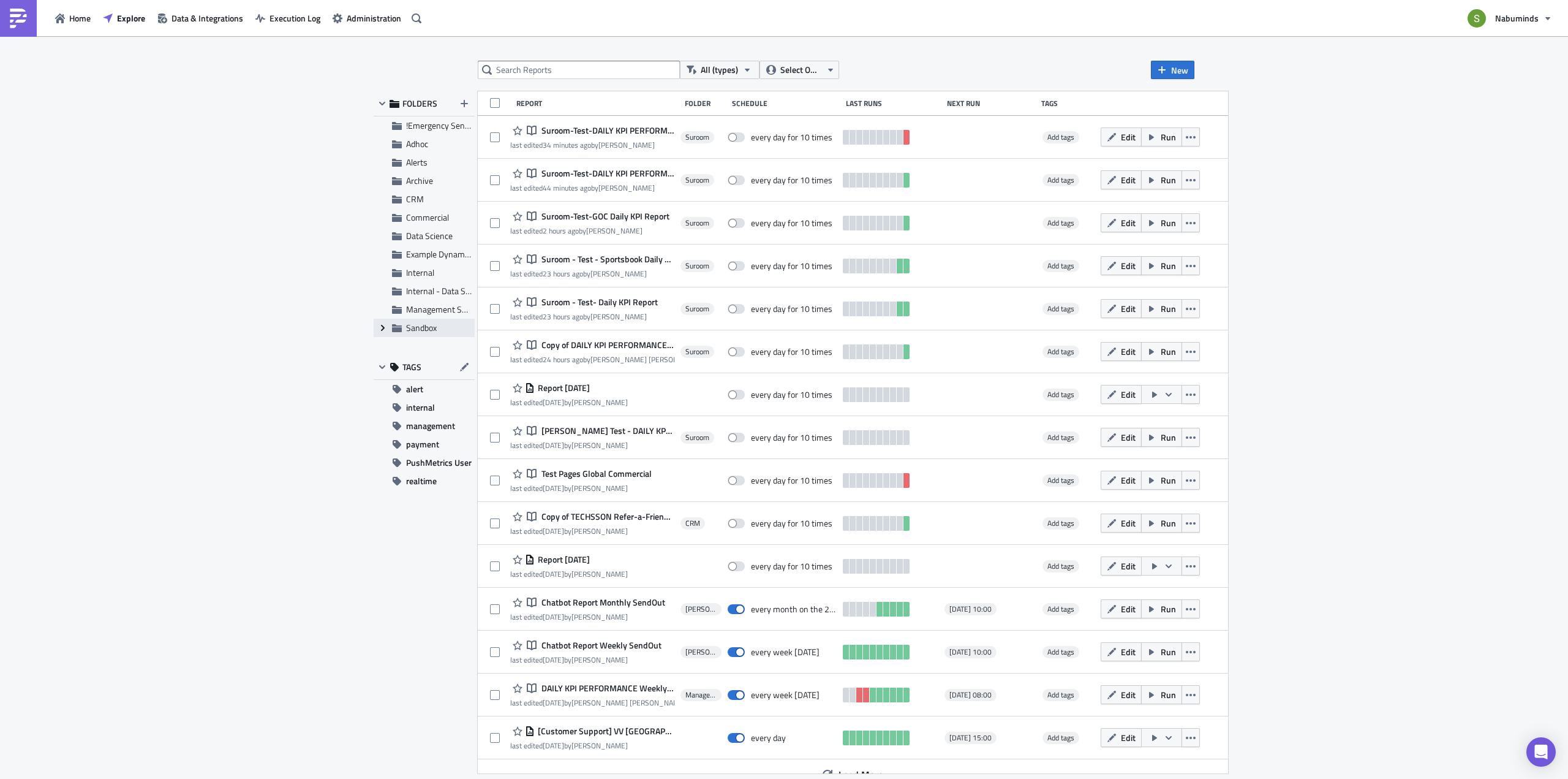
click at [382, 330] on icon at bounding box center [383, 328] width 4 height 6
click at [434, 295] on span "Suroom" at bounding box center [434, 291] width 28 height 13
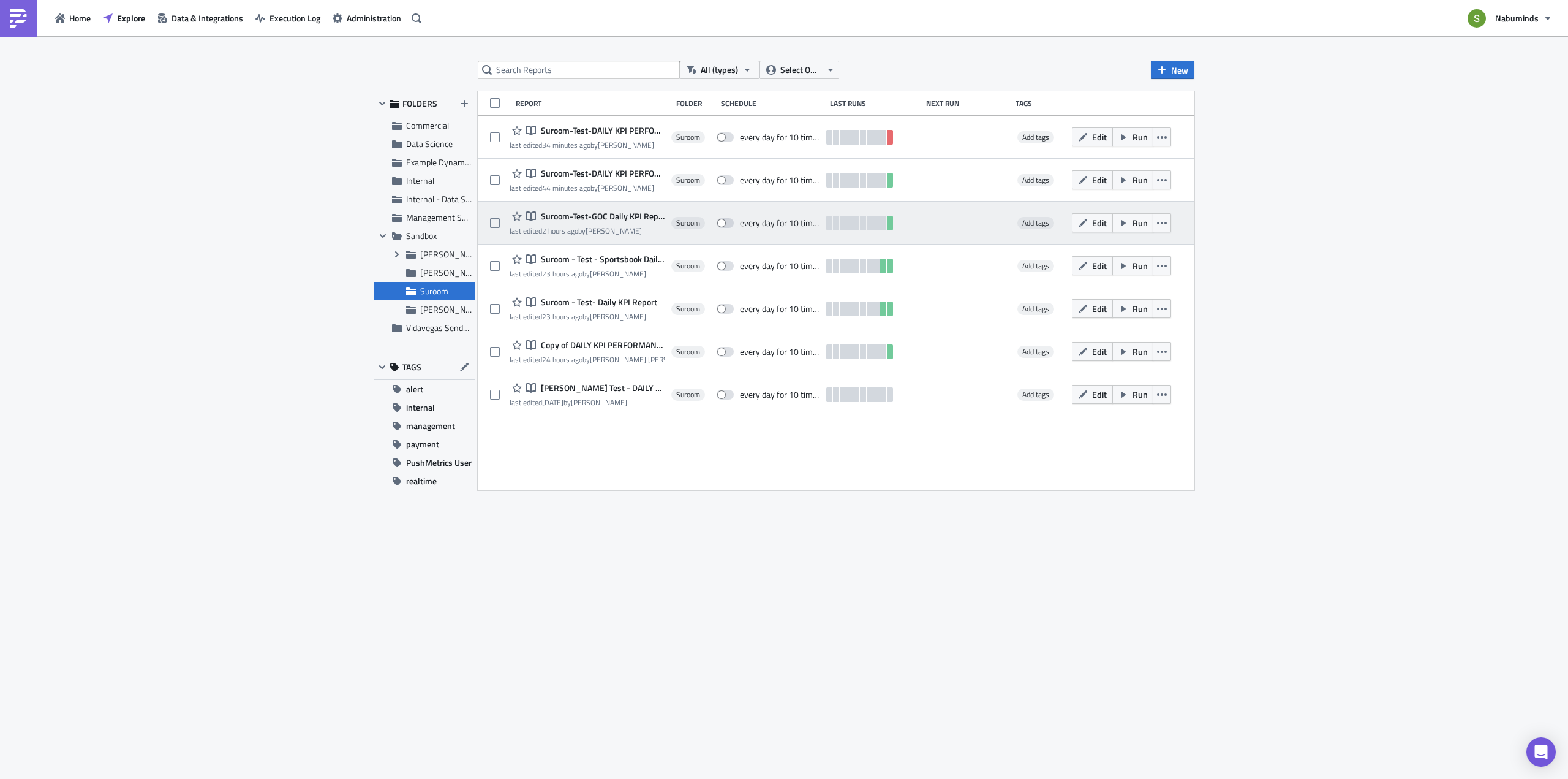
click at [611, 214] on span "Suroom-Test-GOC Daily KPI Report" at bounding box center [601, 217] width 127 height 11
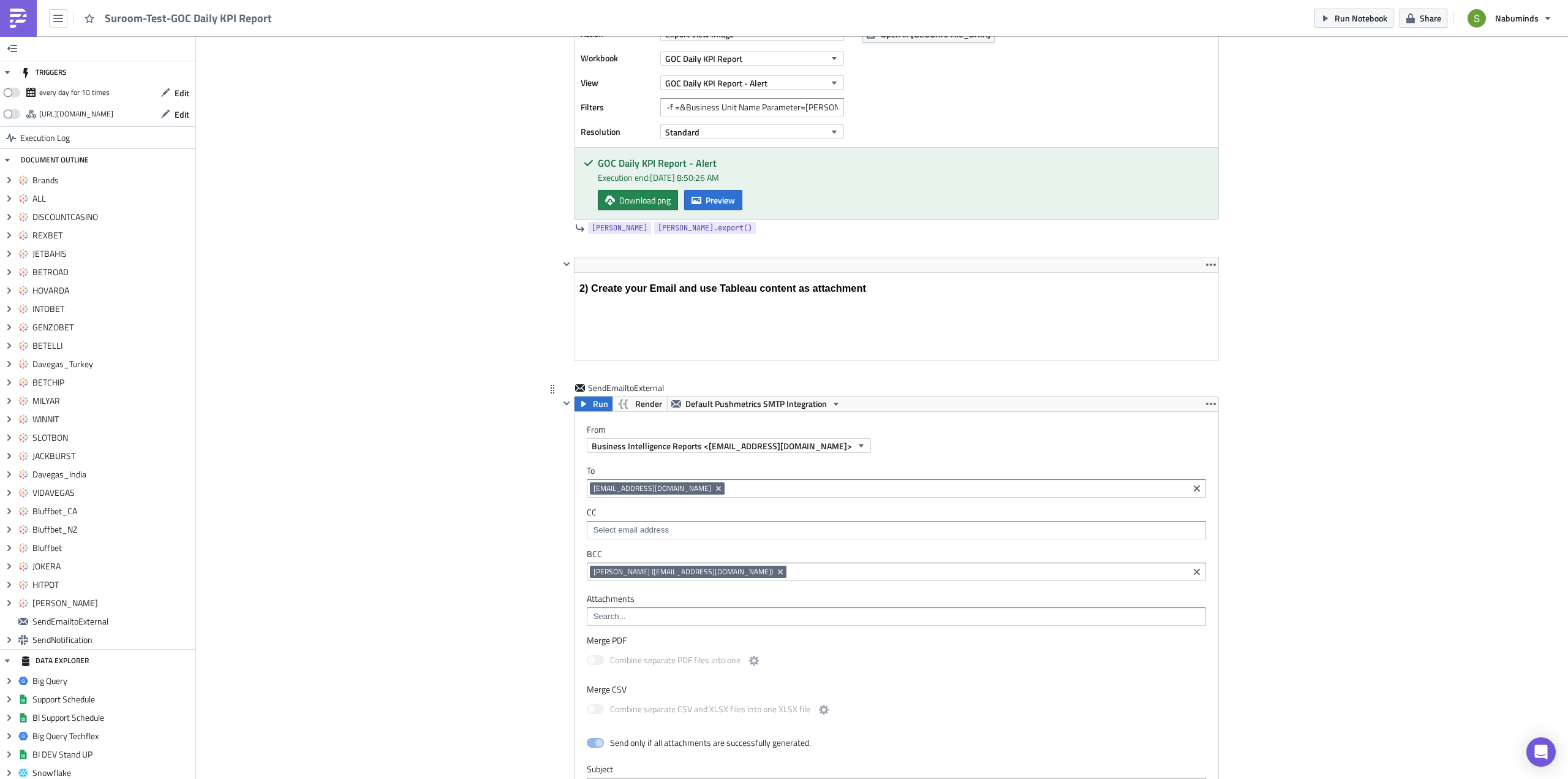
scroll to position [6649, 0]
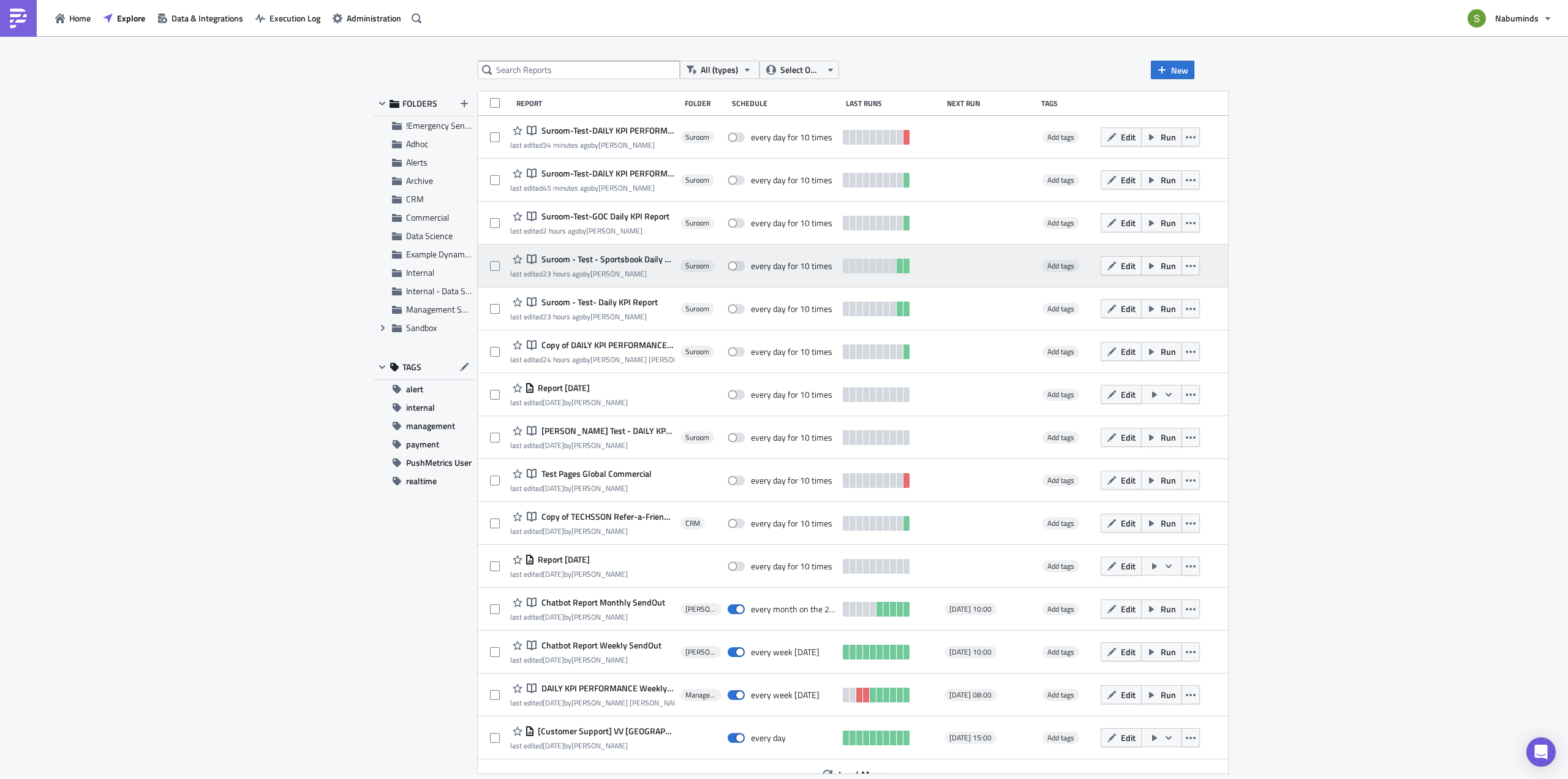
click at [612, 261] on span "Suroom - Test - Sportsbook Daily KPI Report" at bounding box center [606, 259] width 136 height 11
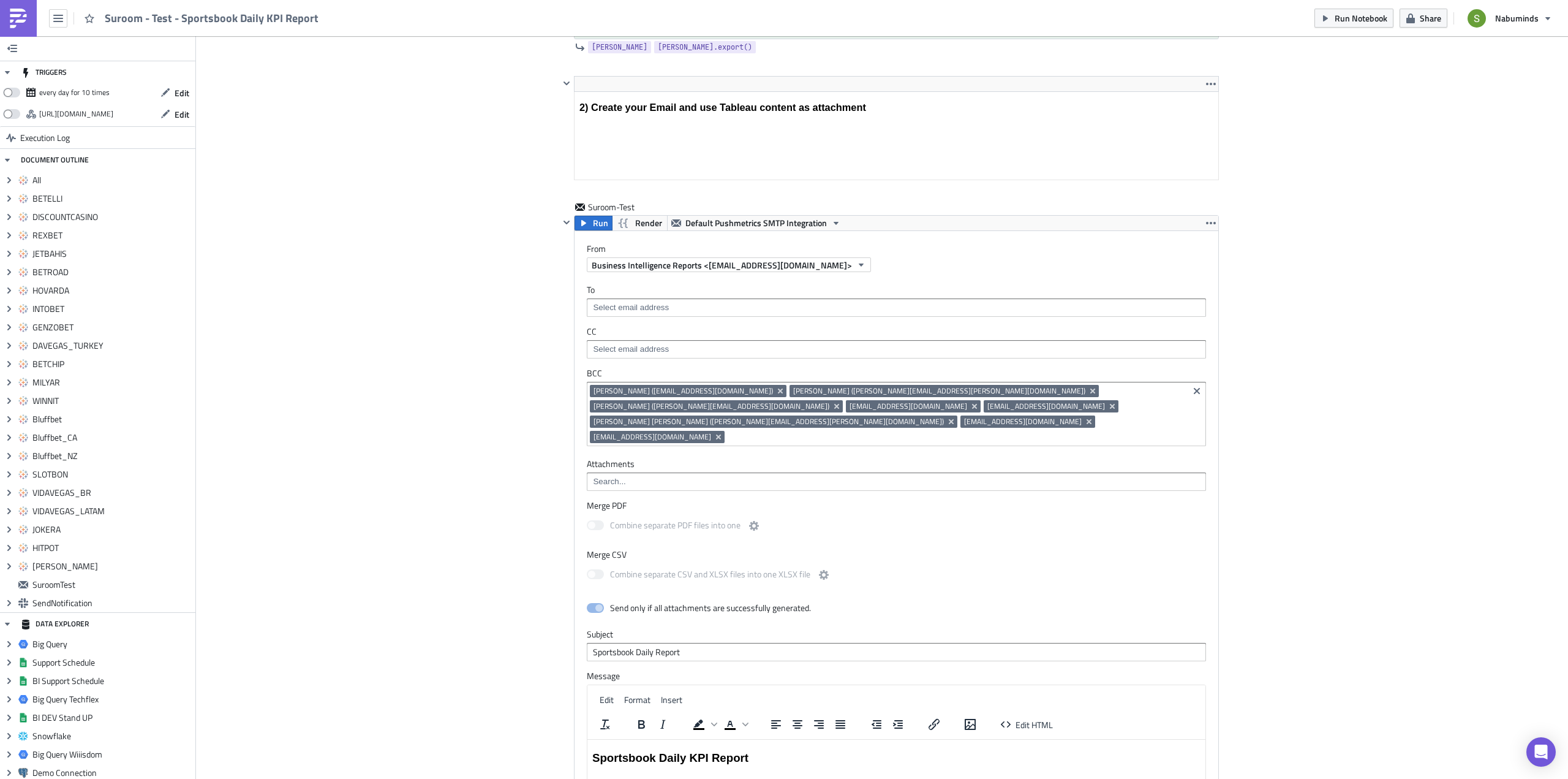
scroll to position [6421, 0]
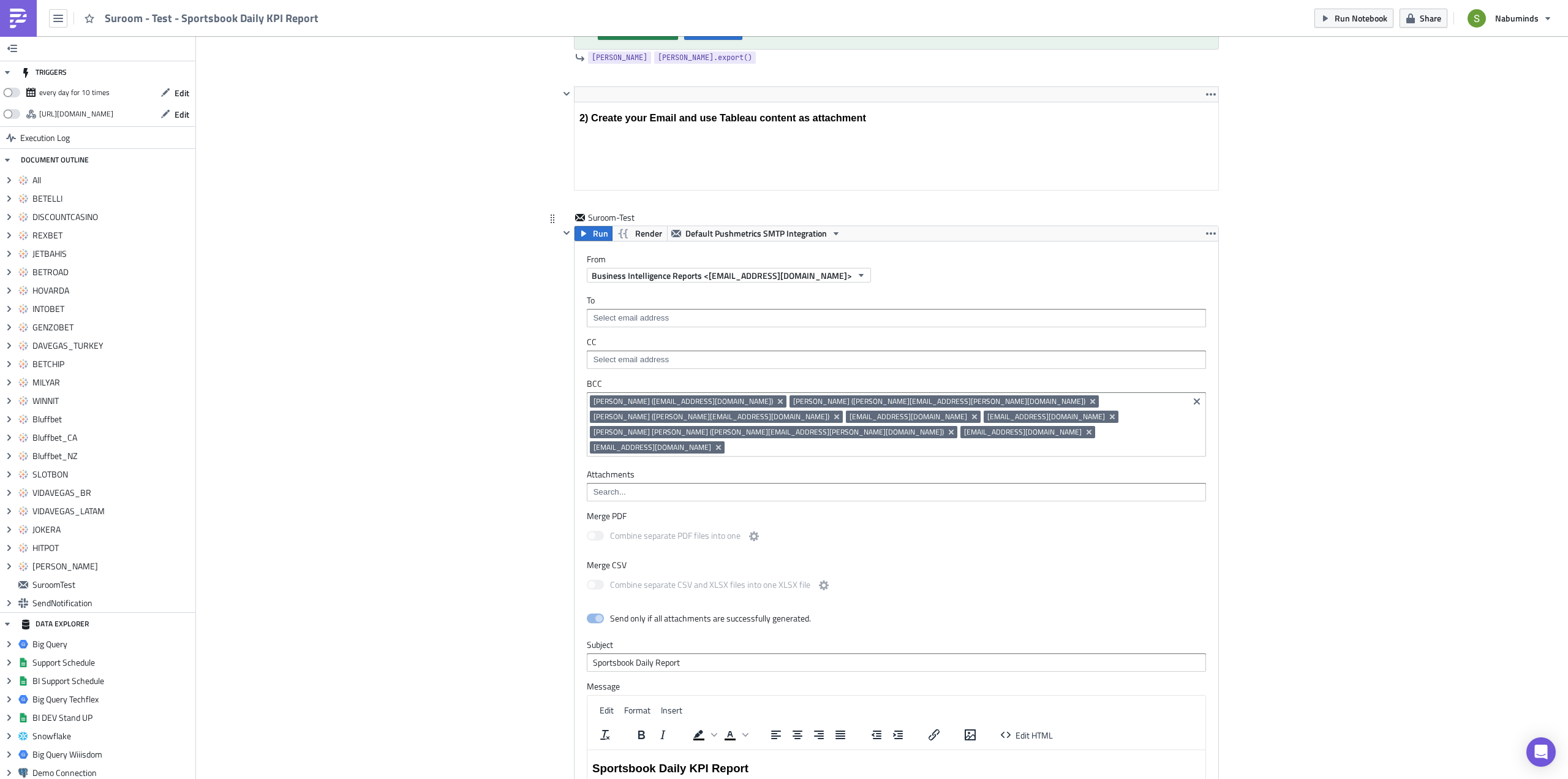
click at [605, 313] on input at bounding box center [895, 318] width 612 height 13
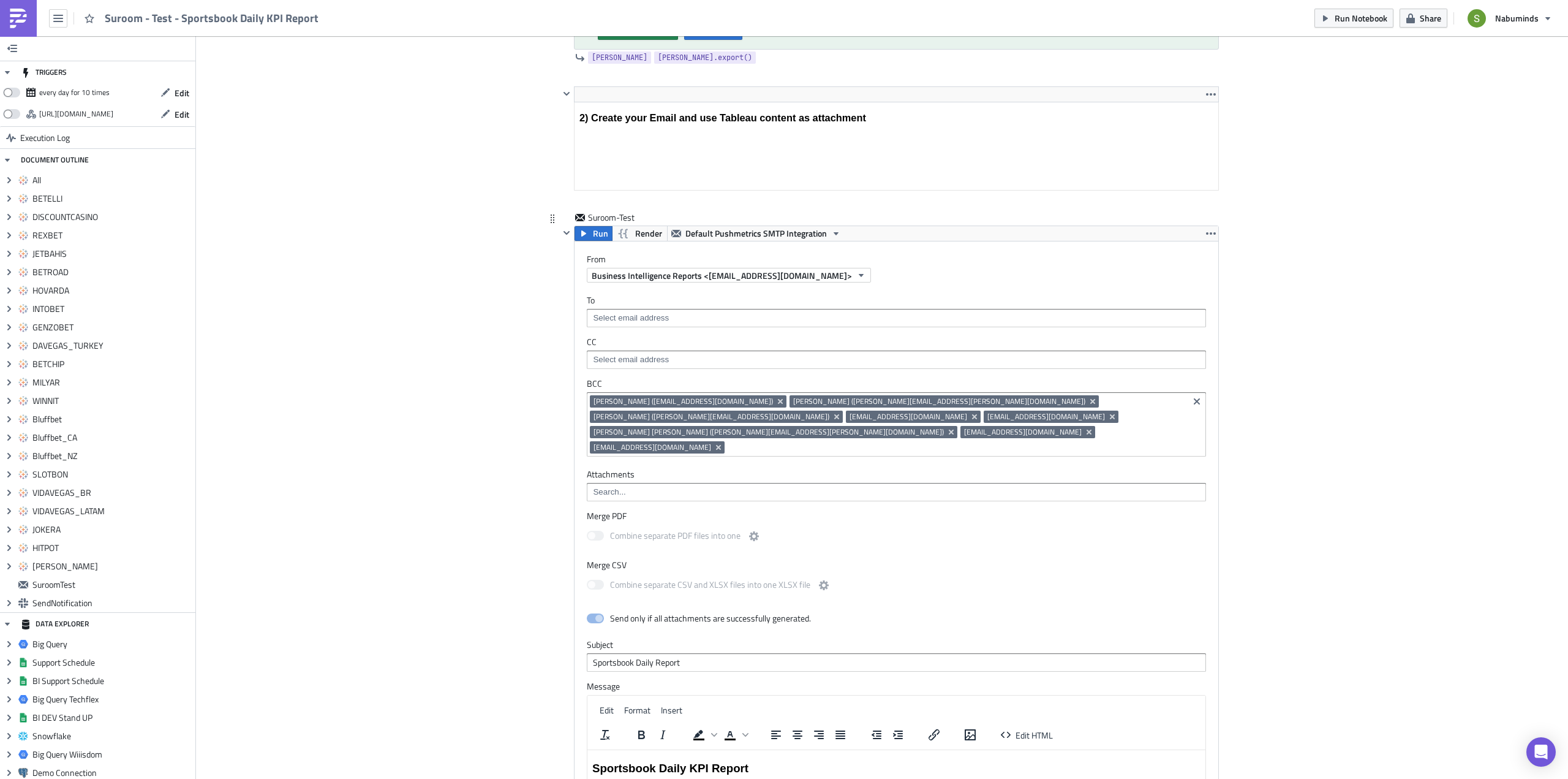
click at [649, 317] on input at bounding box center [895, 318] width 612 height 13
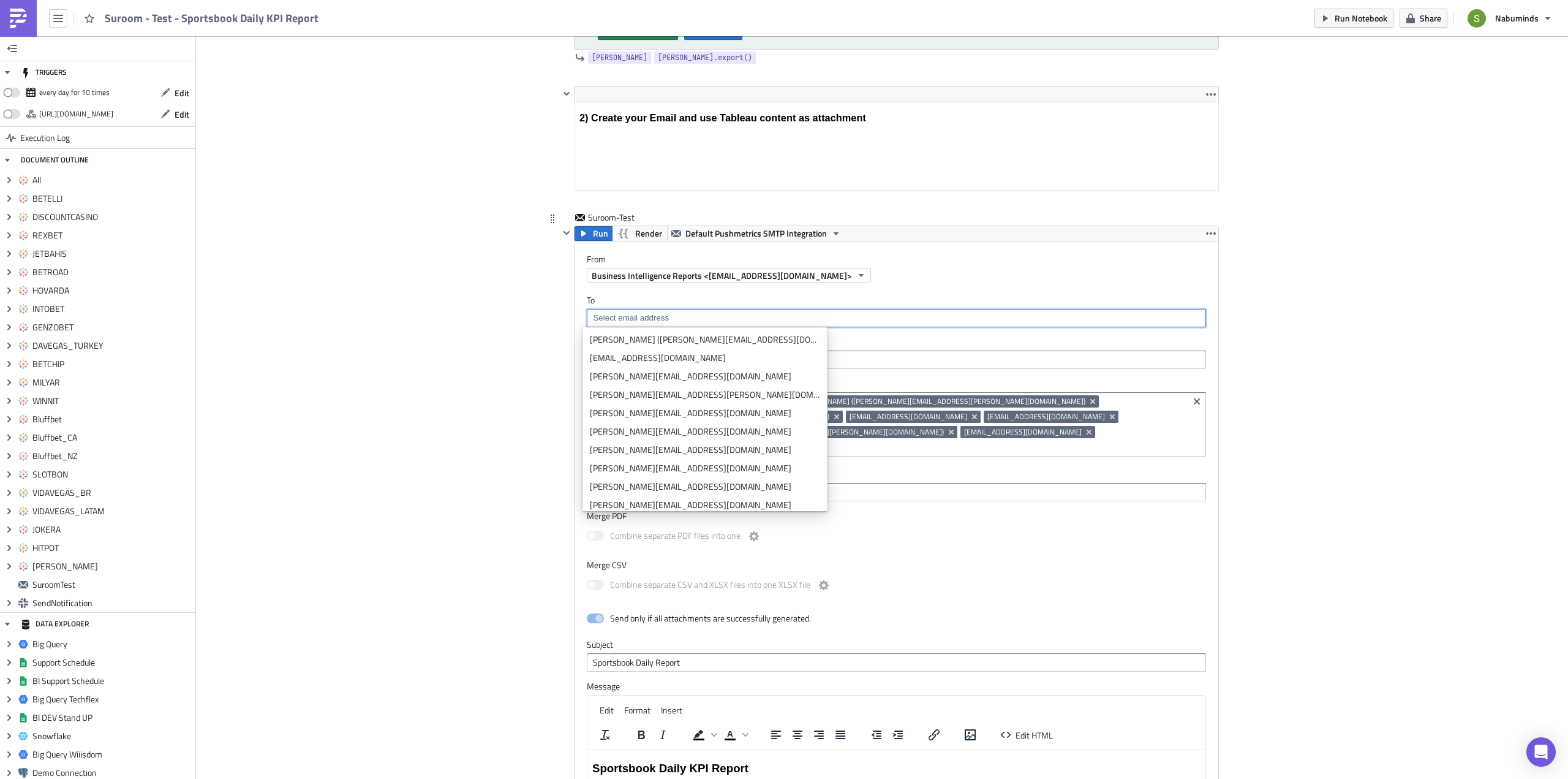
click at [649, 317] on input at bounding box center [895, 318] width 612 height 13
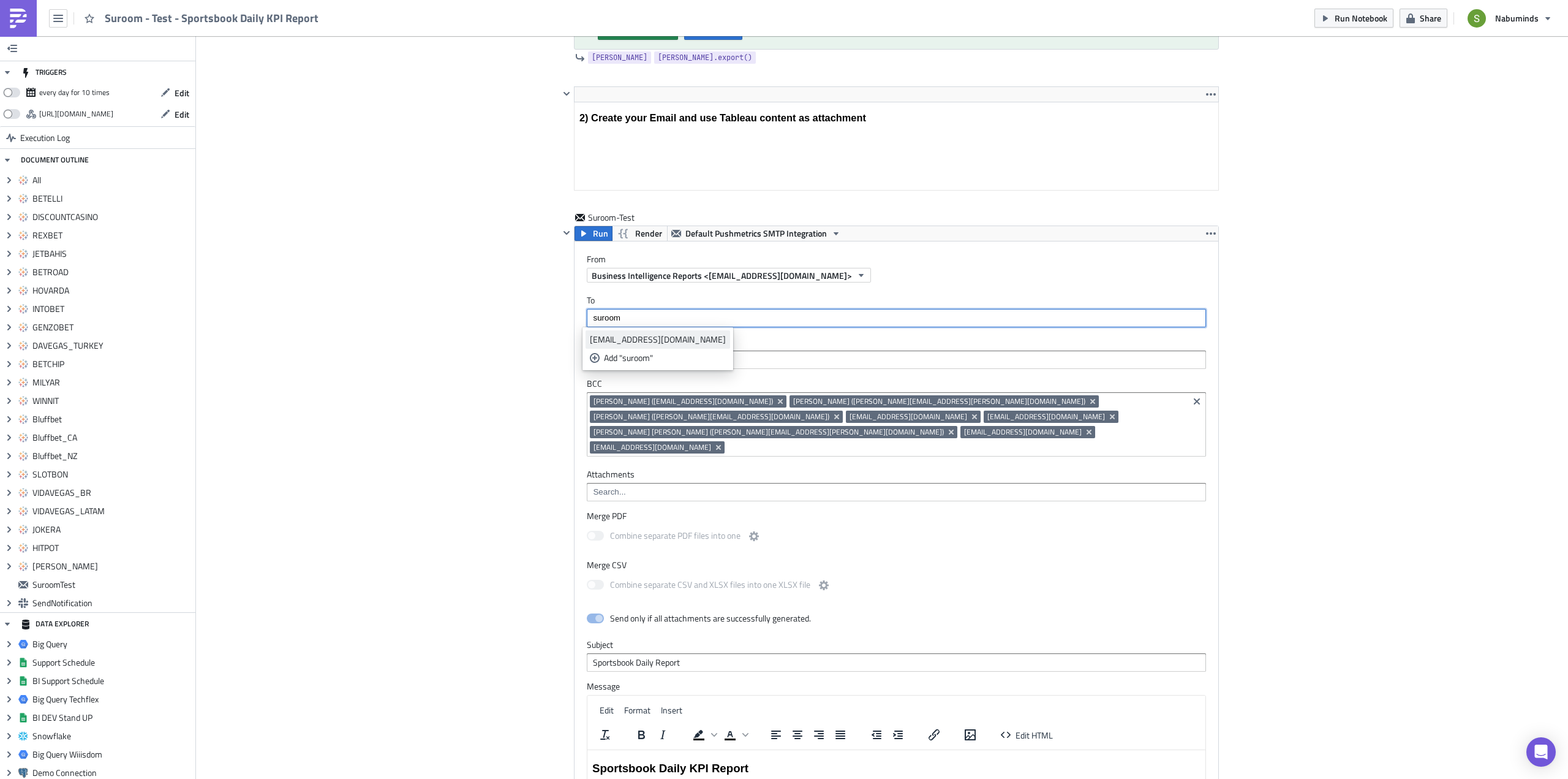
type input "suroom"
click at [632, 342] on div "[EMAIL_ADDRESS][DOMAIN_NAME]" at bounding box center [657, 340] width 136 height 13
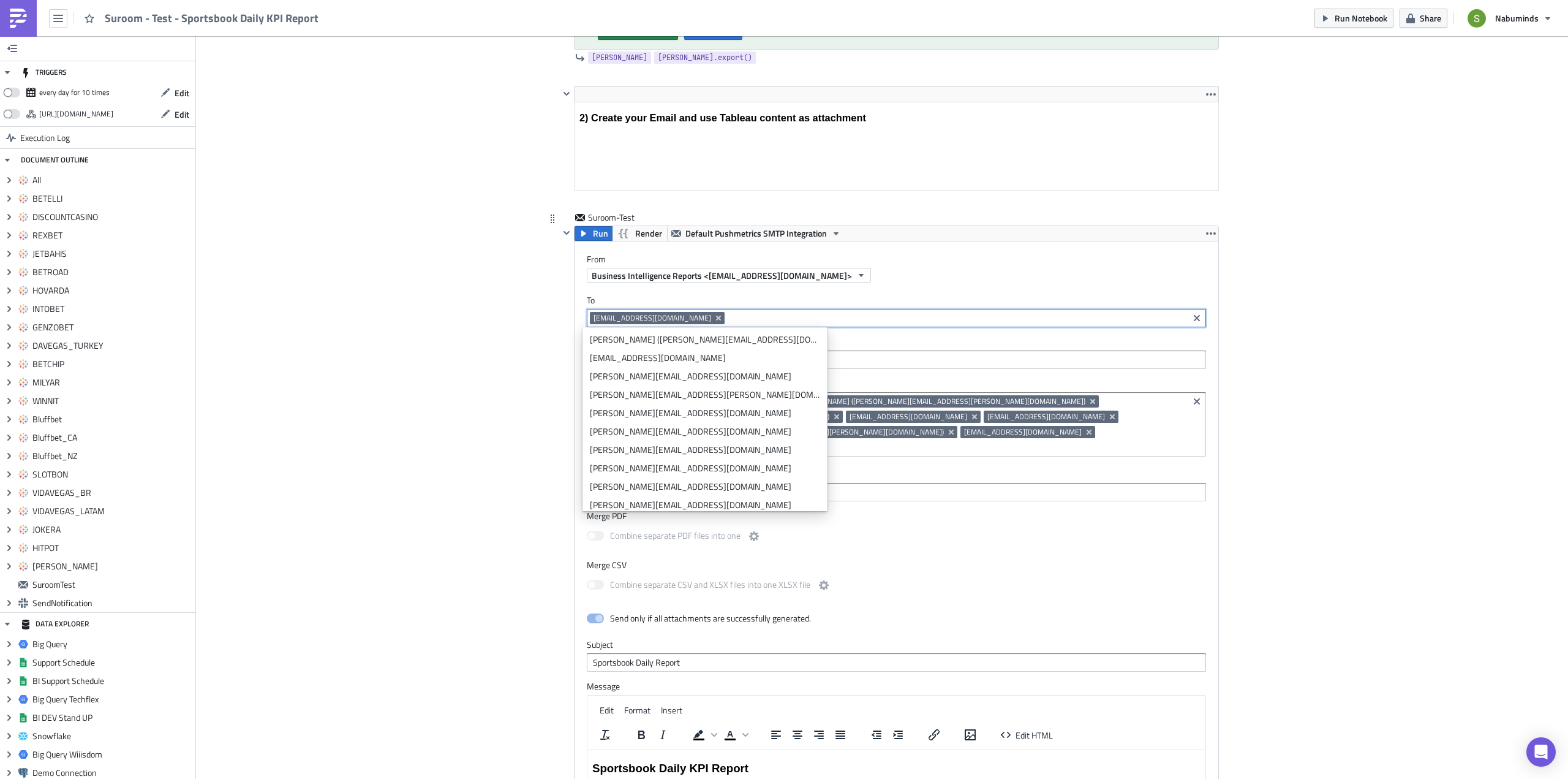
click at [713, 310] on div "[EMAIL_ADDRESS][DOMAIN_NAME]" at bounding box center [896, 318] width 619 height 18
click at [852, 352] on div at bounding box center [896, 359] width 619 height 18
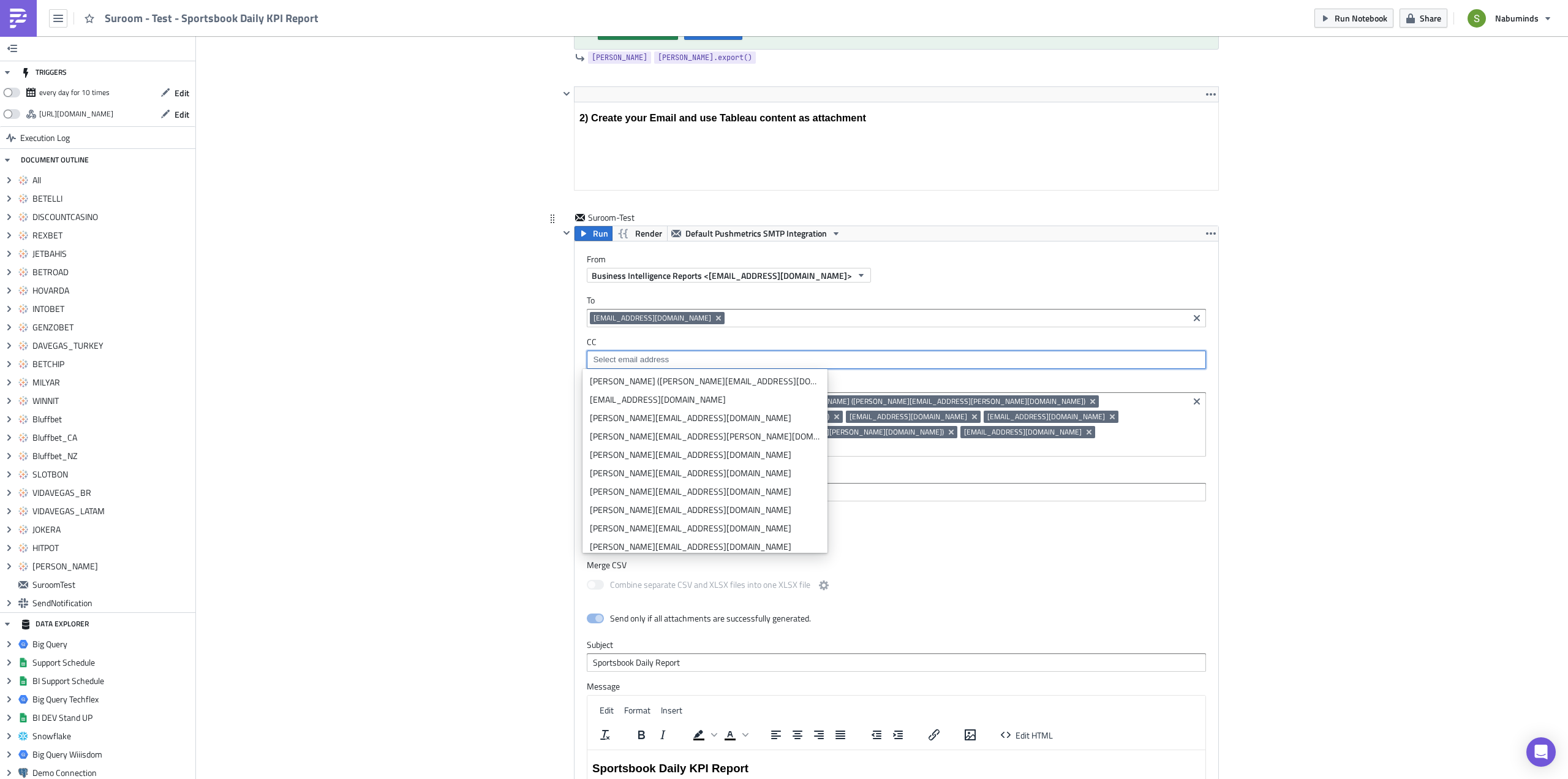
click at [954, 409] on div "[PERSON_NAME] ([EMAIL_ADDRESS][DOMAIN_NAME]) [PERSON_NAME] ([PERSON_NAME][EMAIL…" at bounding box center [887, 426] width 595 height 62
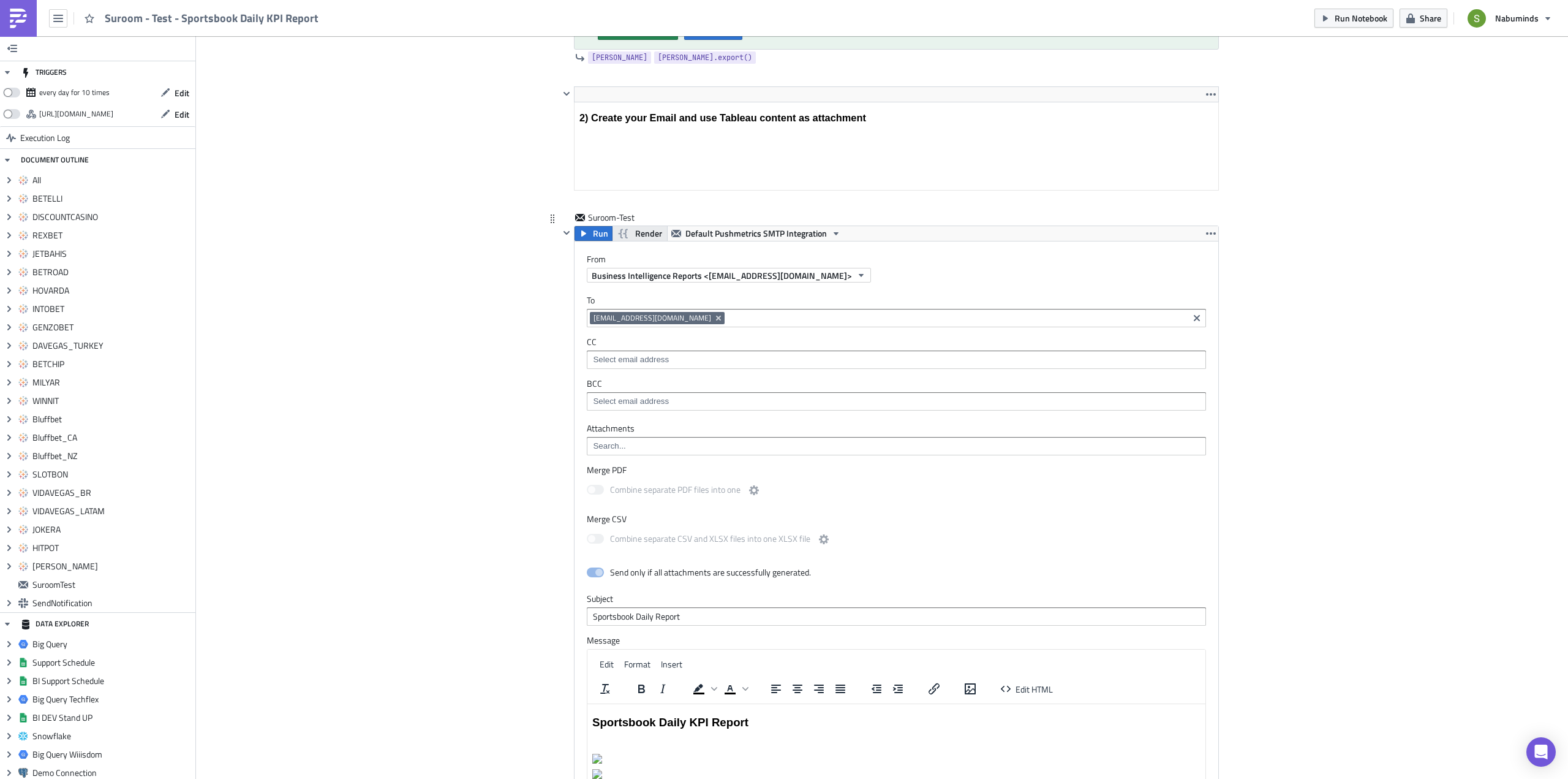
click at [642, 232] on span "Render" at bounding box center [648, 233] width 27 height 14
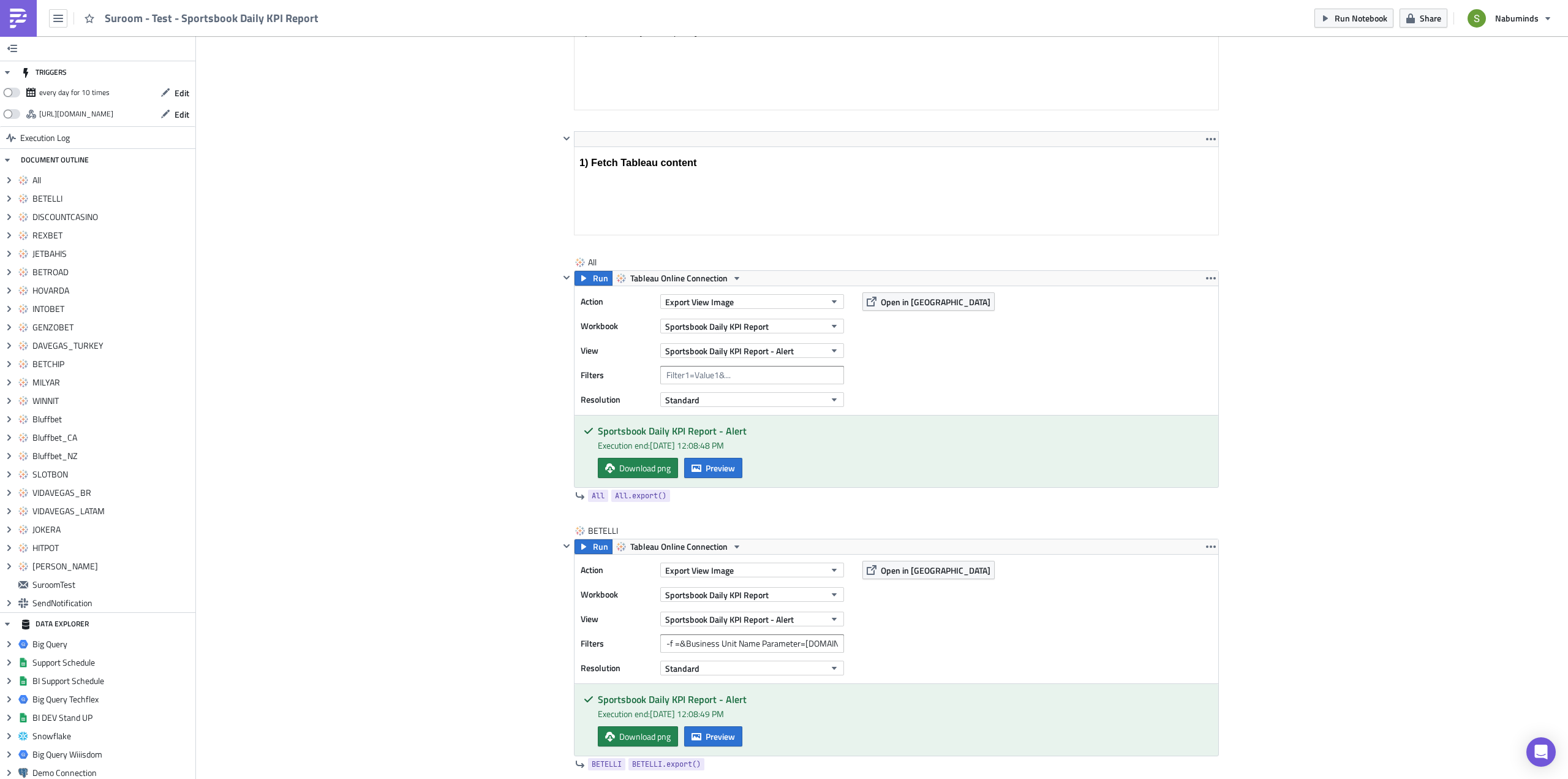
scroll to position [0, 0]
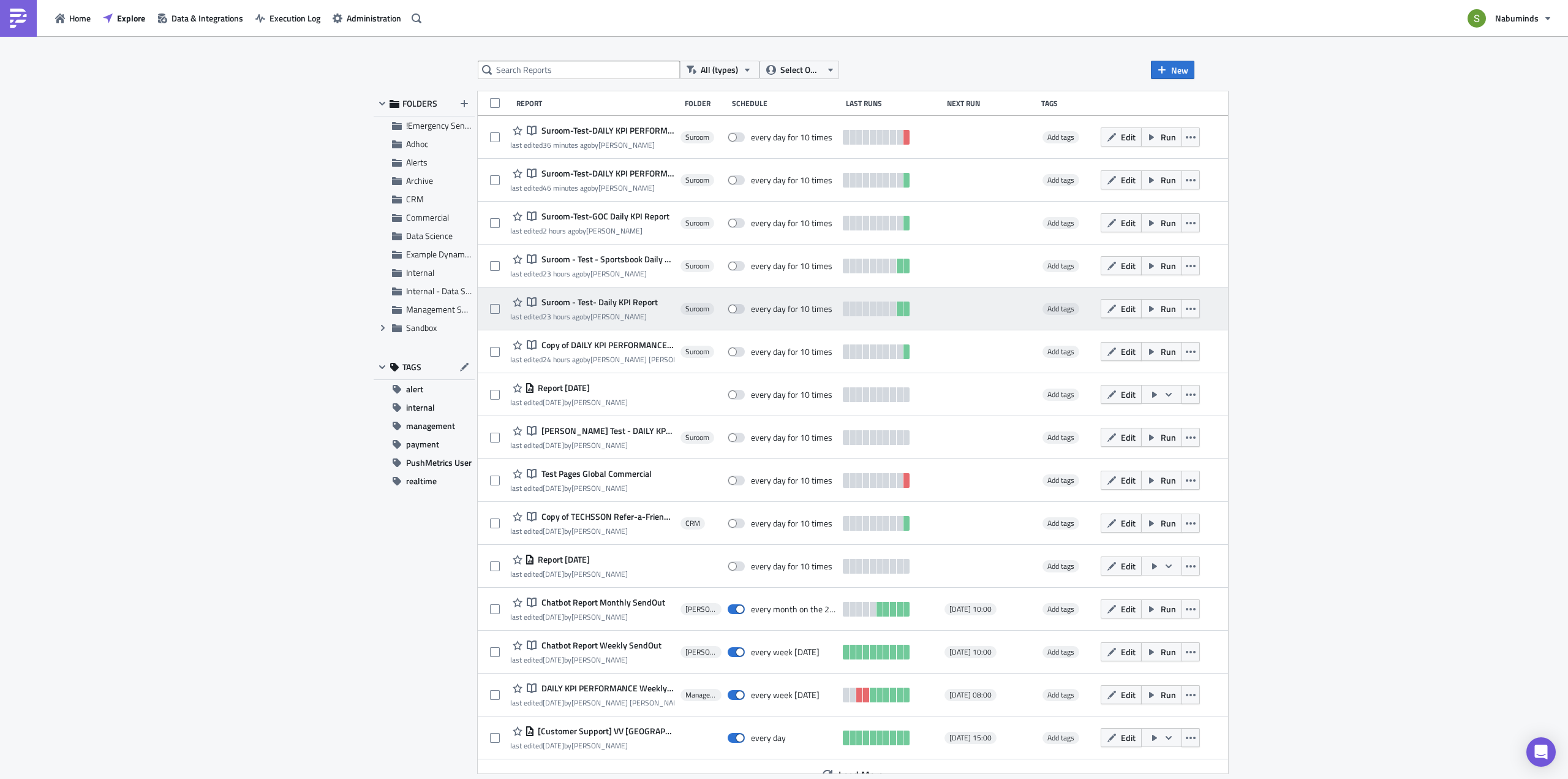
click at [617, 302] on span "Suroom - Test- Daily KPI Report" at bounding box center [598, 302] width 119 height 11
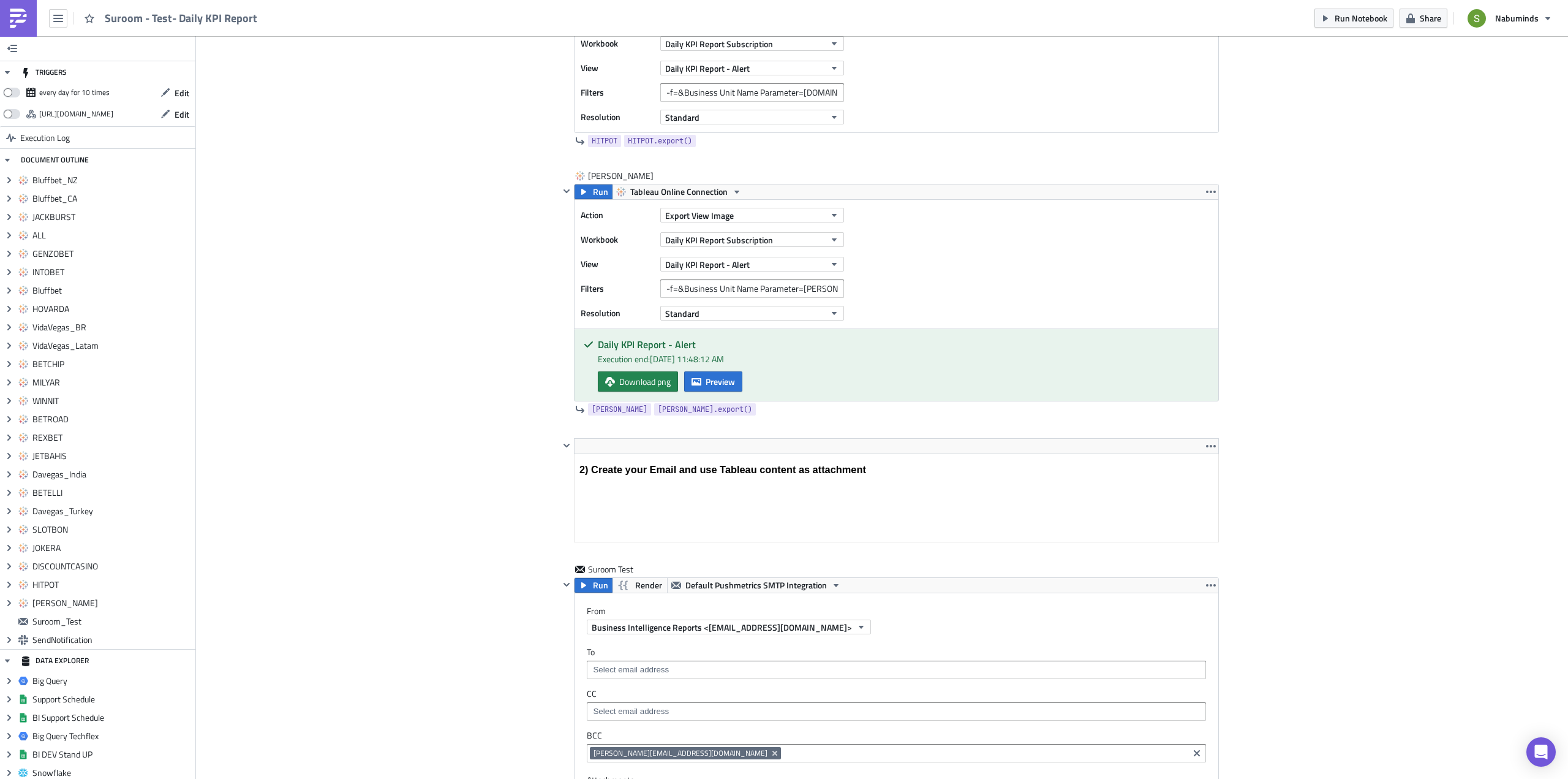
scroll to position [6770, 0]
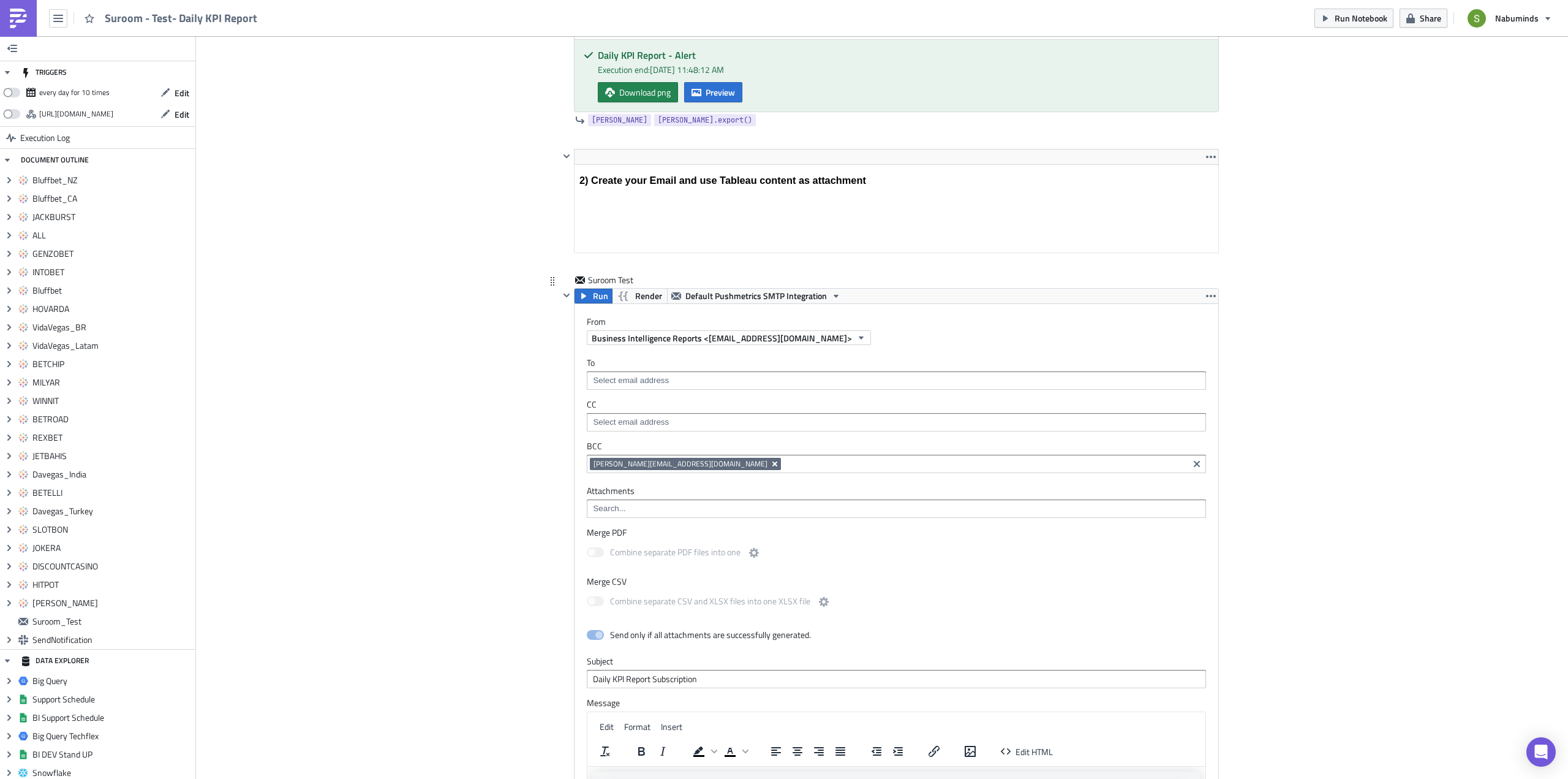
click at [770, 462] on icon "Remove Tag" at bounding box center [775, 464] width 10 height 10
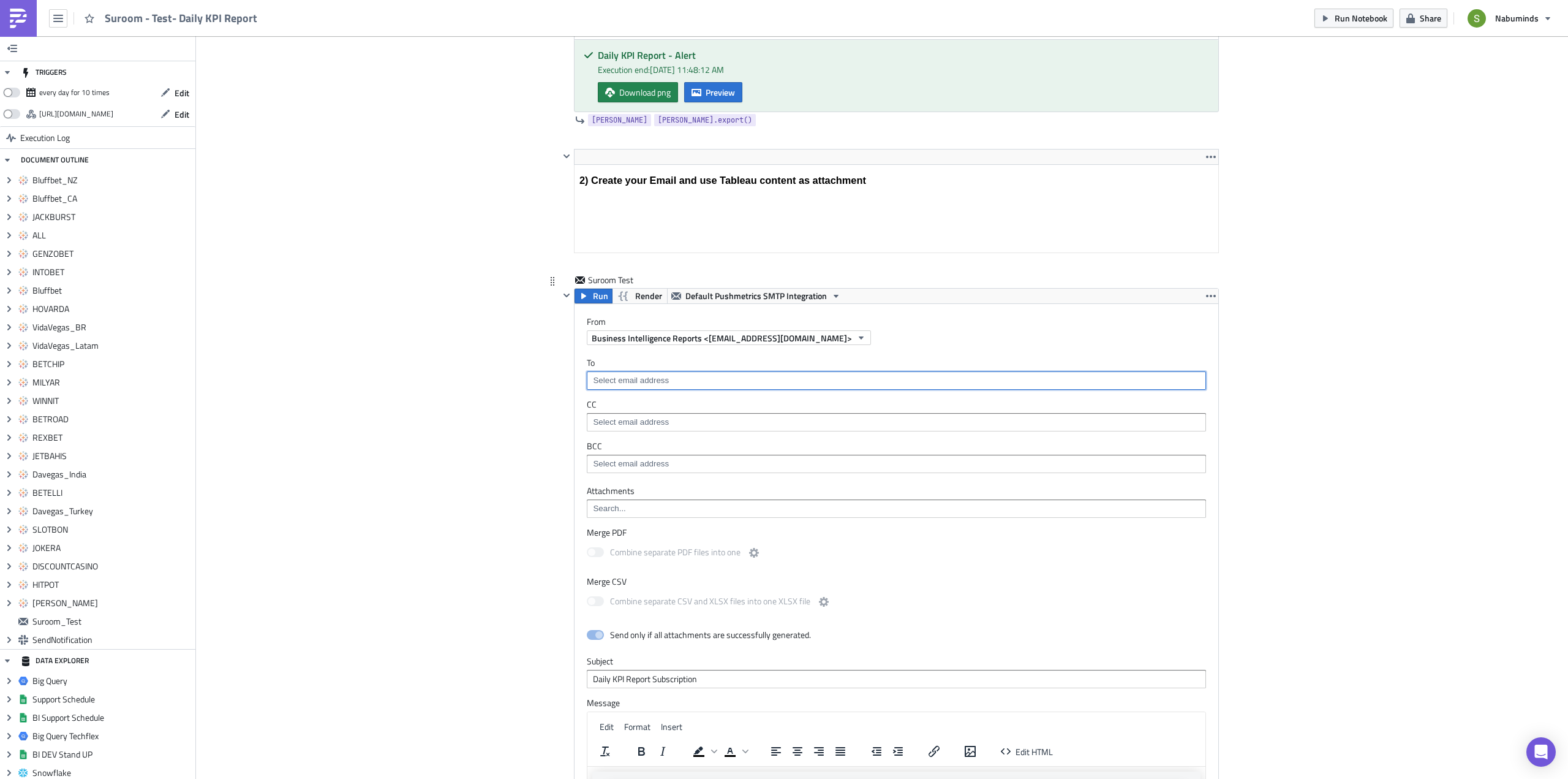
click at [632, 382] on input at bounding box center [895, 381] width 612 height 13
type input "suro"
click at [634, 396] on div "[EMAIL_ADDRESS][DOMAIN_NAME]" at bounding box center [657, 402] width 136 height 13
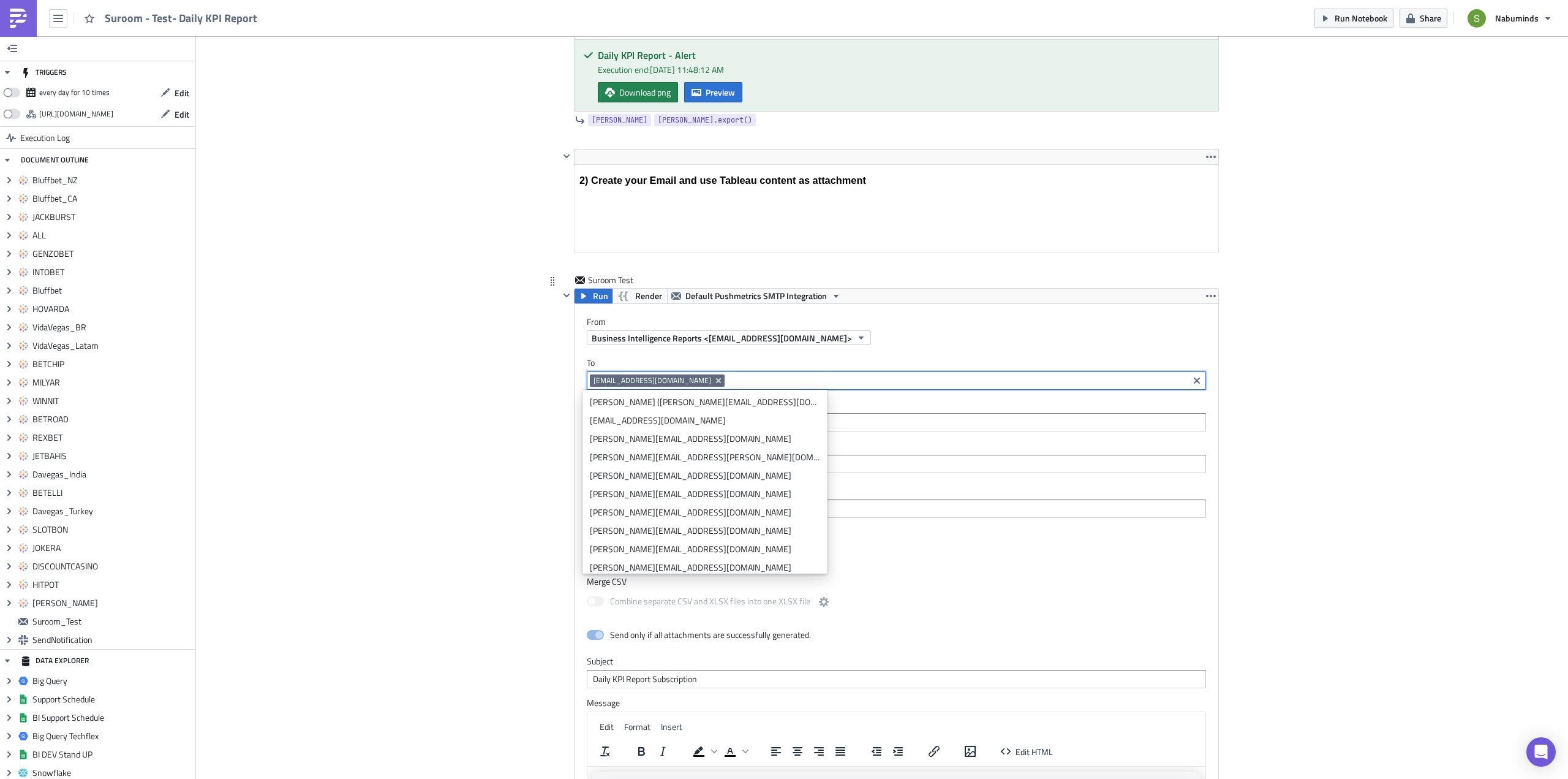
click at [553, 317] on div "Suroom Test Run Render Default Pushmetrics SMTP Integration From Business Intel…" at bounding box center [882, 632] width 674 height 717
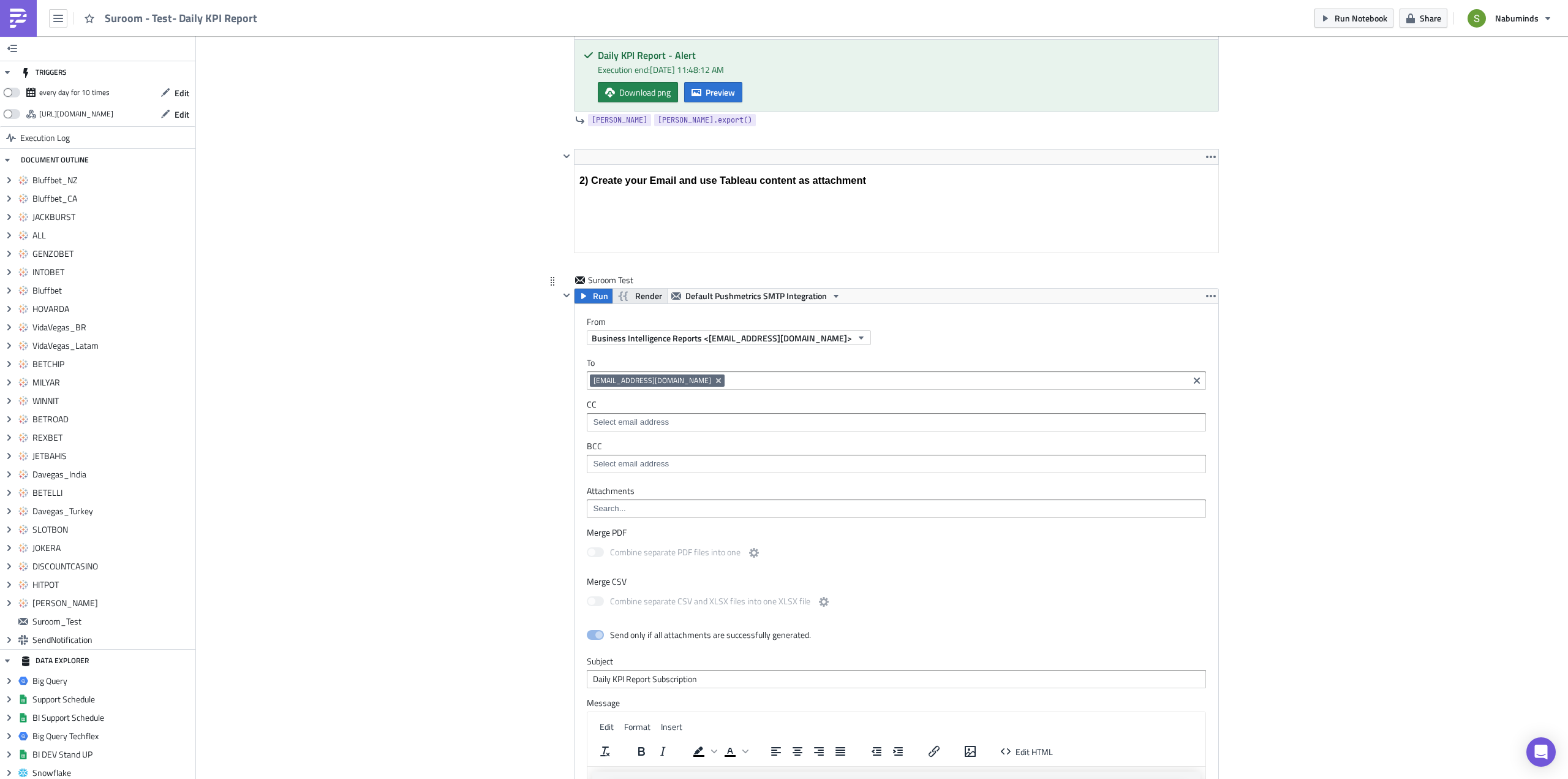
click at [636, 291] on span "Render" at bounding box center [648, 295] width 27 height 14
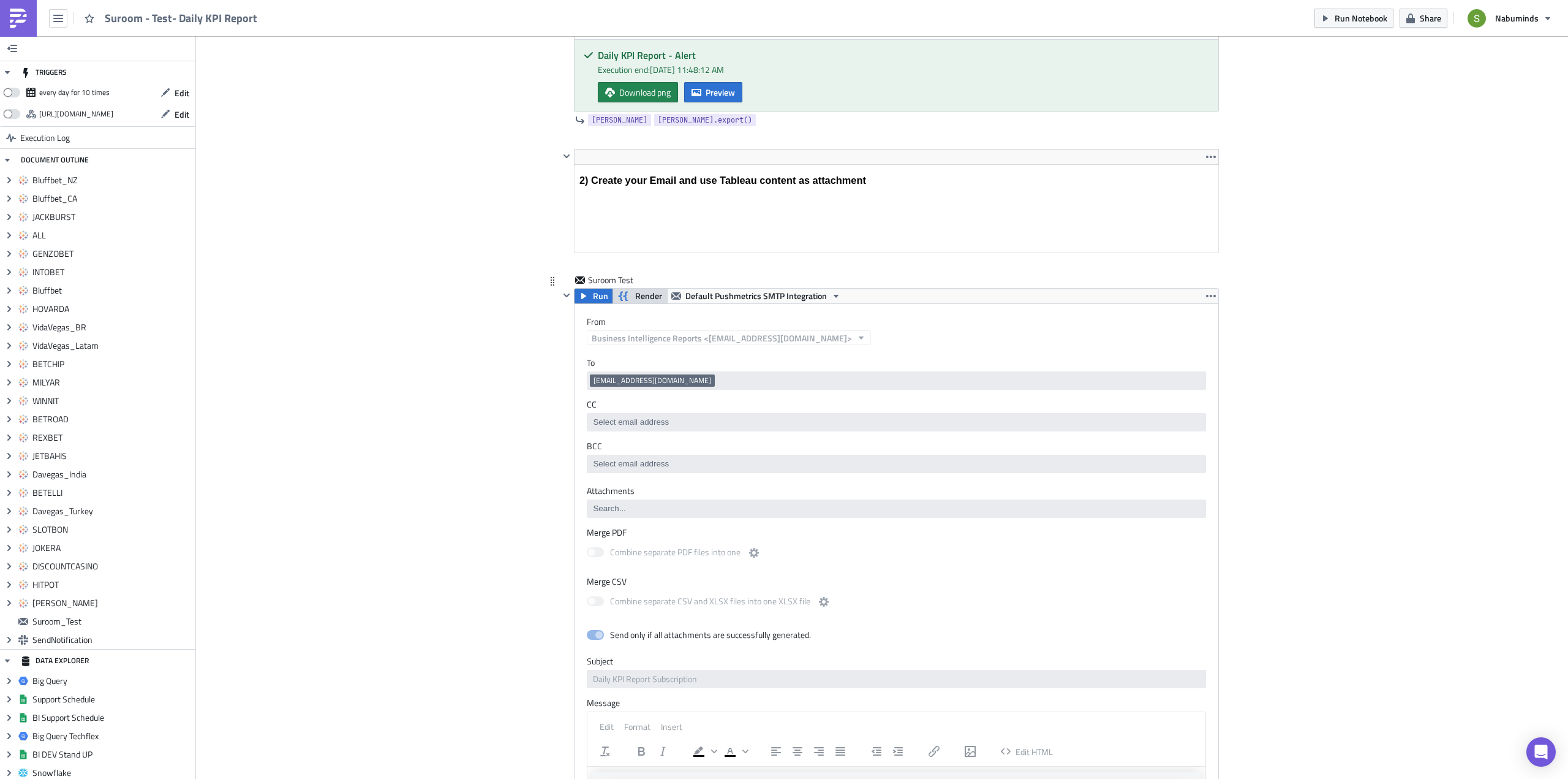
click at [636, 291] on span "Render" at bounding box center [648, 295] width 27 height 14
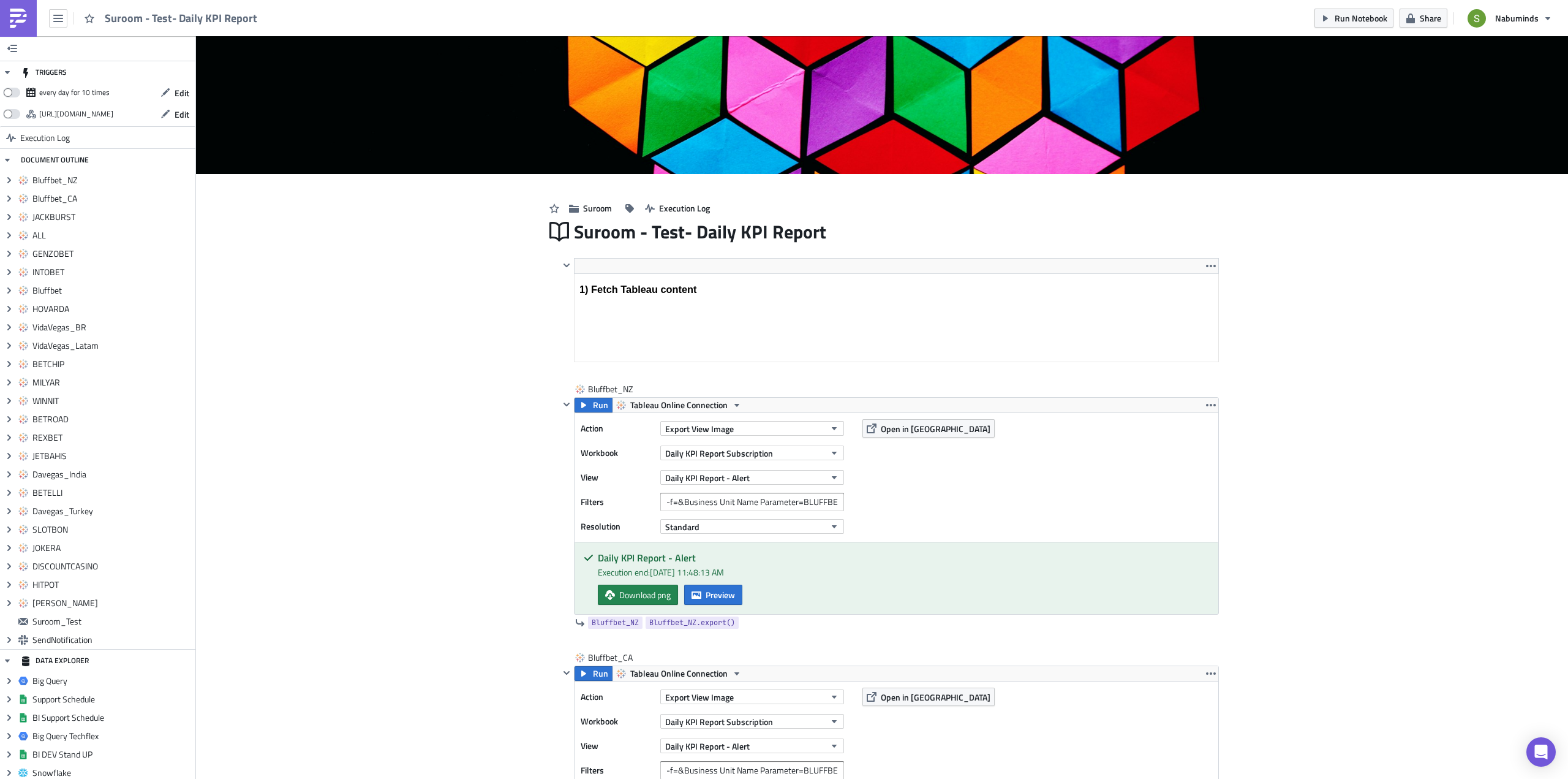
scroll to position [0, 0]
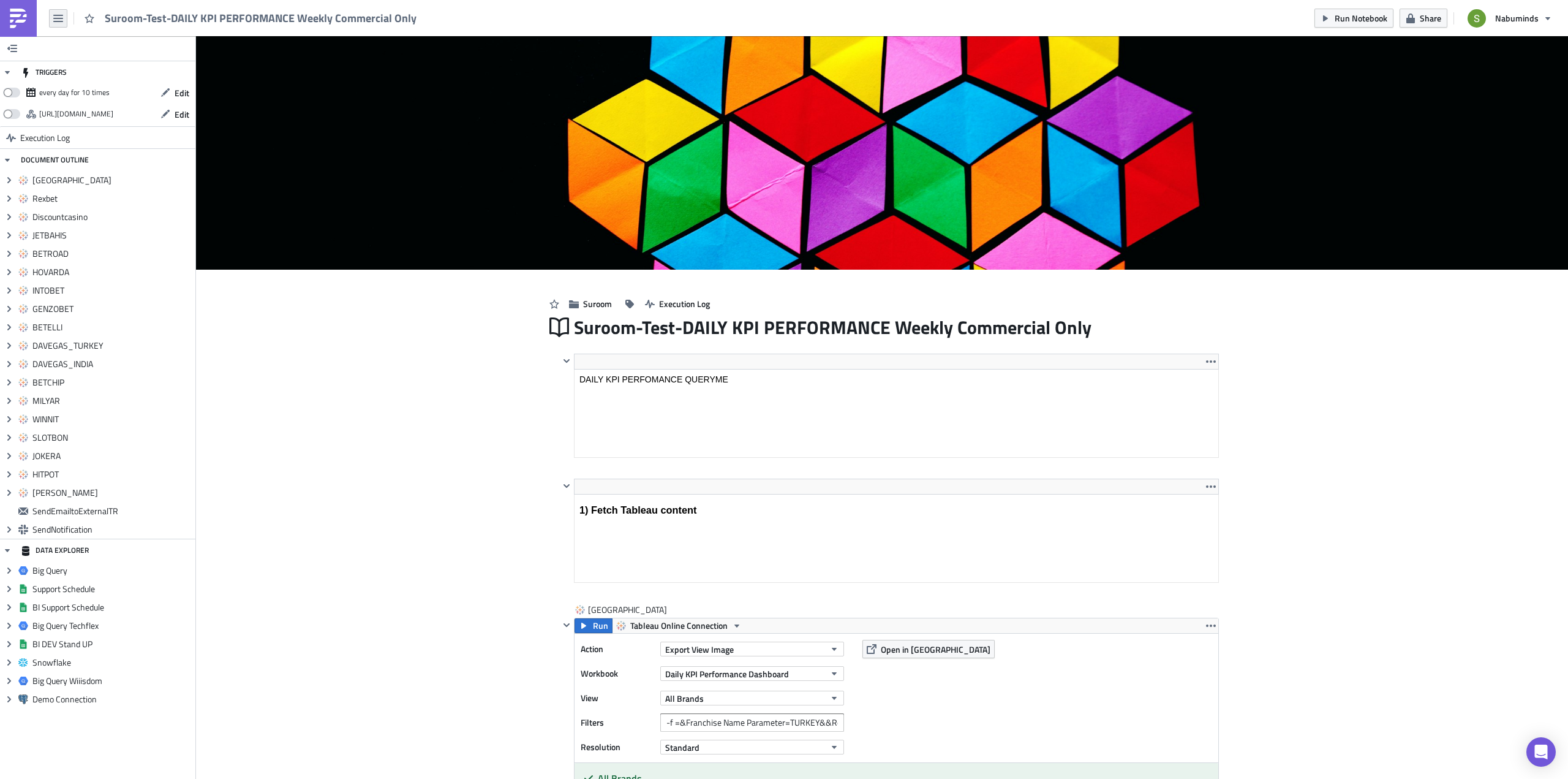
click at [55, 12] on button "button" at bounding box center [58, 18] width 18 height 18
click at [70, 78] on link "Explore" at bounding box center [104, 85] width 104 height 18
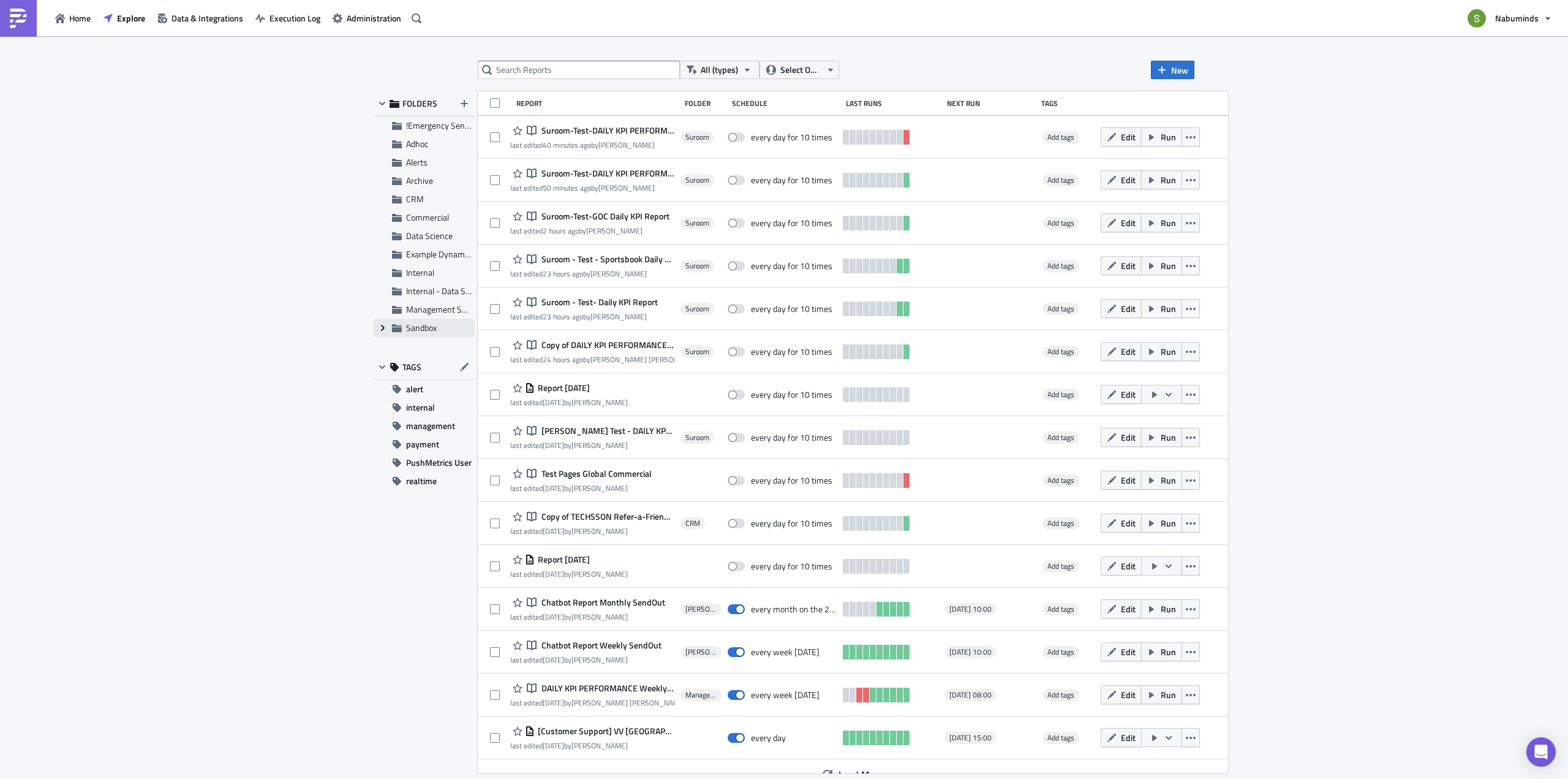
click at [379, 328] on icon "Expand group" at bounding box center [383, 328] width 10 height 10
click at [436, 295] on span "Suroom" at bounding box center [434, 291] width 28 height 13
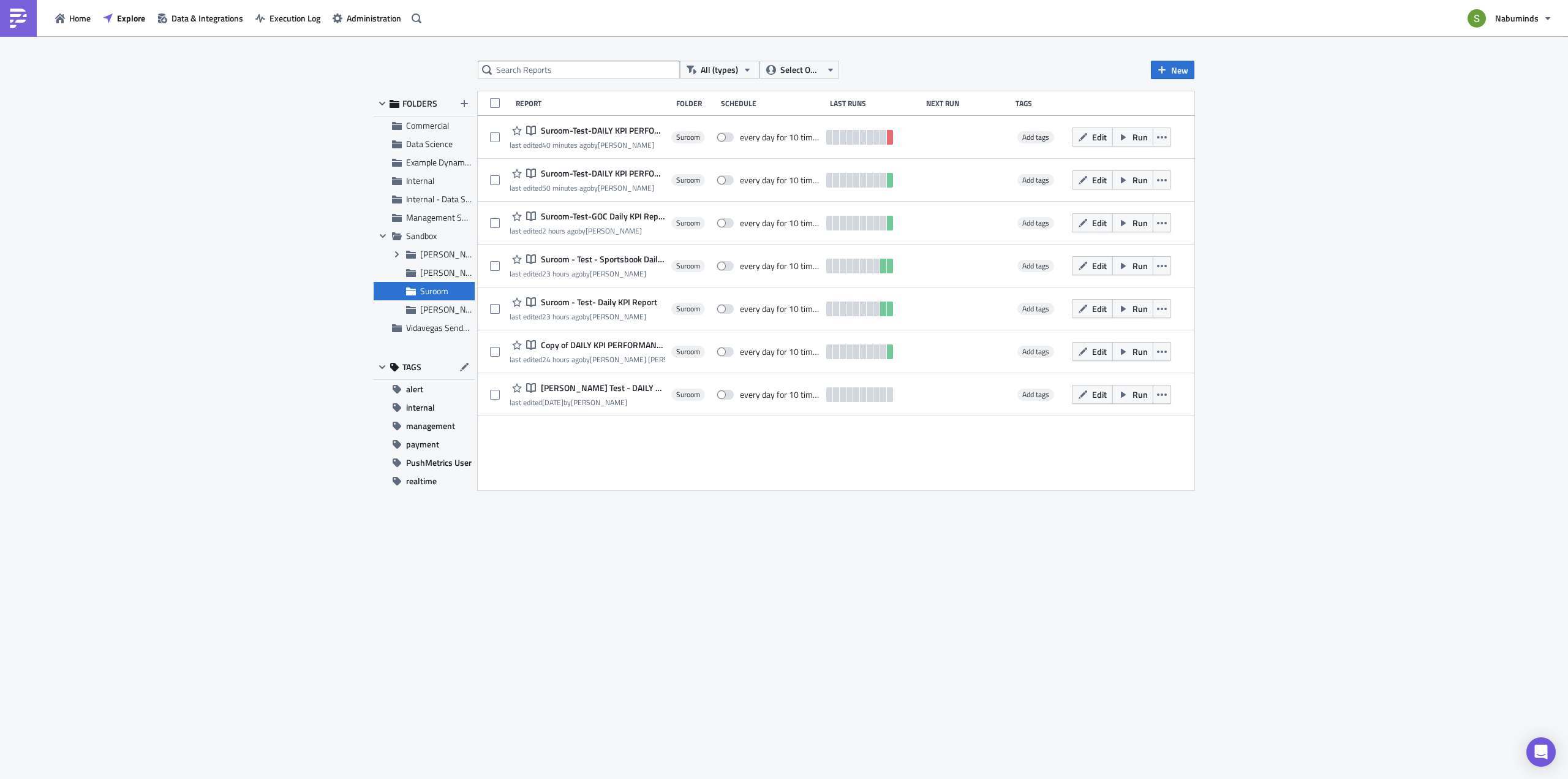
drag, startPoint x: 634, startPoint y: 128, endPoint x: 623, endPoint y: 132, distance: 11.7
click at [623, 132] on span "Suroom-Test-DAILY KPI PERFORMANCE Weekly Commercial Only" at bounding box center [601, 131] width 127 height 11
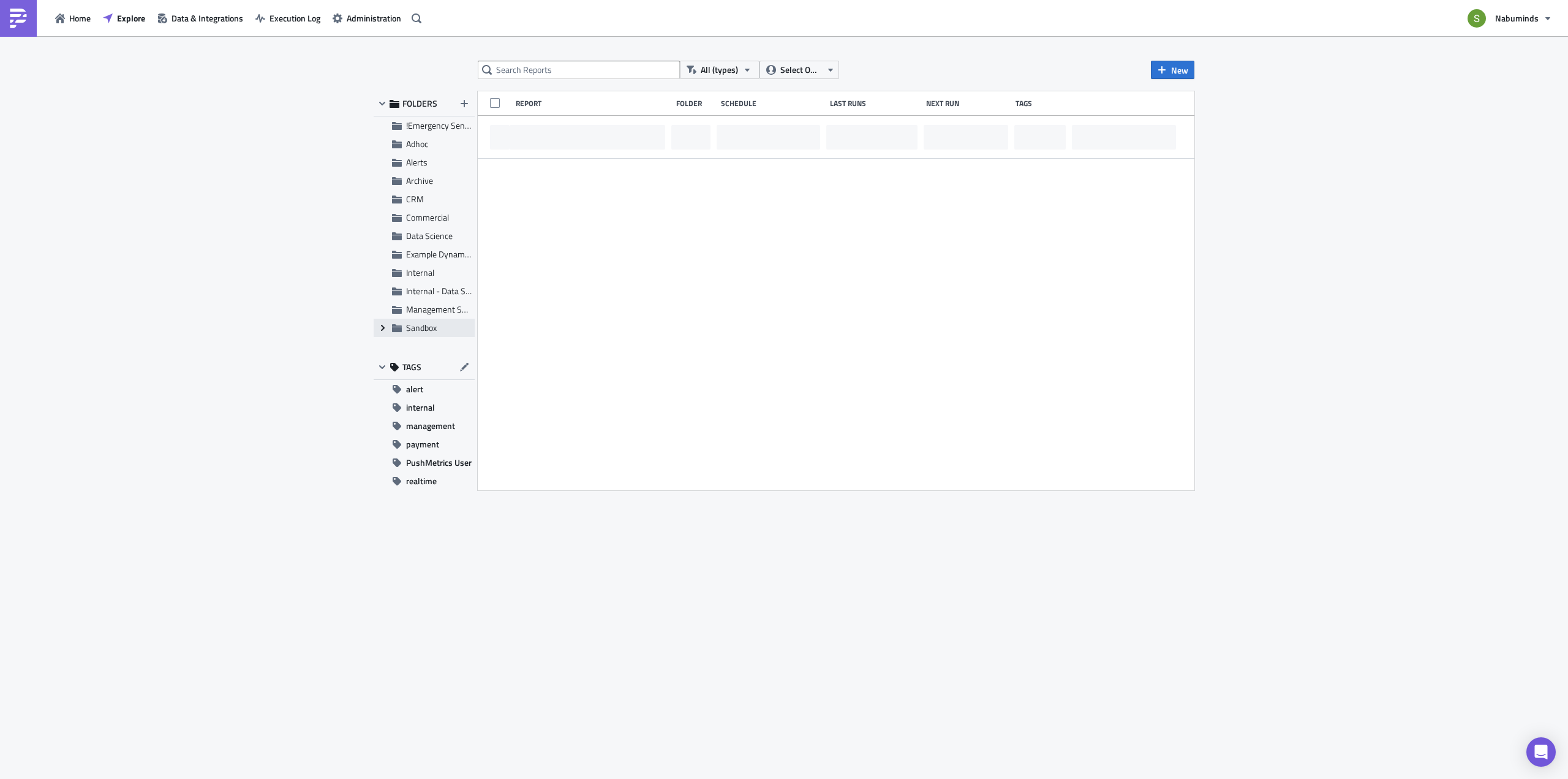
click at [379, 328] on icon "Expand group" at bounding box center [383, 328] width 10 height 10
click at [440, 294] on span "Suroom" at bounding box center [434, 291] width 28 height 13
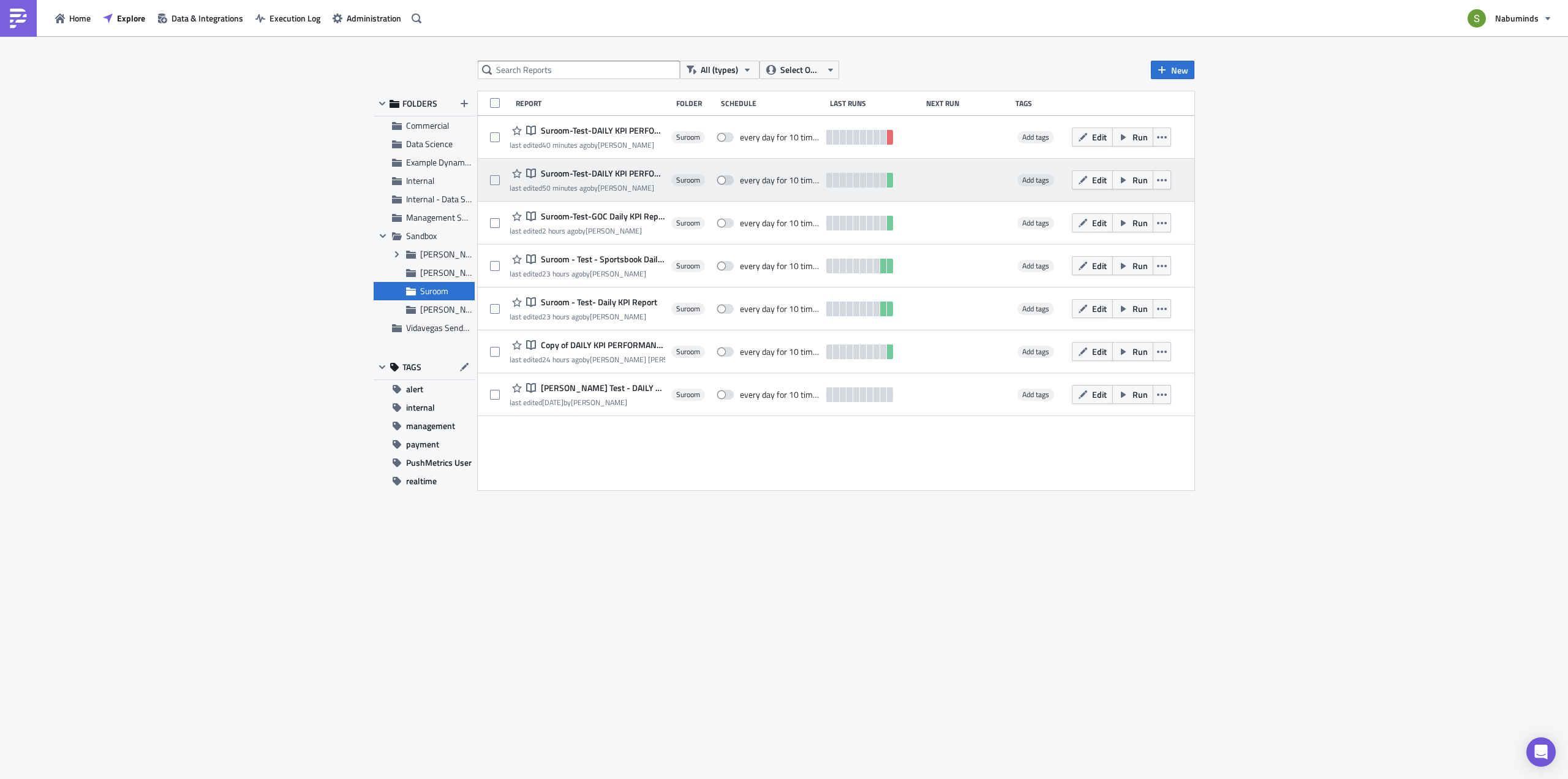
click at [622, 171] on span "Suroom-Test-DAILY KPI PERFORMANCE" at bounding box center [601, 173] width 127 height 11
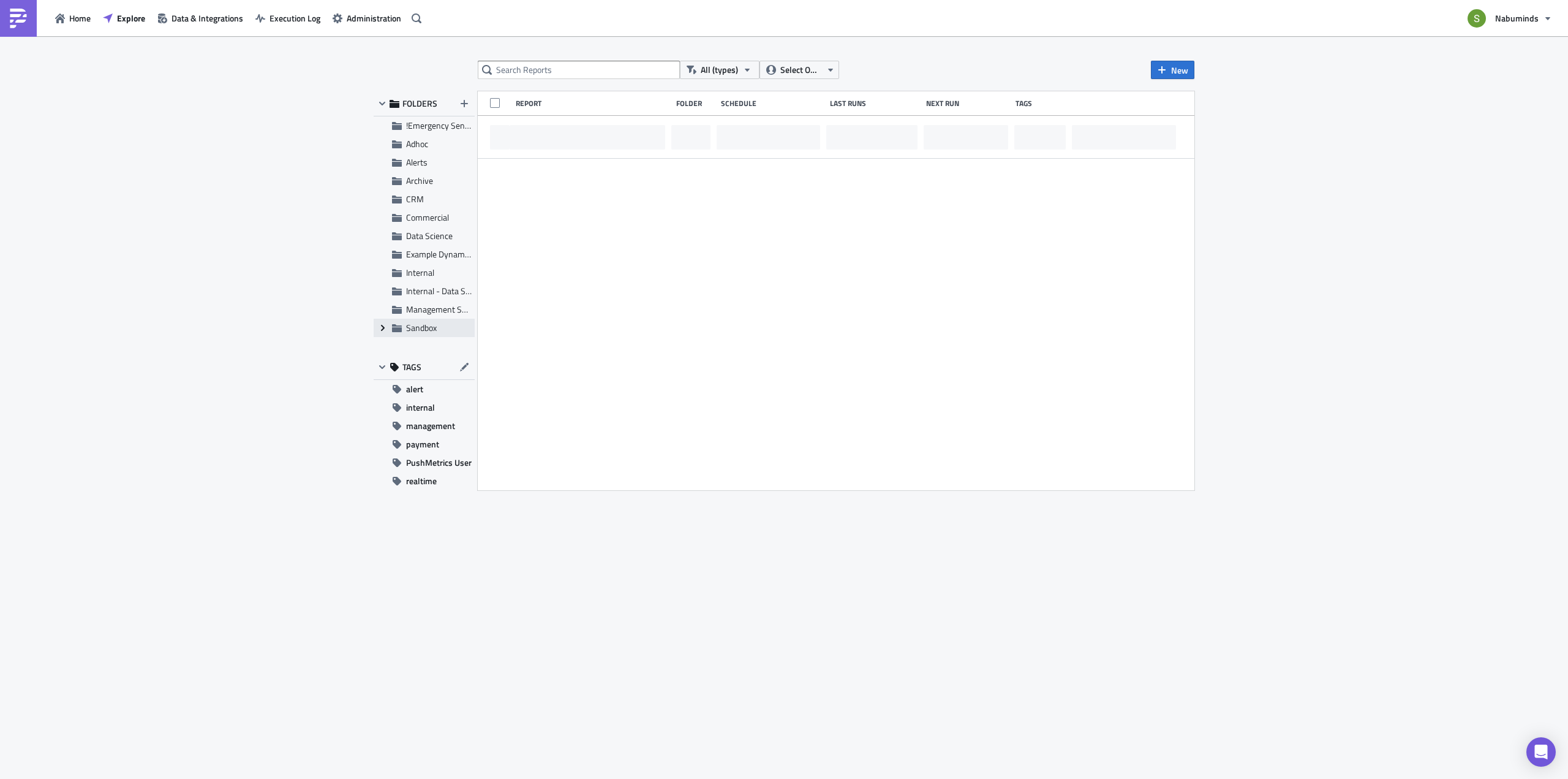
click at [381, 328] on icon "Expand group" at bounding box center [383, 328] width 10 height 10
click at [432, 295] on span "Suroom" at bounding box center [434, 291] width 28 height 13
click at [433, 293] on span "Suroom" at bounding box center [434, 291] width 28 height 13
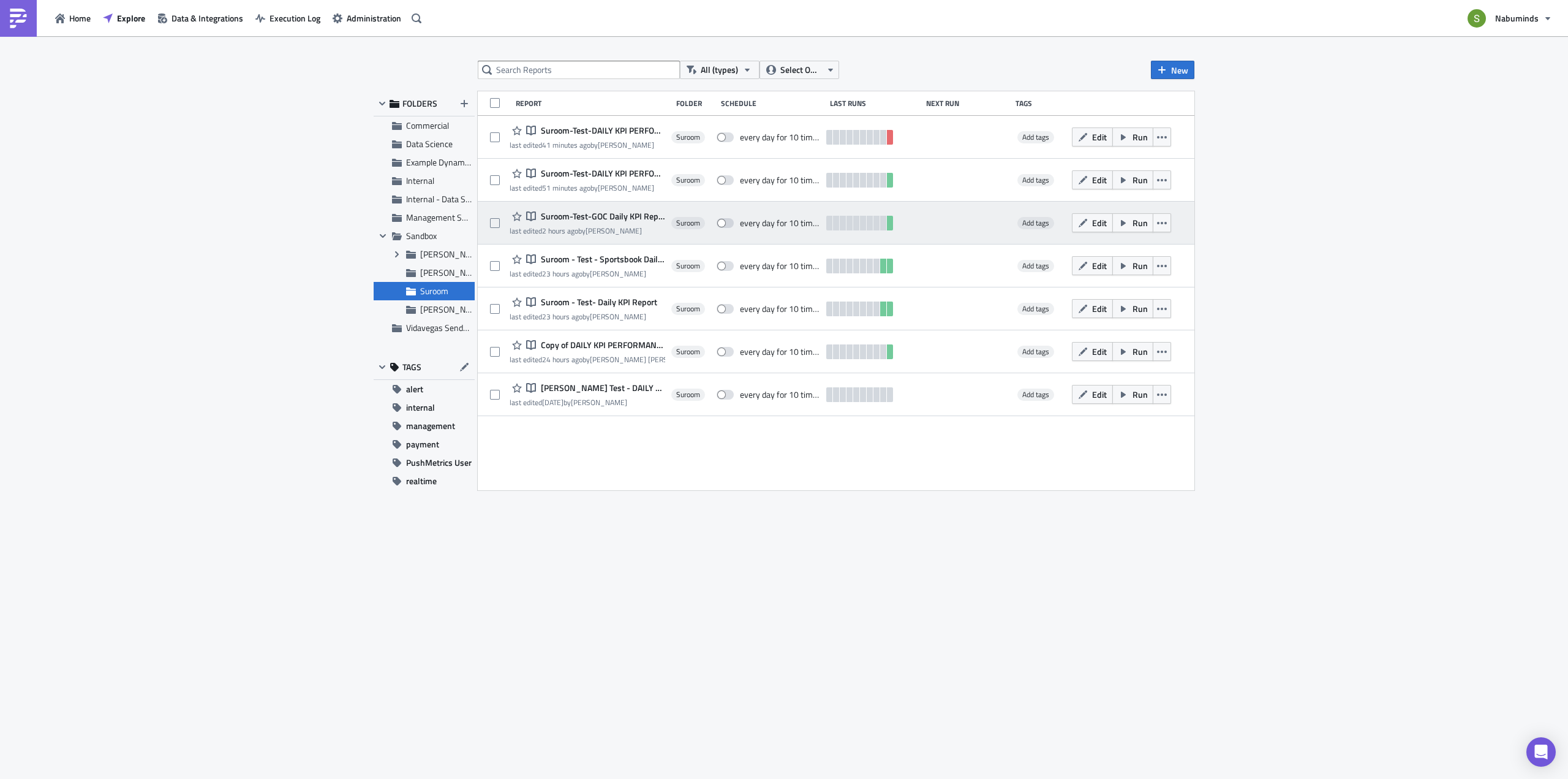
click at [596, 215] on span "Suroom-Test-GOC Daily KPI Report" at bounding box center [601, 217] width 127 height 11
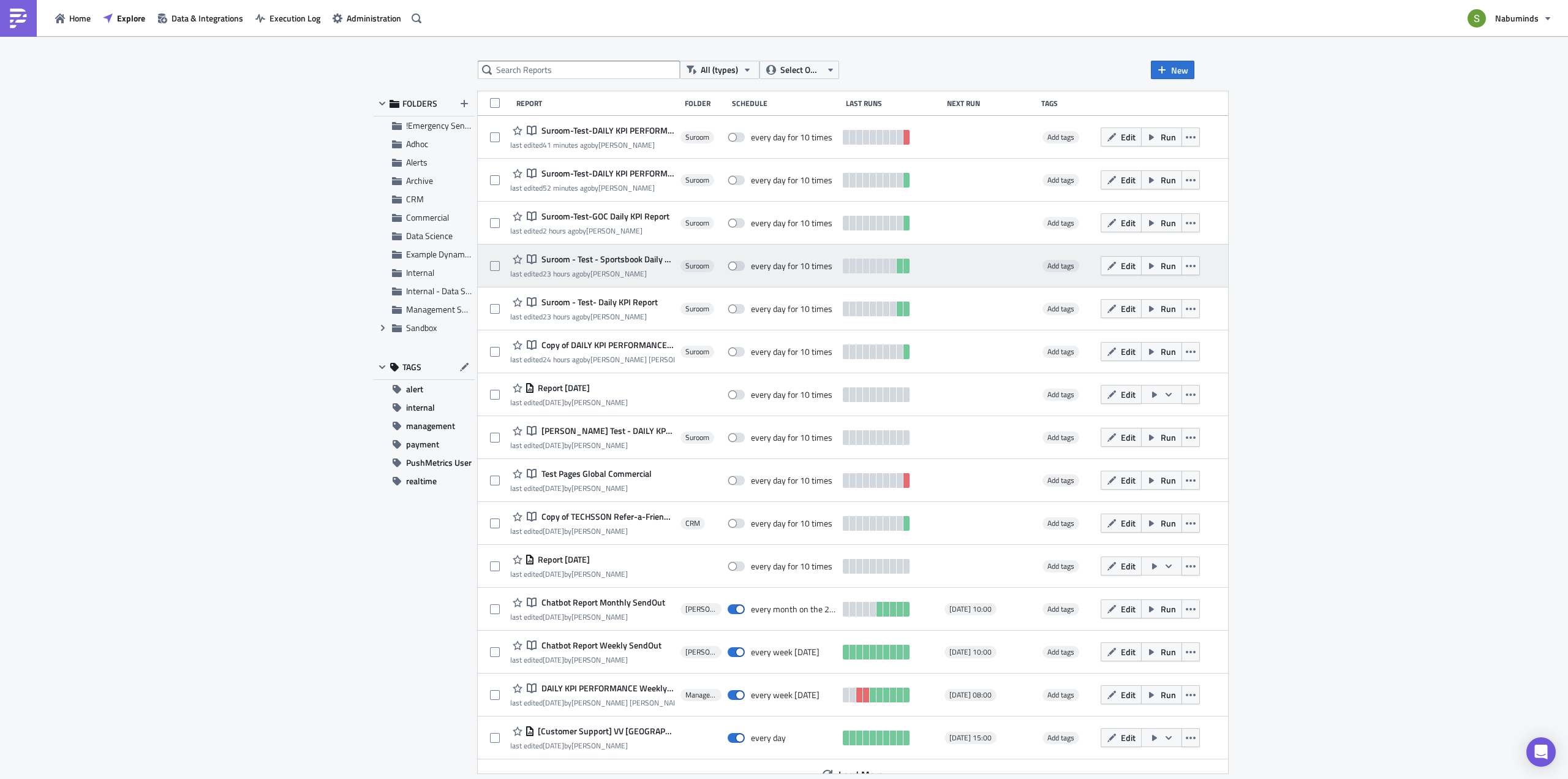
click at [632, 259] on span "Suroom - Test - Sportsbook Daily KPI Report" at bounding box center [606, 259] width 136 height 11
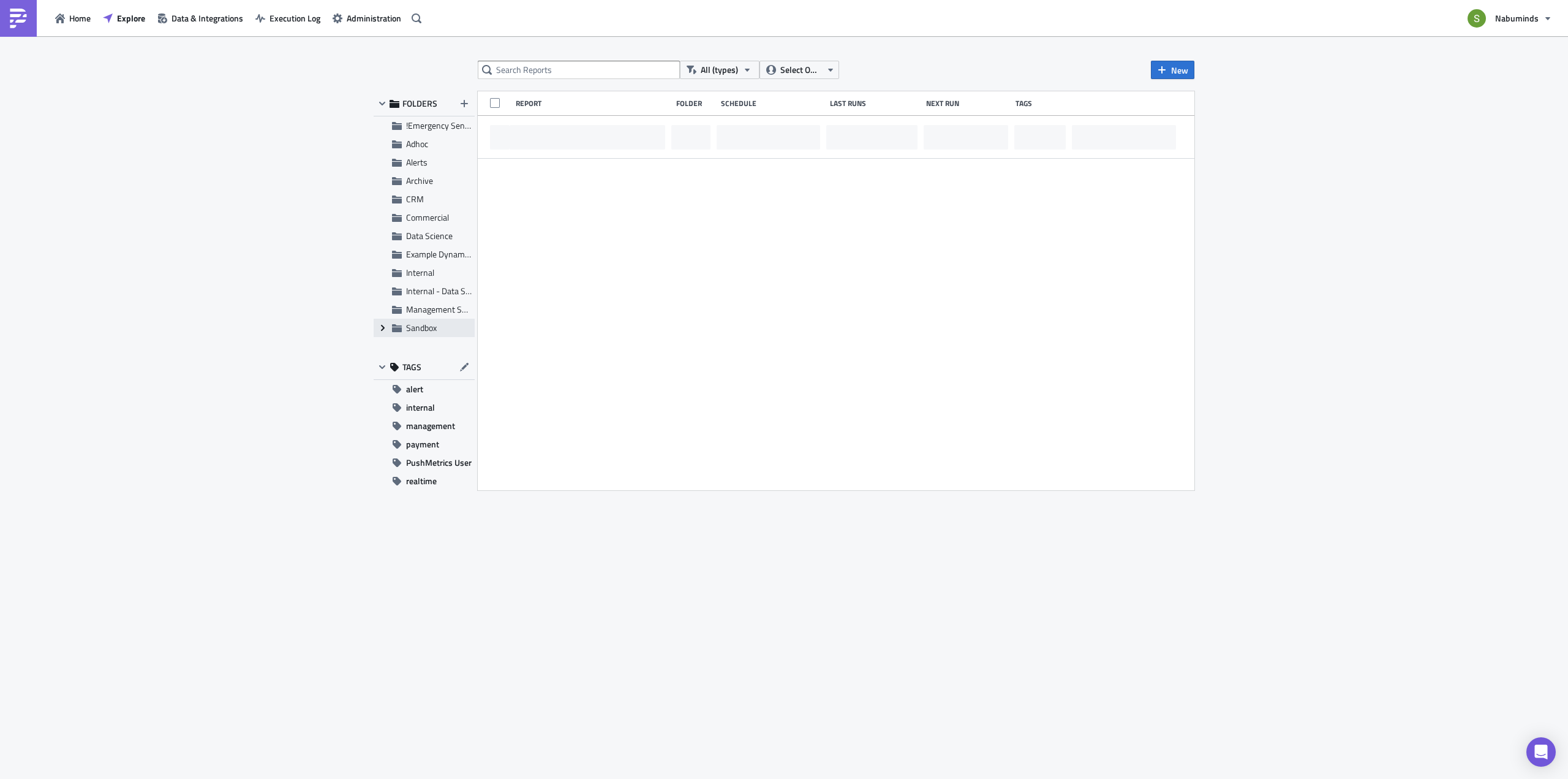
click at [381, 328] on icon "Expand group" at bounding box center [383, 328] width 10 height 10
click at [433, 291] on span "Suroom" at bounding box center [434, 291] width 28 height 13
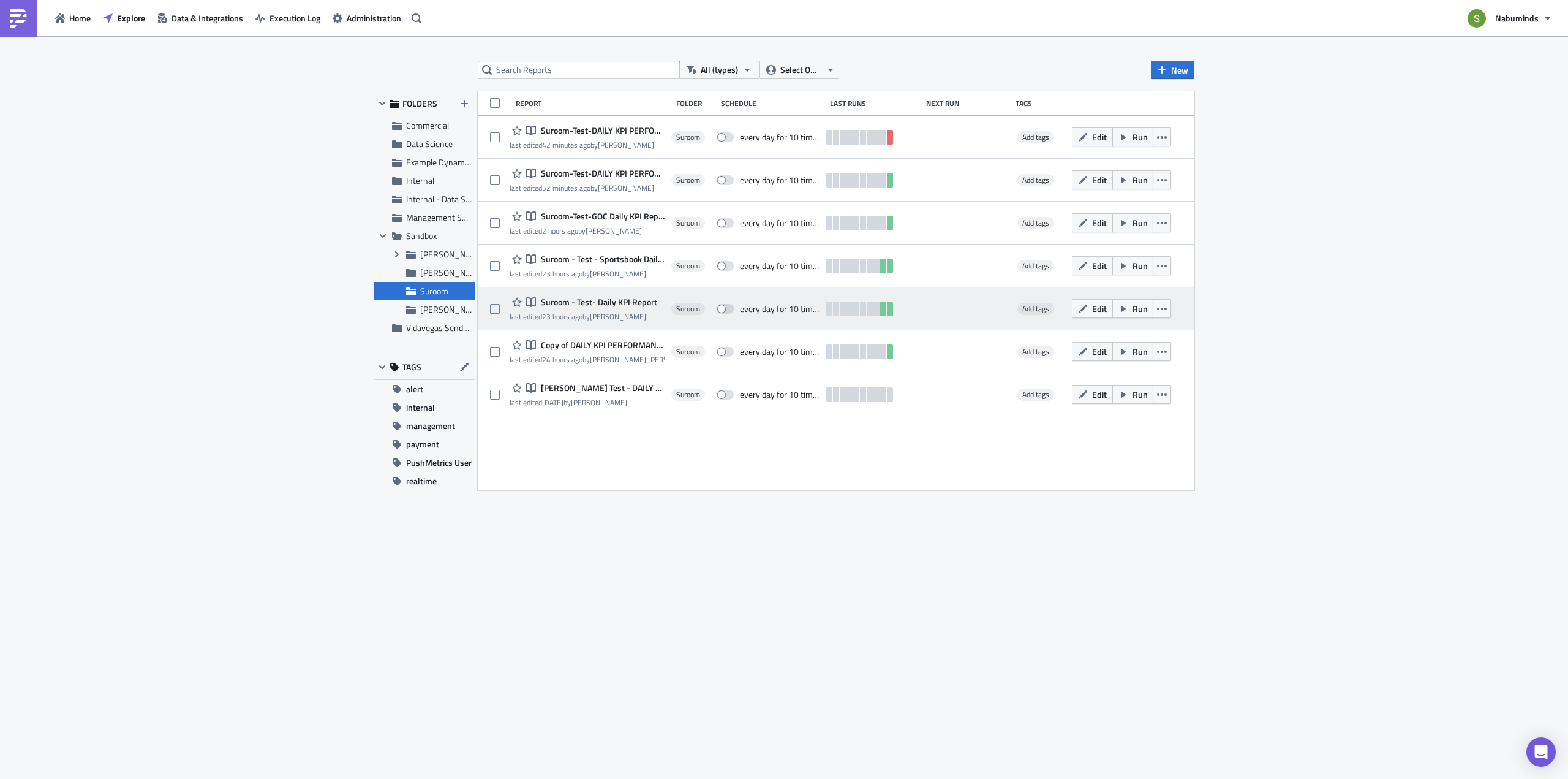
click at [594, 303] on span "Suroom - Test- Daily KPI Report" at bounding box center [597, 302] width 119 height 11
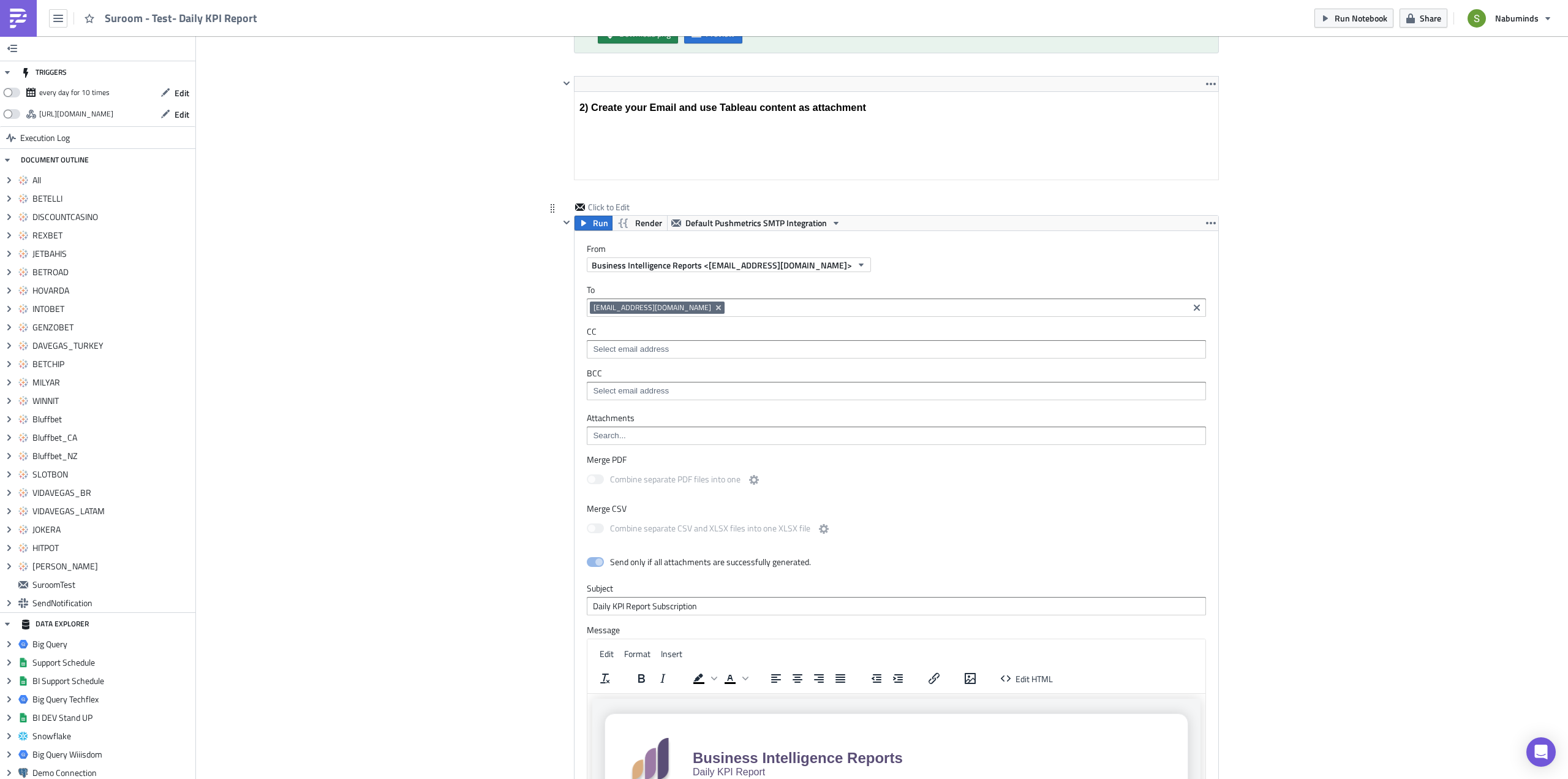
scroll to position [6496, 0]
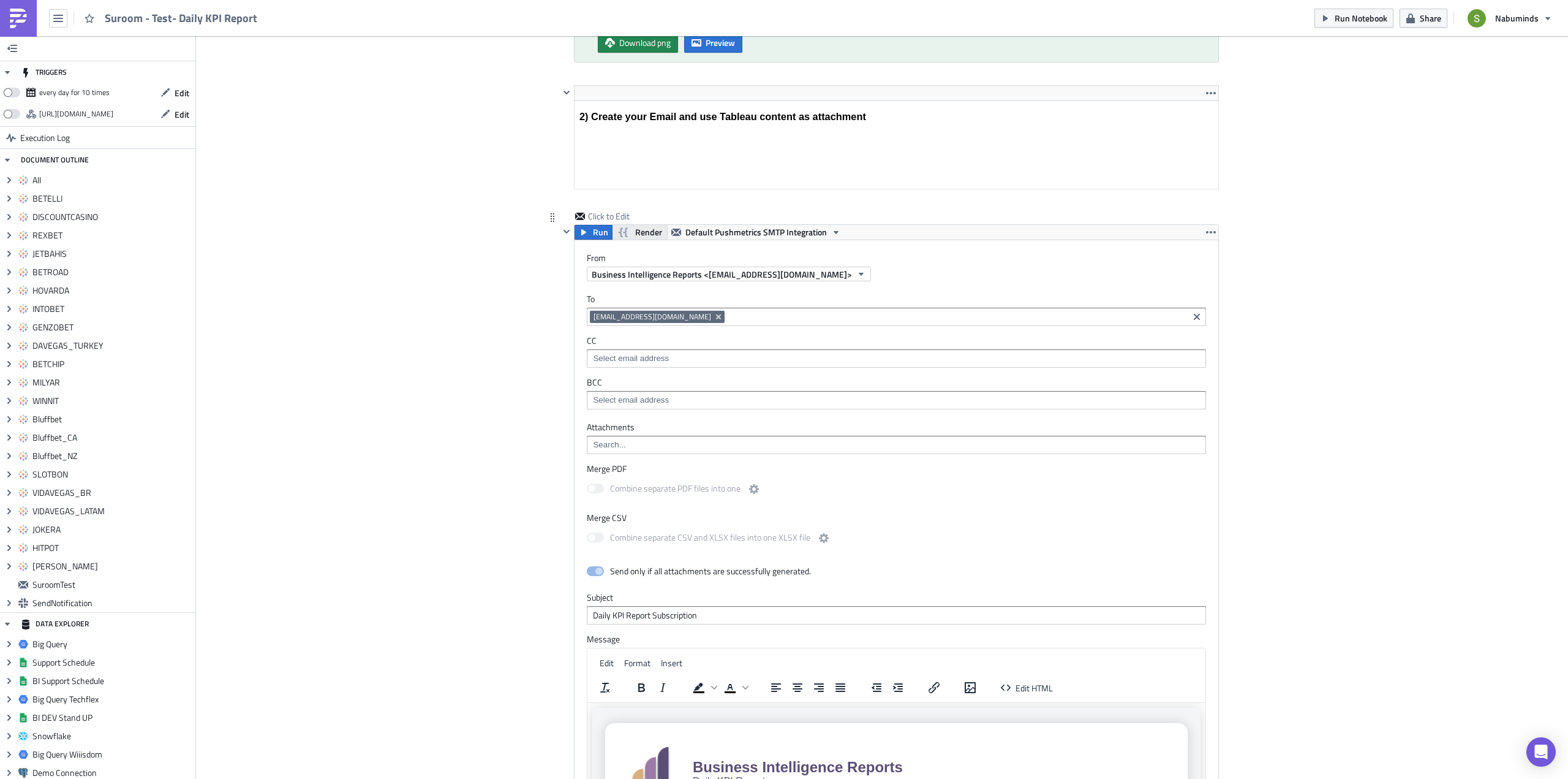
click at [635, 232] on span "Render" at bounding box center [648, 232] width 27 height 14
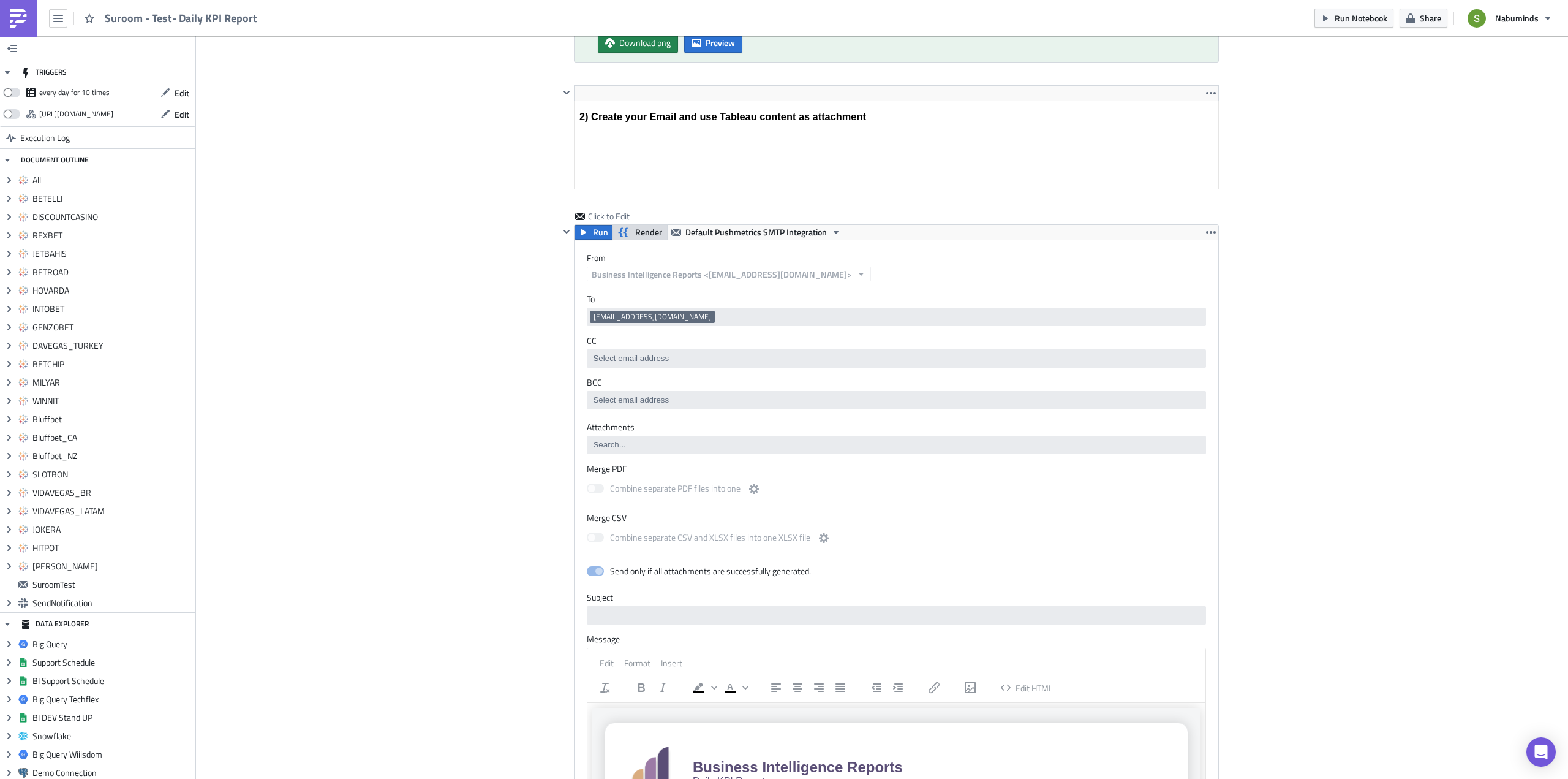
click at [637, 229] on span "Render" at bounding box center [648, 232] width 27 height 14
type input "Daily KPI Report Subscription"
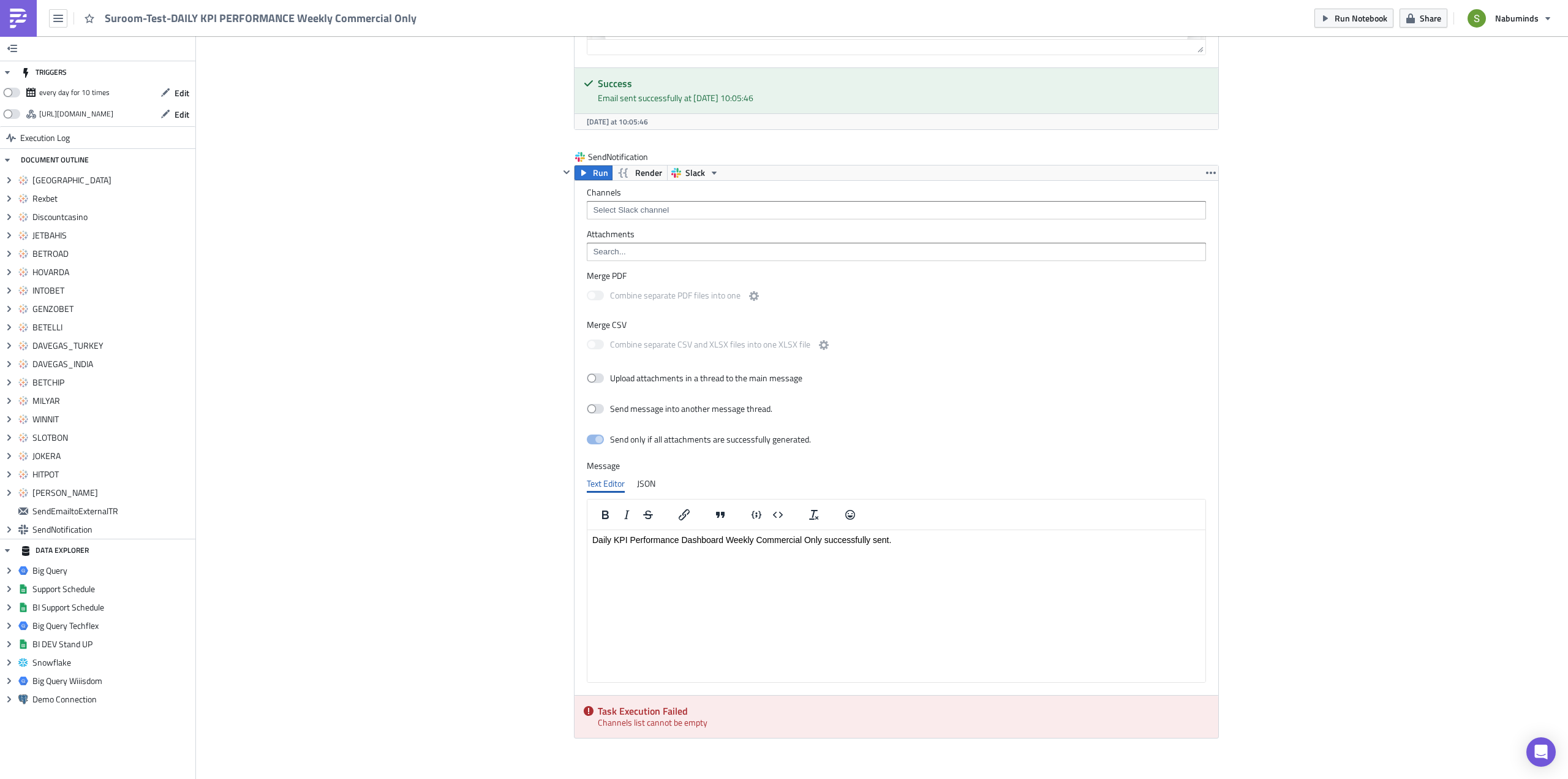
scroll to position [6126, 0]
click at [629, 213] on input at bounding box center [895, 209] width 612 height 13
click at [634, 288] on div "#test-bi-apps" at bounding box center [637, 286] width 96 height 13
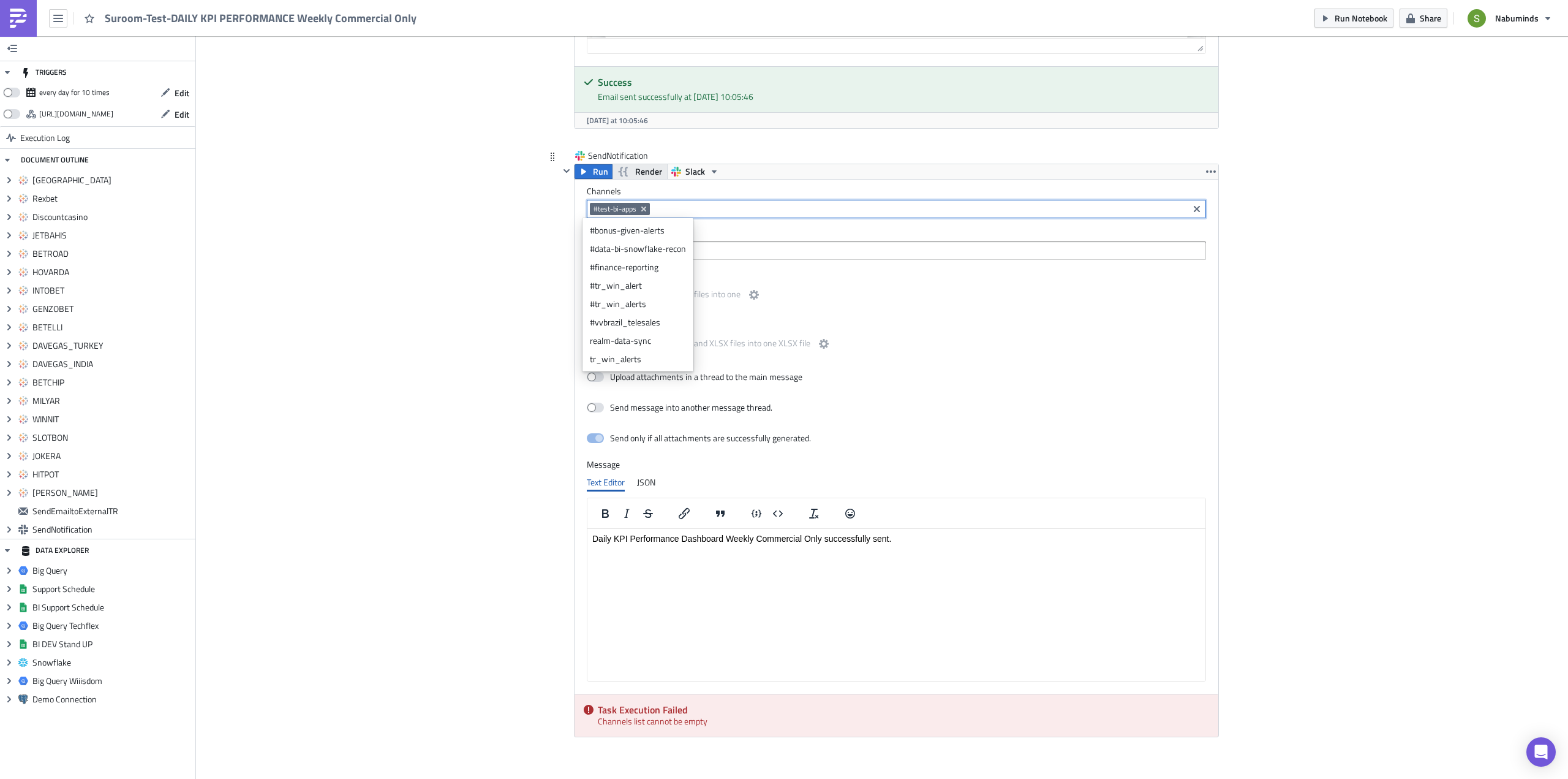
click at [637, 173] on span "Render" at bounding box center [648, 171] width 27 height 14
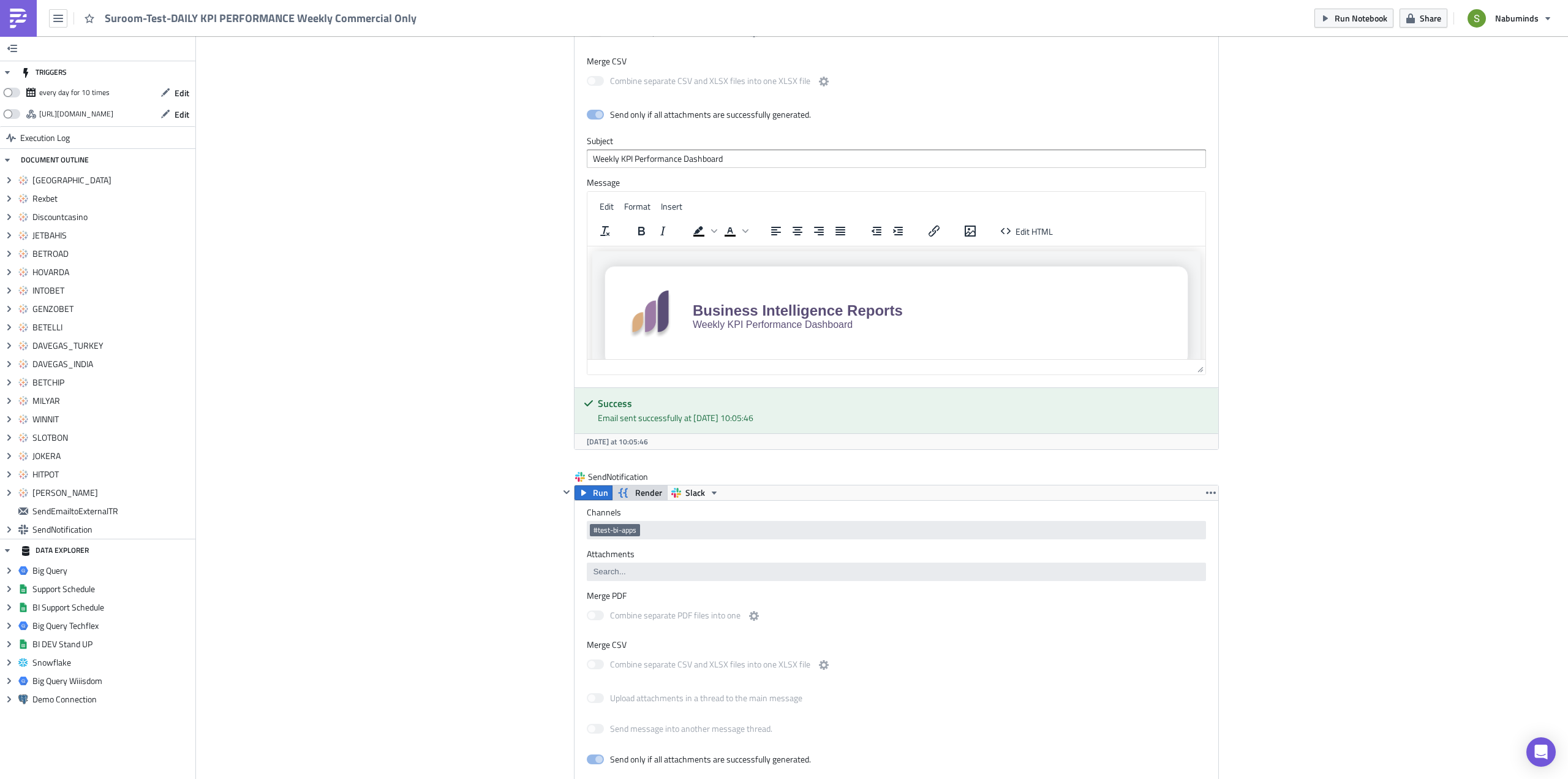
scroll to position [5820, 0]
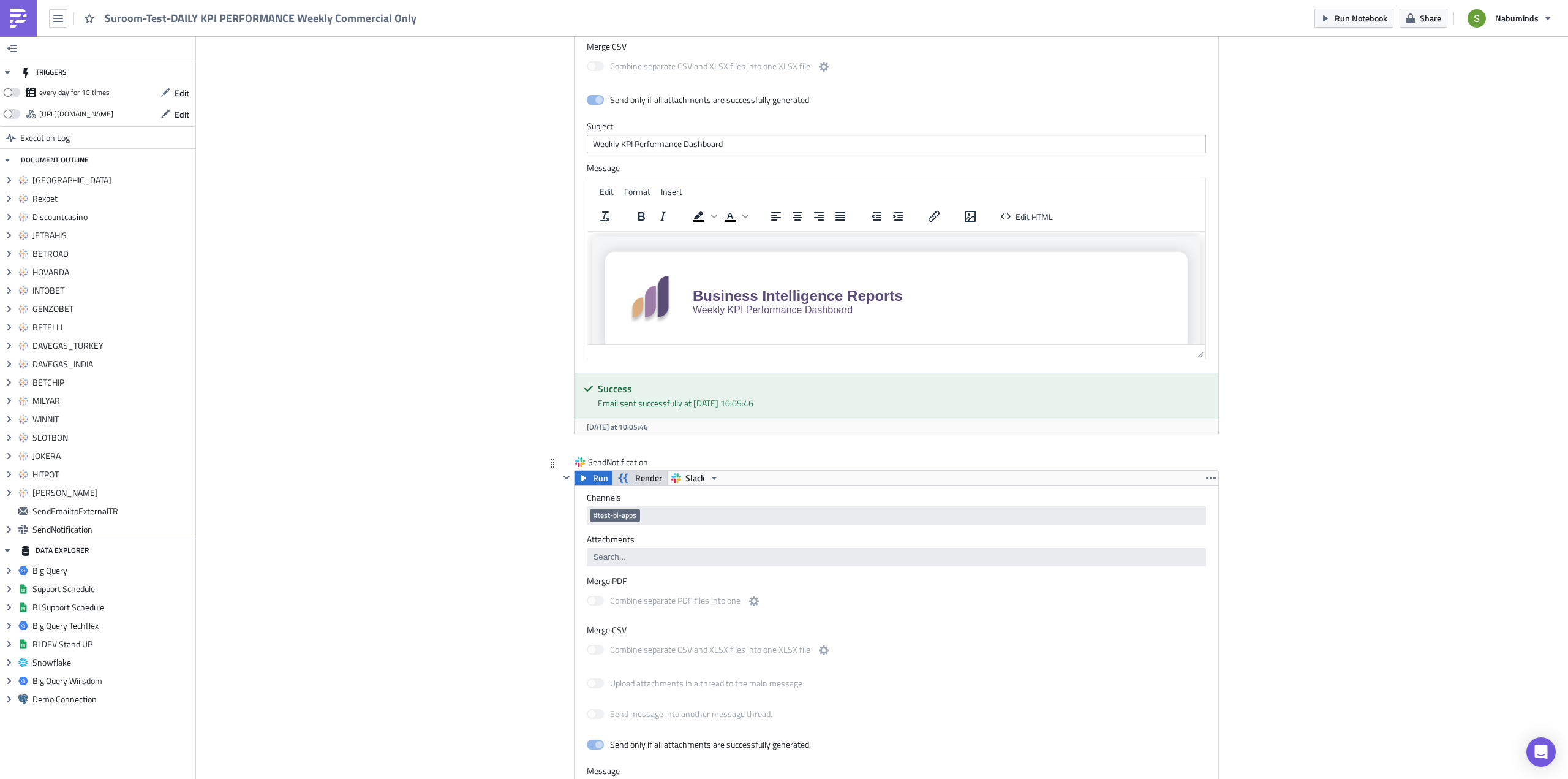
click at [638, 479] on span "Render" at bounding box center [648, 477] width 27 height 14
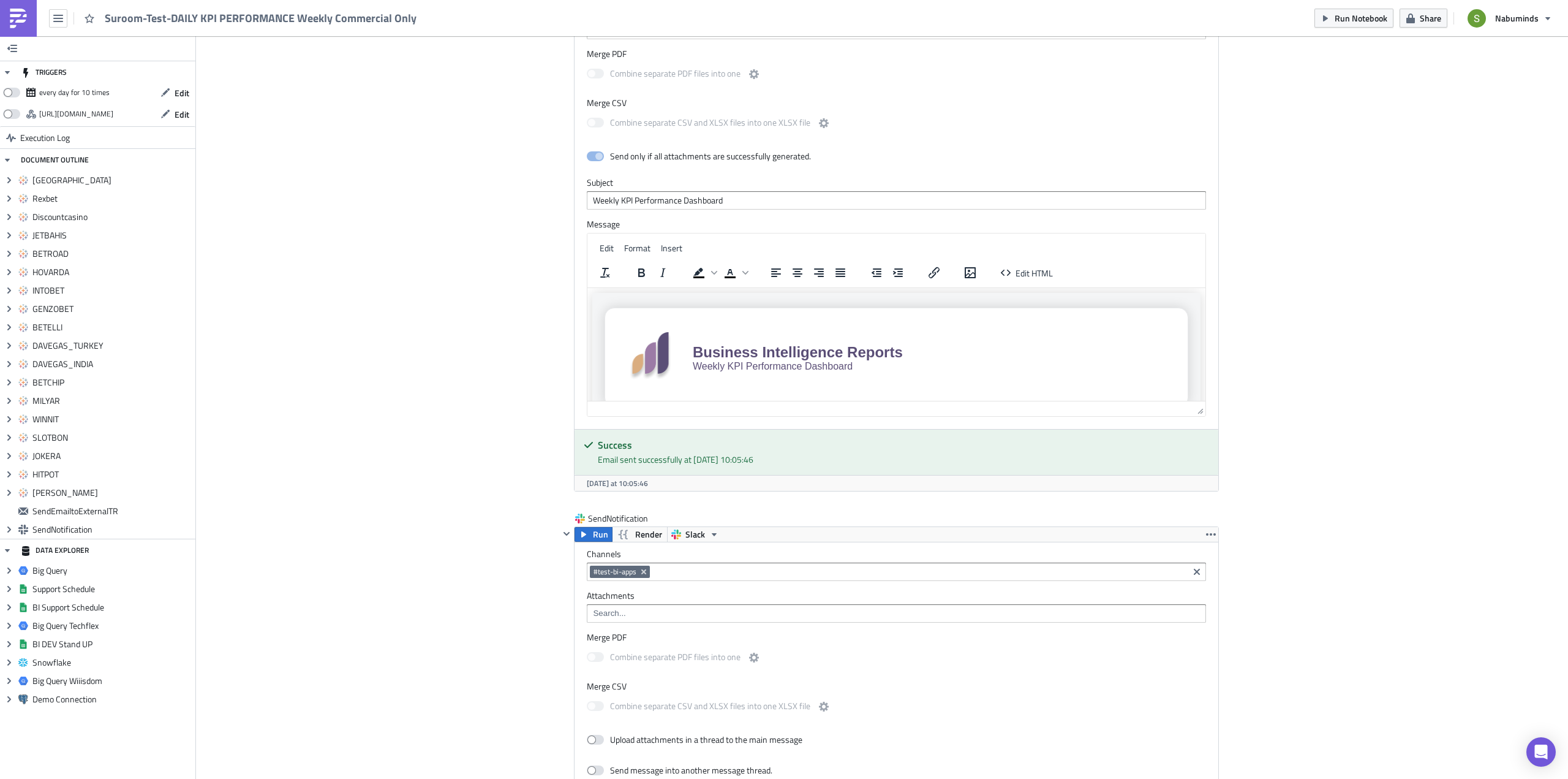
scroll to position [5759, 0]
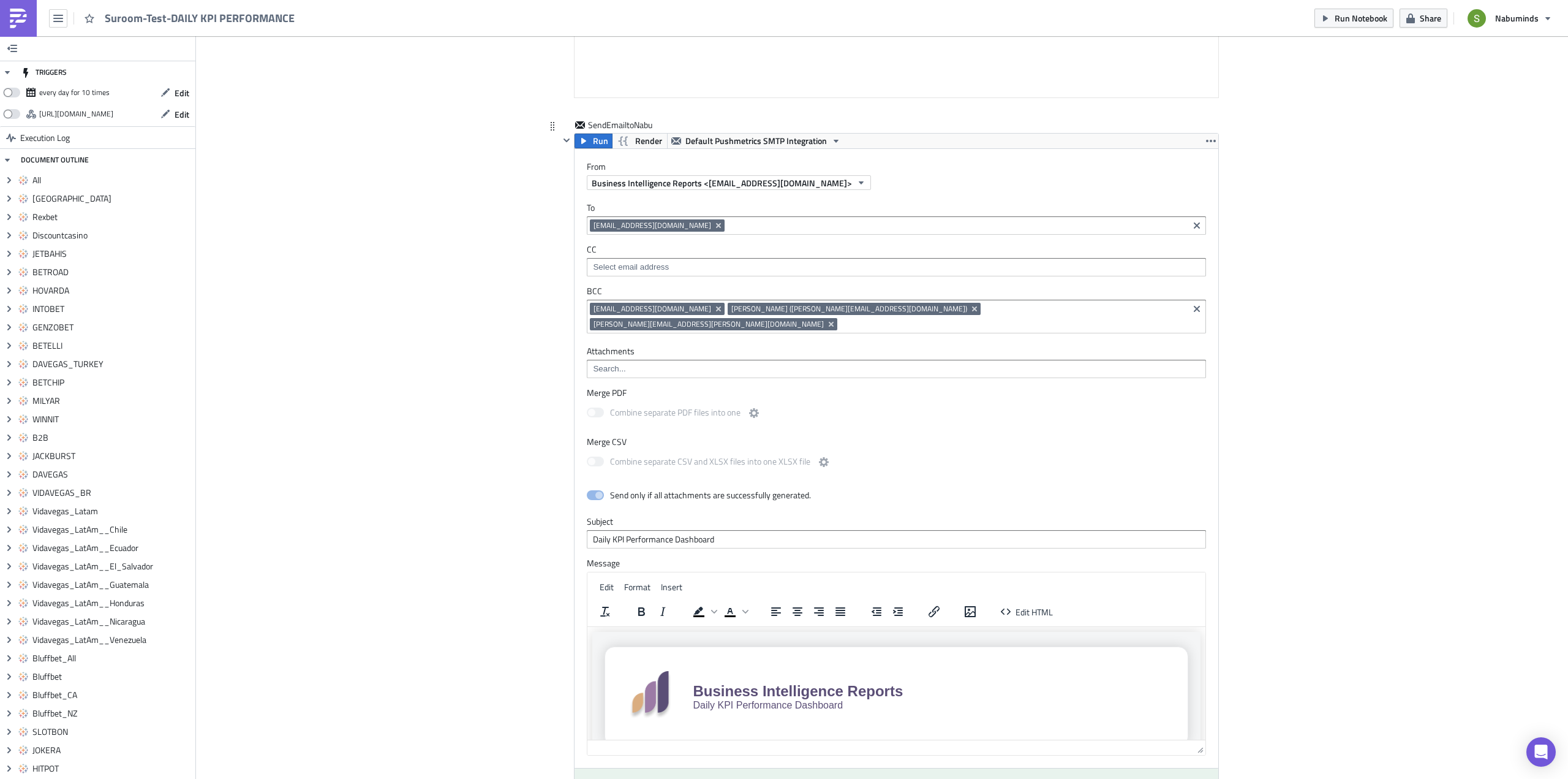
scroll to position [9987, 0]
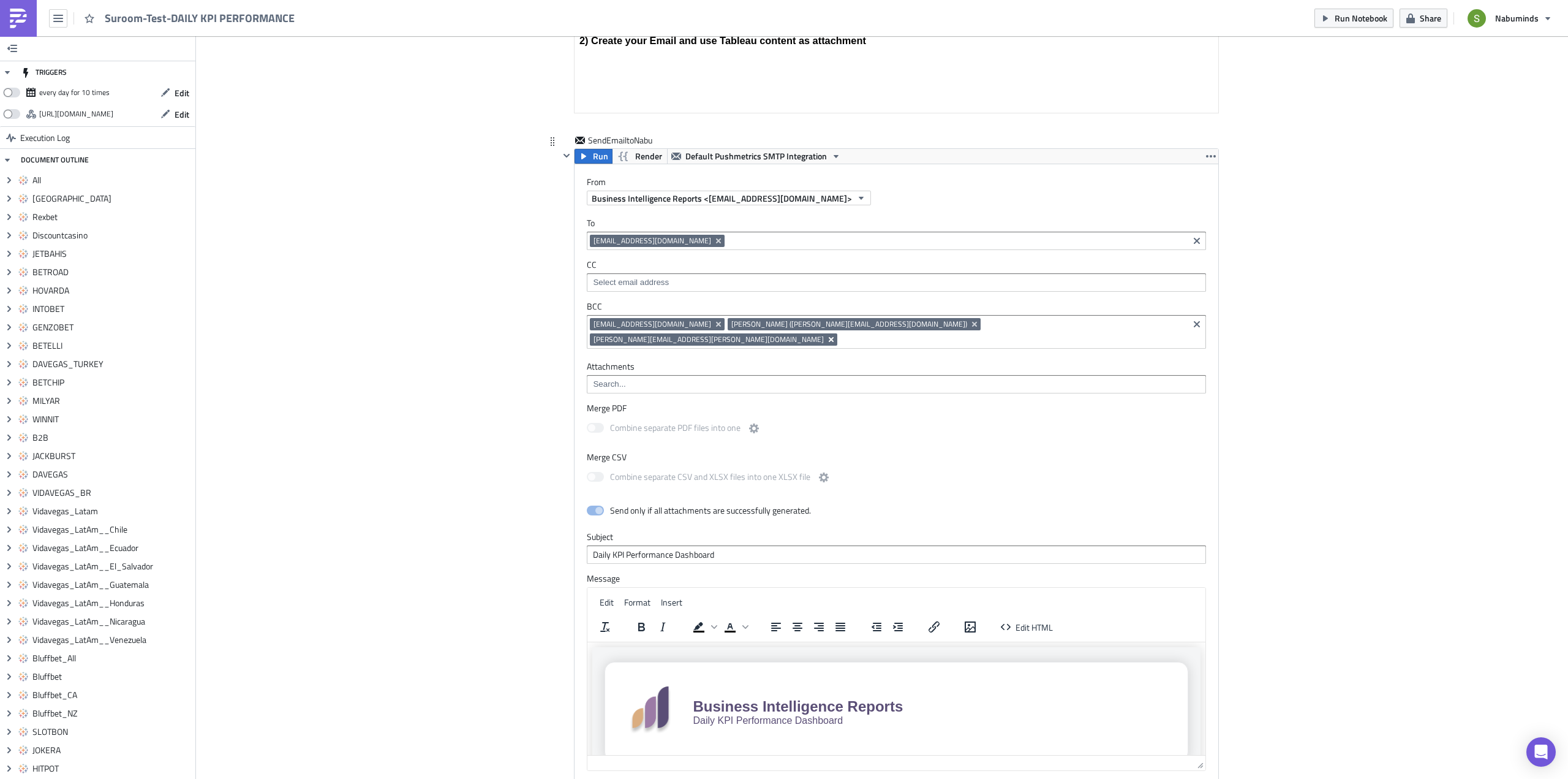
click at [836, 335] on icon "Remove Tag" at bounding box center [831, 340] width 10 height 10
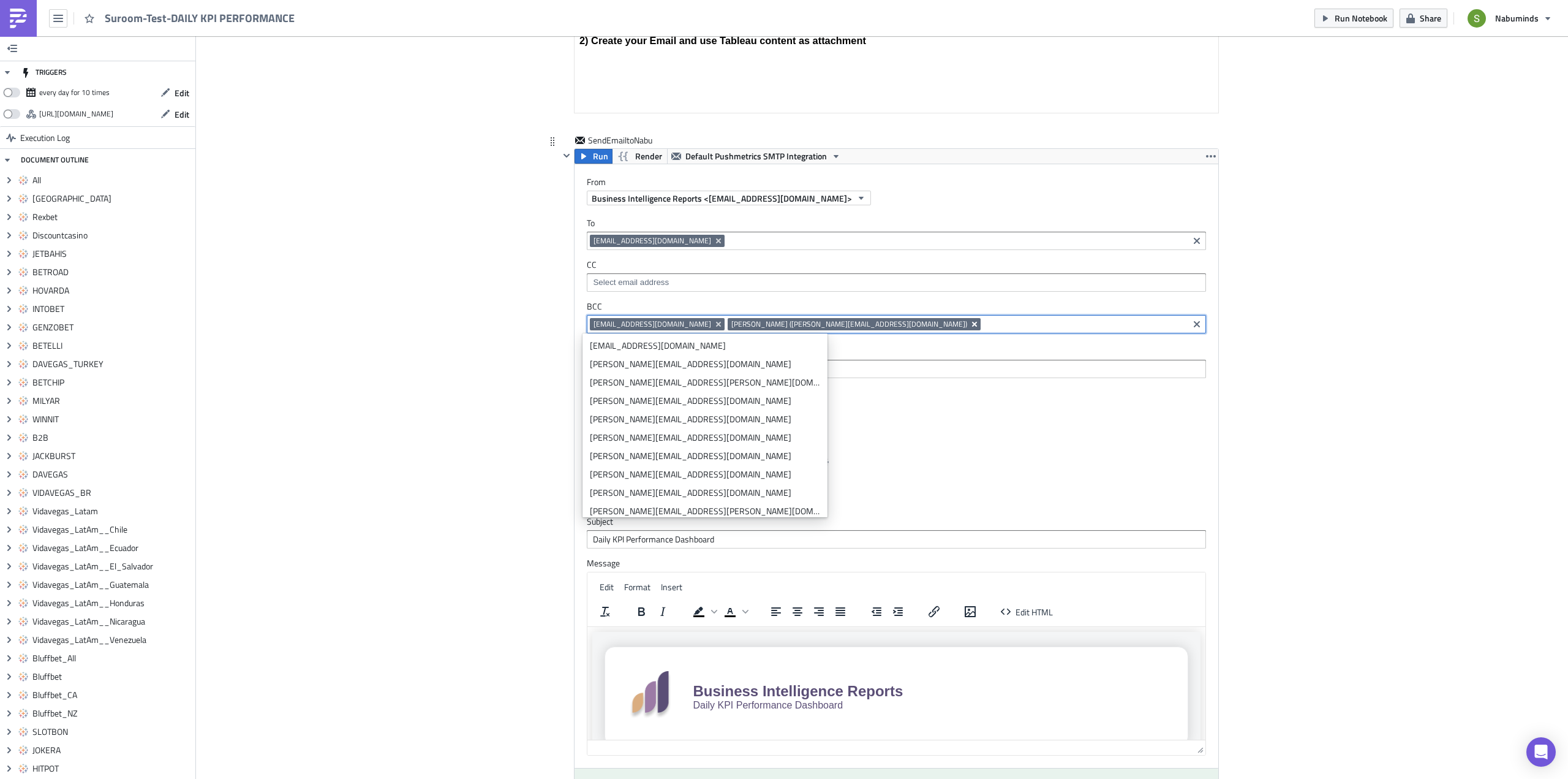
click at [972, 324] on icon "Remove Tag" at bounding box center [975, 324] width 5 height 5
click at [713, 322] on icon "Remove Tag" at bounding box center [718, 324] width 10 height 10
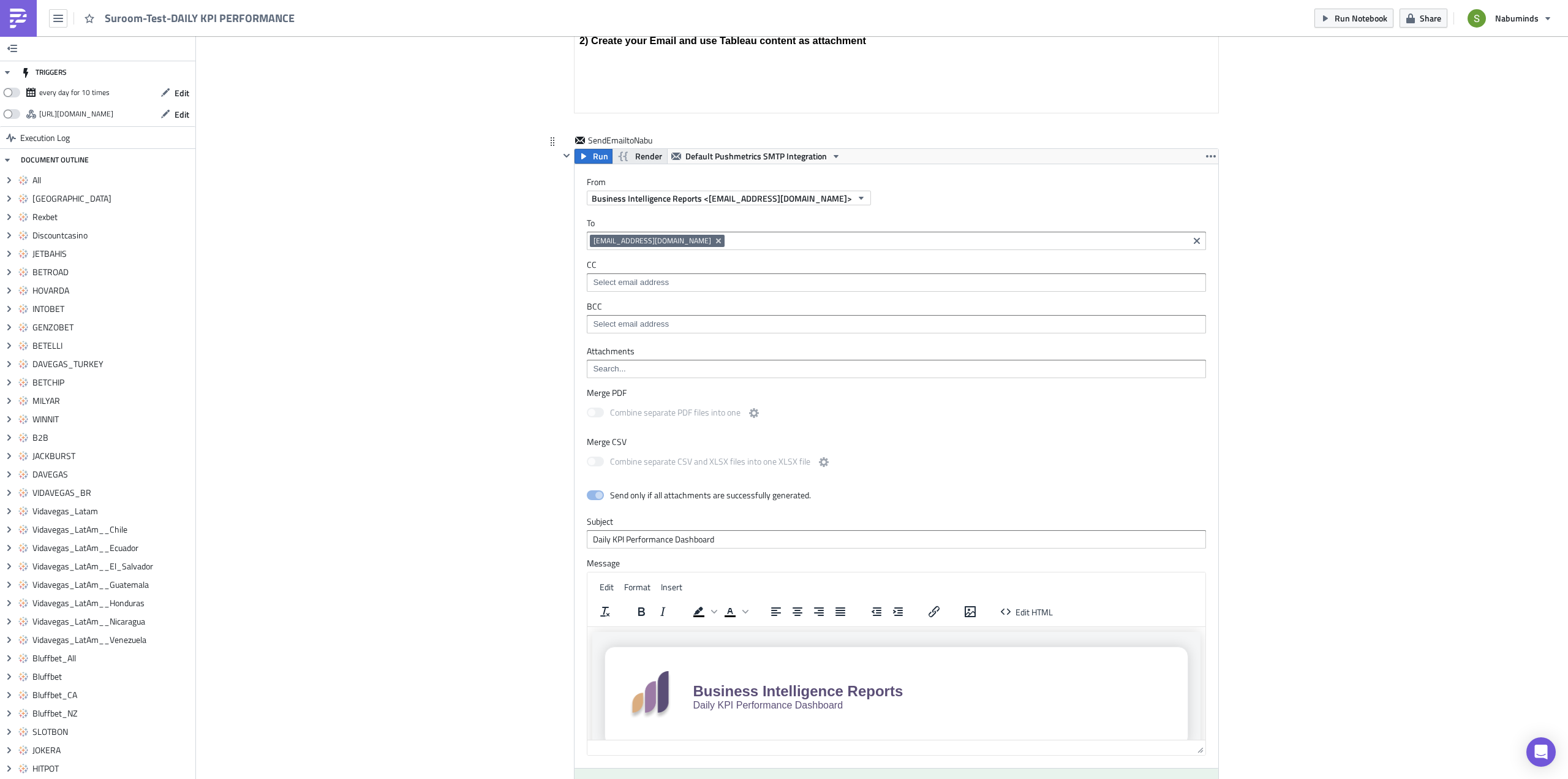
click at [635, 156] on span "Render" at bounding box center [648, 156] width 27 height 14
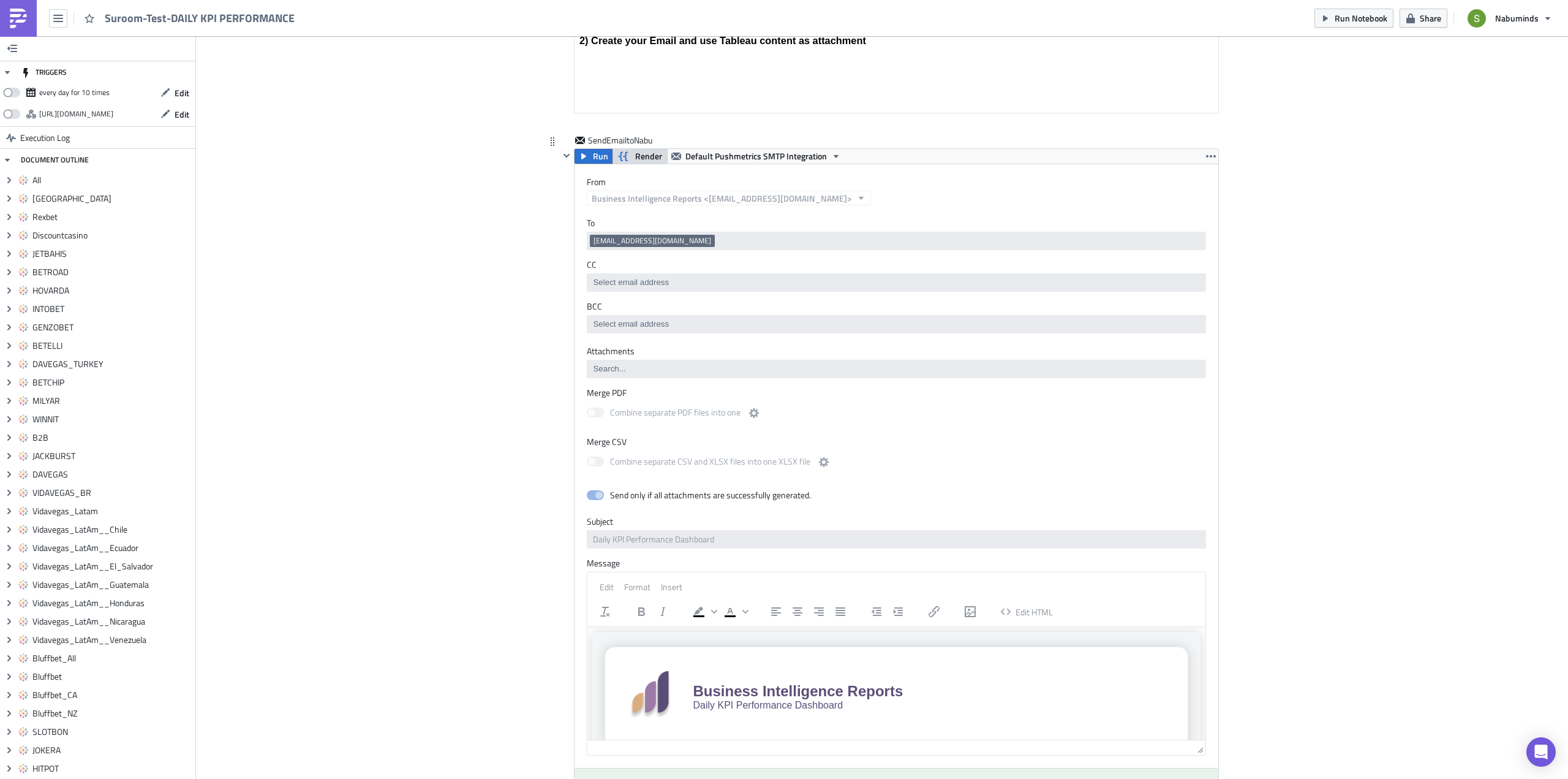
click at [635, 156] on span "Render" at bounding box center [648, 156] width 27 height 14
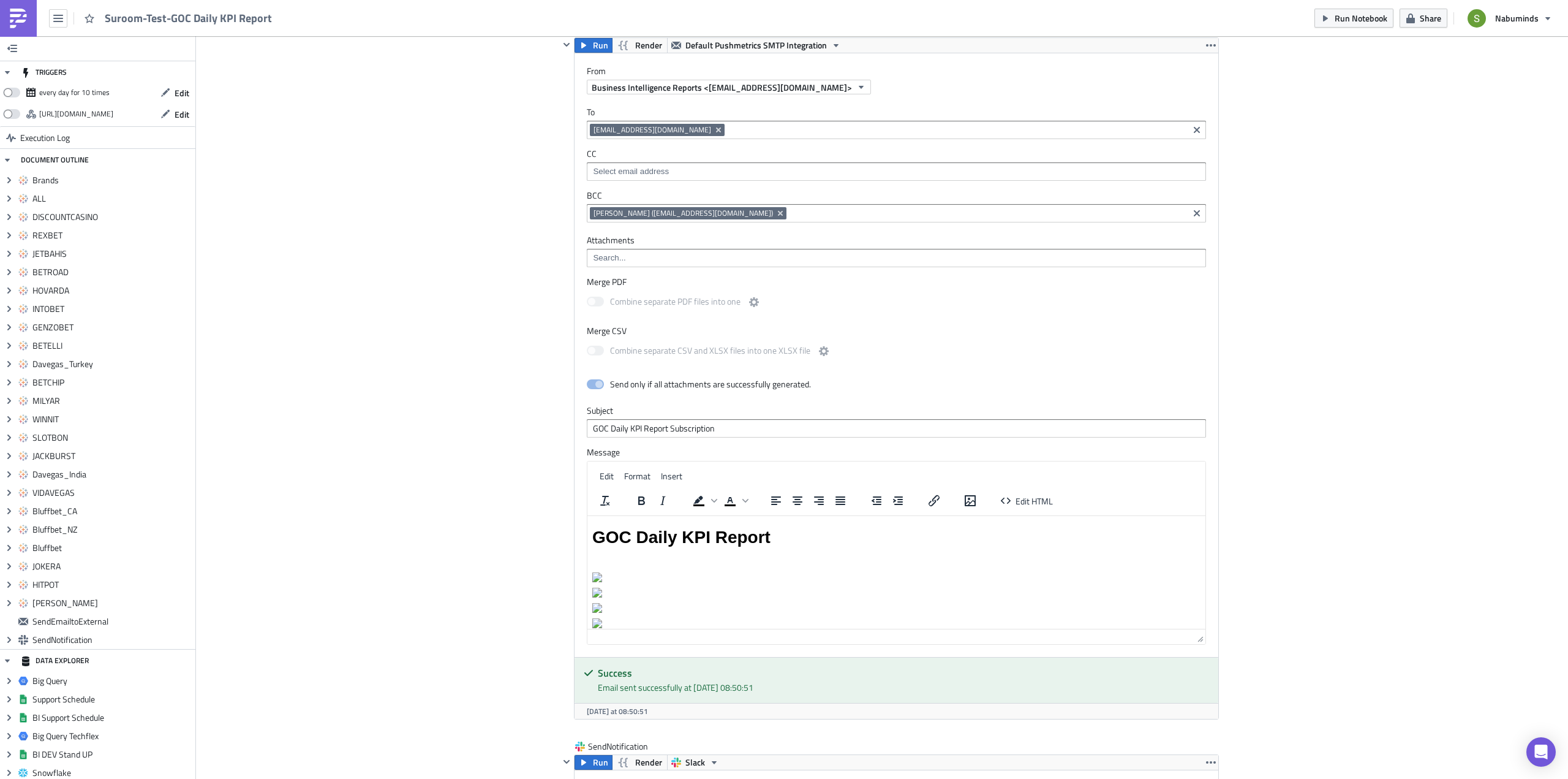
scroll to position [7018, 0]
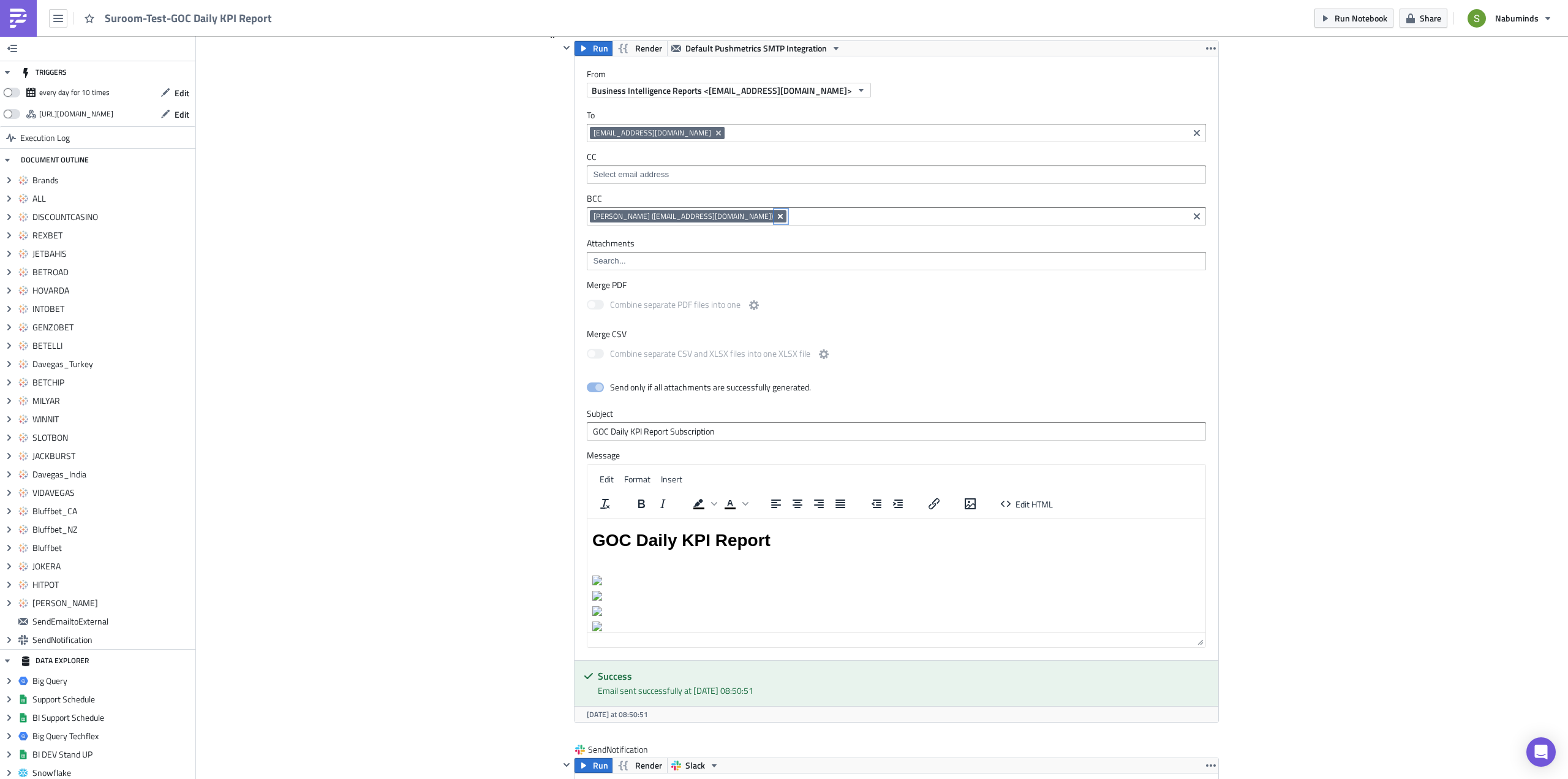
click at [776, 210] on button "Remove Tag" at bounding box center [781, 217] width 11 height 13
click at [706, 168] on input at bounding box center [895, 175] width 612 height 13
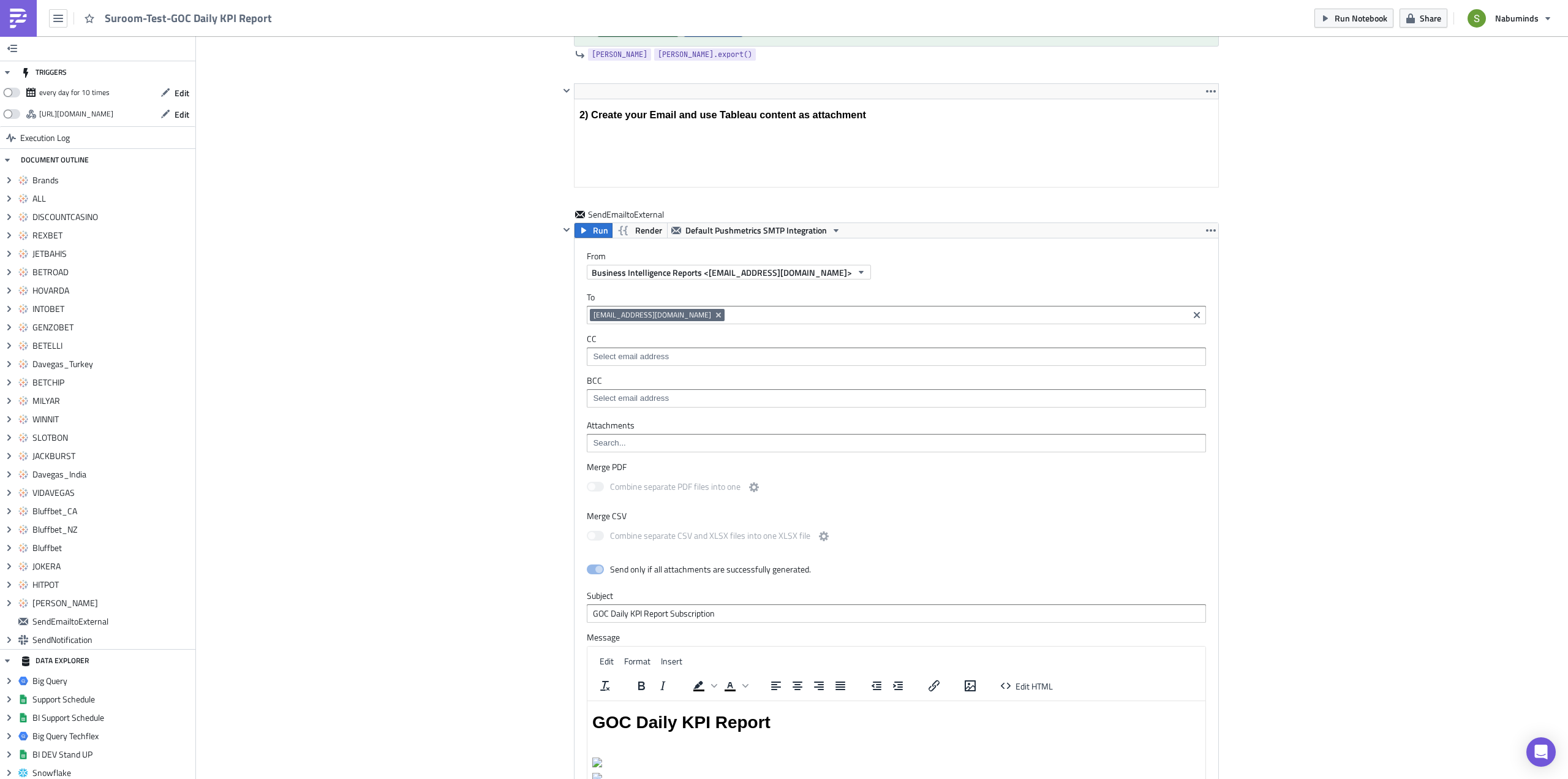
scroll to position [6834, 0]
click at [635, 227] on span "Render" at bounding box center [648, 232] width 27 height 14
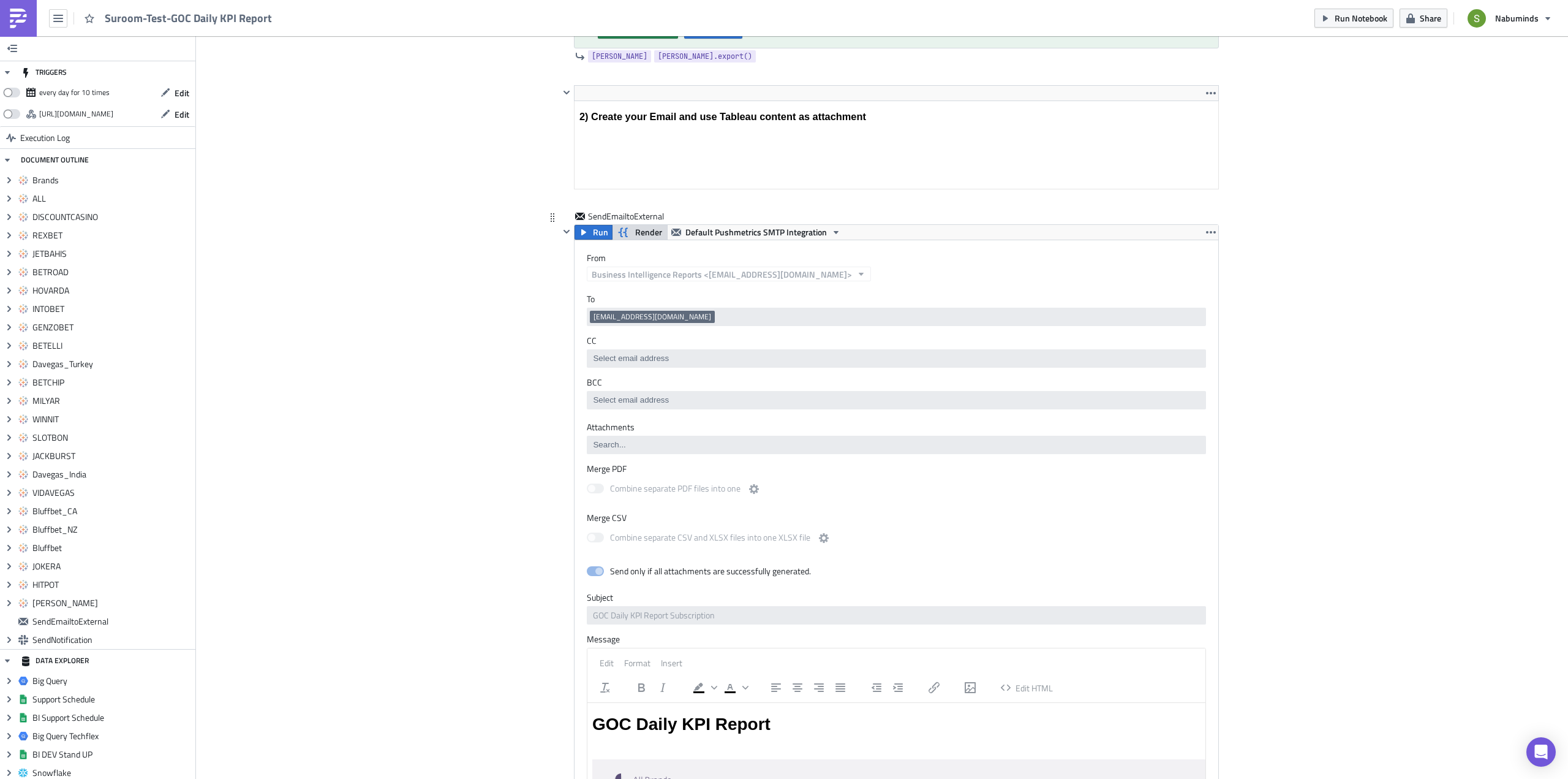
click at [625, 231] on icon "button" at bounding box center [623, 232] width 14 height 14
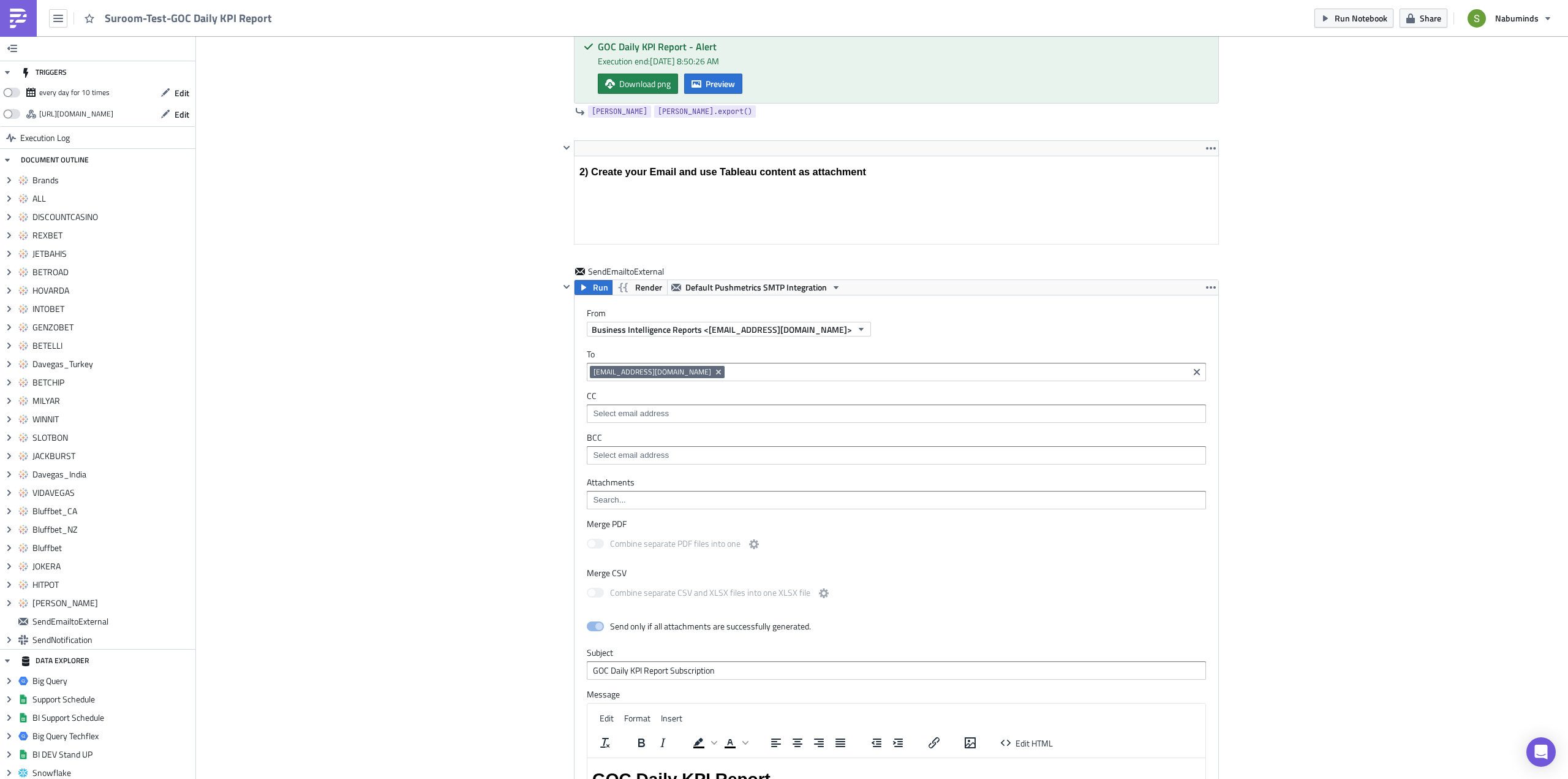
scroll to position [6711, 0]
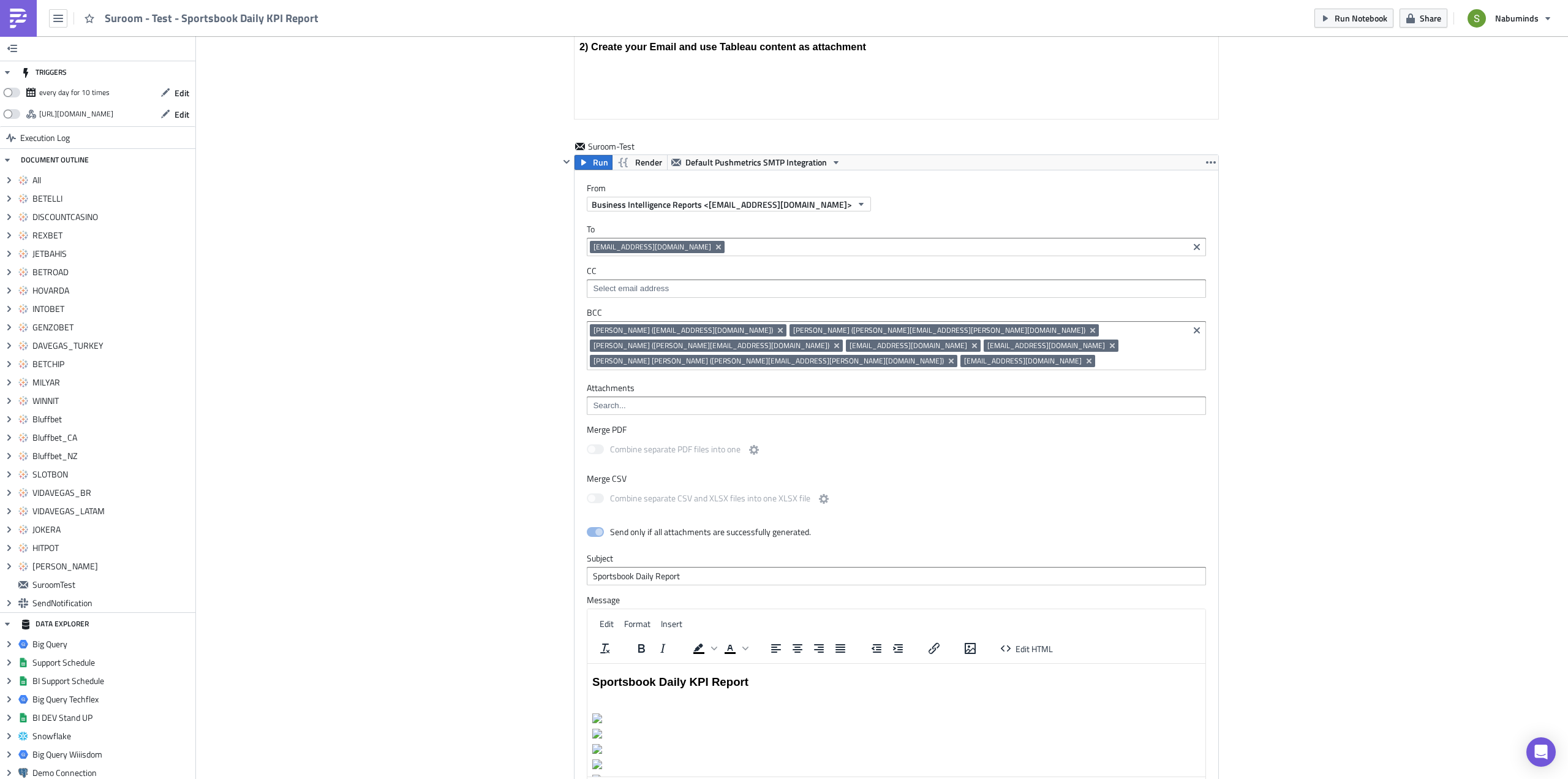
scroll to position [6495, 0]
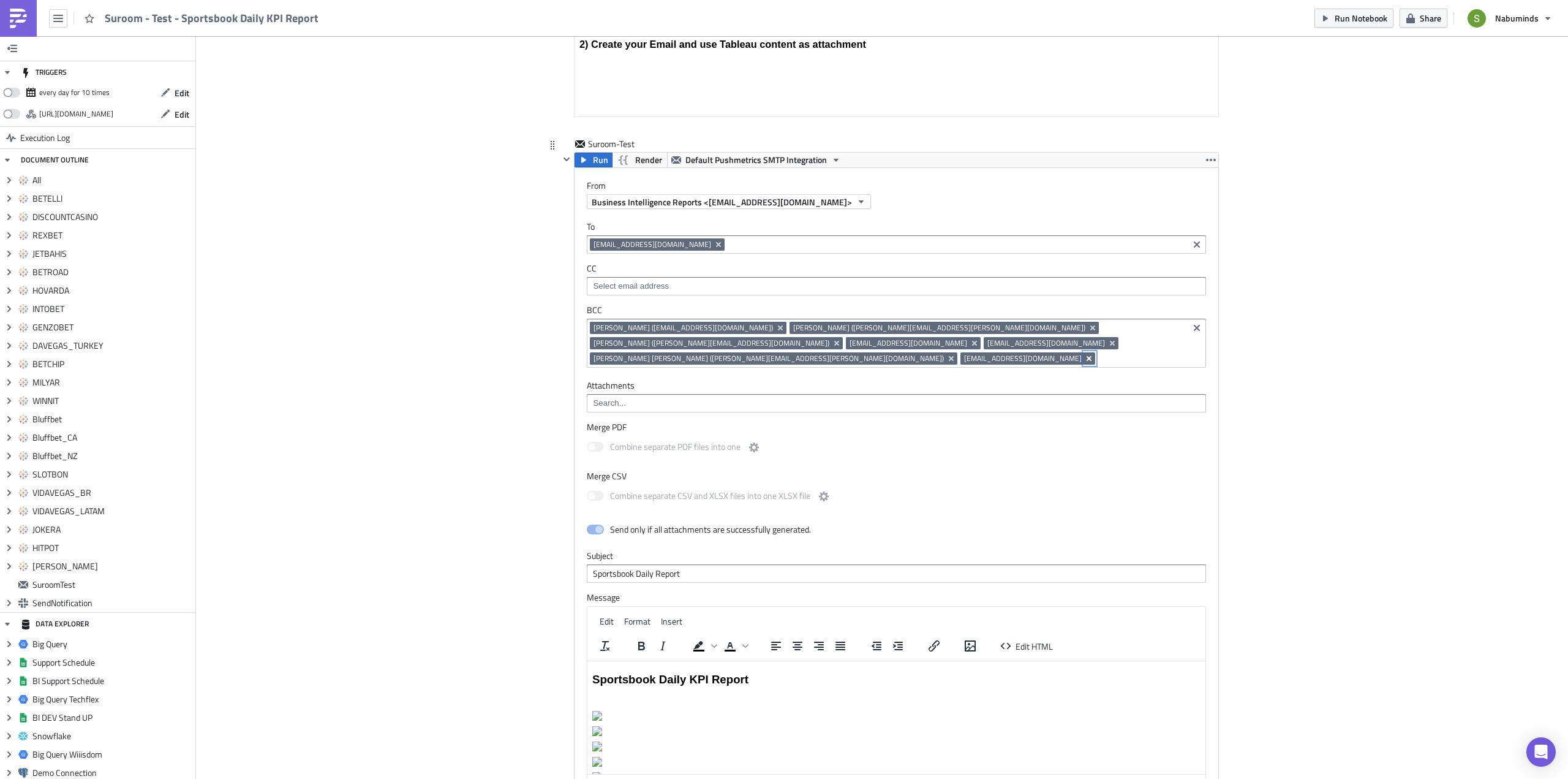
click at [1084, 354] on icon "Remove Tag" at bounding box center [1089, 359] width 10 height 10
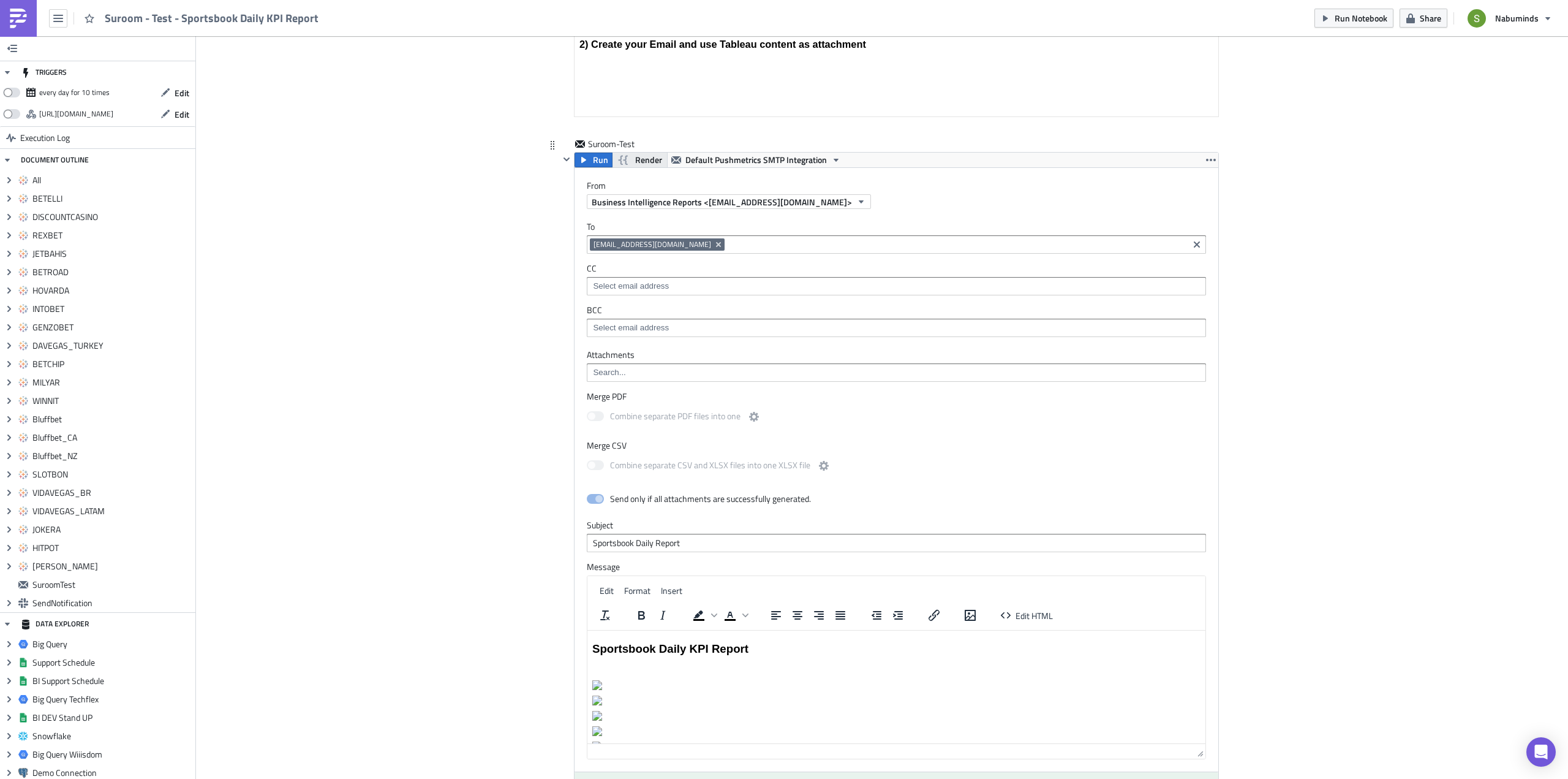
click at [639, 160] on span "Render" at bounding box center [648, 160] width 27 height 14
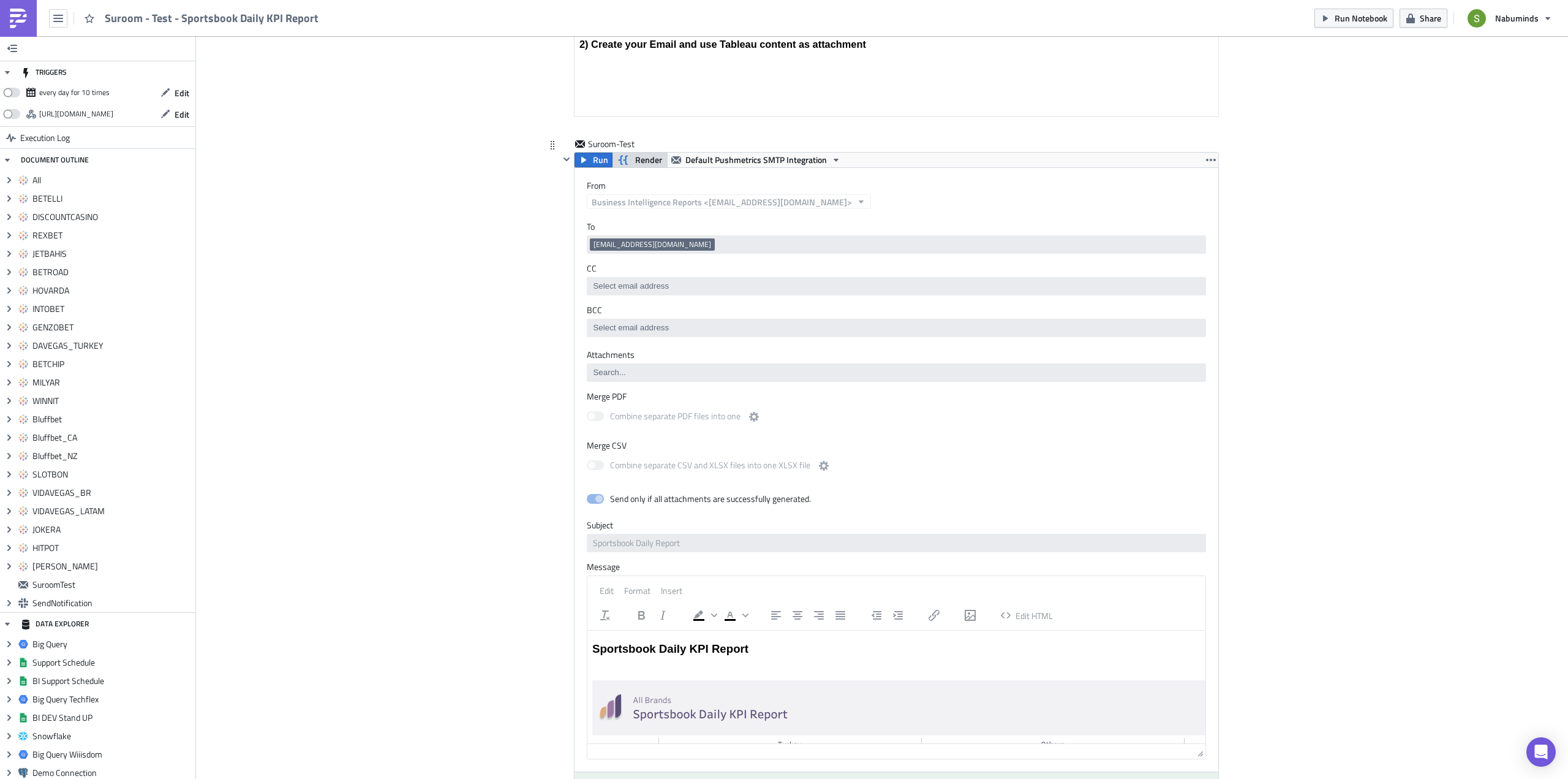
click at [629, 158] on button "Render" at bounding box center [639, 160] width 56 height 14
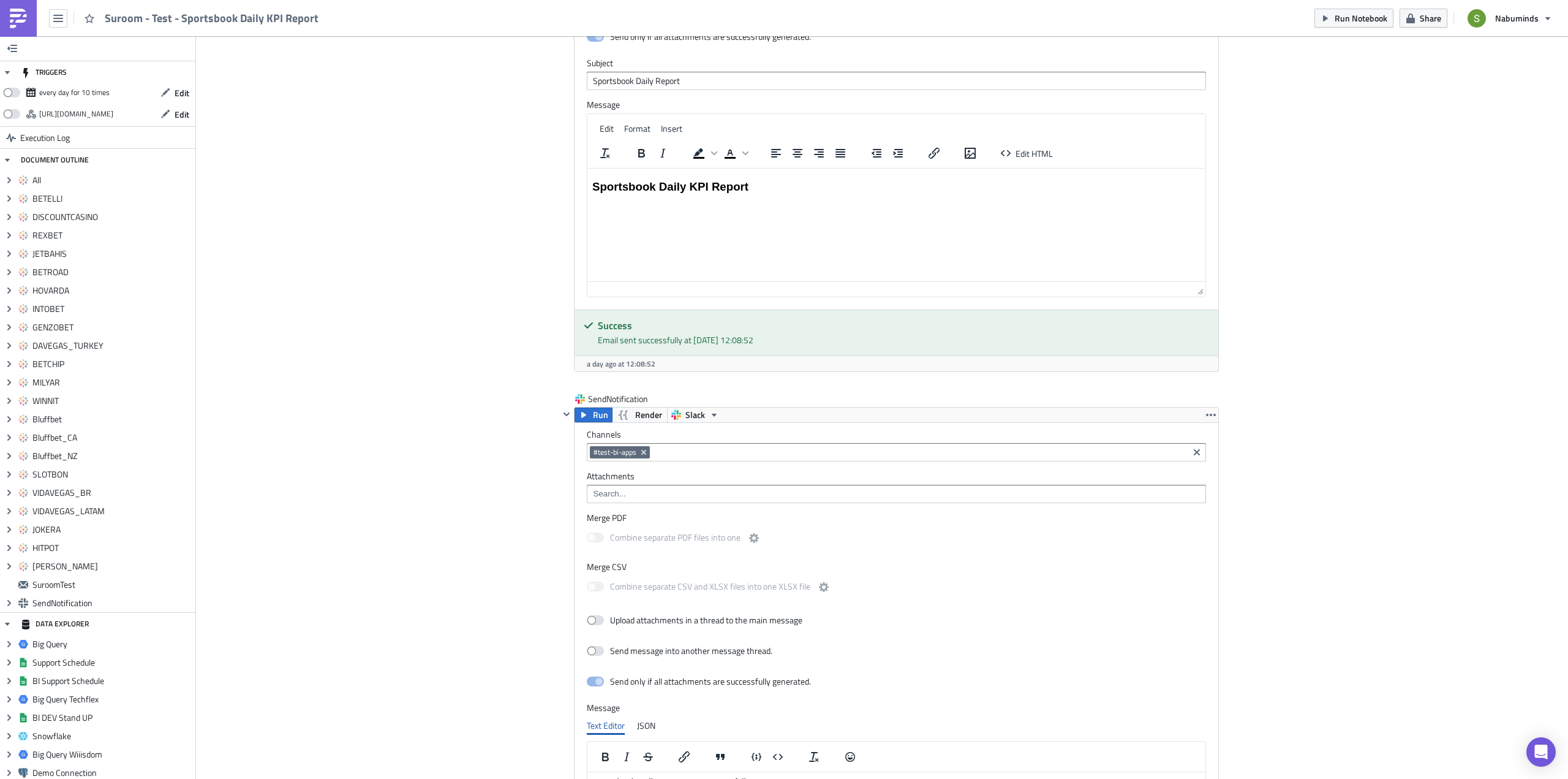
scroll to position [6679, 0]
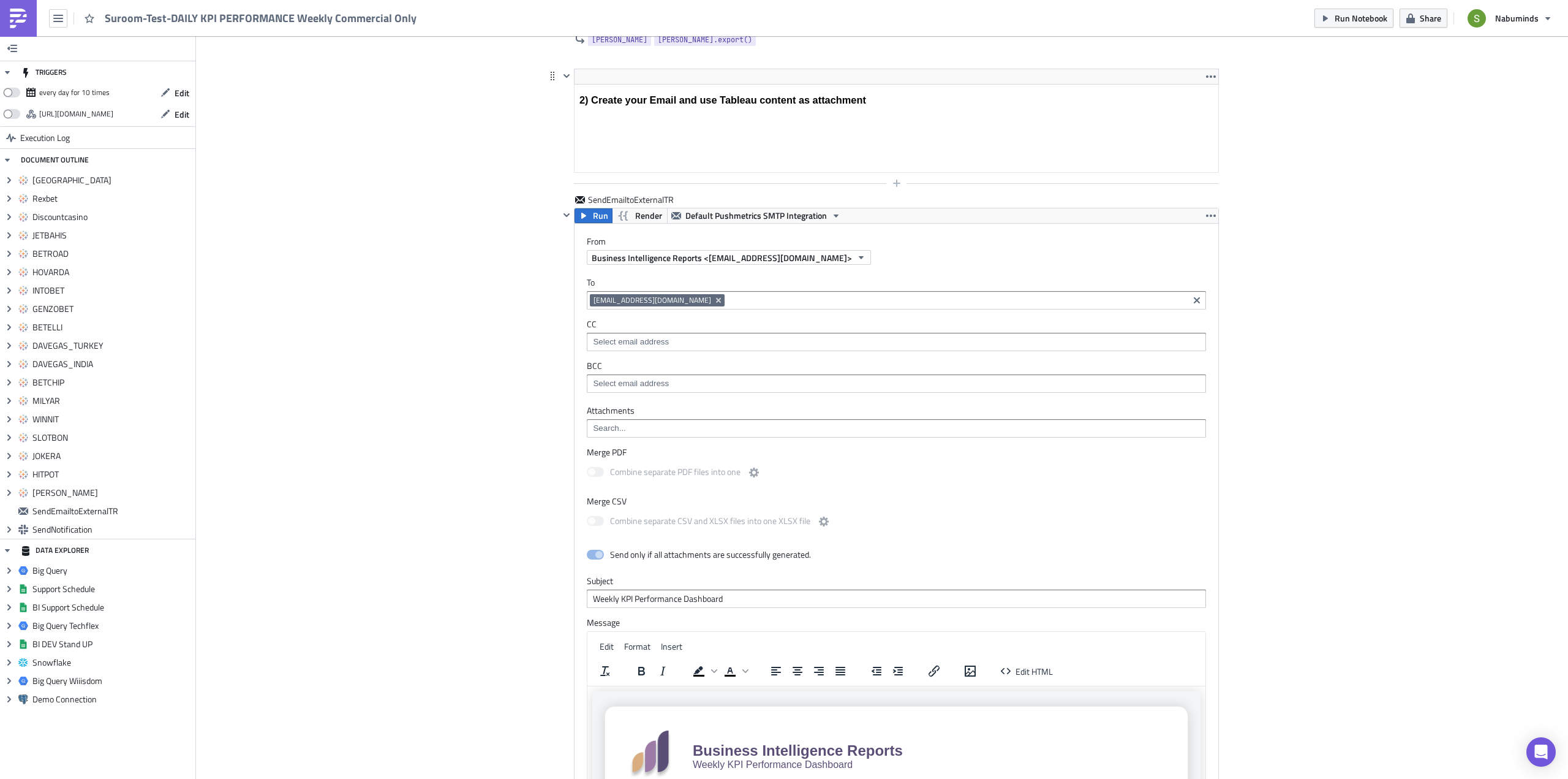
scroll to position [5360, 0]
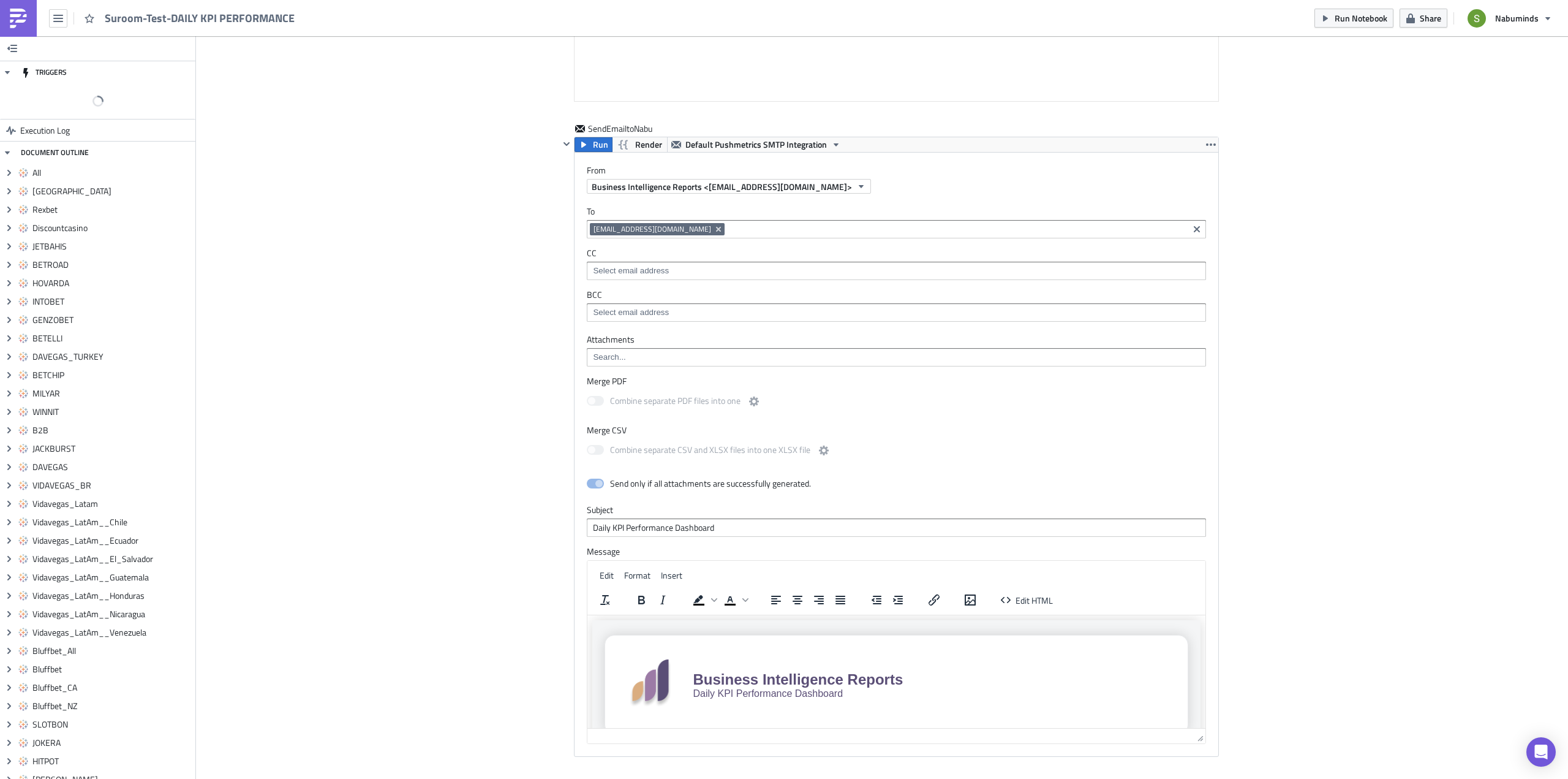
scroll to position [7685, 0]
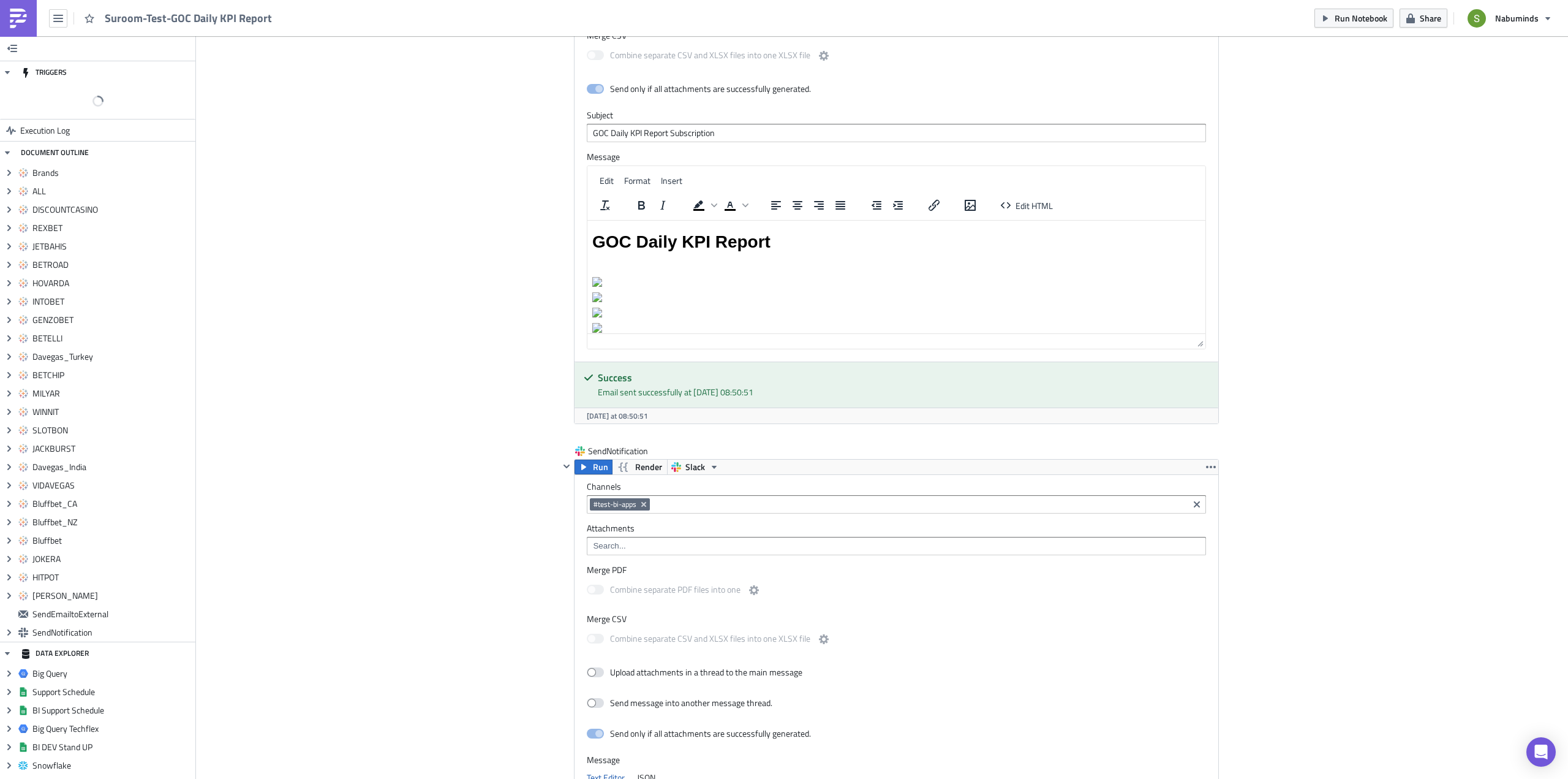
scroll to position [5740, 0]
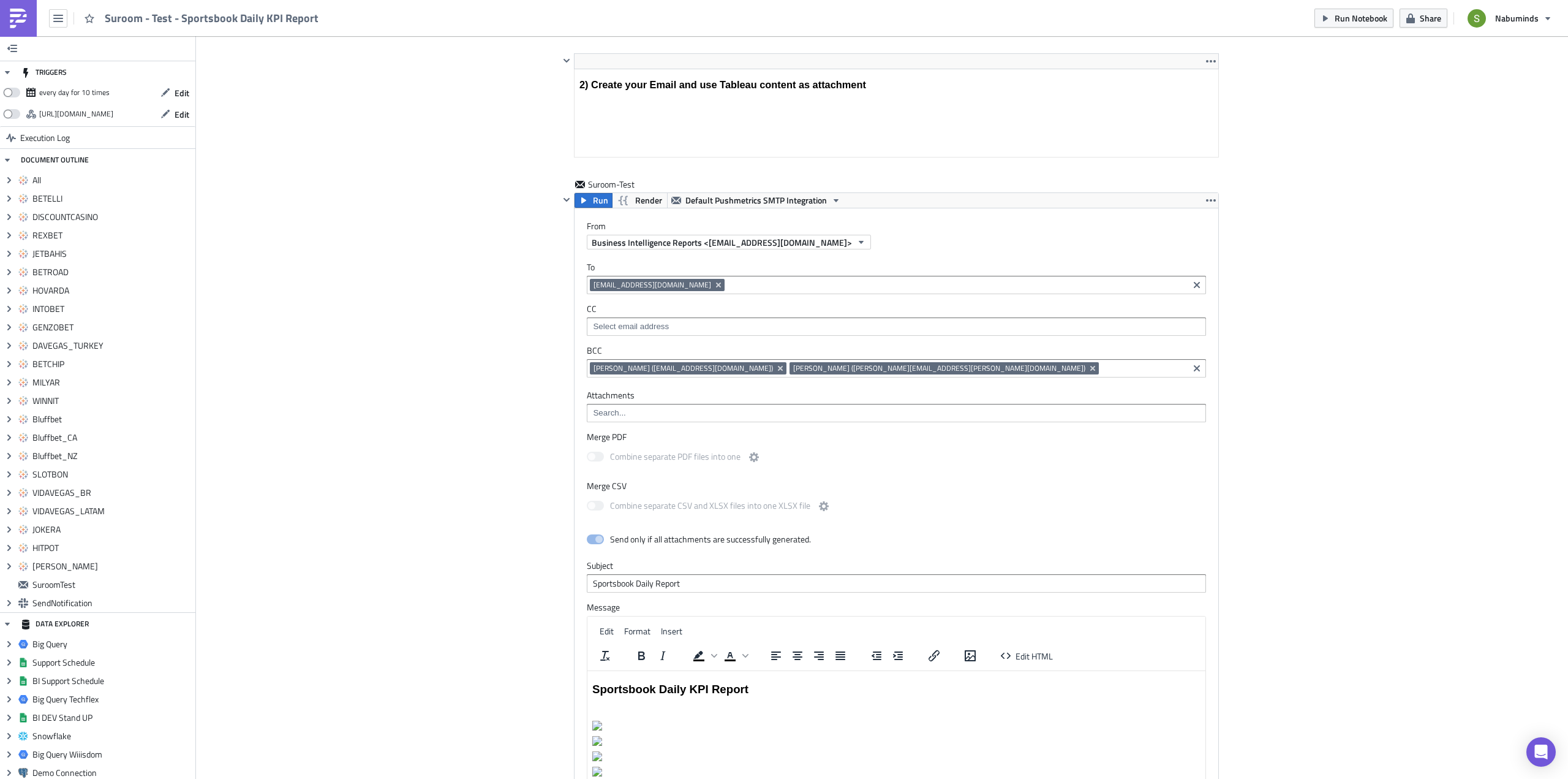
scroll to position [6475, 0]
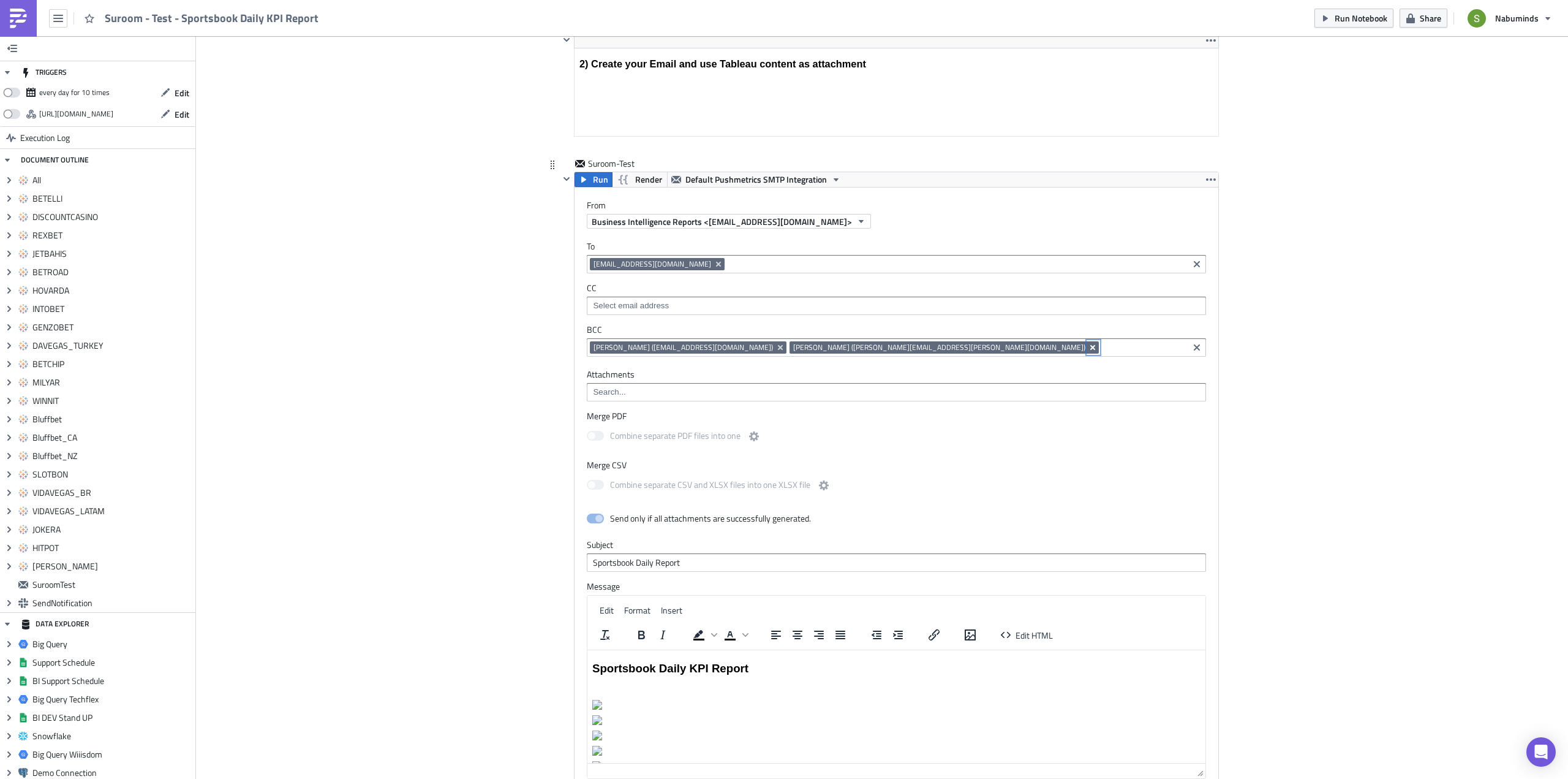
click at [1088, 348] on icon "Remove Tag" at bounding box center [1093, 347] width 10 height 10
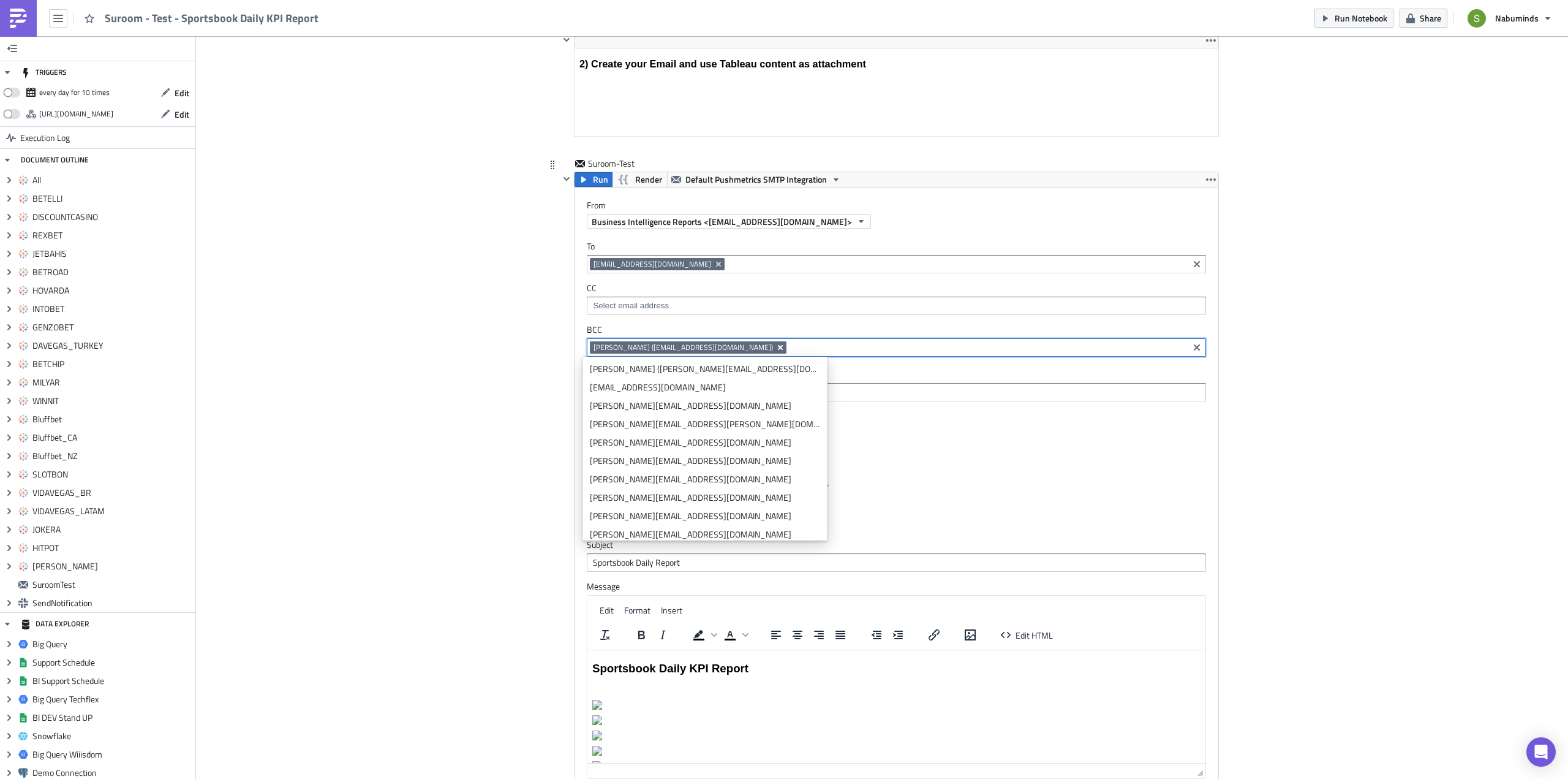
click at [776, 346] on icon "Remove Tag" at bounding box center [781, 347] width 10 height 10
click at [635, 179] on span "Render" at bounding box center [648, 179] width 27 height 14
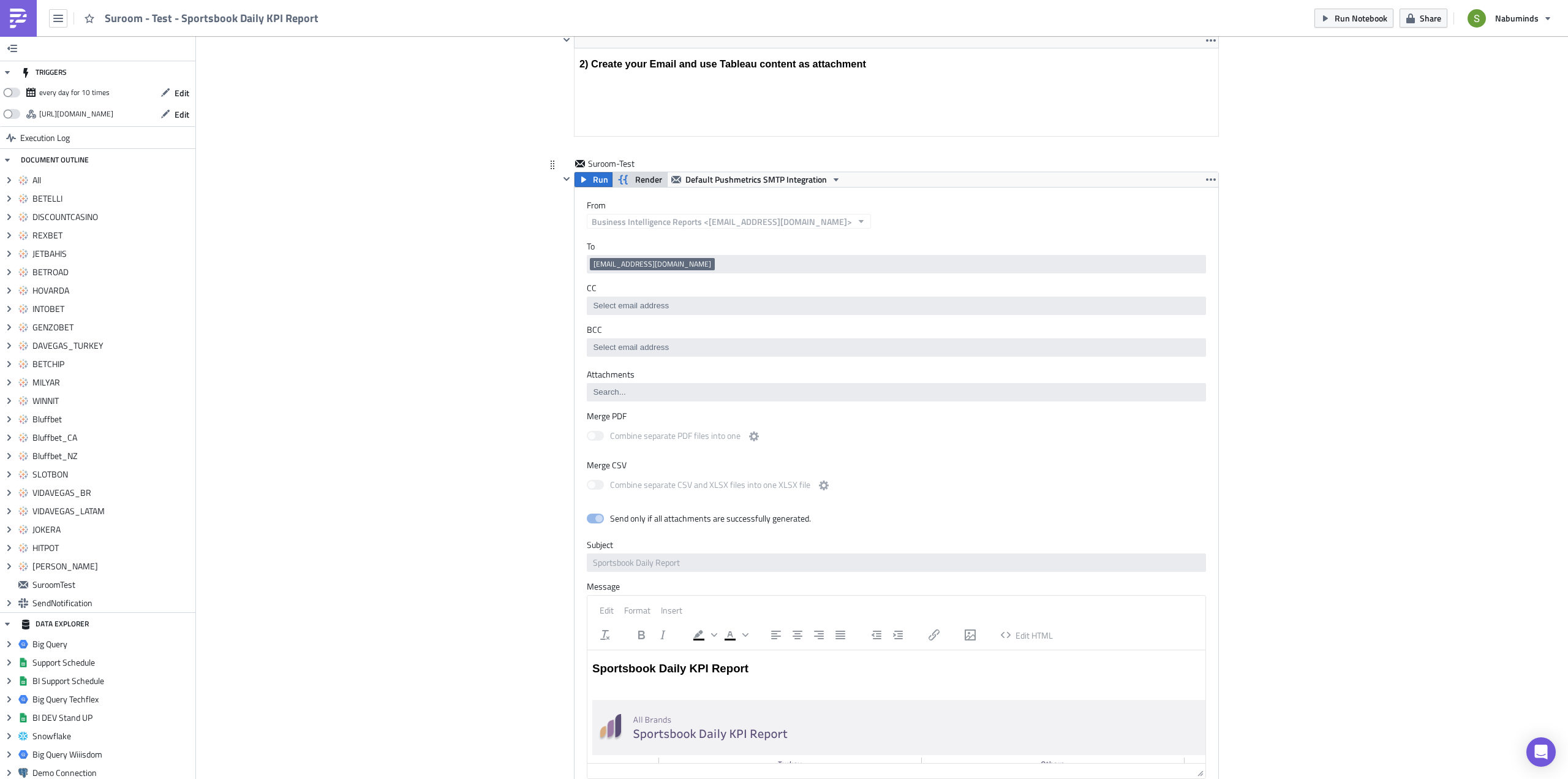
click at [635, 180] on span "Render" at bounding box center [648, 179] width 27 height 14
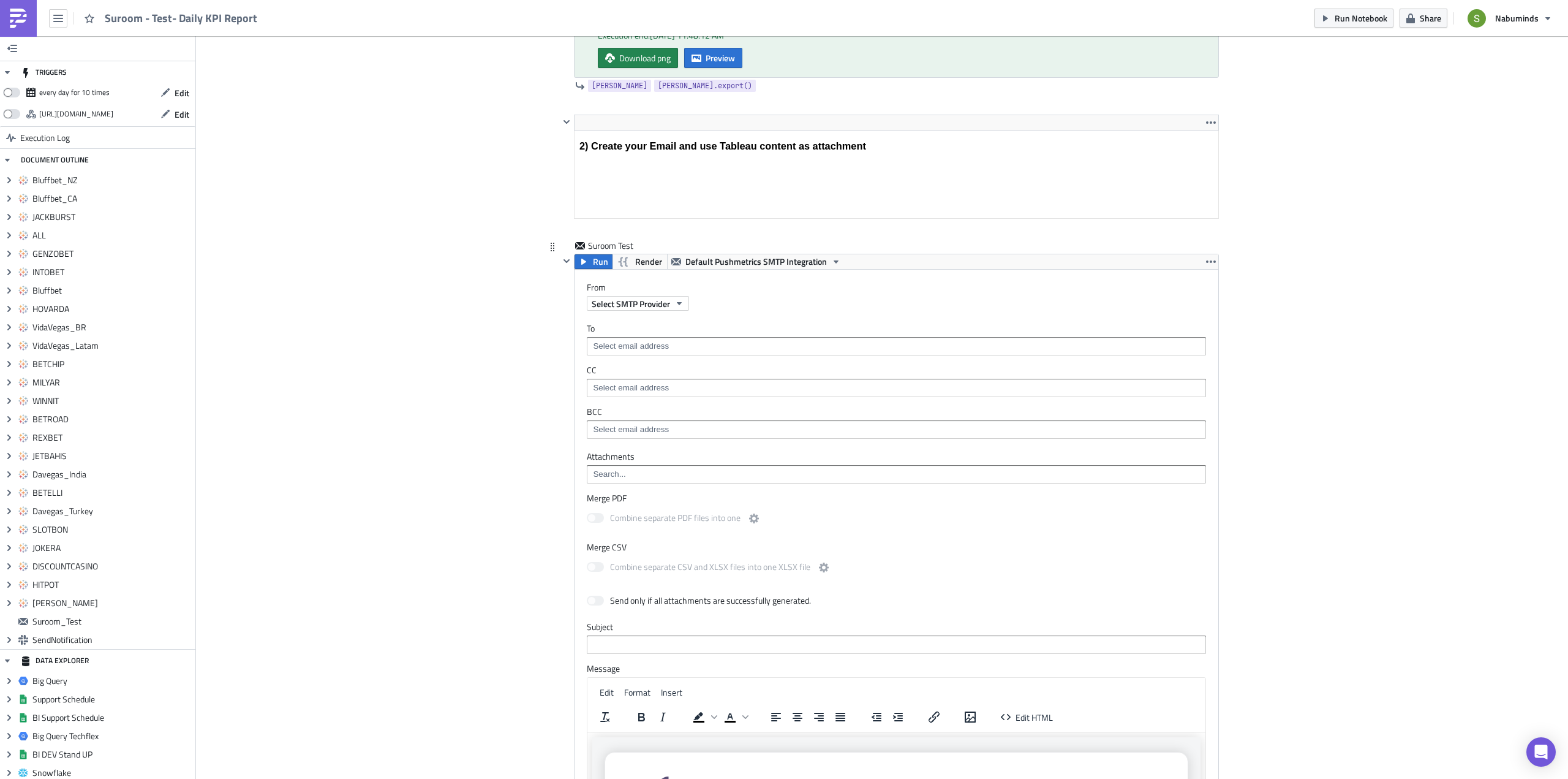
scroll to position [6801, 0]
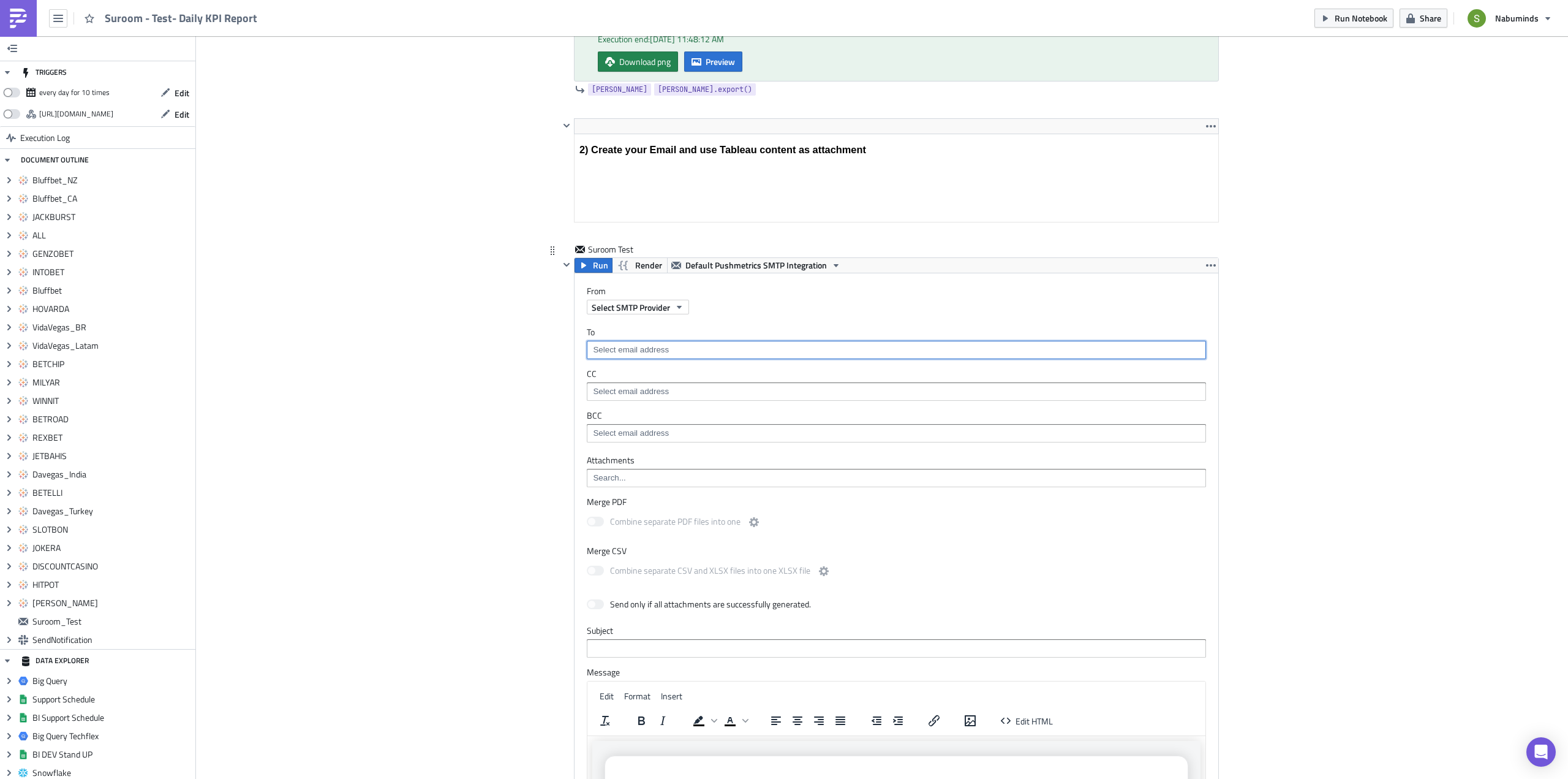
click at [632, 347] on input at bounding box center [895, 350] width 612 height 13
type input "suroo"
click at [662, 373] on div "[EMAIL_ADDRESS][DOMAIN_NAME]" at bounding box center [657, 371] width 136 height 13
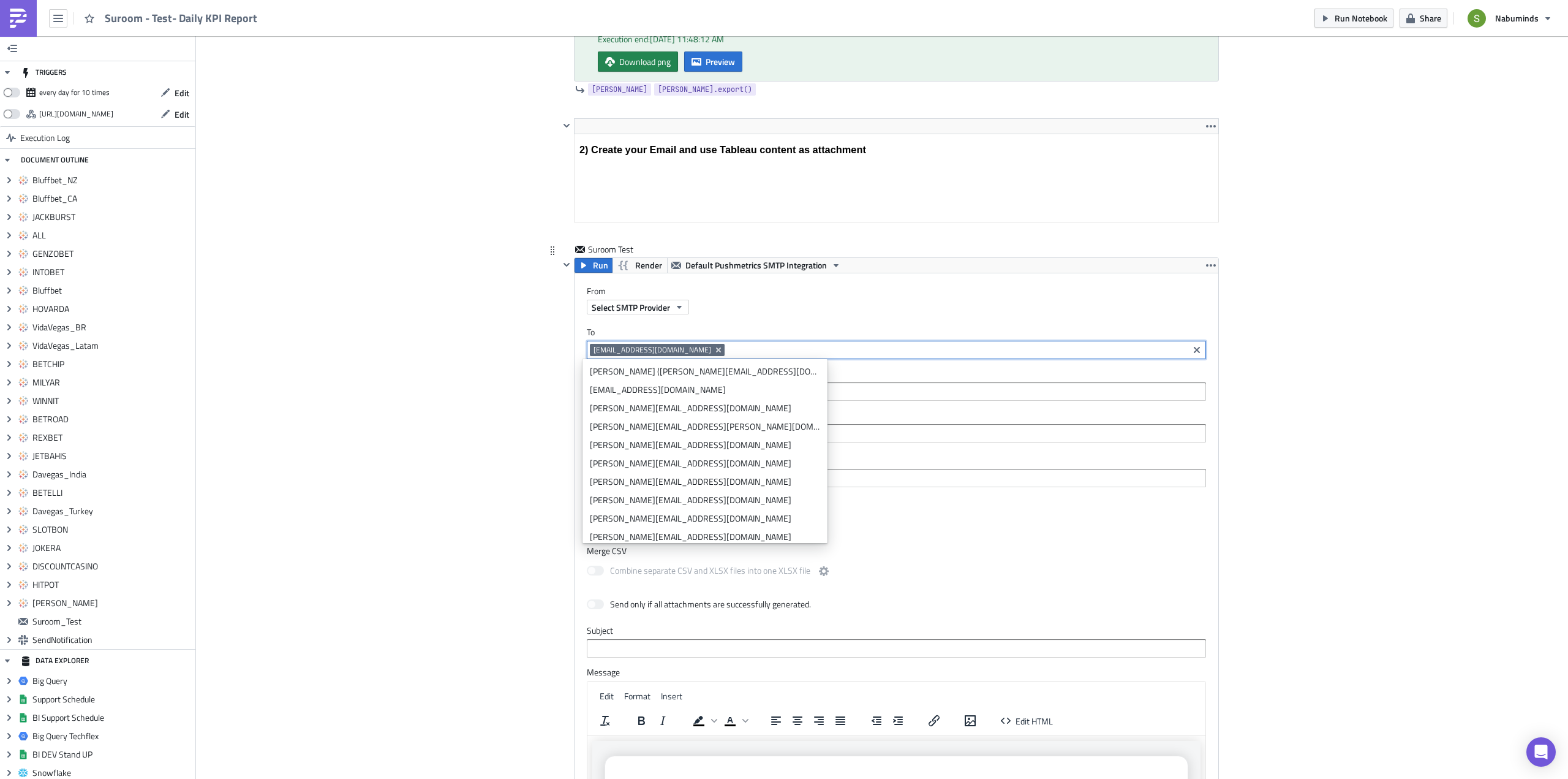
click at [705, 334] on label "To" at bounding box center [896, 332] width 619 height 11
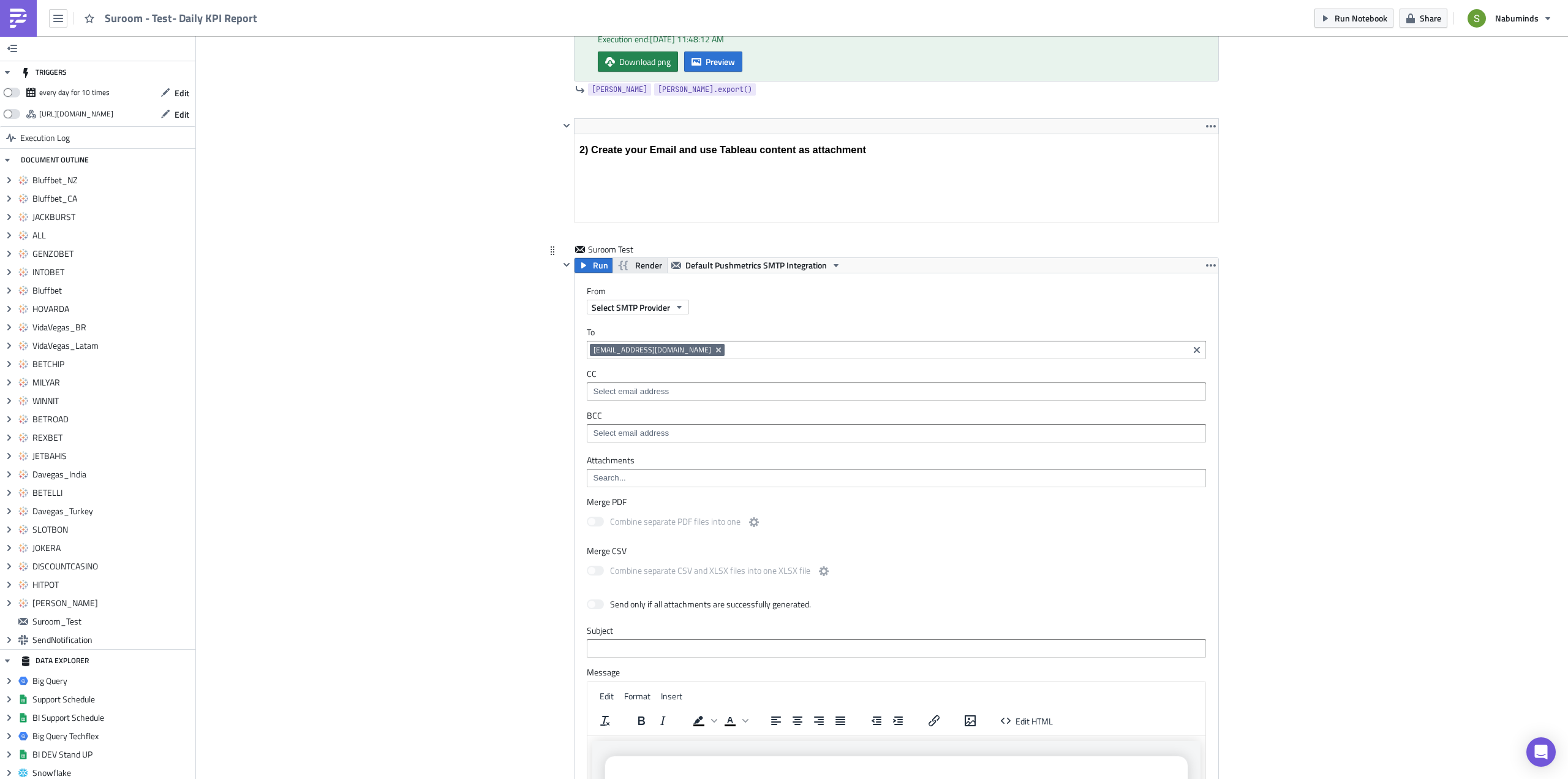
click at [635, 268] on span "Render" at bounding box center [648, 265] width 27 height 14
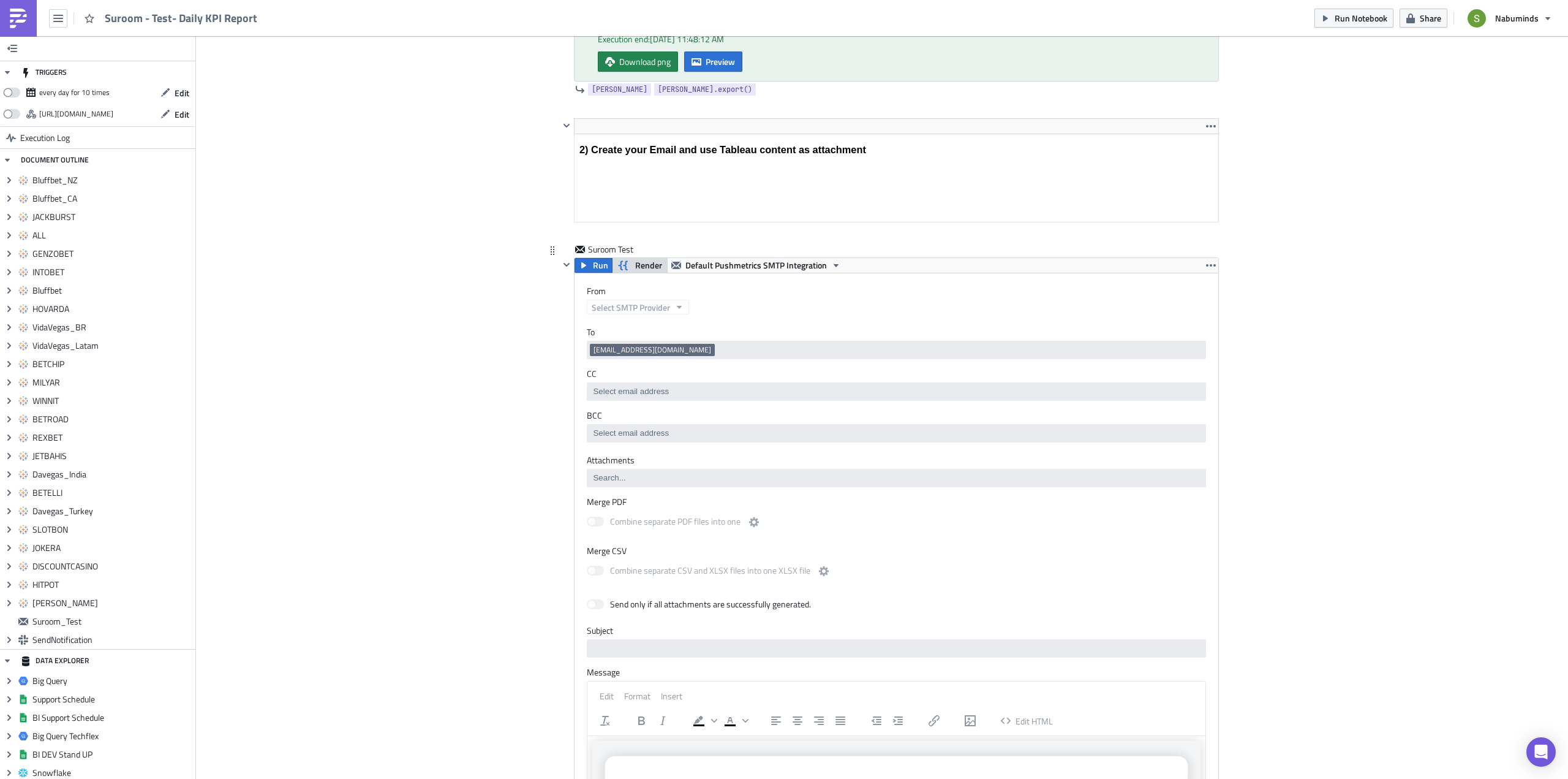
click at [635, 264] on span "Render" at bounding box center [648, 265] width 27 height 14
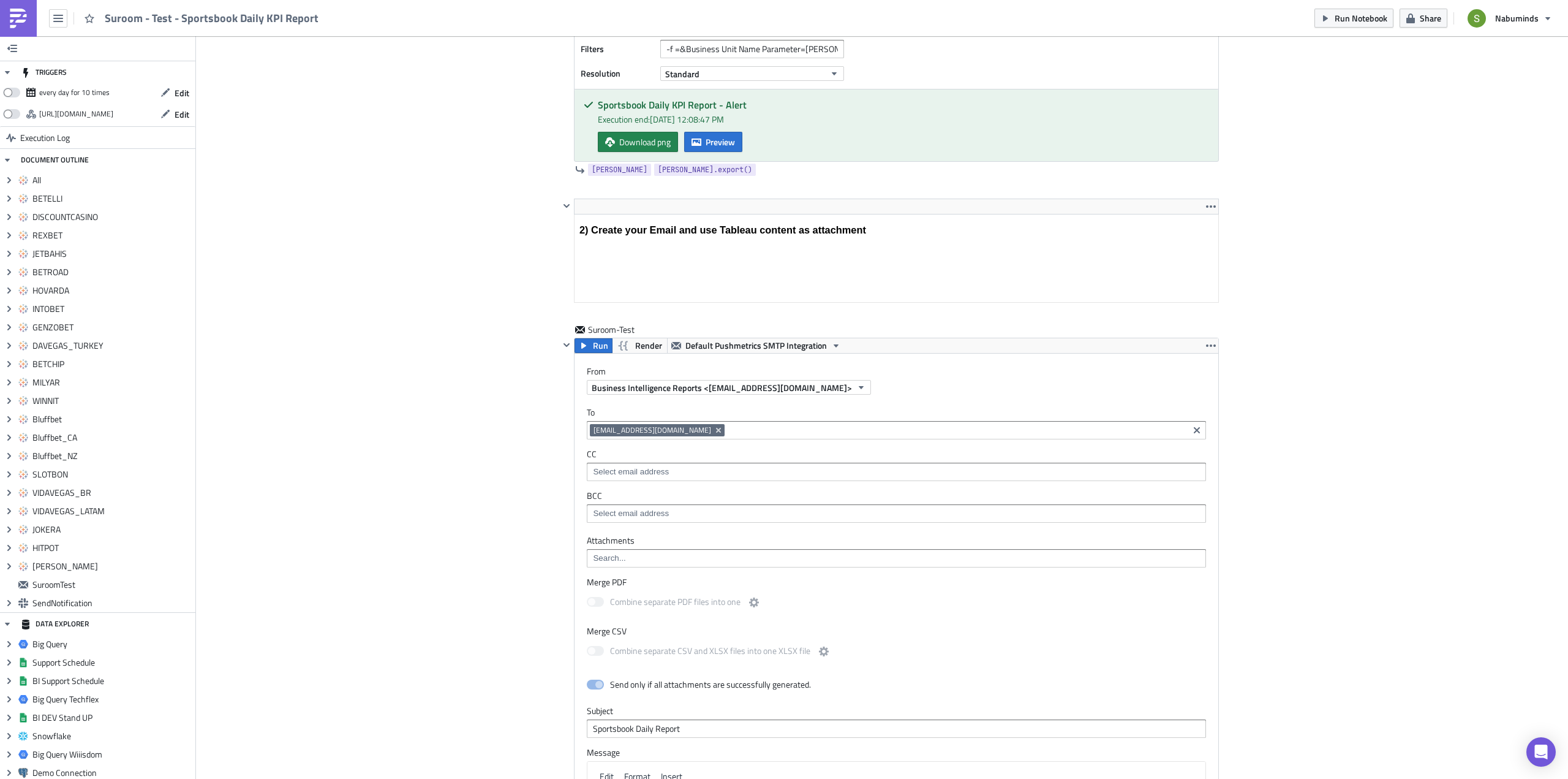
scroll to position [6311, 0]
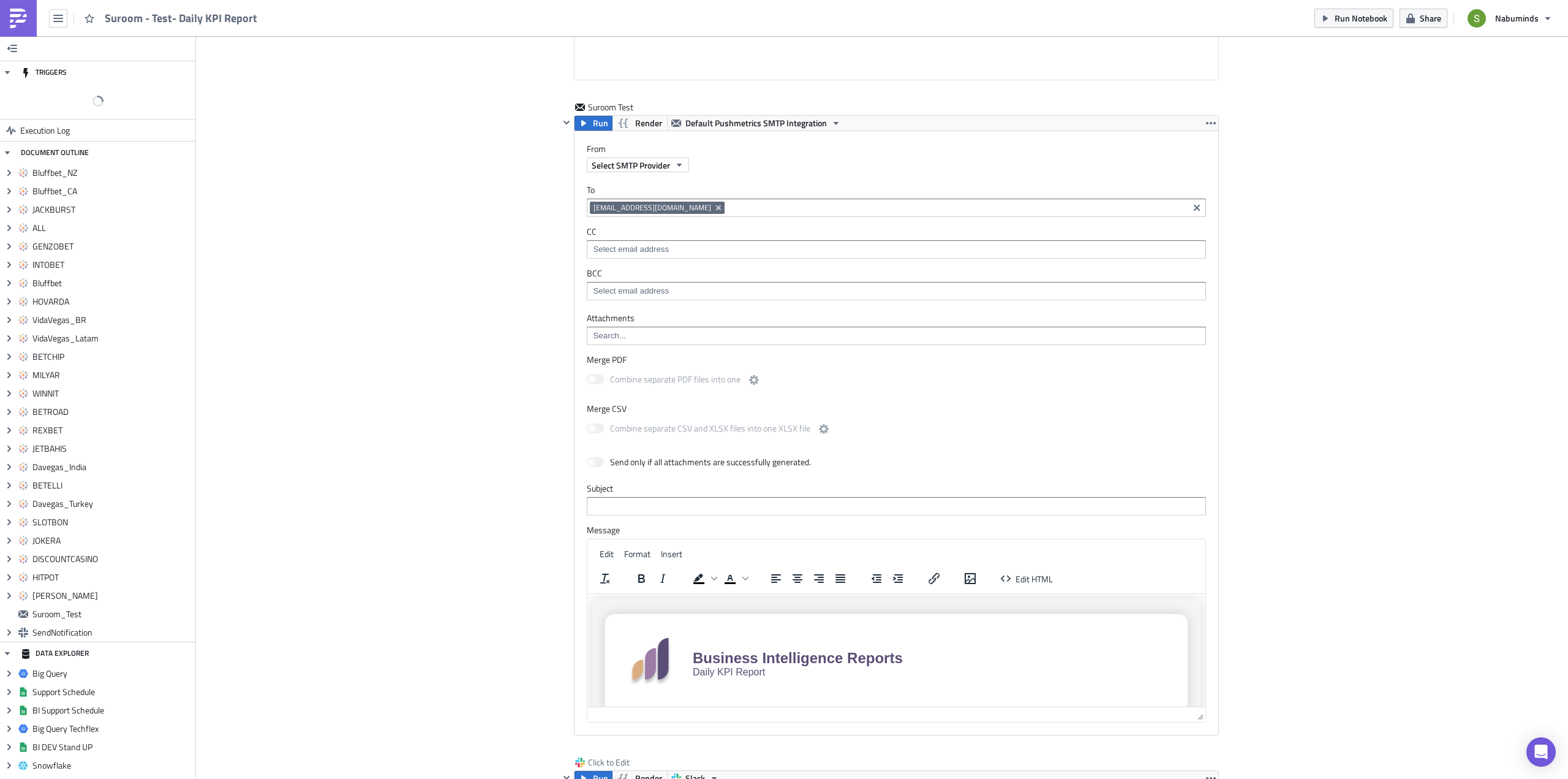
scroll to position [5425, 0]
